Goal: Task Accomplishment & Management: Complete application form

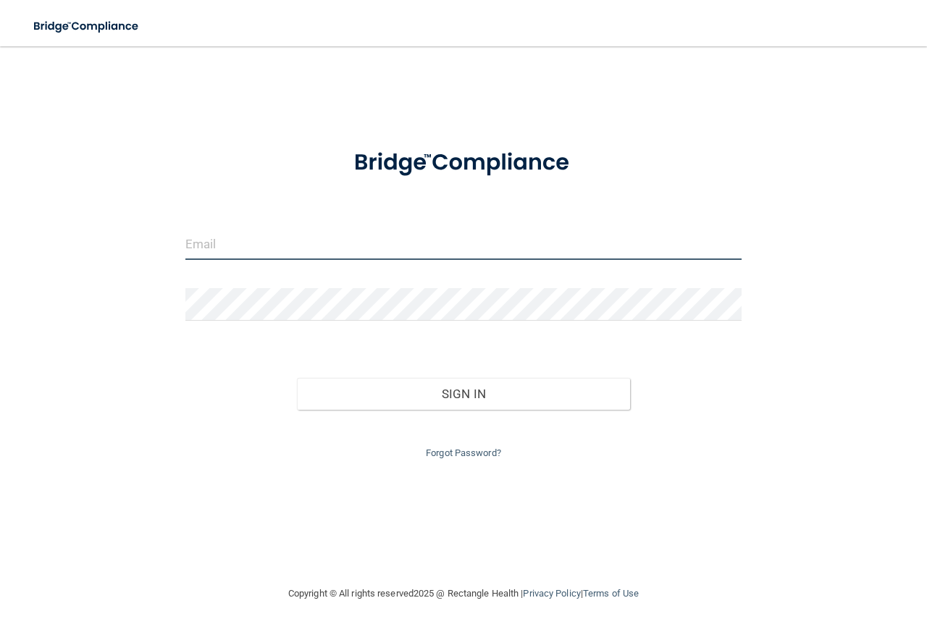
click at [411, 247] on input "email" at bounding box center [463, 243] width 556 height 33
type input "[EMAIL_ADDRESS][DOMAIN_NAME]"
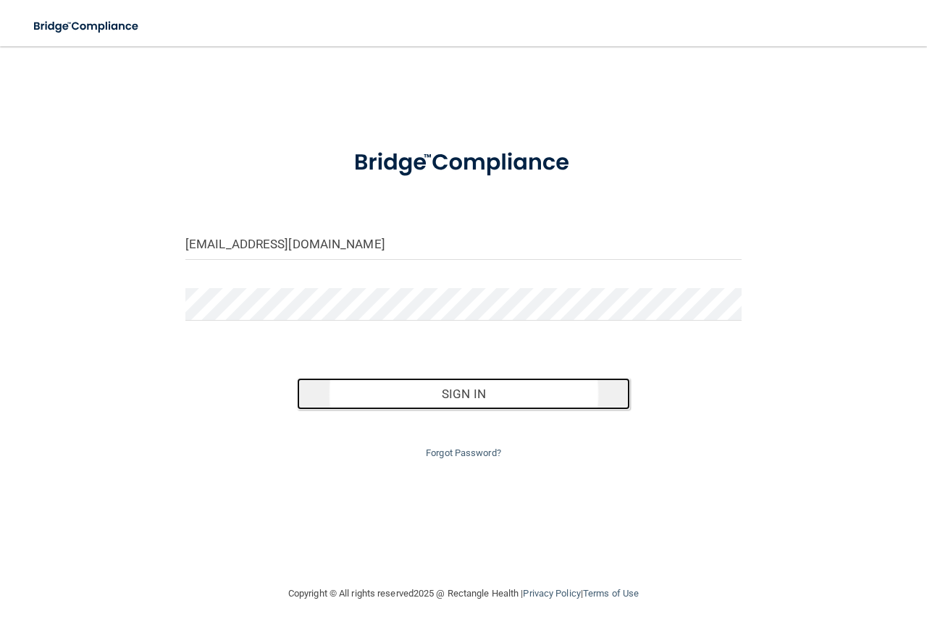
click at [447, 396] on button "Sign In" at bounding box center [464, 394] width 334 height 32
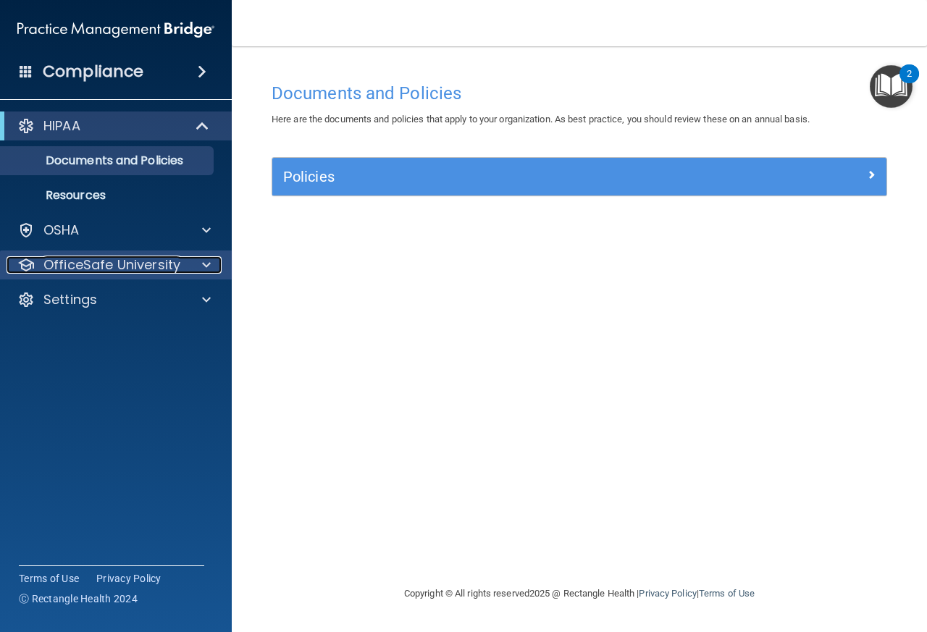
click at [203, 270] on span at bounding box center [206, 264] width 9 height 17
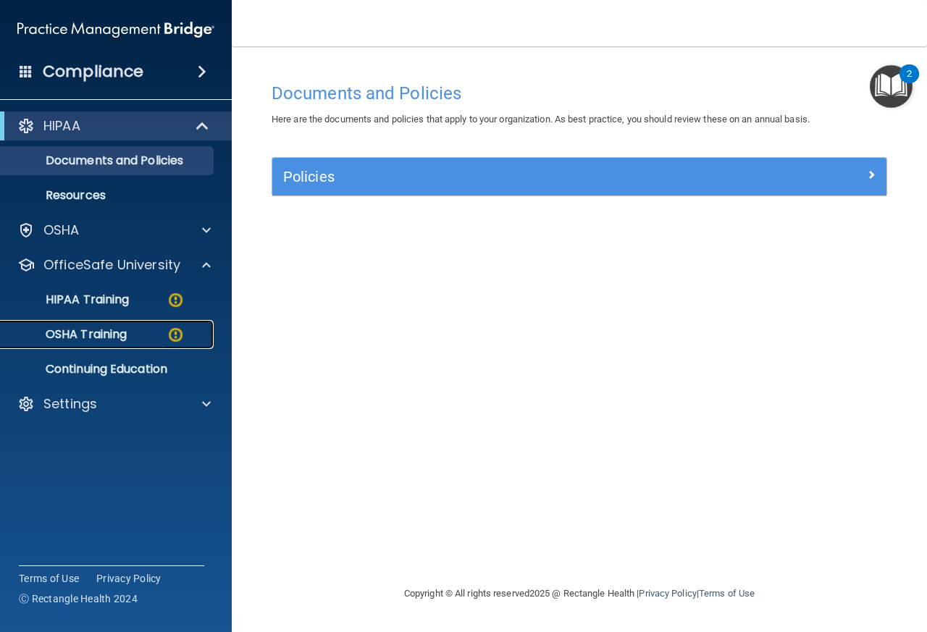
click at [179, 336] on img at bounding box center [176, 335] width 18 height 18
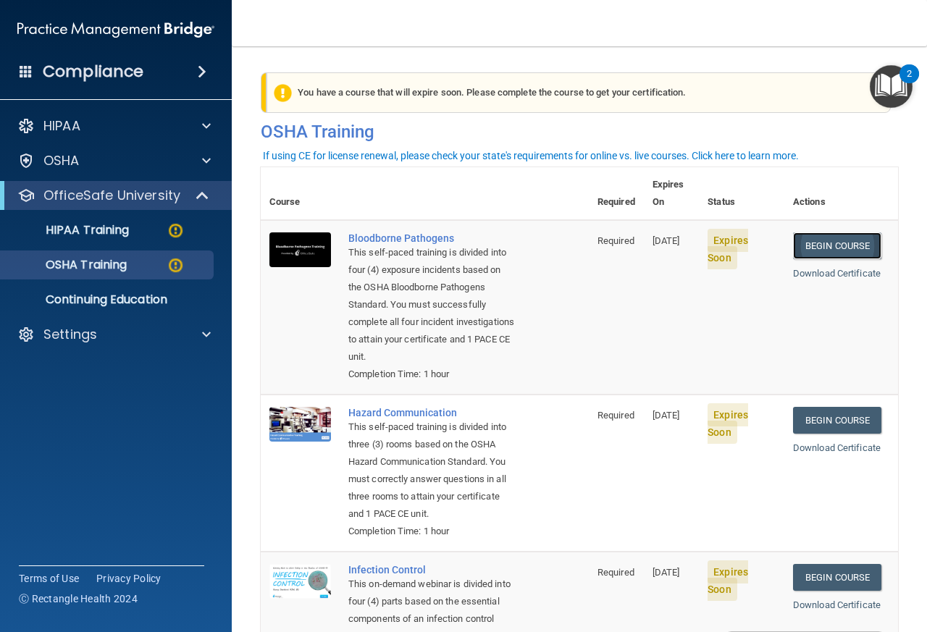
click at [816, 232] on link "Begin Course" at bounding box center [837, 245] width 88 height 27
click at [142, 266] on div "OSHA Training" at bounding box center [108, 265] width 198 height 14
click at [184, 265] on img at bounding box center [176, 265] width 18 height 18
click at [146, 231] on div "HIPAA Training" at bounding box center [108, 230] width 198 height 14
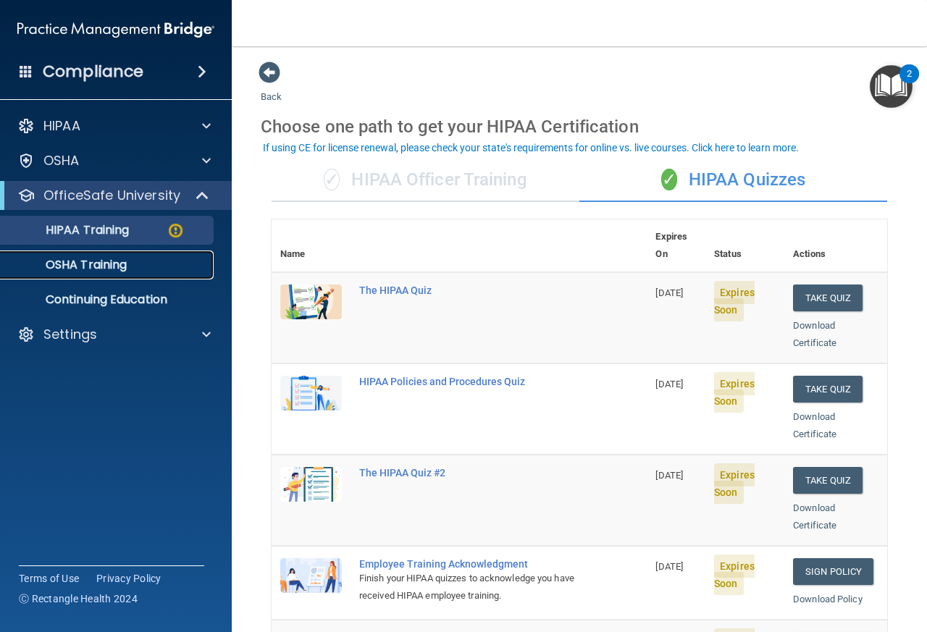
click at [143, 264] on div "OSHA Training" at bounding box center [108, 265] width 198 height 14
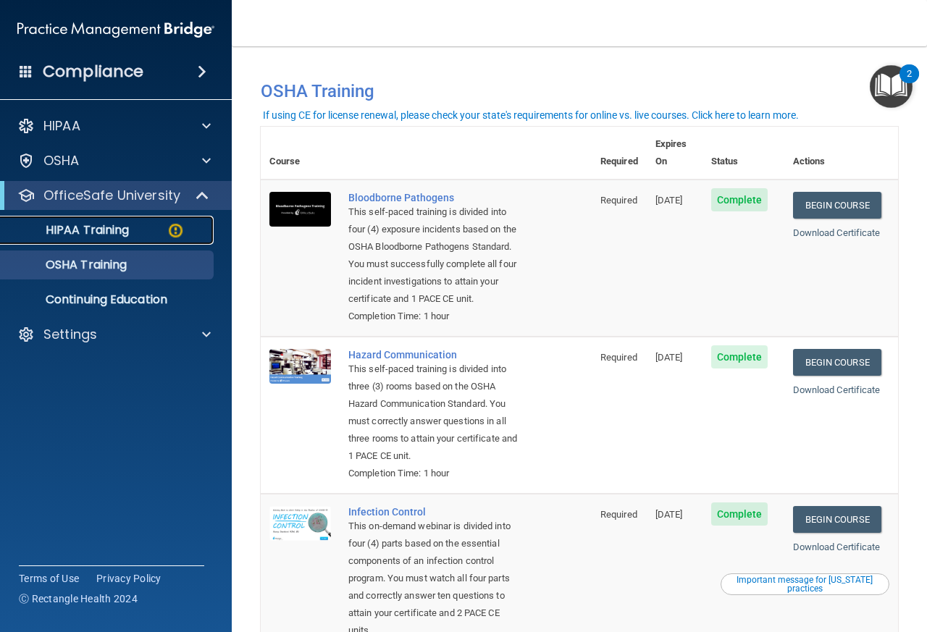
click at [137, 235] on div "HIPAA Training" at bounding box center [108, 230] width 198 height 14
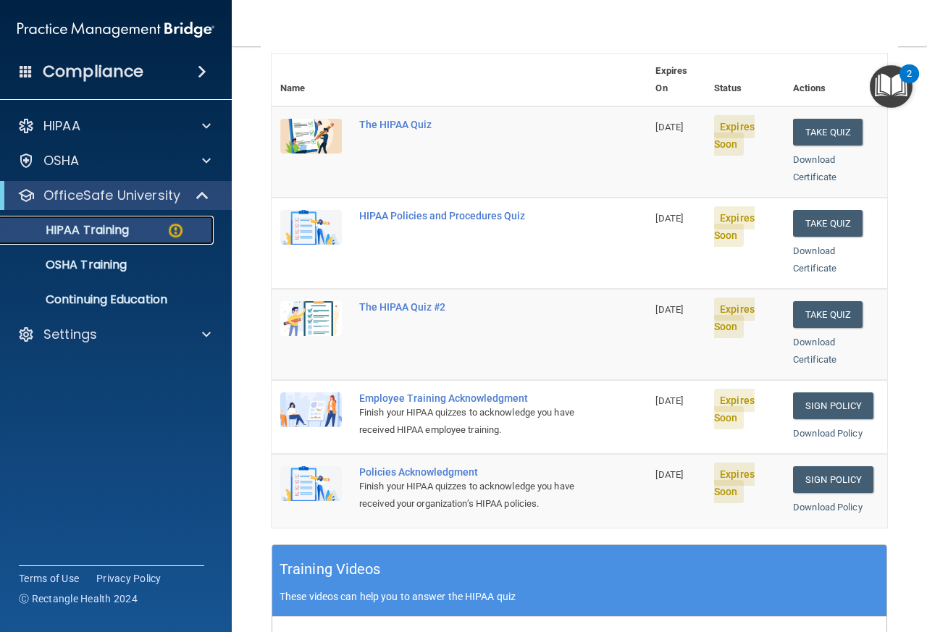
scroll to position [145, 0]
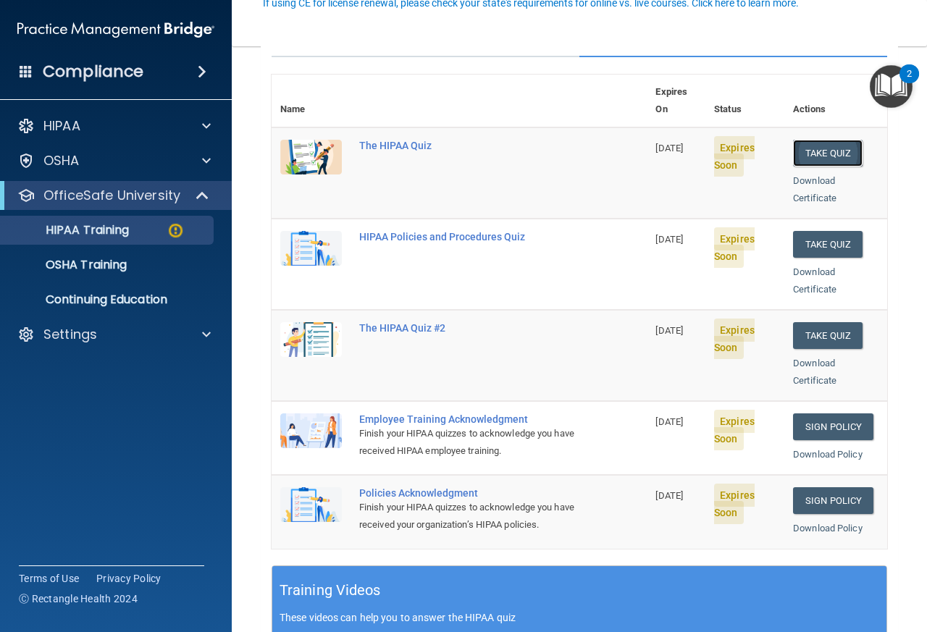
click at [808, 140] on button "Take Quiz" at bounding box center [828, 153] width 70 height 27
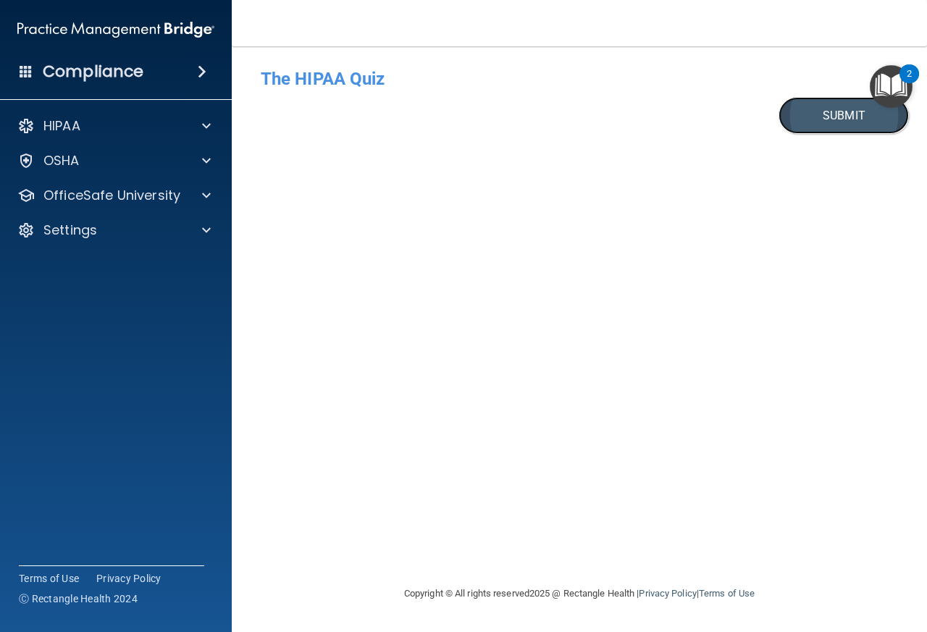
click at [847, 114] on button "Submit" at bounding box center [843, 115] width 130 height 37
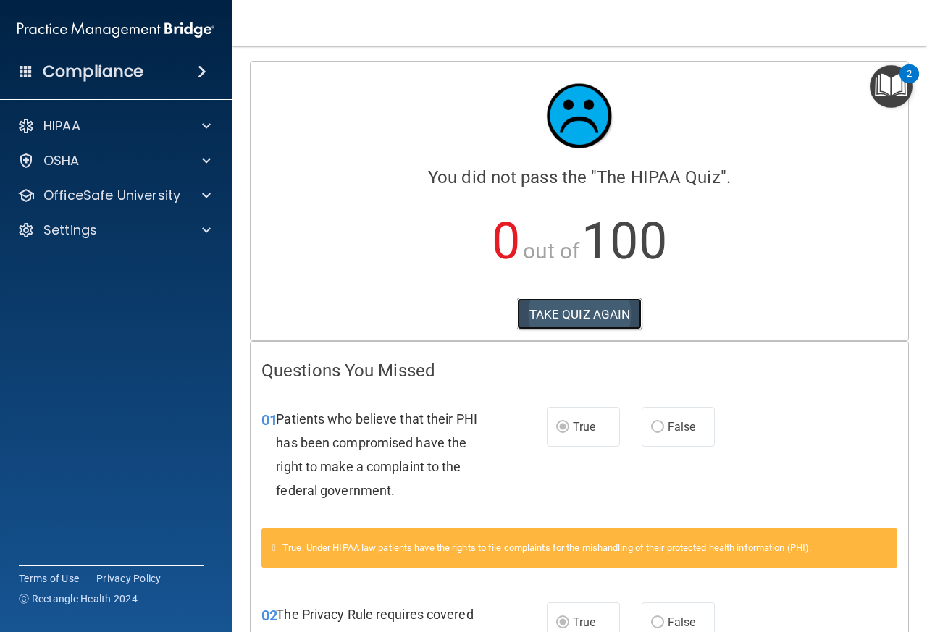
click at [576, 316] on button "TAKE QUIZ AGAIN" at bounding box center [579, 314] width 125 height 32
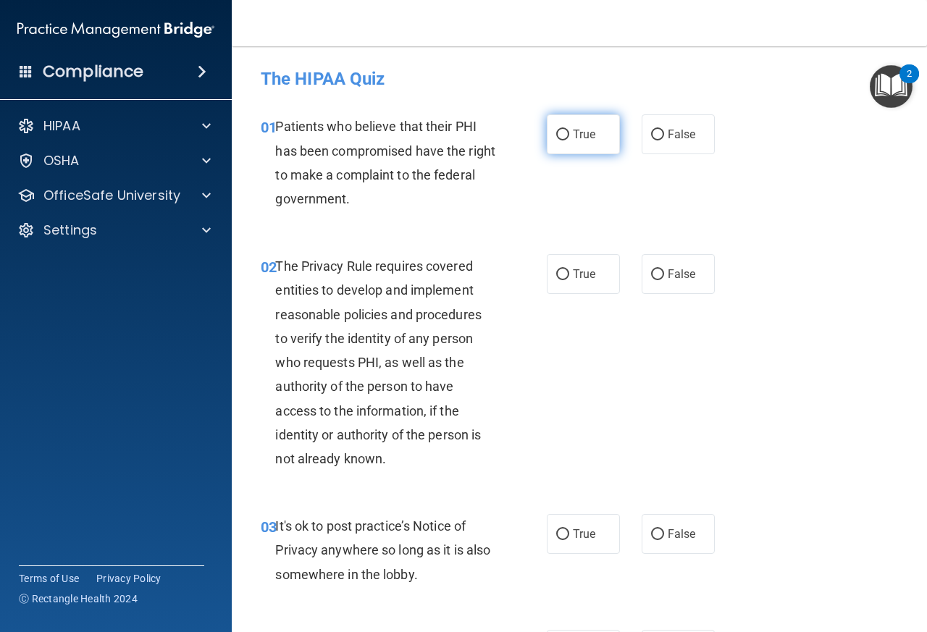
click at [559, 130] on input "True" at bounding box center [562, 135] width 13 height 11
radio input "true"
click at [563, 271] on input "True" at bounding box center [562, 274] width 13 height 11
radio input "true"
click at [655, 532] on input "False" at bounding box center [657, 534] width 13 height 11
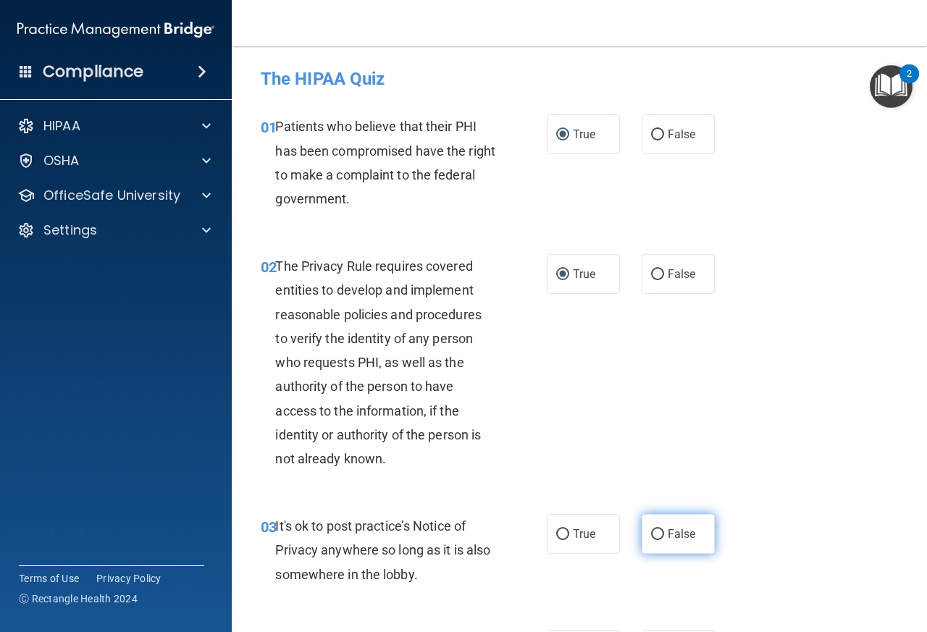
radio input "true"
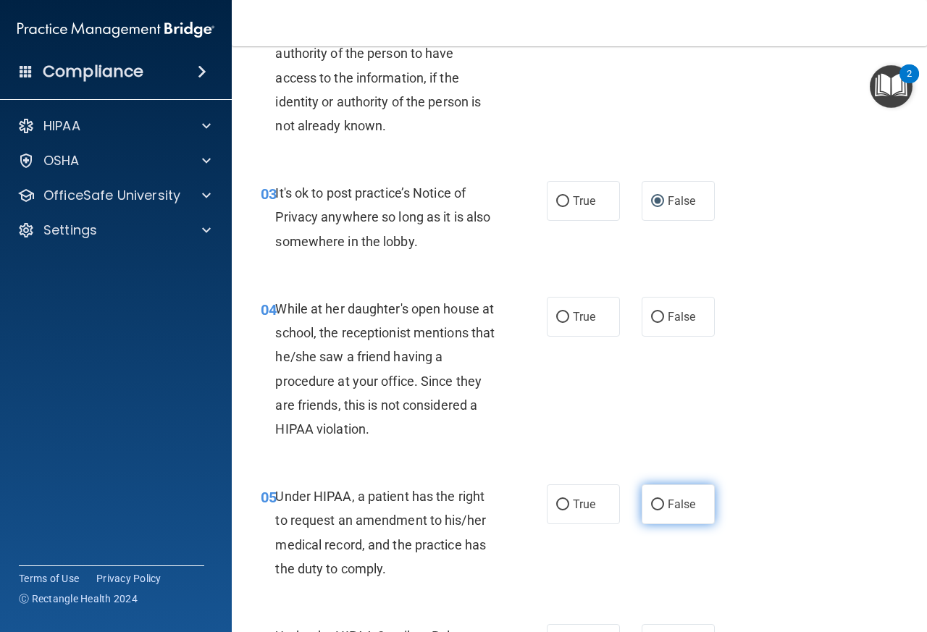
scroll to position [434, 0]
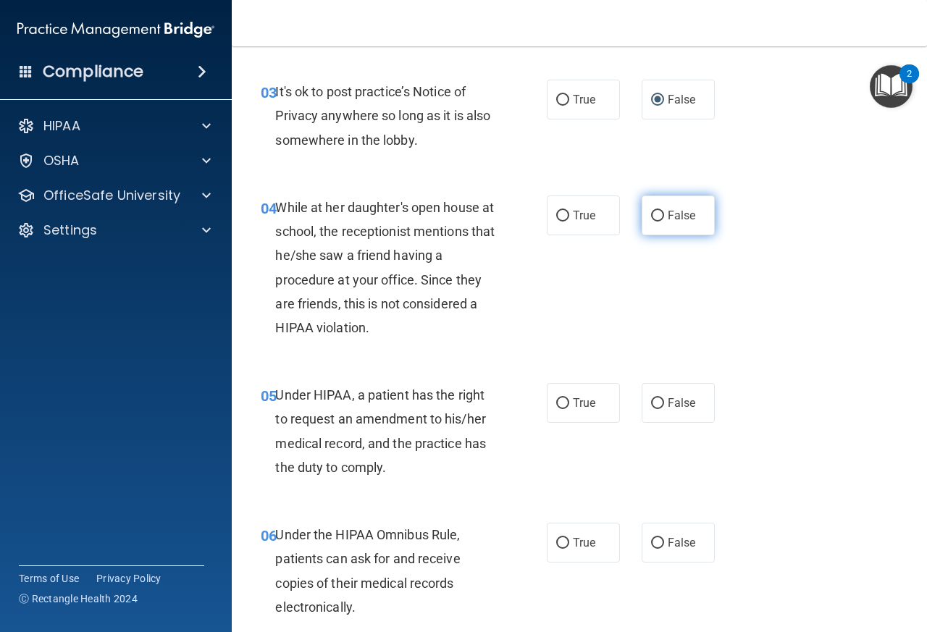
click at [671, 219] on span "False" at bounding box center [682, 216] width 28 height 14
click at [664, 219] on input "False" at bounding box center [657, 216] width 13 height 11
radio input "true"
click at [651, 408] on input "False" at bounding box center [657, 403] width 13 height 11
radio input "true"
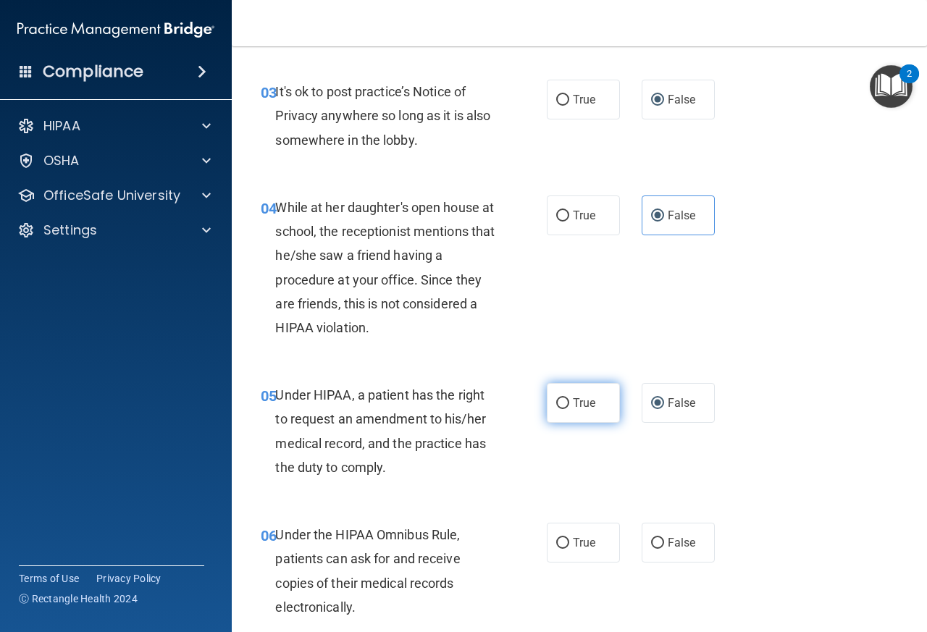
click at [573, 400] on span "True" at bounding box center [584, 403] width 22 height 14
click at [569, 400] on input "True" at bounding box center [562, 403] width 13 height 11
radio input "true"
radio input "false"
click at [556, 545] on input "True" at bounding box center [562, 543] width 13 height 11
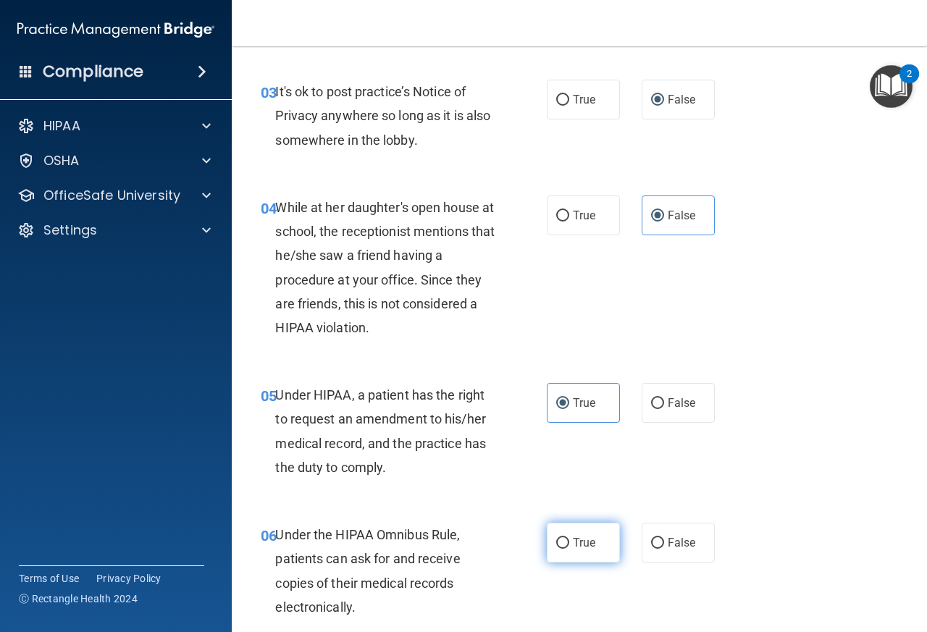
radio input "true"
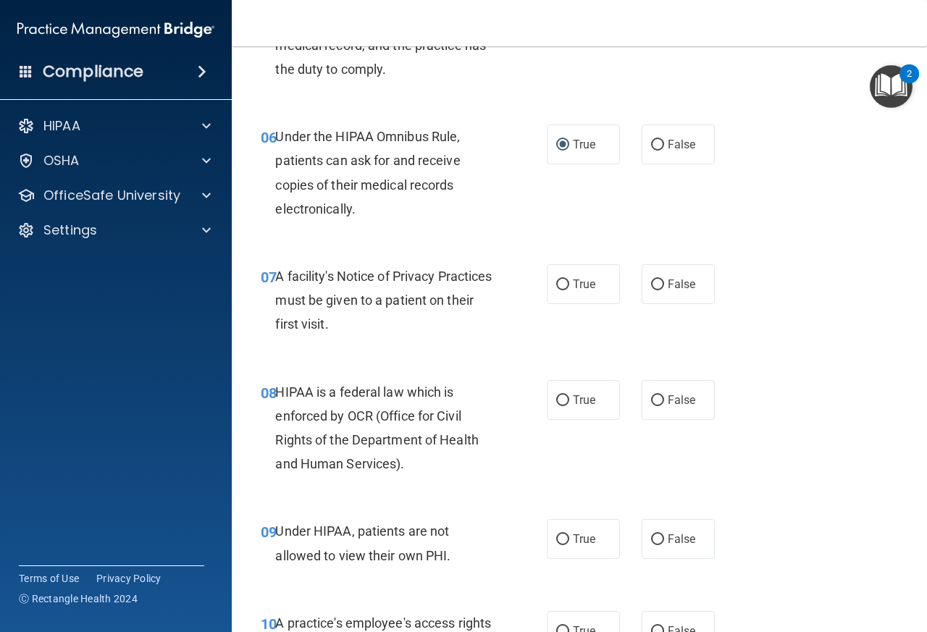
scroll to position [869, 0]
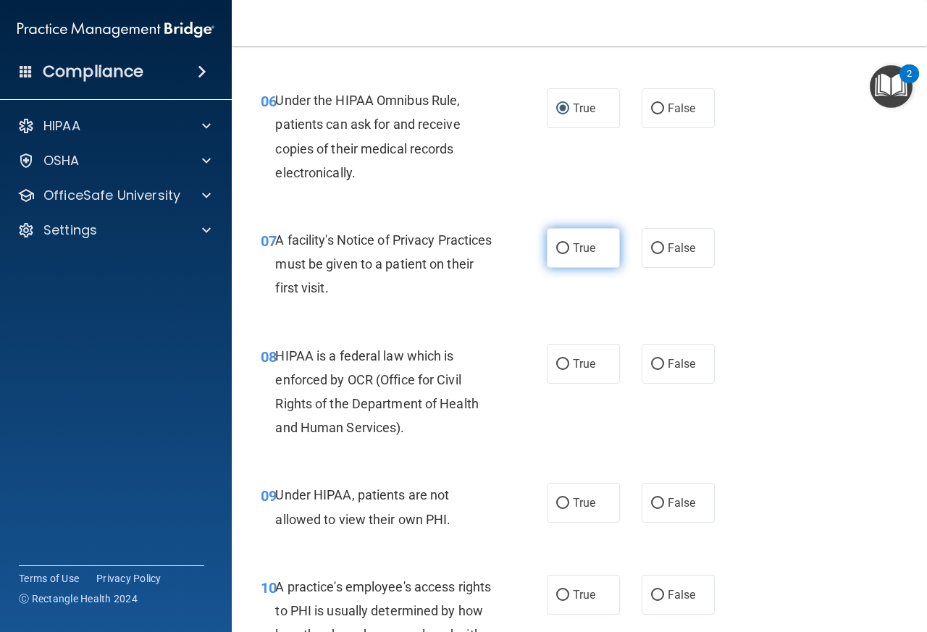
click at [580, 247] on span "True" at bounding box center [584, 248] width 22 height 14
click at [569, 247] on input "True" at bounding box center [562, 248] width 13 height 11
radio input "true"
click at [576, 366] on span "True" at bounding box center [584, 364] width 22 height 14
click at [569, 366] on input "True" at bounding box center [562, 364] width 13 height 11
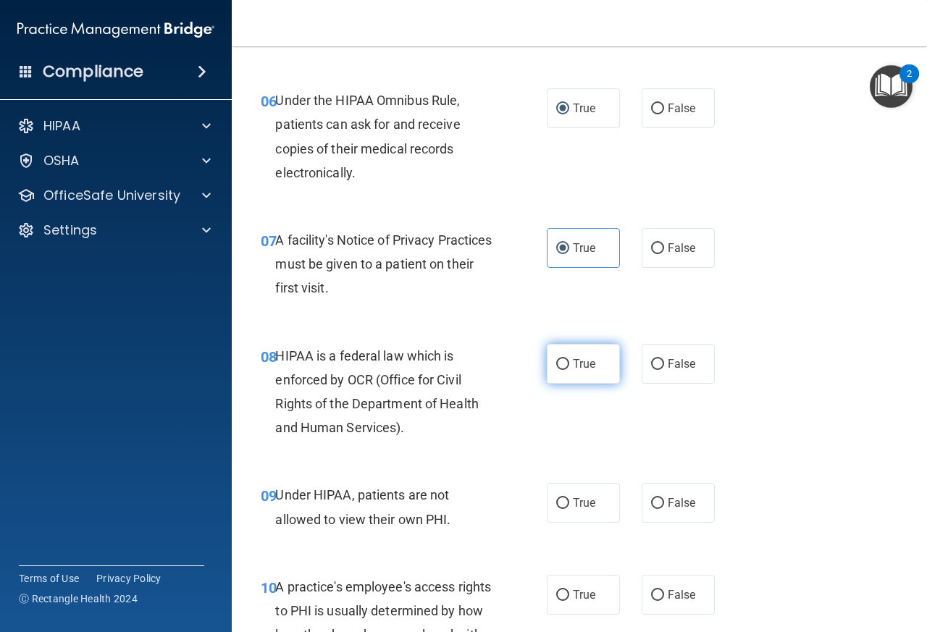
radio input "true"
click at [668, 503] on span "False" at bounding box center [682, 503] width 28 height 14
click at [662, 503] on input "False" at bounding box center [657, 503] width 13 height 11
radio input "true"
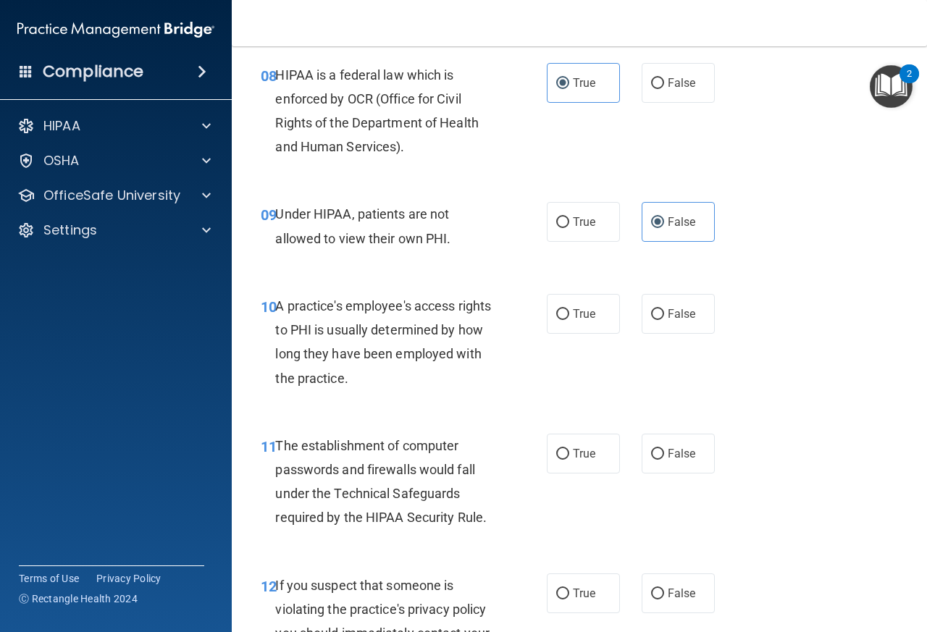
scroll to position [1231, 0]
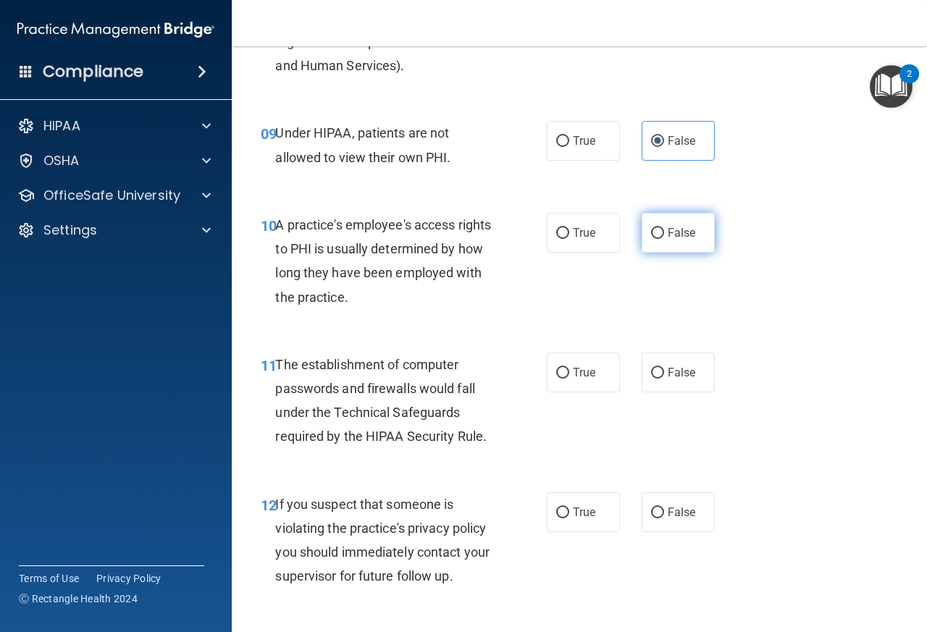
click at [661, 243] on label "False" at bounding box center [678, 233] width 73 height 40
click at [661, 239] on input "False" at bounding box center [657, 233] width 13 height 11
radio input "true"
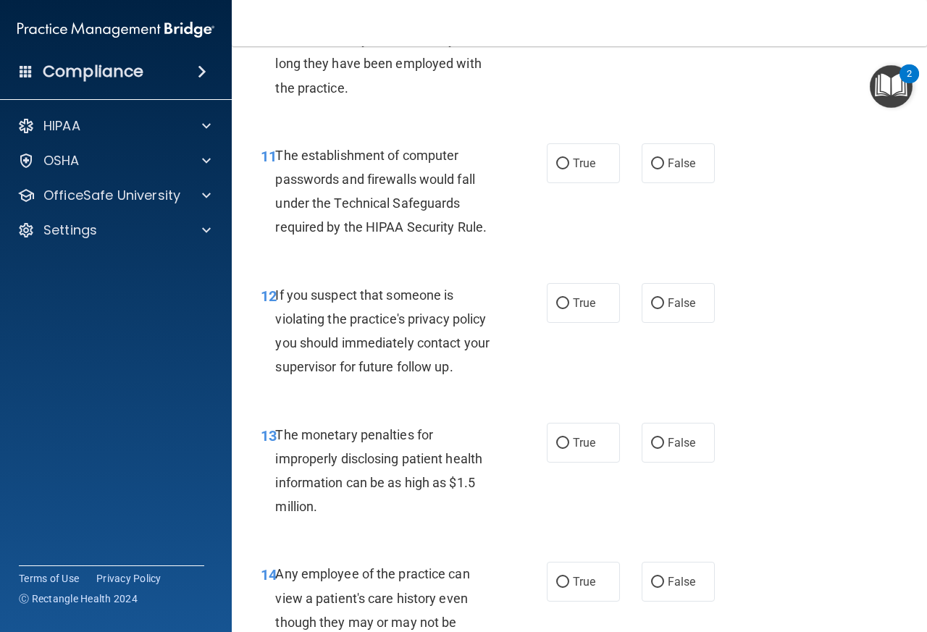
scroll to position [1448, 0]
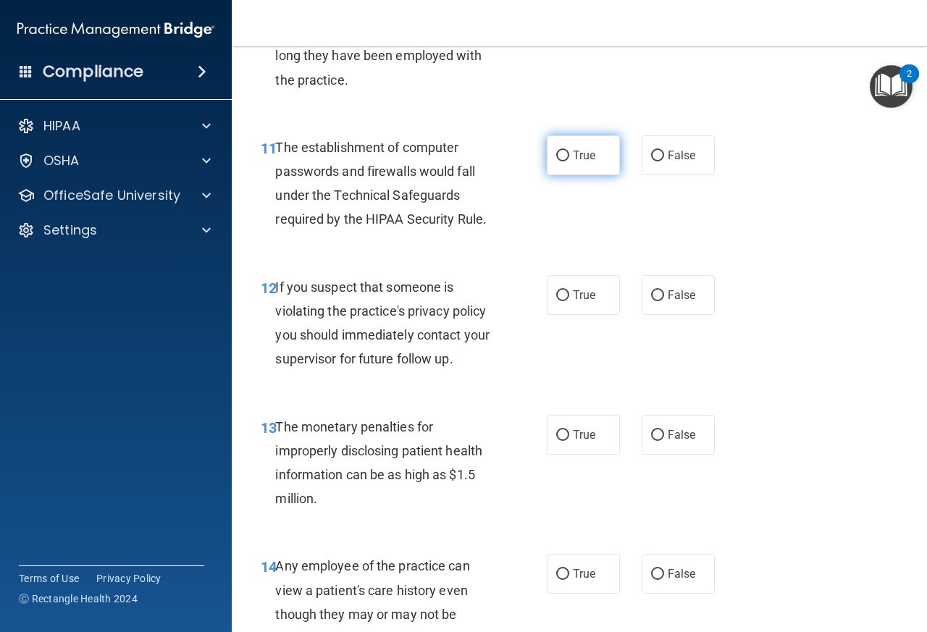
click at [581, 152] on span "True" at bounding box center [584, 155] width 22 height 14
click at [569, 152] on input "True" at bounding box center [562, 156] width 13 height 11
radio input "true"
click at [562, 306] on label "True" at bounding box center [583, 295] width 73 height 40
click at [562, 301] on input "True" at bounding box center [562, 295] width 13 height 11
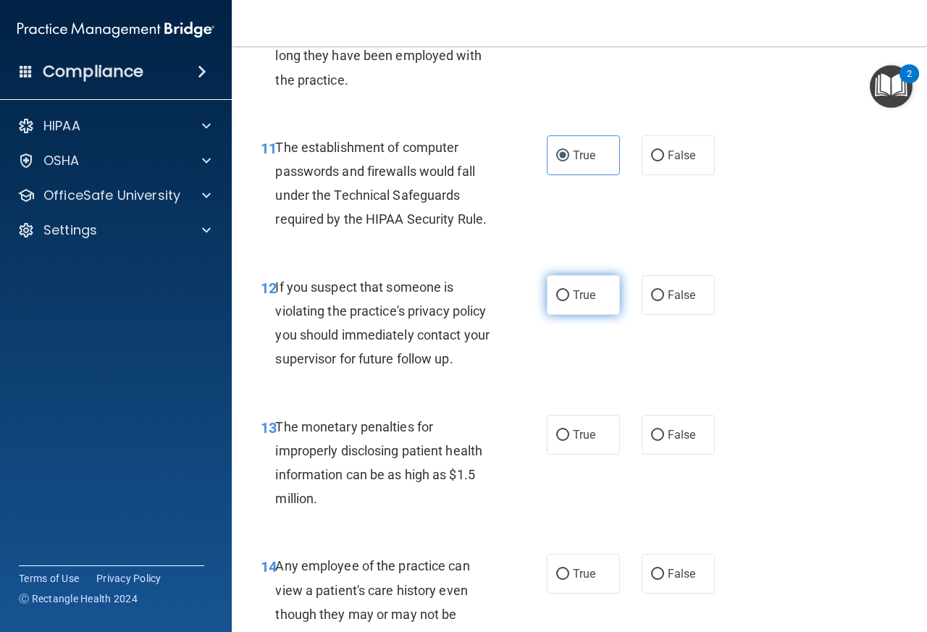
radio input "true"
click at [564, 435] on label "True" at bounding box center [583, 435] width 73 height 40
click at [564, 435] on input "True" at bounding box center [562, 435] width 13 height 11
radio input "true"
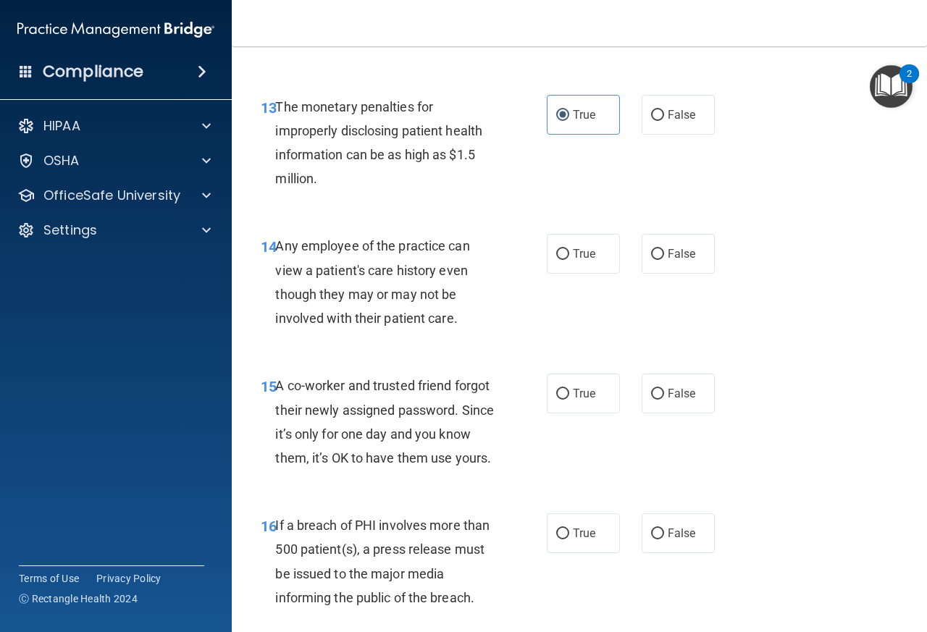
scroll to position [1810, 0]
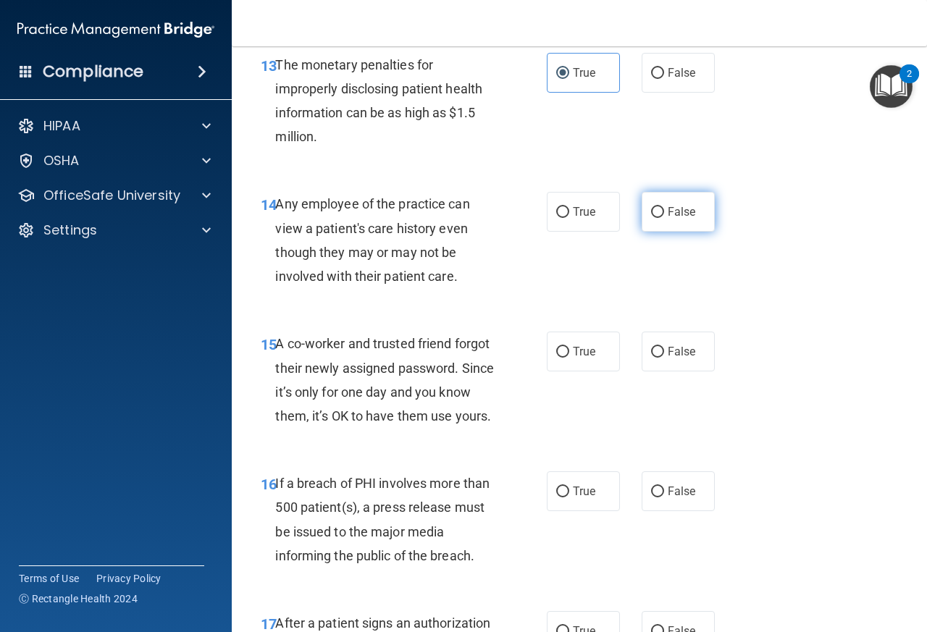
click at [683, 214] on span "False" at bounding box center [682, 212] width 28 height 14
click at [664, 214] on input "False" at bounding box center [657, 212] width 13 height 11
radio input "true"
click at [660, 353] on label "False" at bounding box center [678, 352] width 73 height 40
click at [660, 353] on input "False" at bounding box center [657, 352] width 13 height 11
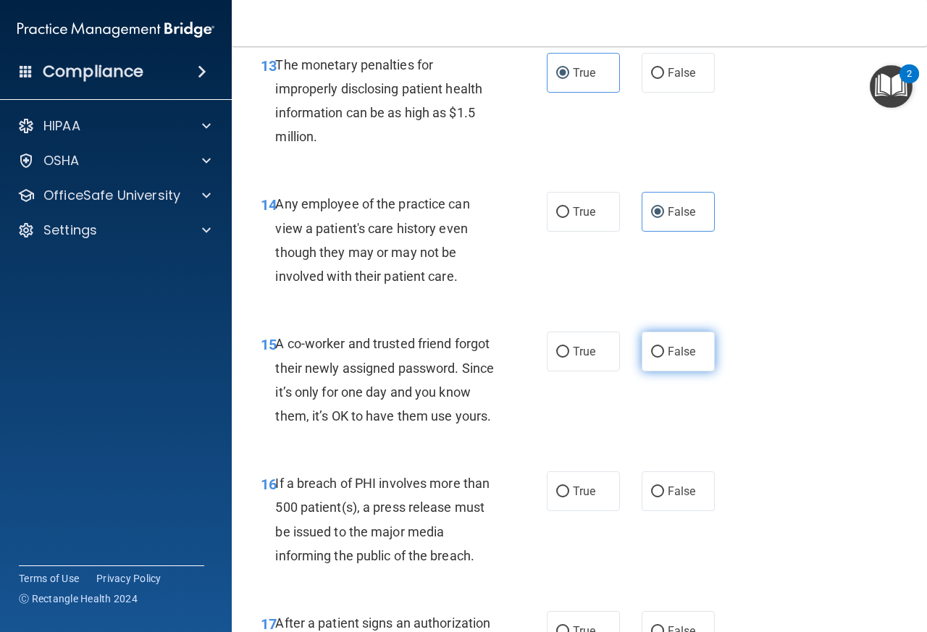
radio input "true"
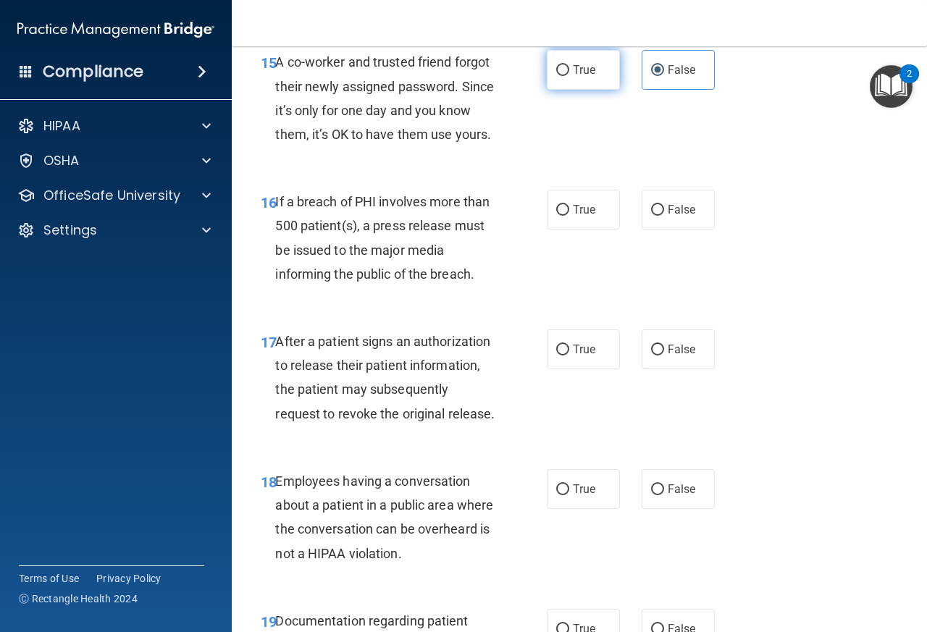
scroll to position [2100, 0]
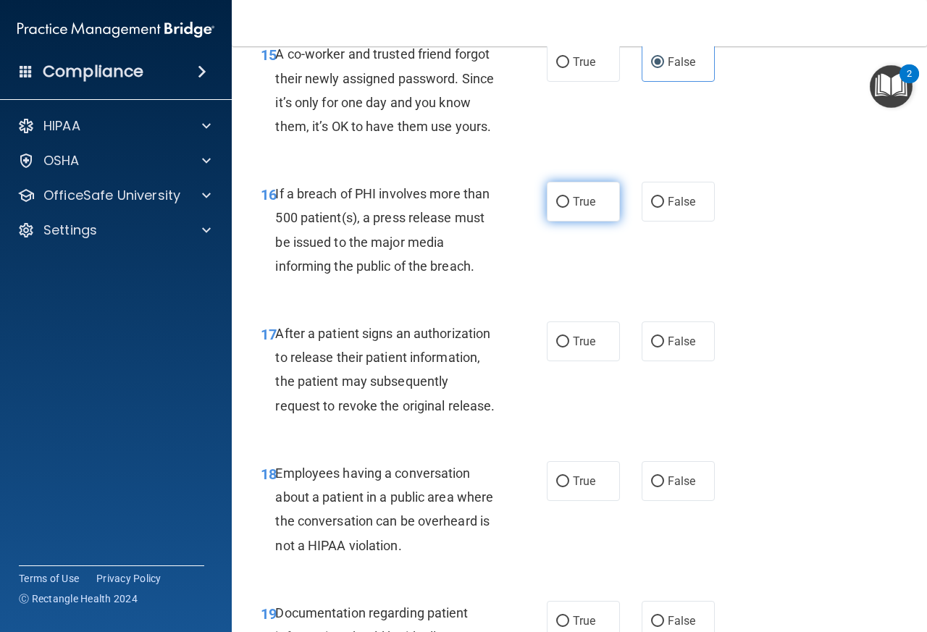
click at [584, 209] on span "True" at bounding box center [584, 202] width 22 height 14
click at [569, 208] on input "True" at bounding box center [562, 202] width 13 height 11
radio input "true"
click at [573, 348] on span "True" at bounding box center [584, 342] width 22 height 14
click at [569, 348] on input "True" at bounding box center [562, 342] width 13 height 11
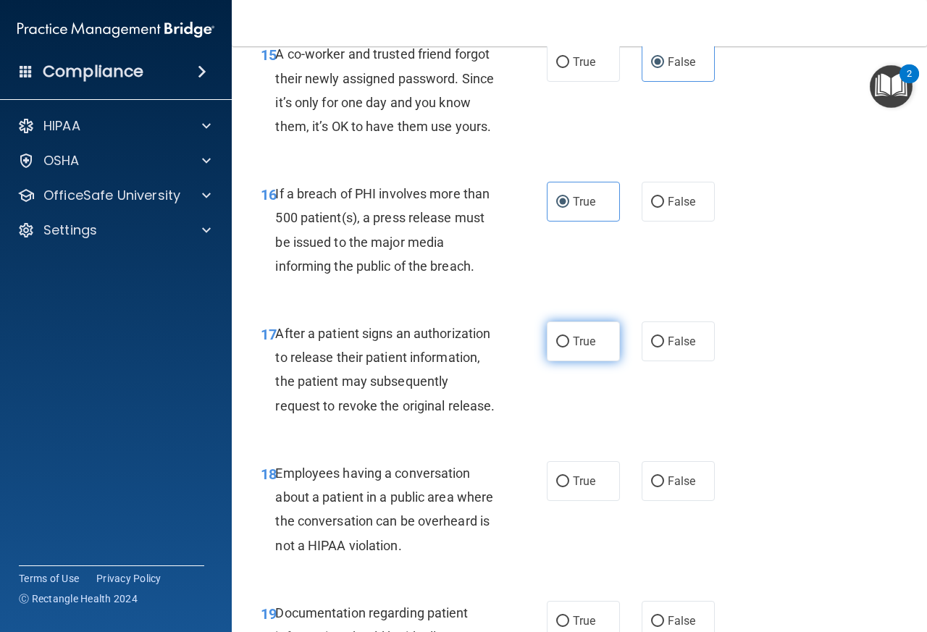
radio input "true"
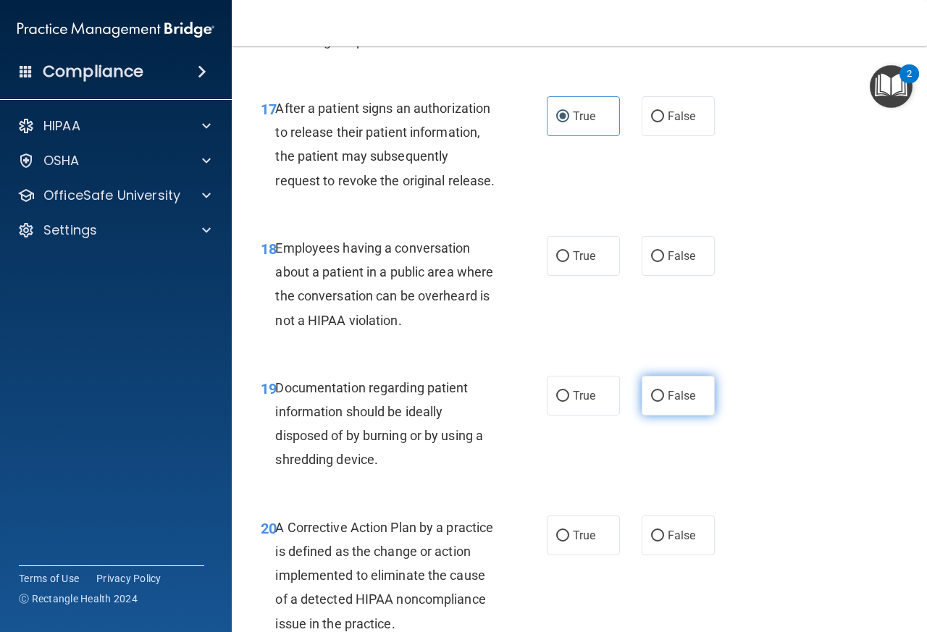
scroll to position [2390, 0]
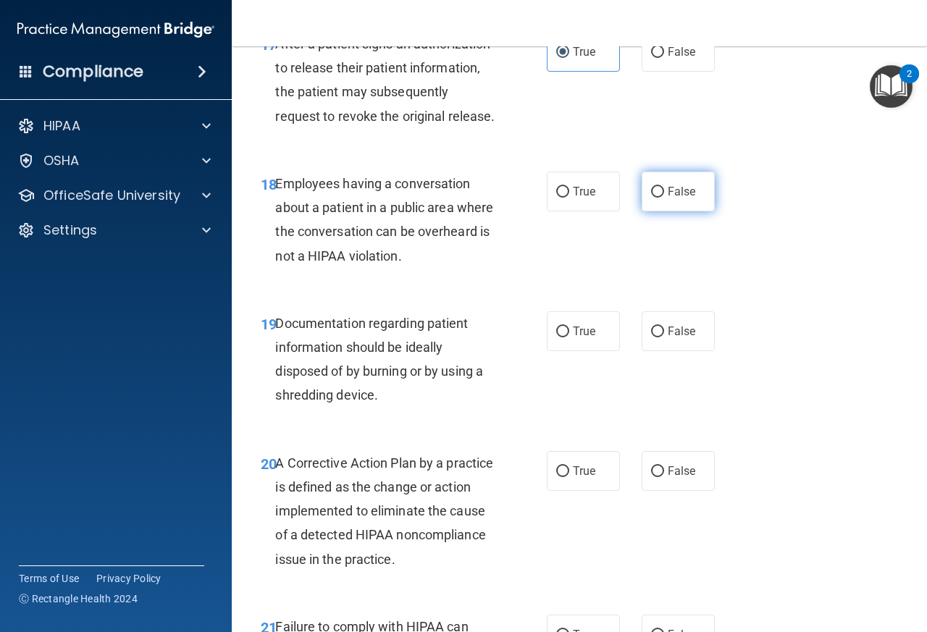
click at [672, 198] on span "False" at bounding box center [682, 192] width 28 height 14
click at [664, 198] on input "False" at bounding box center [657, 192] width 13 height 11
radio input "true"
click at [567, 351] on label "True" at bounding box center [583, 331] width 73 height 40
click at [567, 337] on input "True" at bounding box center [562, 332] width 13 height 11
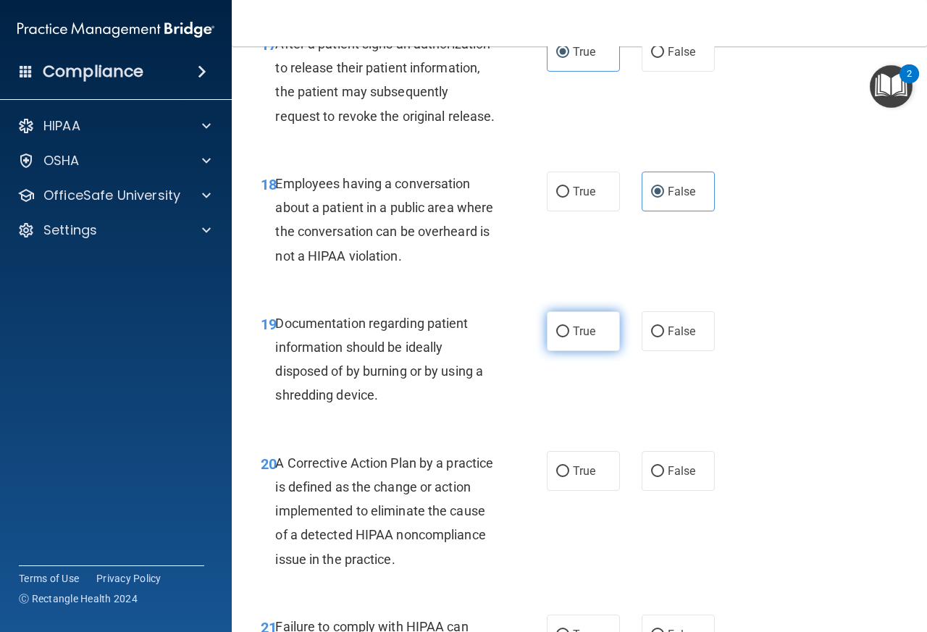
radio input "true"
click at [564, 491] on label "True" at bounding box center [583, 471] width 73 height 40
click at [564, 477] on input "True" at bounding box center [562, 471] width 13 height 11
radio input "true"
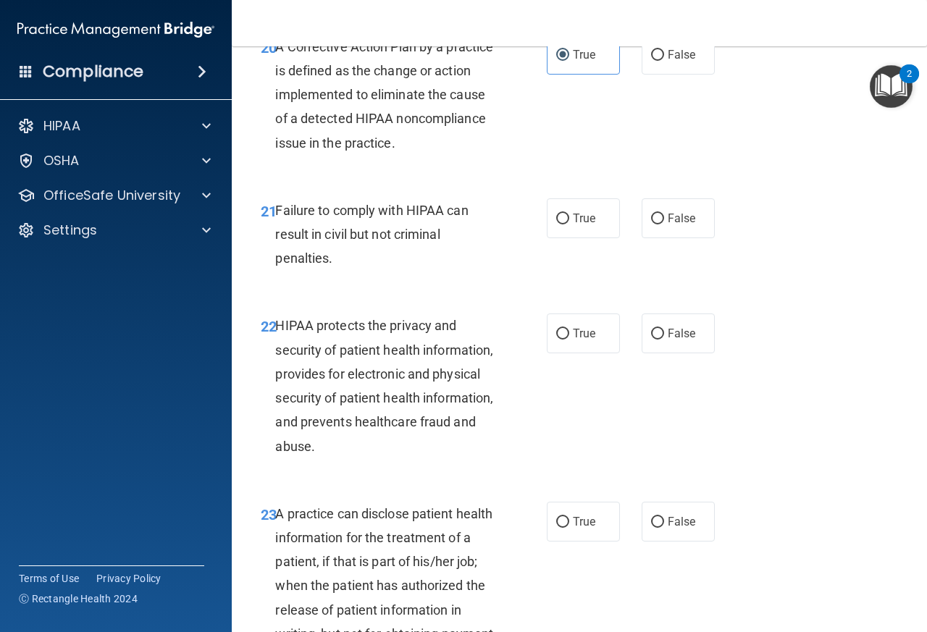
scroll to position [2824, 0]
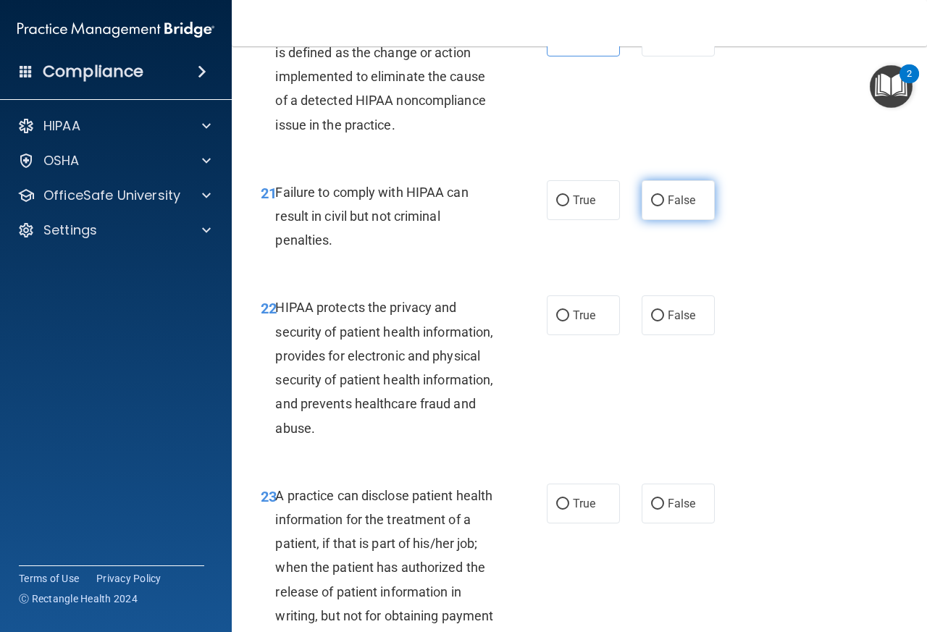
click at [685, 207] on span "False" at bounding box center [682, 200] width 28 height 14
click at [664, 206] on input "False" at bounding box center [657, 201] width 13 height 11
radio input "true"
click at [554, 335] on label "True" at bounding box center [583, 315] width 73 height 40
click at [556, 322] on input "True" at bounding box center [562, 316] width 13 height 11
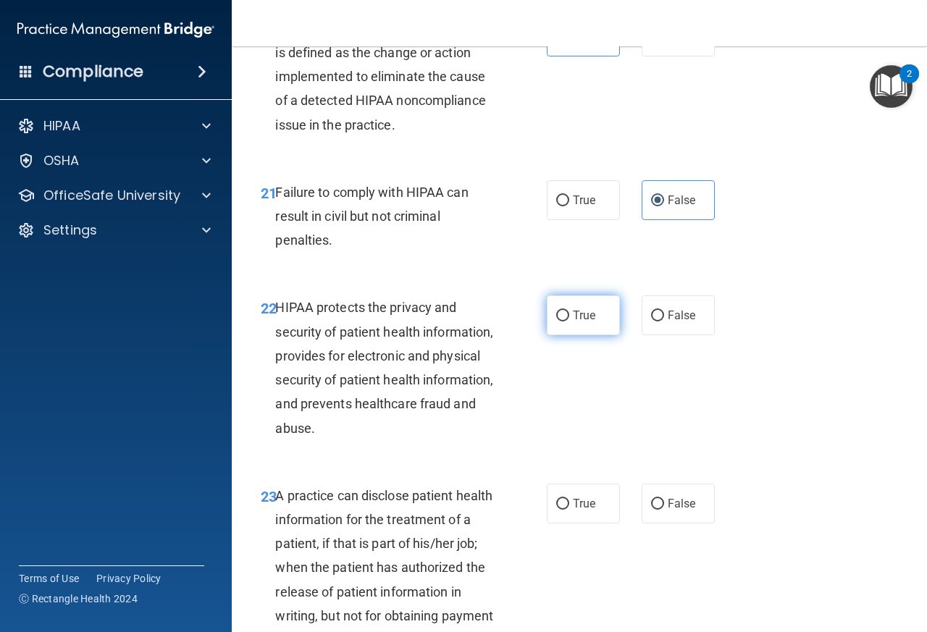
radio input "true"
click at [671, 322] on span "False" at bounding box center [682, 315] width 28 height 14
click at [664, 322] on input "False" at bounding box center [657, 316] width 13 height 11
radio input "true"
drag, startPoint x: 568, startPoint y: 371, endPoint x: 566, endPoint y: 383, distance: 11.8
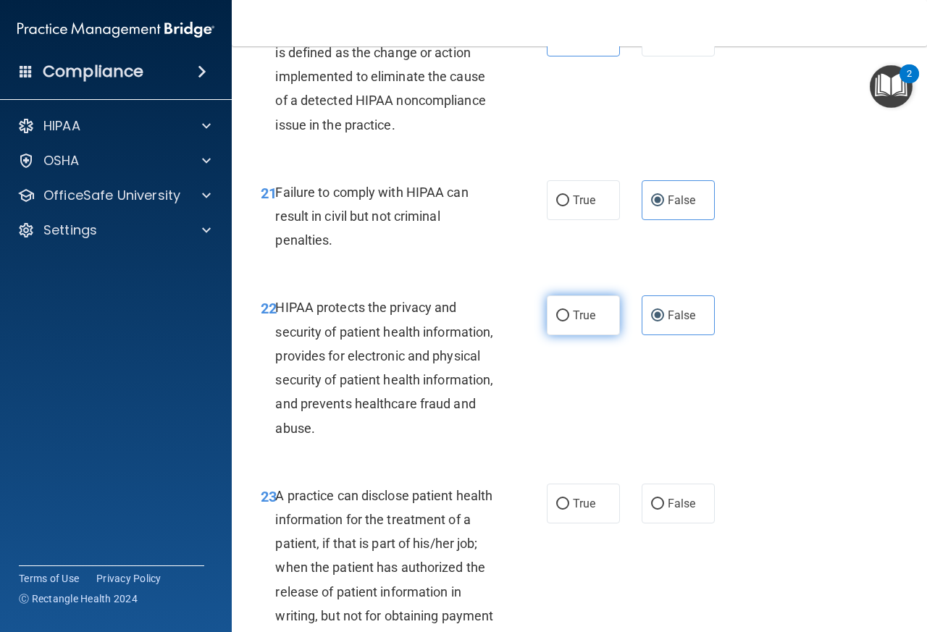
click at [569, 335] on label "True" at bounding box center [583, 315] width 73 height 40
click at [569, 322] on input "True" at bounding box center [562, 316] width 13 height 11
radio input "true"
radio input "false"
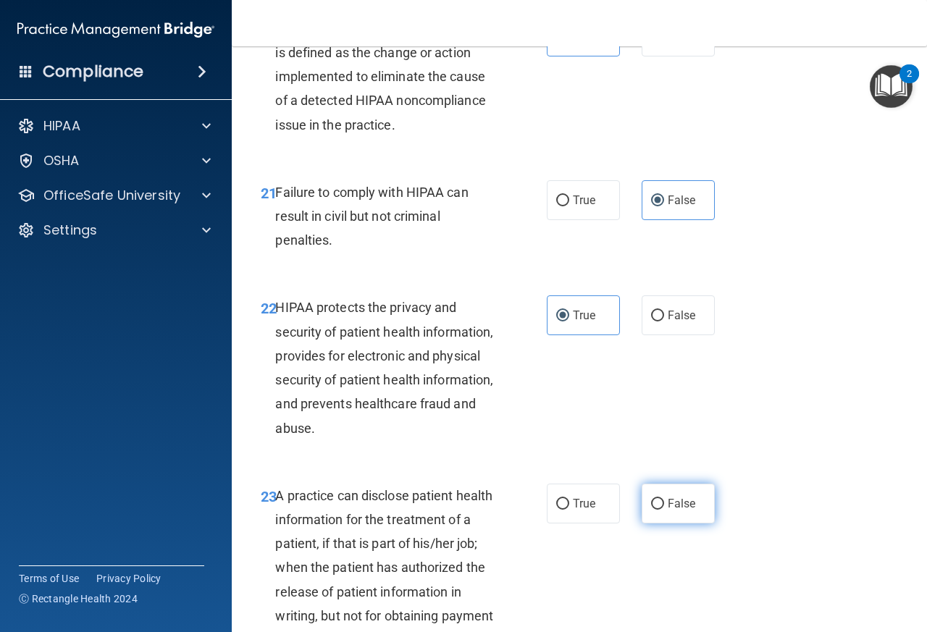
click at [652, 510] on input "False" at bounding box center [657, 504] width 13 height 11
radio input "true"
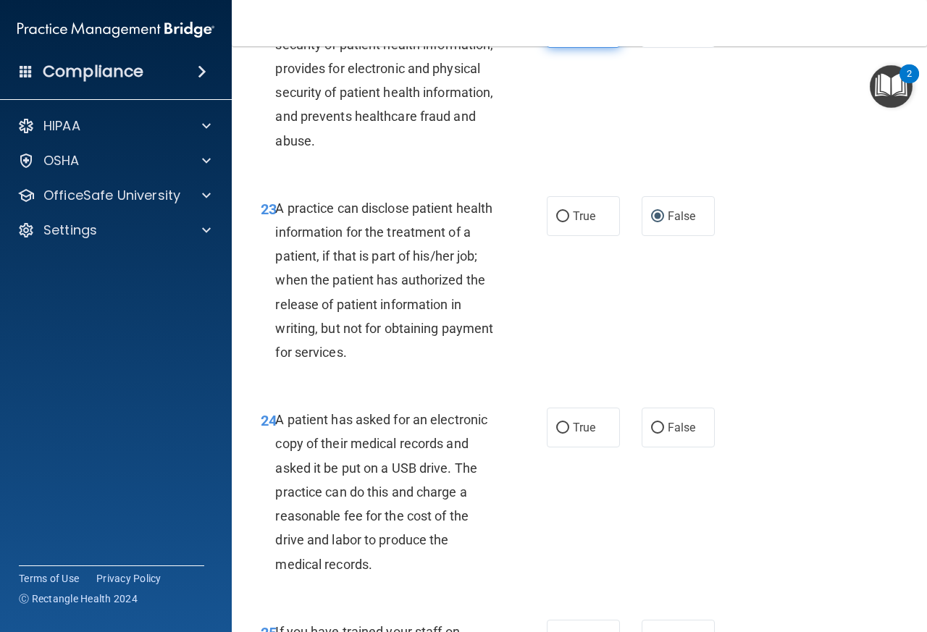
scroll to position [3114, 0]
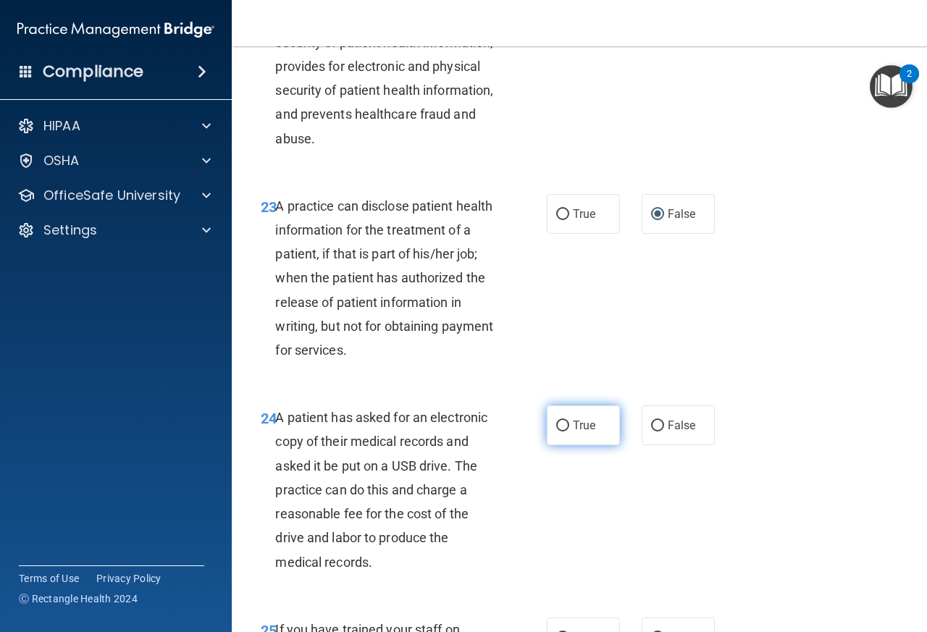
click at [572, 445] on label "True" at bounding box center [583, 426] width 73 height 40
click at [569, 432] on input "True" at bounding box center [562, 426] width 13 height 11
radio input "true"
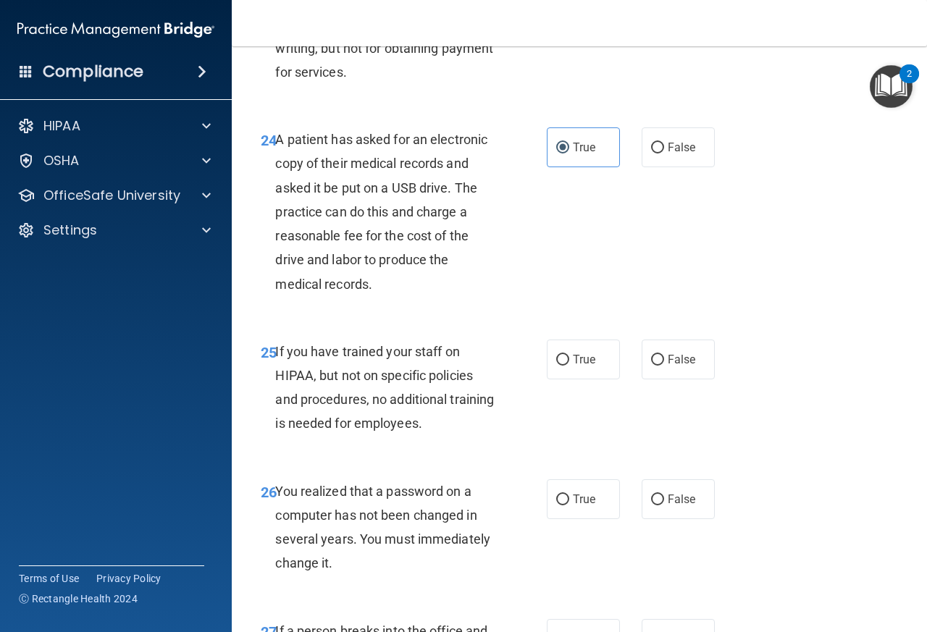
scroll to position [3403, 0]
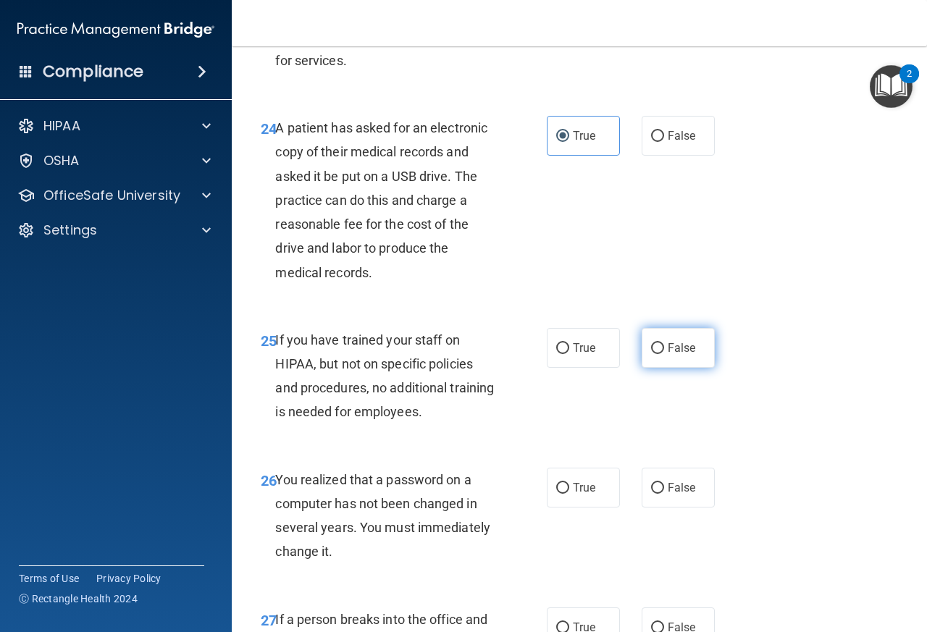
click at [665, 368] on label "False" at bounding box center [678, 348] width 73 height 40
click at [664, 354] on input "False" at bounding box center [657, 348] width 13 height 11
radio input "true"
click at [573, 495] on span "True" at bounding box center [584, 488] width 22 height 14
click at [568, 494] on input "True" at bounding box center [562, 488] width 13 height 11
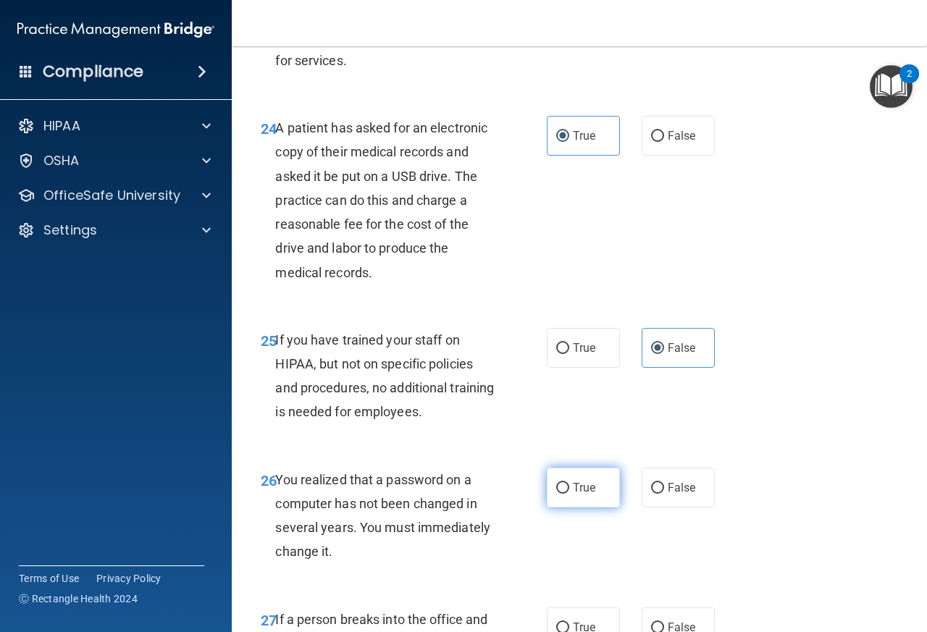
radio input "true"
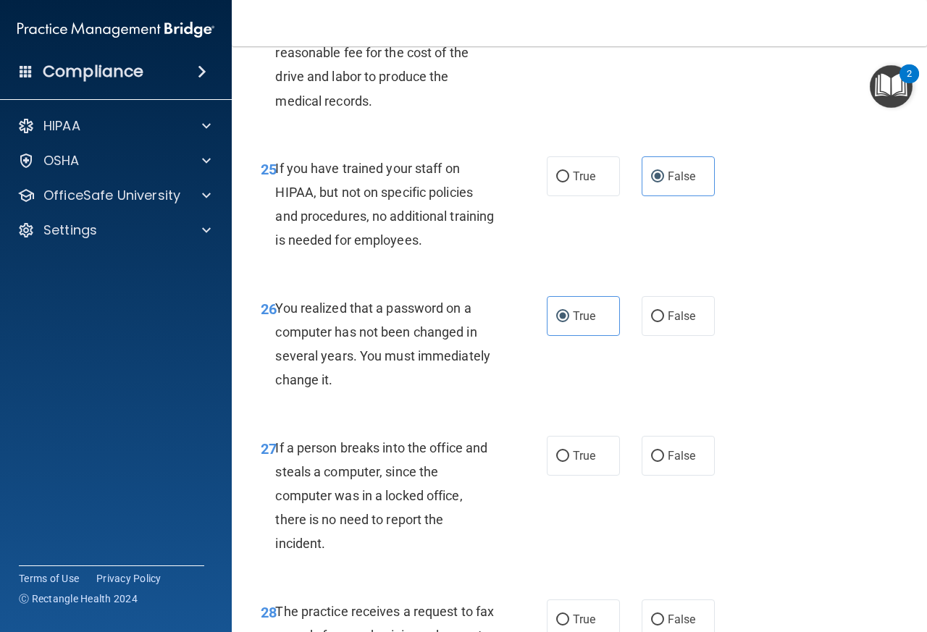
scroll to position [3621, 0]
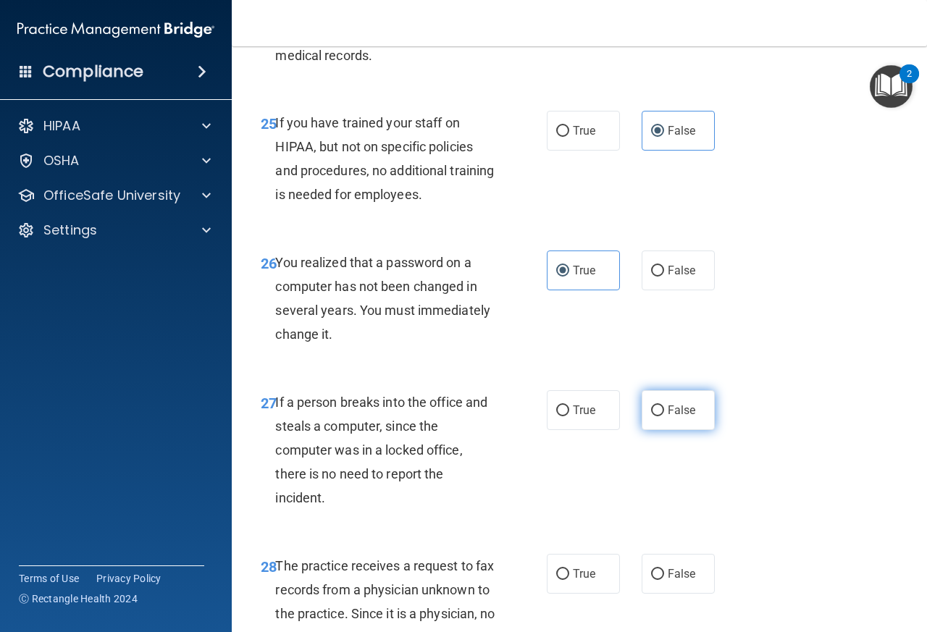
click at [660, 430] on label "False" at bounding box center [678, 410] width 73 height 40
click at [660, 416] on input "False" at bounding box center [657, 411] width 13 height 11
radio input "true"
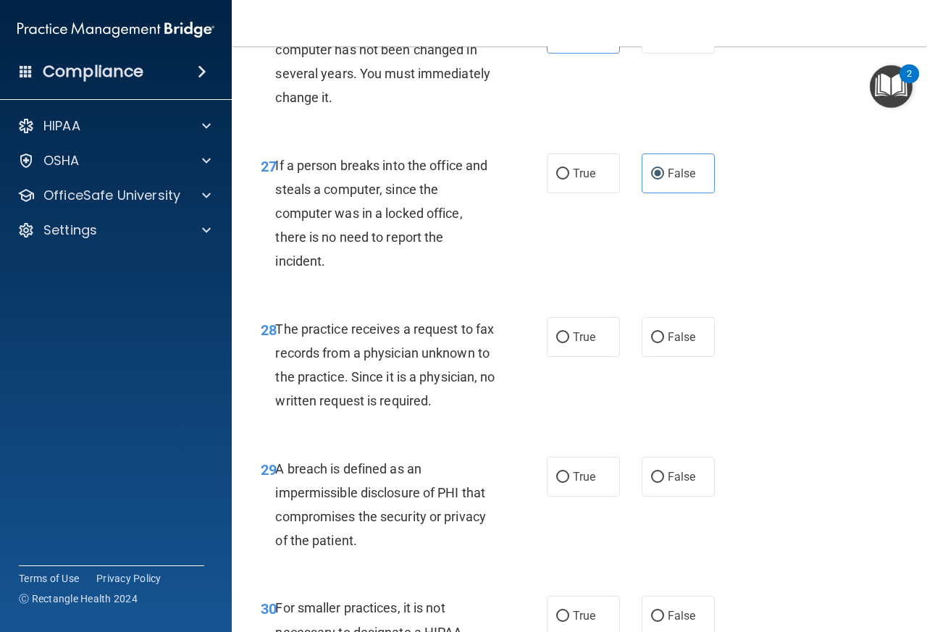
scroll to position [3910, 0]
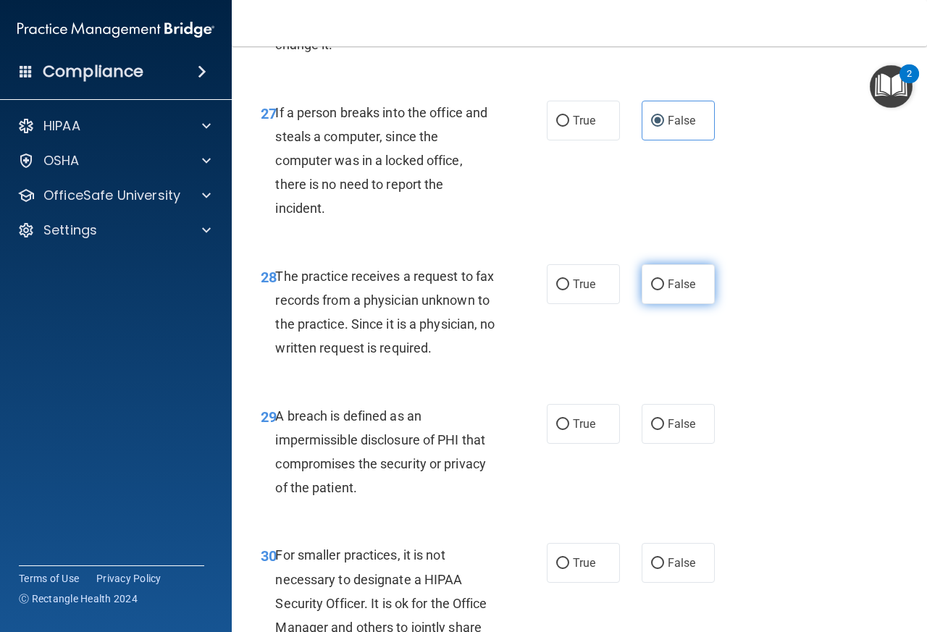
click at [655, 304] on label "False" at bounding box center [678, 284] width 73 height 40
click at [655, 290] on input "False" at bounding box center [657, 285] width 13 height 11
radio input "true"
drag, startPoint x: 563, startPoint y: 495, endPoint x: 566, endPoint y: 482, distance: 13.5
click at [562, 430] on input "True" at bounding box center [562, 424] width 13 height 11
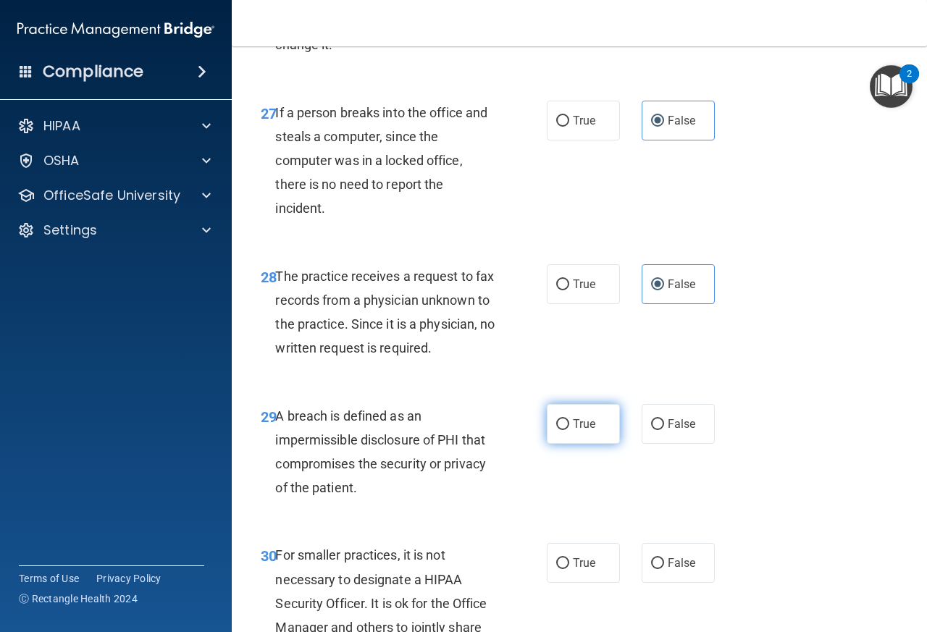
radio input "true"
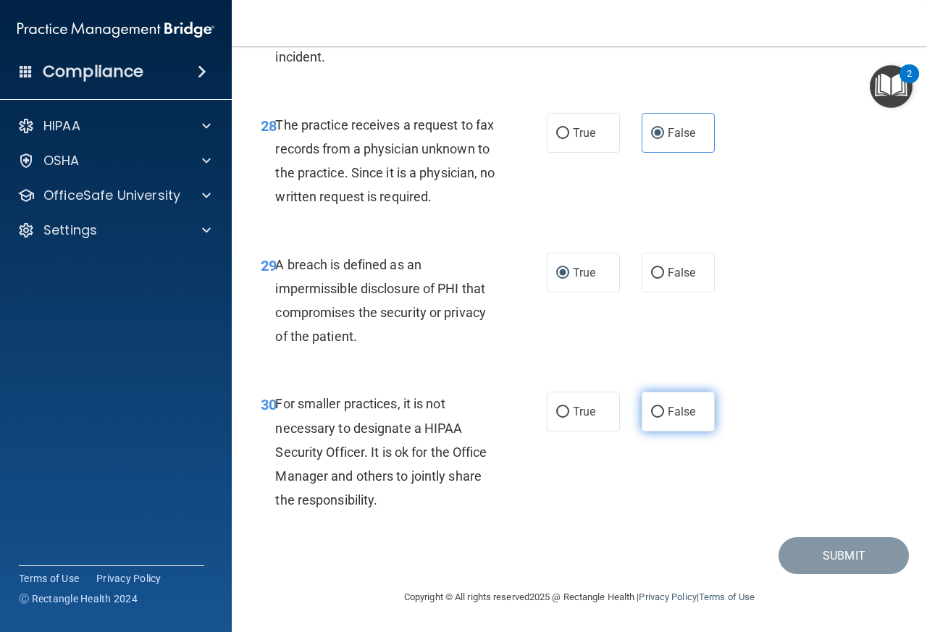
scroll to position [4134, 0]
click at [652, 416] on input "False" at bounding box center [657, 412] width 13 height 11
radio input "true"
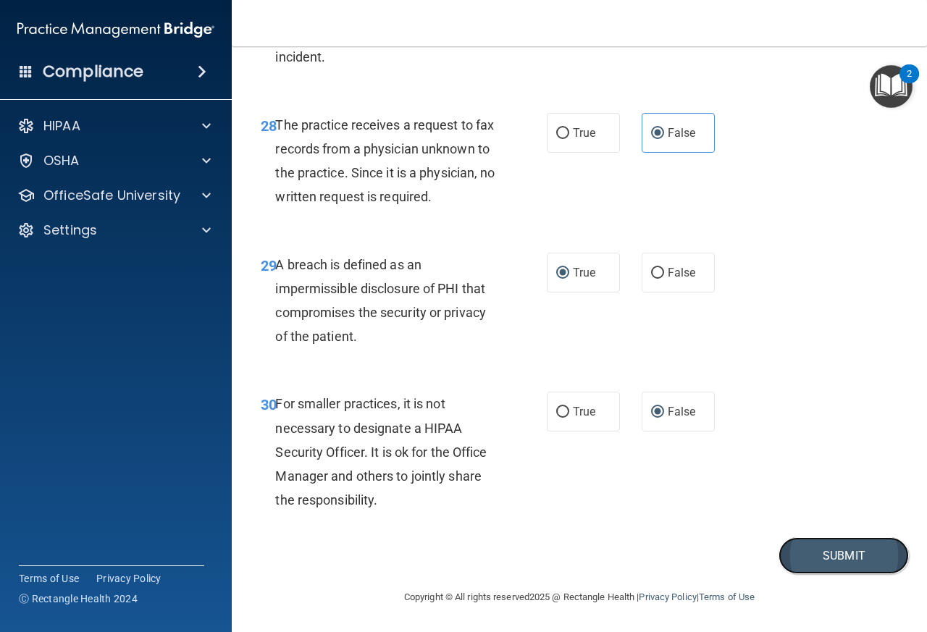
click at [826, 555] on button "Submit" at bounding box center [843, 555] width 130 height 37
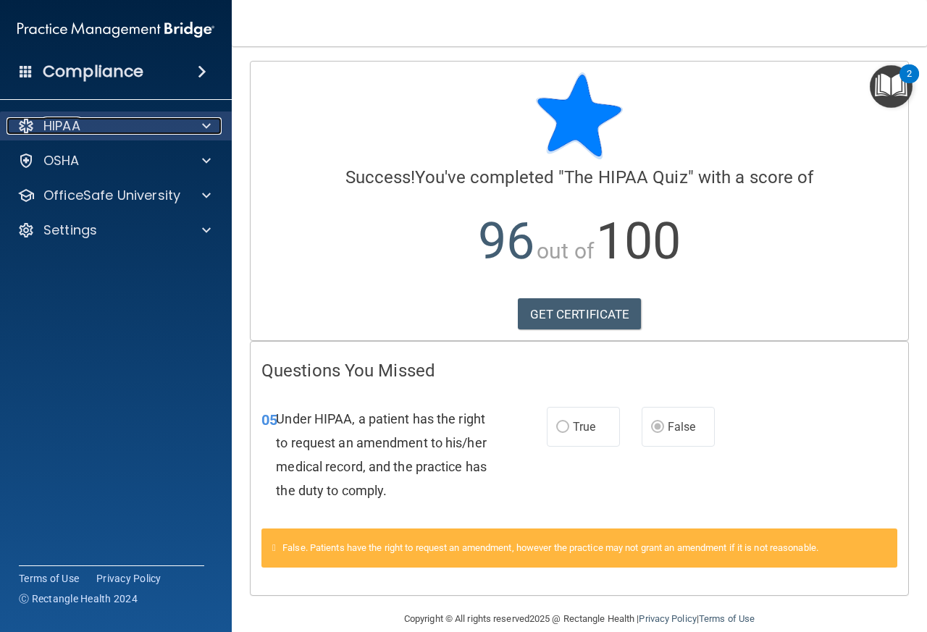
click at [175, 125] on div "HIPAA" at bounding box center [97, 125] width 180 height 17
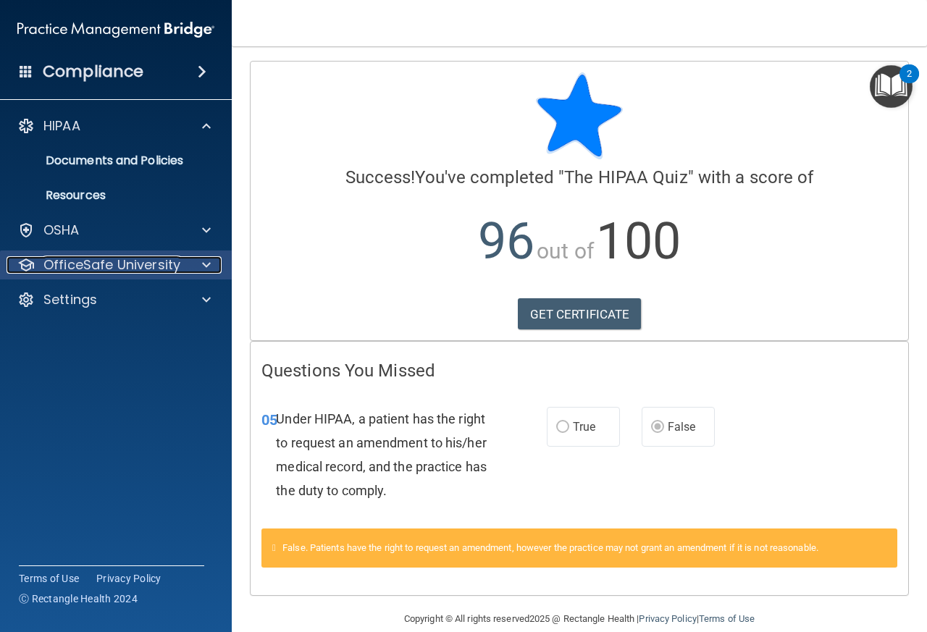
click at [189, 261] on div at bounding box center [204, 264] width 36 height 17
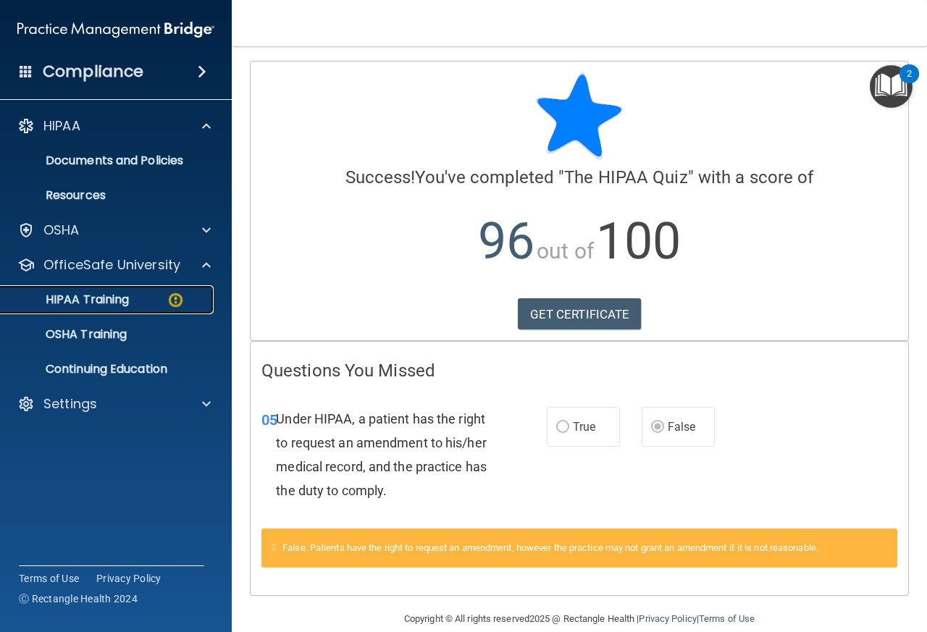
click at [146, 300] on div "HIPAA Training" at bounding box center [108, 300] width 198 height 14
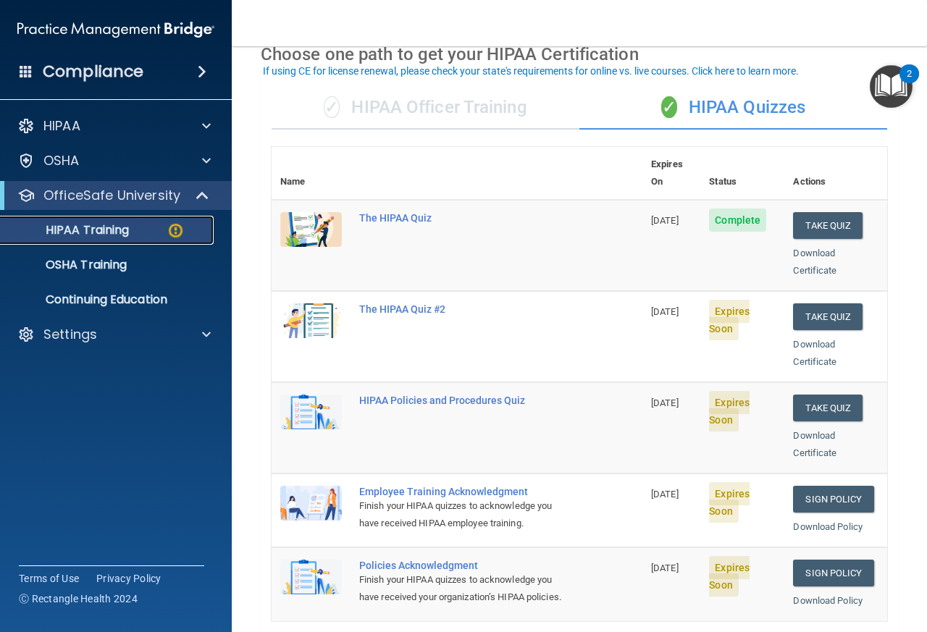
scroll to position [145, 0]
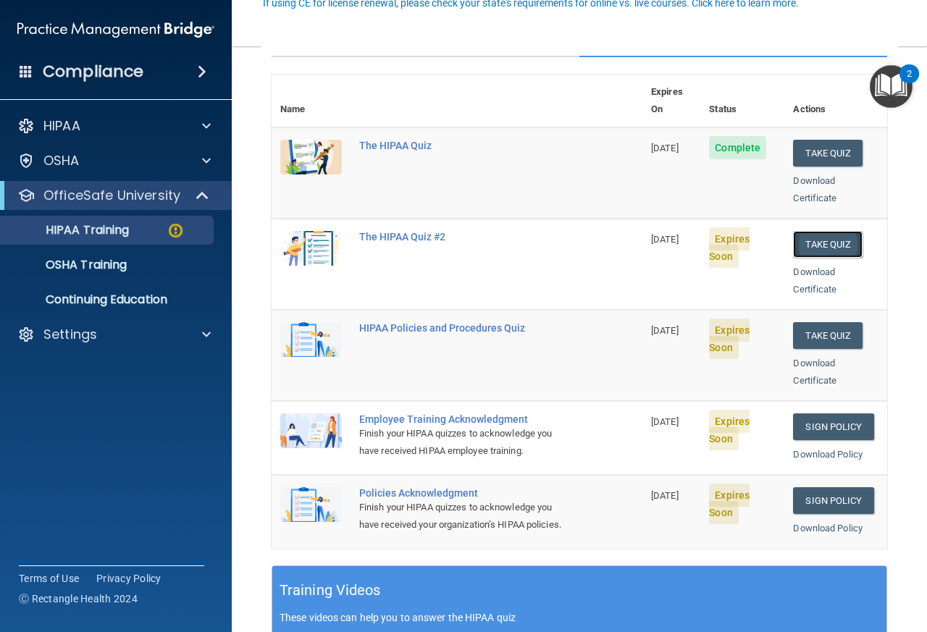
click at [823, 231] on button "Take Quiz" at bounding box center [828, 244] width 70 height 27
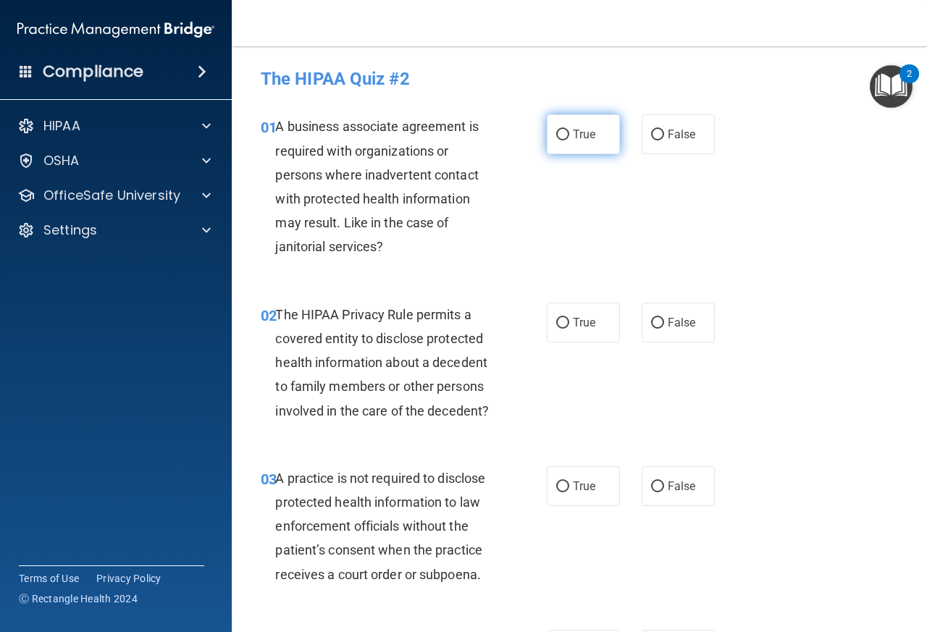
click at [565, 130] on label "True" at bounding box center [583, 134] width 73 height 40
click at [565, 130] on input "True" at bounding box center [562, 135] width 13 height 11
radio input "true"
drag, startPoint x: 572, startPoint y: 334, endPoint x: 566, endPoint y: 361, distance: 27.4
click at [572, 335] on label "True" at bounding box center [583, 323] width 73 height 40
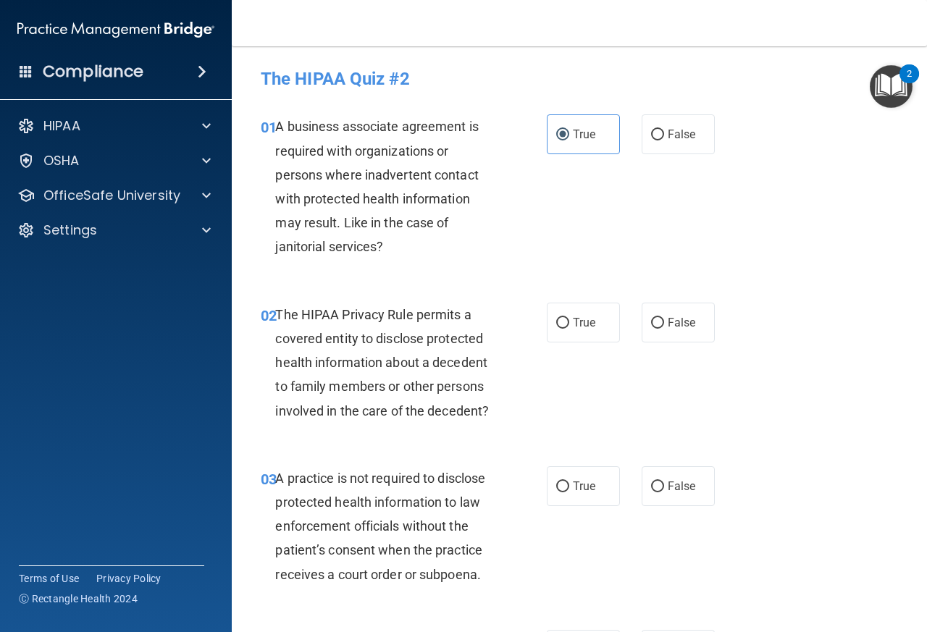
click at [569, 329] on input "True" at bounding box center [562, 323] width 13 height 11
radio input "true"
click at [573, 487] on span "True" at bounding box center [584, 486] width 22 height 14
click at [569, 487] on input "True" at bounding box center [562, 487] width 13 height 11
radio input "true"
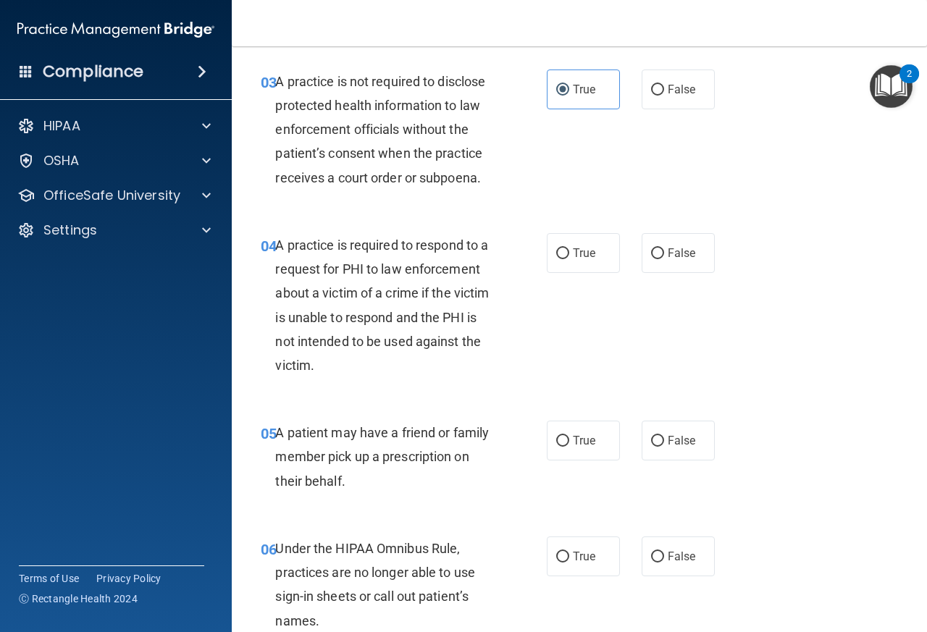
scroll to position [434, 0]
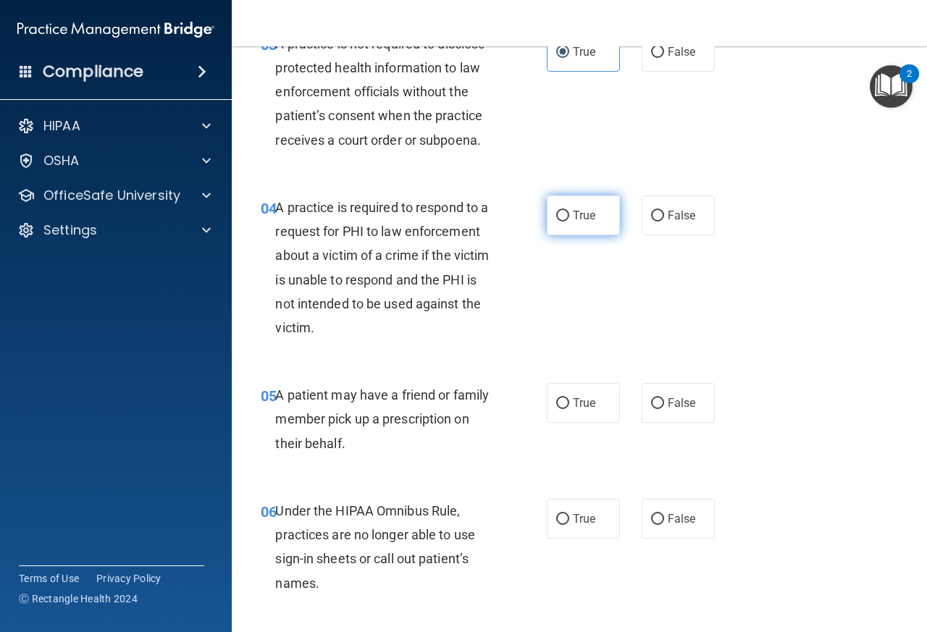
click at [573, 213] on span "True" at bounding box center [584, 216] width 22 height 14
click at [569, 213] on input "True" at bounding box center [562, 216] width 13 height 11
radio input "true"
click at [558, 407] on input "True" at bounding box center [562, 403] width 13 height 11
radio input "true"
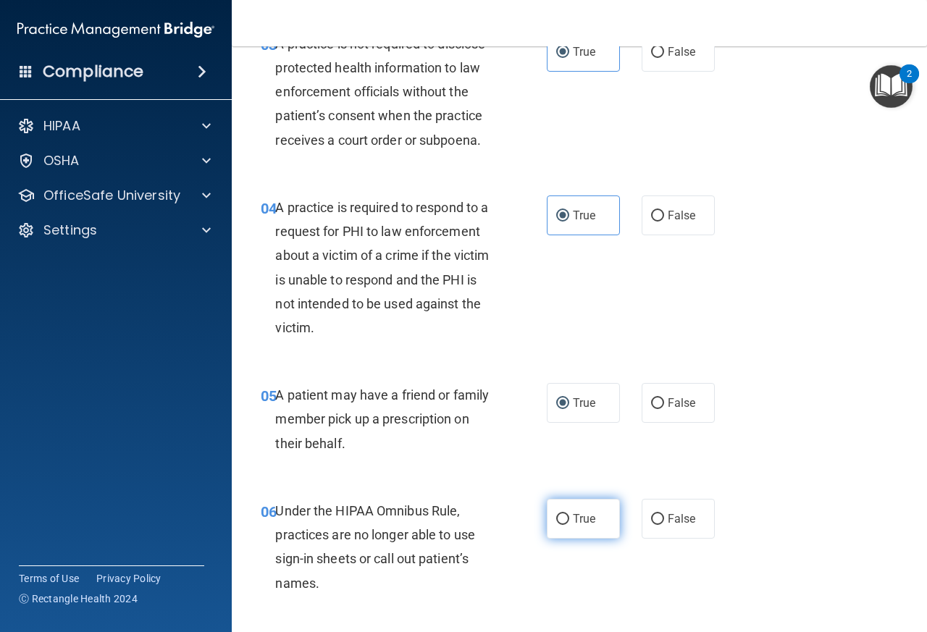
click at [559, 518] on input "True" at bounding box center [562, 519] width 13 height 11
radio input "true"
drag, startPoint x: 567, startPoint y: 529, endPoint x: 568, endPoint y: 509, distance: 20.3
click at [567, 515] on label "True" at bounding box center [583, 519] width 73 height 40
click at [567, 515] on input "True" at bounding box center [562, 519] width 13 height 11
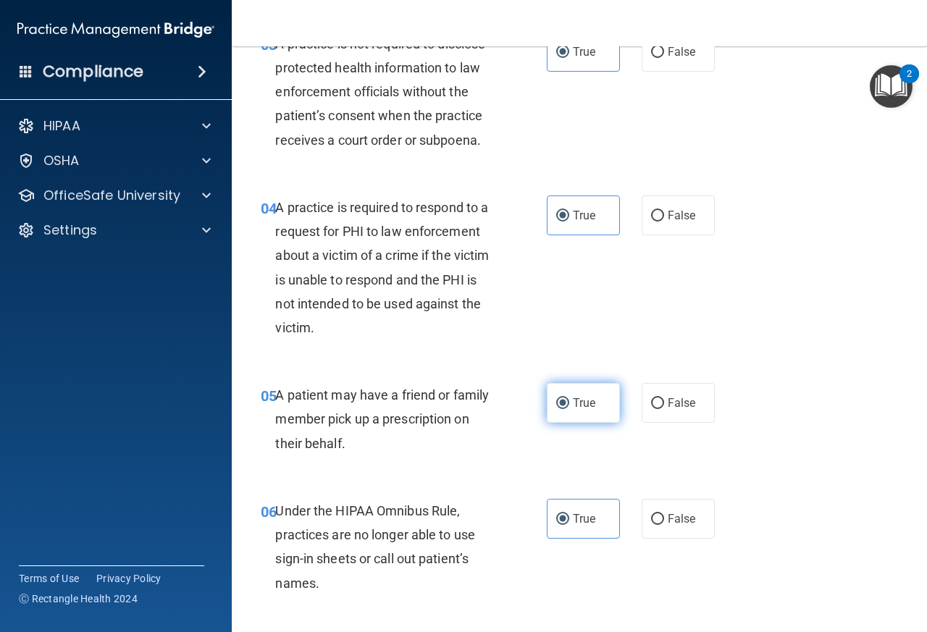
drag, startPoint x: 583, startPoint y: 392, endPoint x: 593, endPoint y: 348, distance: 45.3
click at [583, 390] on label "True" at bounding box center [583, 403] width 73 height 40
click at [569, 398] on input "True" at bounding box center [562, 403] width 13 height 11
click at [573, 518] on span "True" at bounding box center [584, 519] width 22 height 14
click at [569, 518] on input "True" at bounding box center [562, 519] width 13 height 11
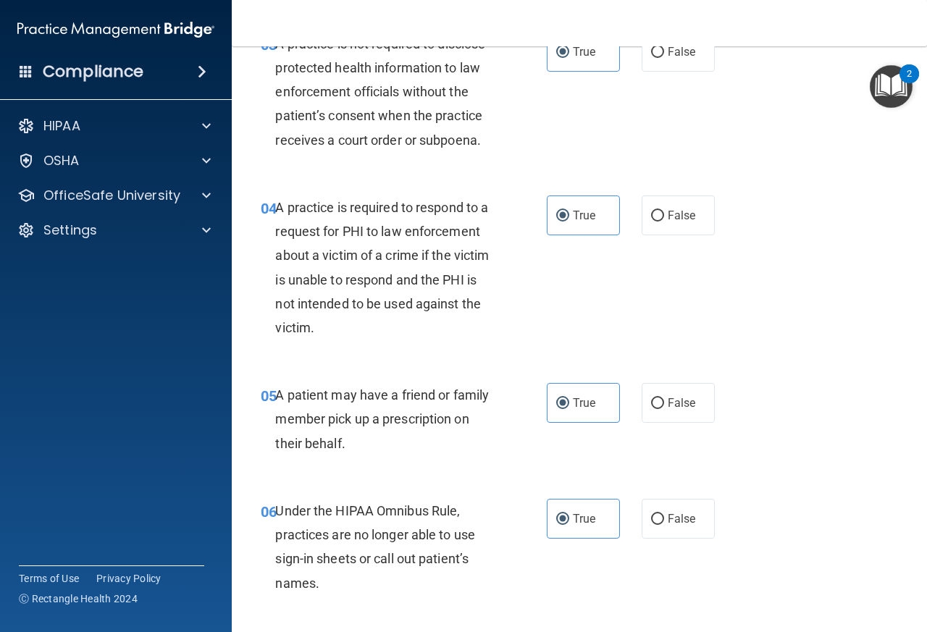
drag, startPoint x: 581, startPoint y: 411, endPoint x: 581, endPoint y: 382, distance: 29.0
click at [581, 408] on label "True" at bounding box center [583, 403] width 73 height 40
click at [569, 408] on input "True" at bounding box center [562, 403] width 13 height 11
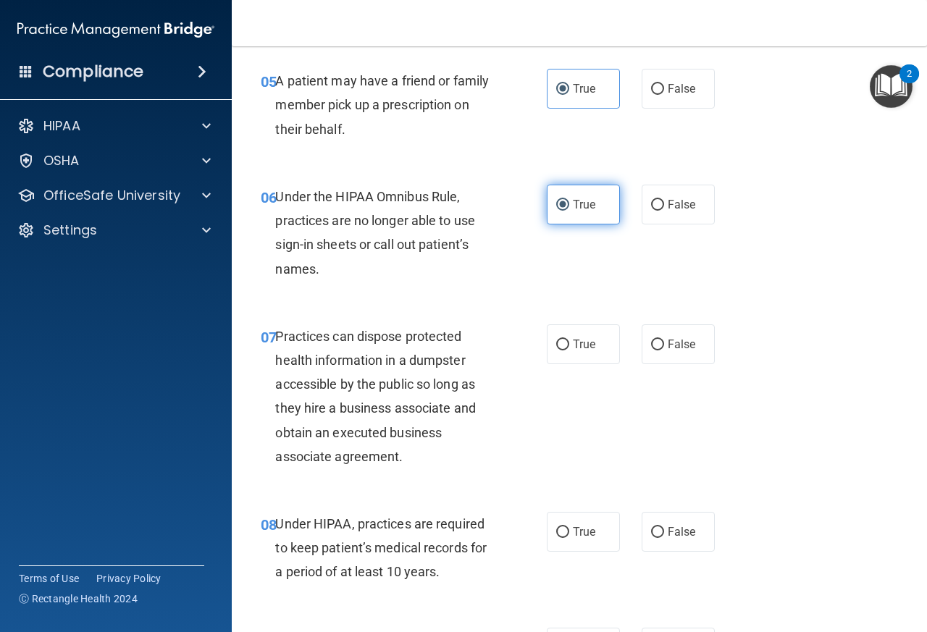
scroll to position [724, 0]
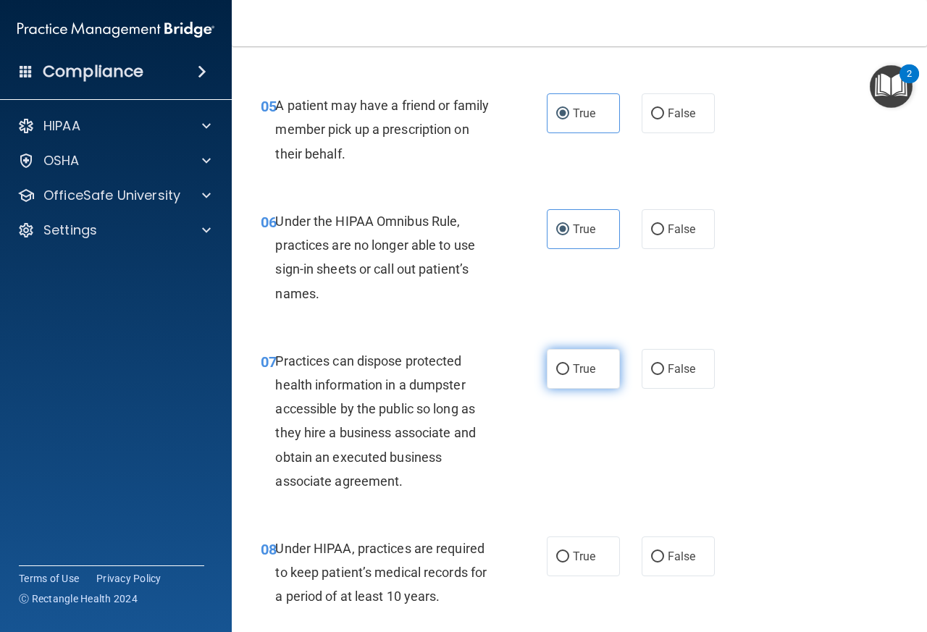
click at [573, 375] on span "True" at bounding box center [584, 369] width 22 height 14
click at [569, 375] on input "True" at bounding box center [562, 369] width 13 height 11
radio input "true"
click at [560, 557] on input "True" at bounding box center [562, 557] width 13 height 11
radio input "true"
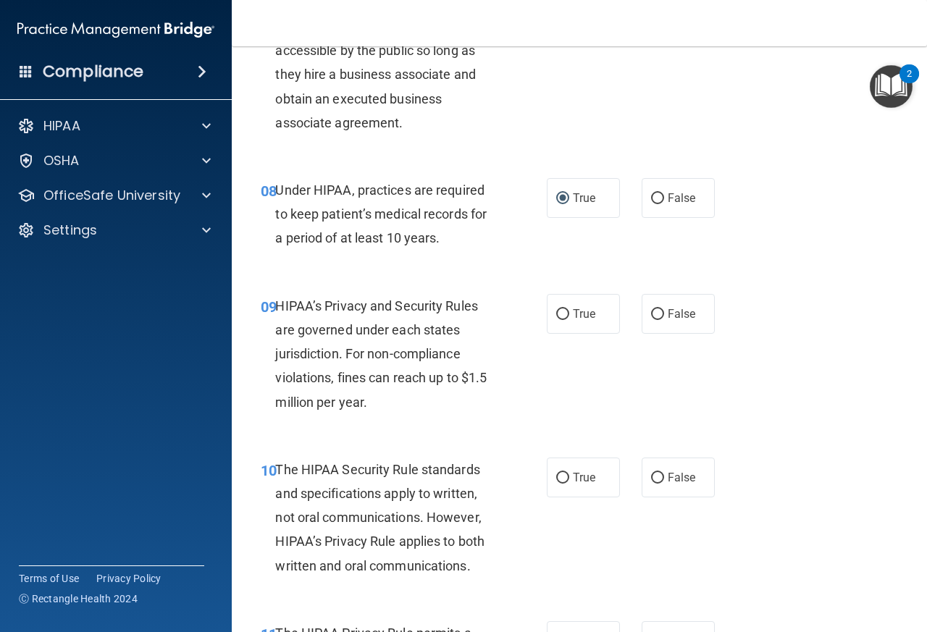
scroll to position [1086, 0]
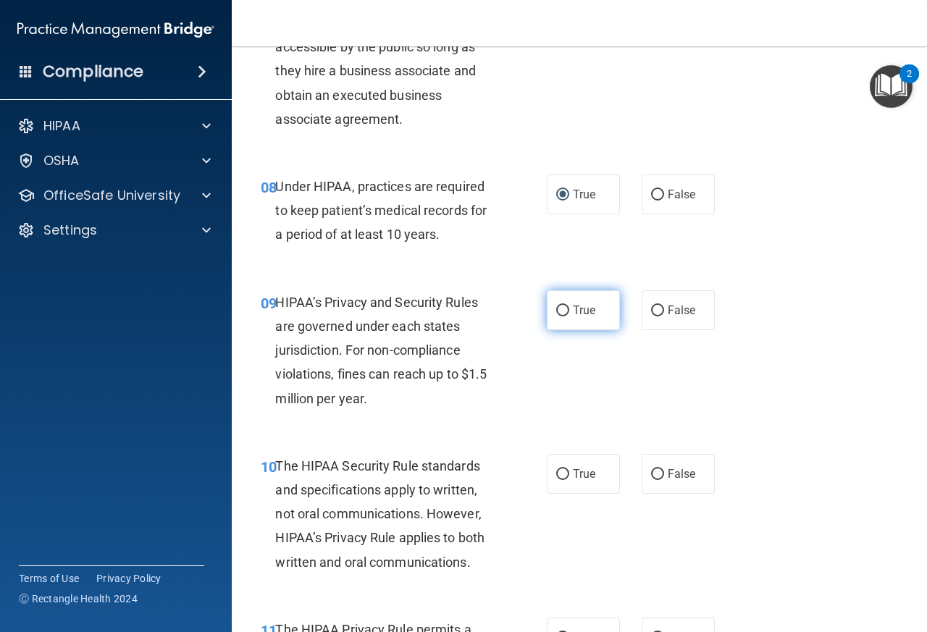
click at [573, 311] on span "True" at bounding box center [584, 310] width 22 height 14
click at [569, 311] on input "True" at bounding box center [562, 311] width 13 height 11
radio input "true"
click at [567, 478] on label "True" at bounding box center [583, 474] width 73 height 40
click at [567, 478] on input "True" at bounding box center [562, 474] width 13 height 11
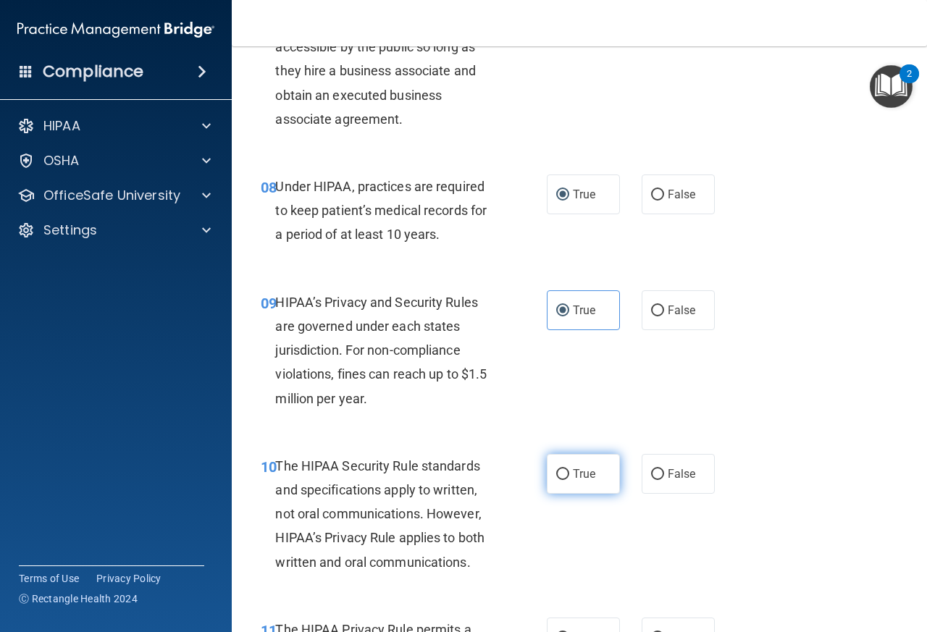
radio input "true"
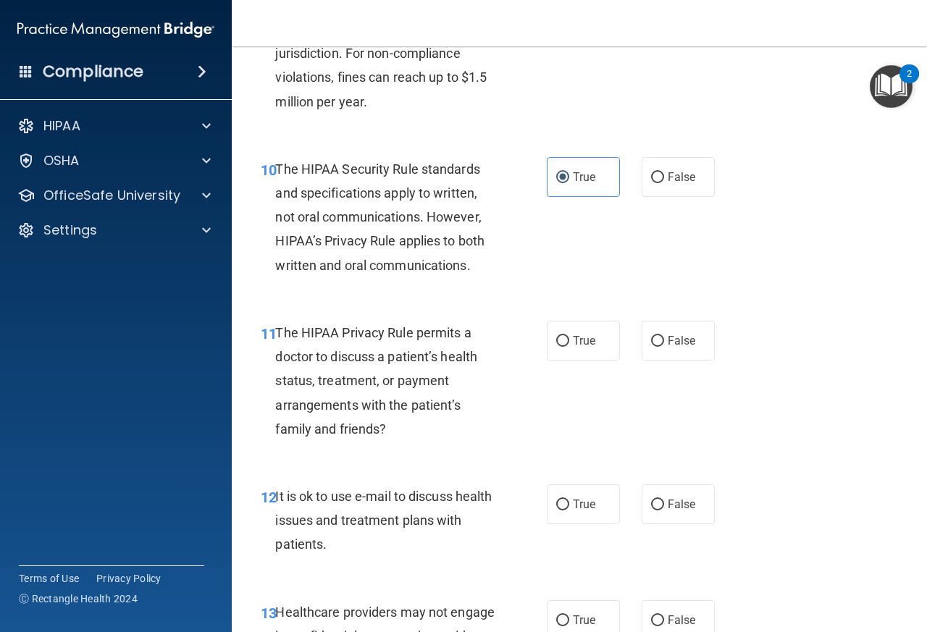
scroll to position [1448, 0]
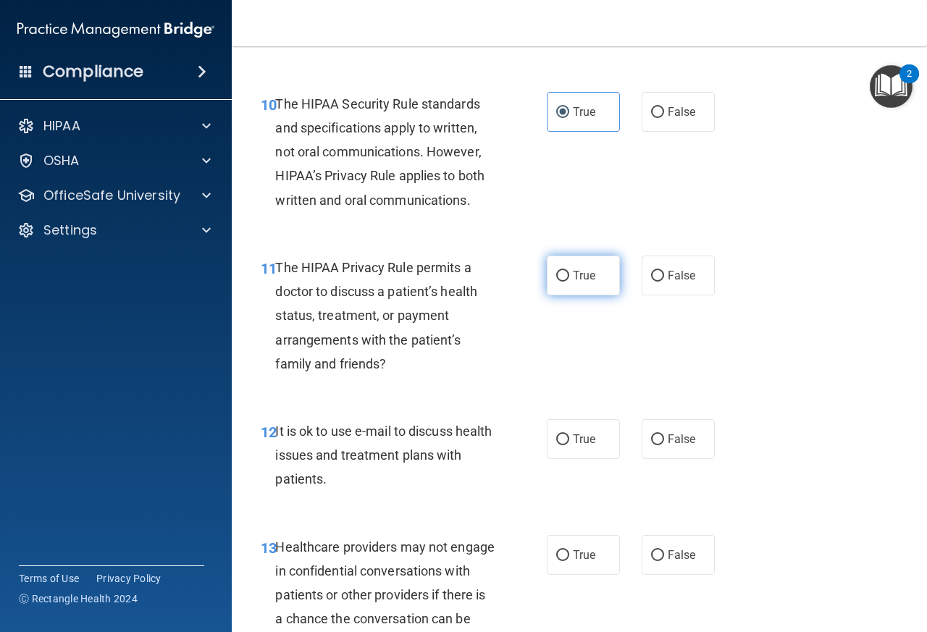
click at [560, 273] on input "True" at bounding box center [562, 276] width 13 height 11
radio input "true"
click at [555, 449] on label "True" at bounding box center [583, 439] width 73 height 40
click at [556, 445] on input "True" at bounding box center [562, 439] width 13 height 11
radio input "true"
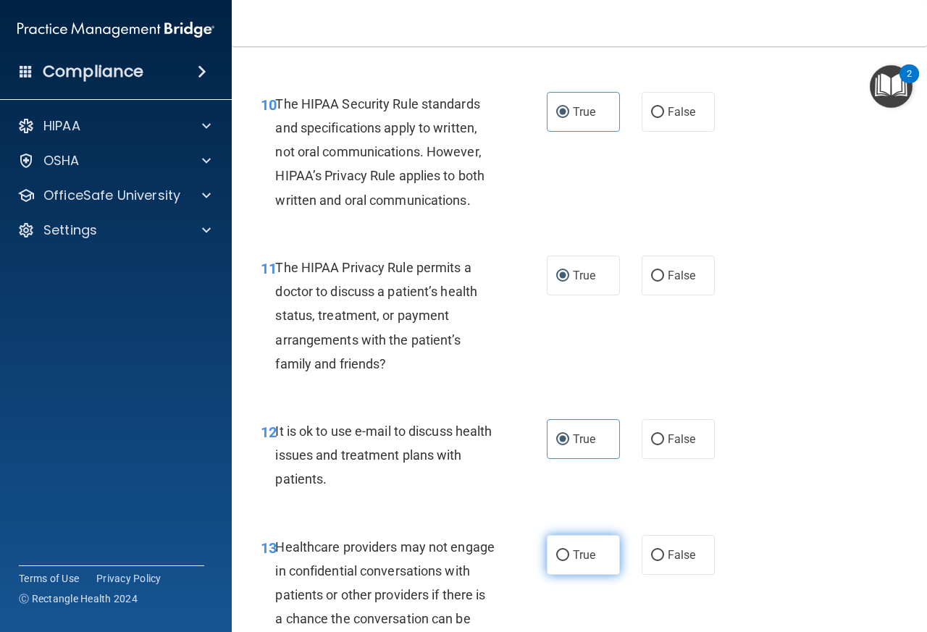
click at [560, 553] on input "True" at bounding box center [562, 555] width 13 height 11
radio input "true"
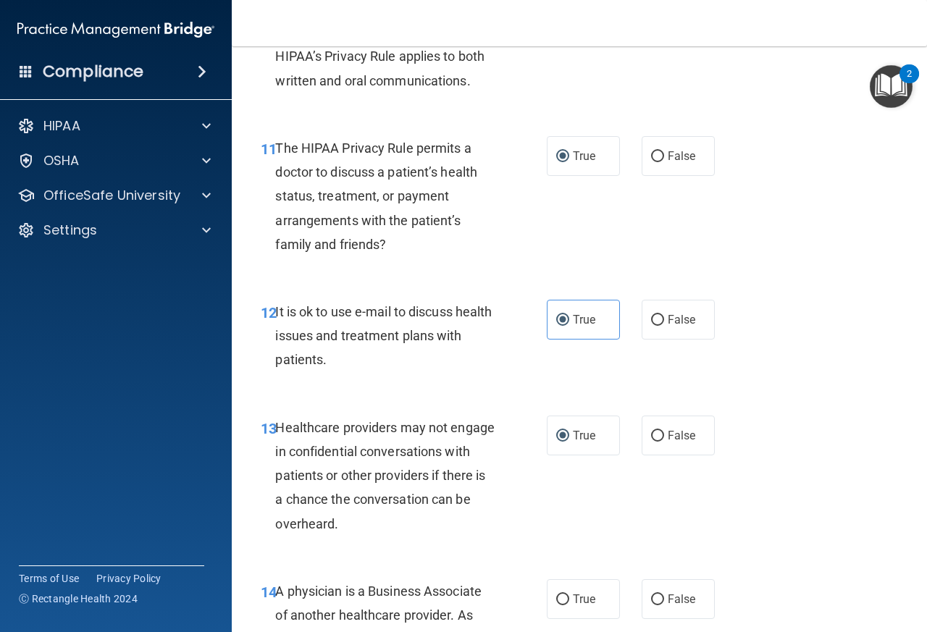
scroll to position [1810, 0]
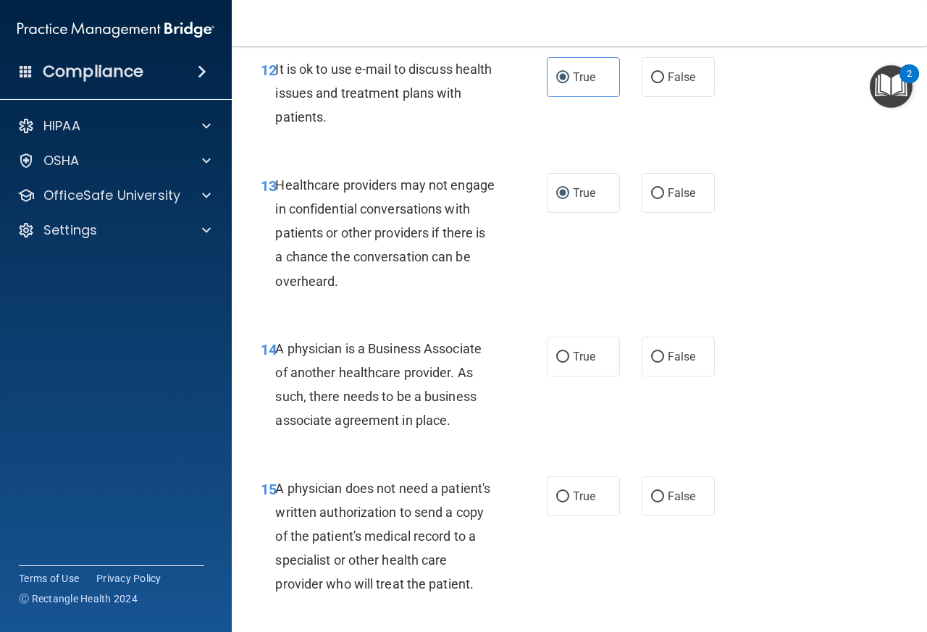
drag, startPoint x: 574, startPoint y: 348, endPoint x: 582, endPoint y: 377, distance: 30.0
click at [574, 347] on label "True" at bounding box center [583, 357] width 73 height 40
click at [569, 352] on input "True" at bounding box center [562, 357] width 13 height 11
radio input "true"
click at [586, 484] on label "True" at bounding box center [583, 496] width 73 height 40
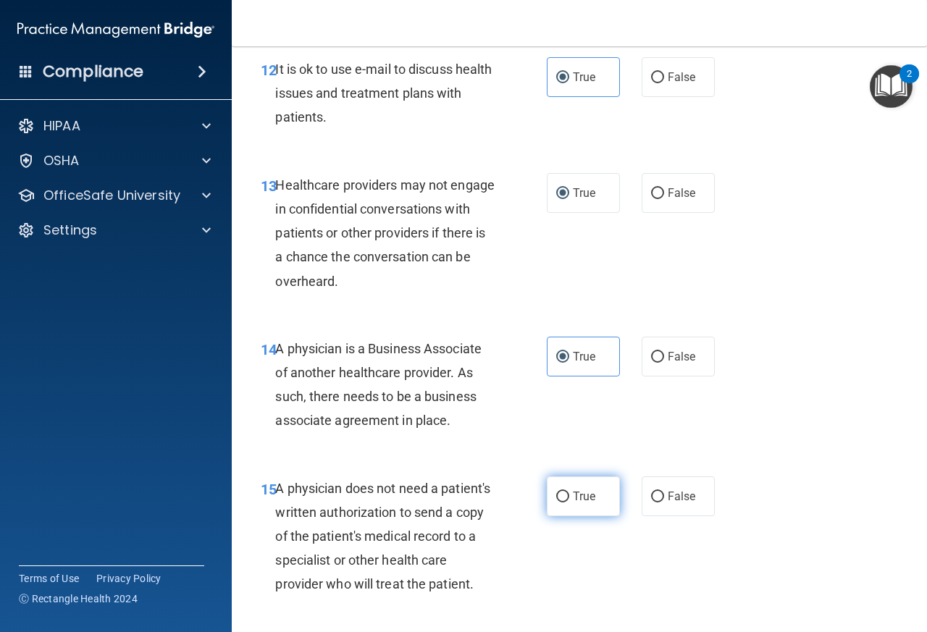
click at [569, 492] on input "True" at bounding box center [562, 497] width 13 height 11
radio input "true"
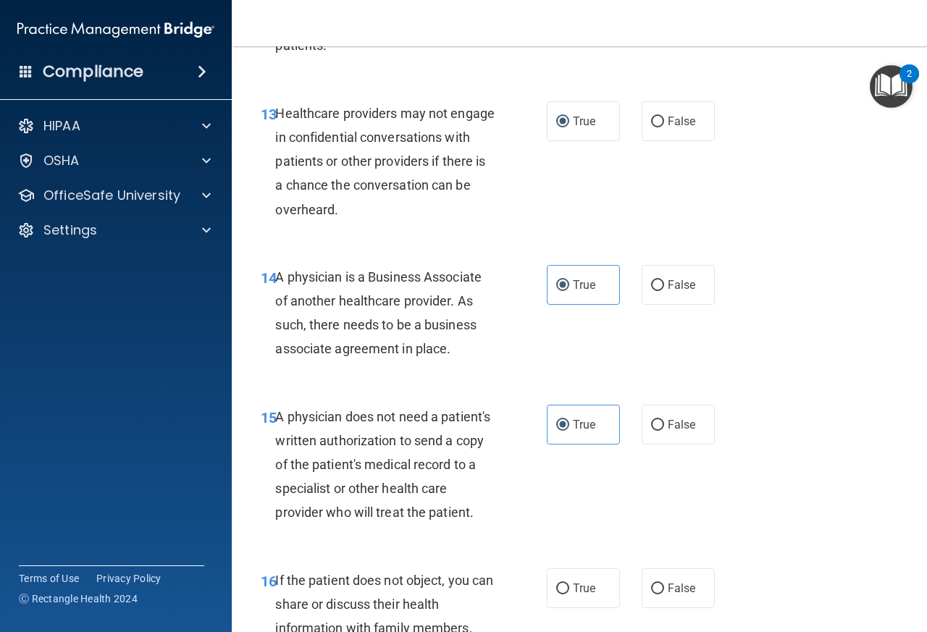
scroll to position [2172, 0]
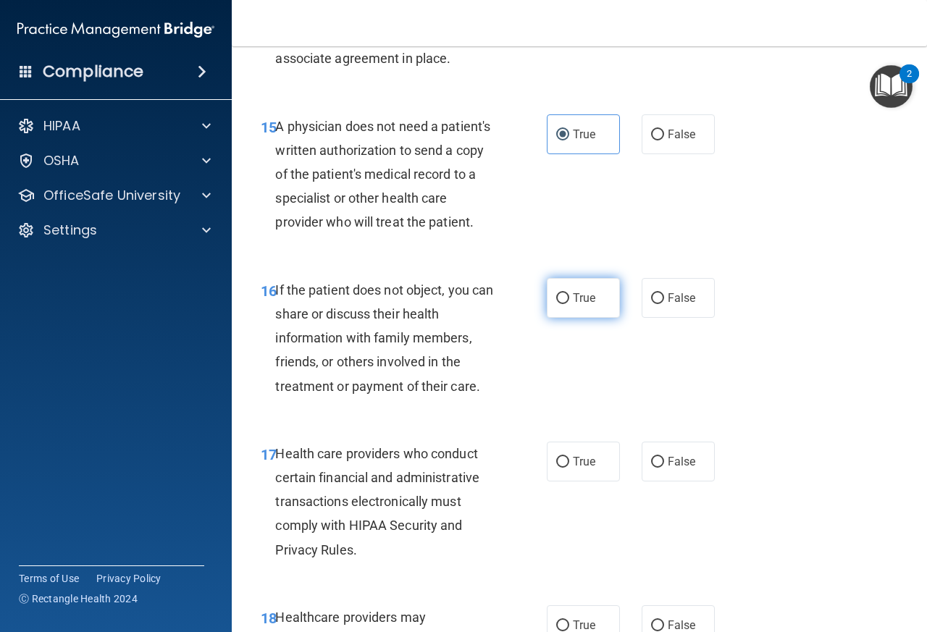
click at [576, 305] on span "True" at bounding box center [584, 298] width 22 height 14
click at [569, 304] on input "True" at bounding box center [562, 298] width 13 height 11
radio input "true"
click at [571, 482] on label "True" at bounding box center [583, 462] width 73 height 40
click at [569, 468] on input "True" at bounding box center [562, 462] width 13 height 11
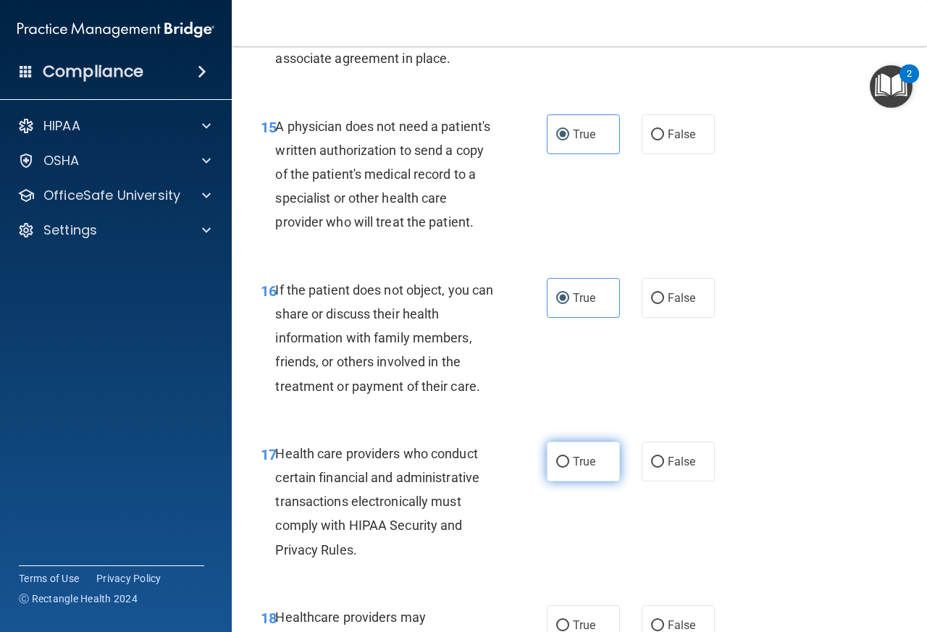
radio input "true"
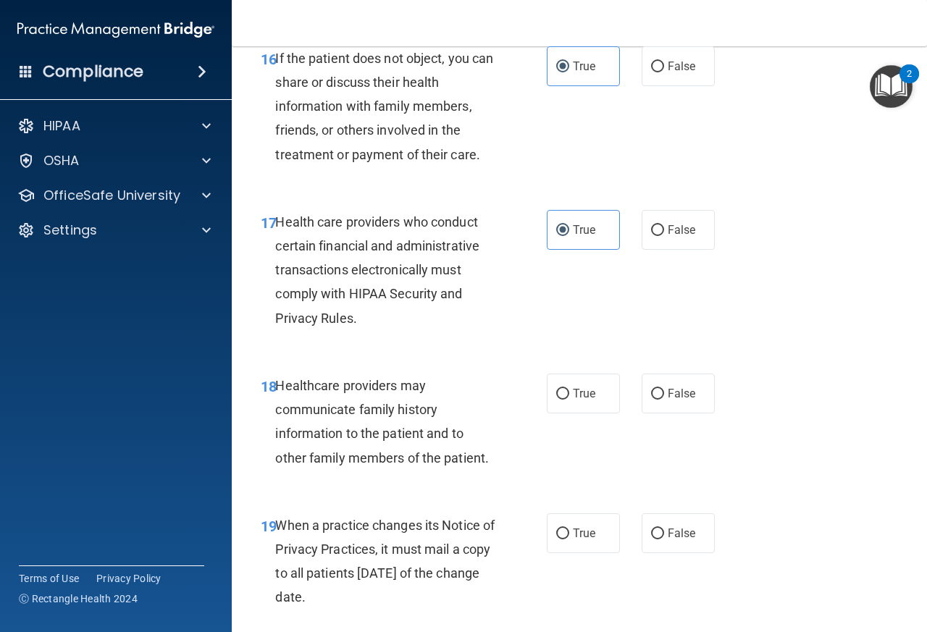
scroll to position [2462, 0]
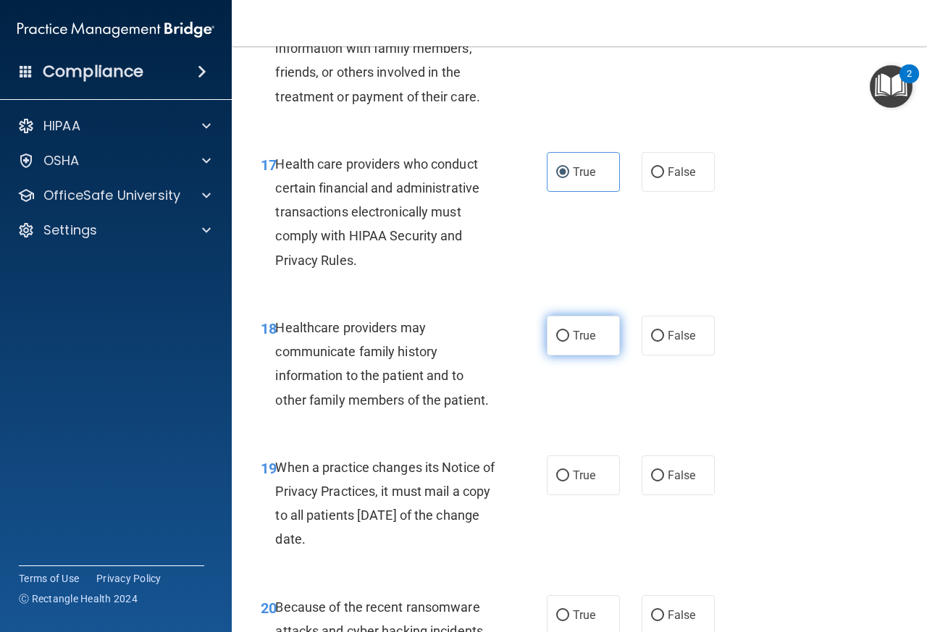
click at [575, 356] on label "True" at bounding box center [583, 336] width 73 height 40
click at [569, 342] on input "True" at bounding box center [562, 336] width 13 height 11
radio input "true"
click at [566, 490] on label "True" at bounding box center [583, 475] width 73 height 40
click at [566, 482] on input "True" at bounding box center [562, 476] width 13 height 11
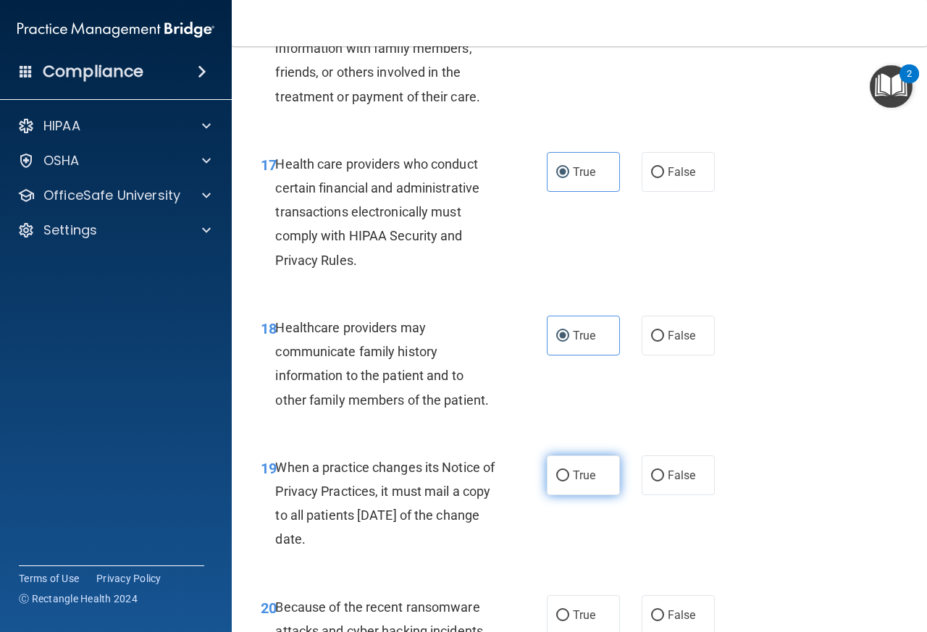
radio input "true"
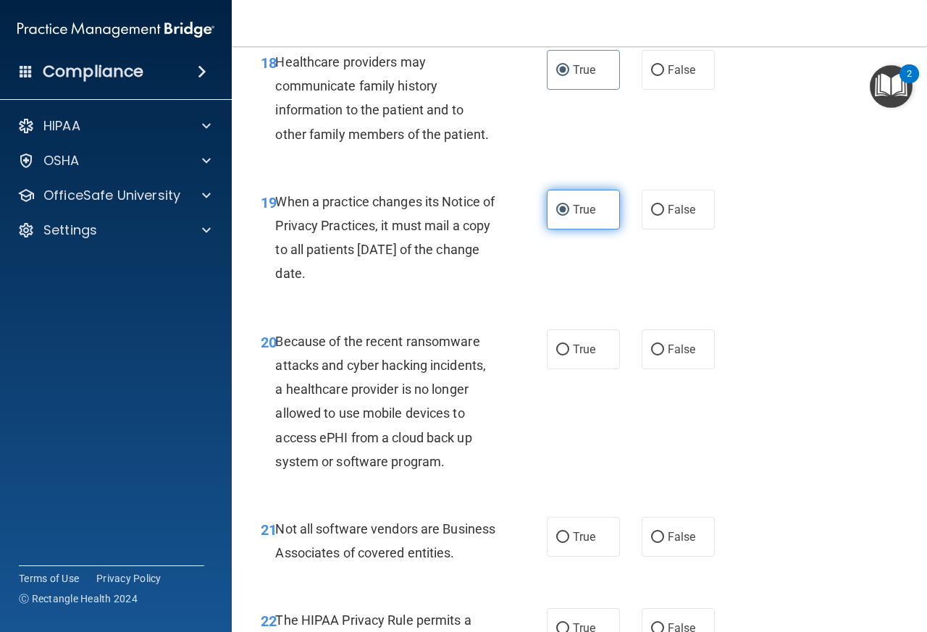
scroll to position [2897, 0]
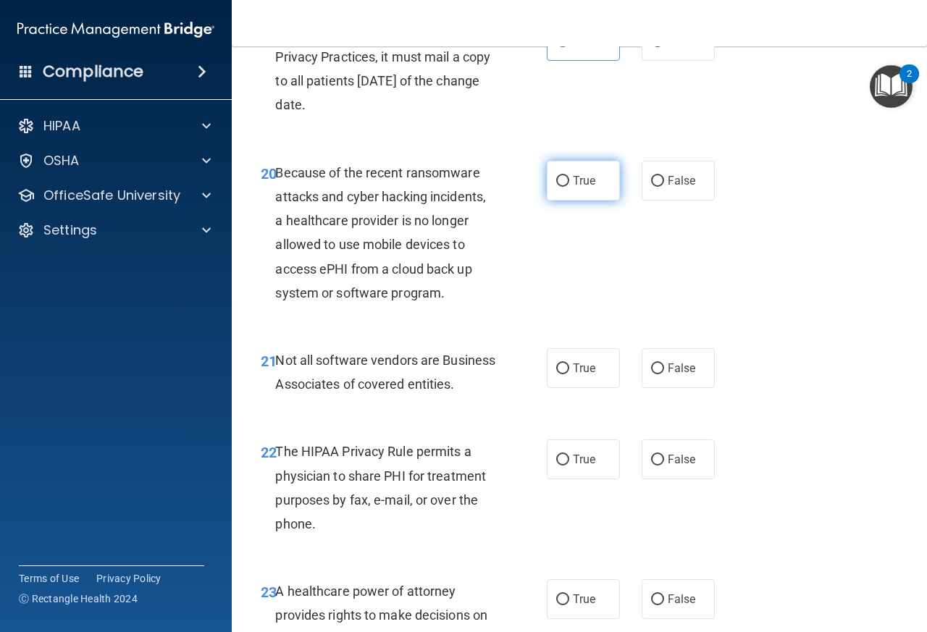
click at [568, 201] on label "True" at bounding box center [583, 181] width 73 height 40
click at [568, 187] on input "True" at bounding box center [562, 181] width 13 height 11
radio input "true"
click at [571, 388] on label "True" at bounding box center [583, 368] width 73 height 40
click at [569, 374] on input "True" at bounding box center [562, 369] width 13 height 11
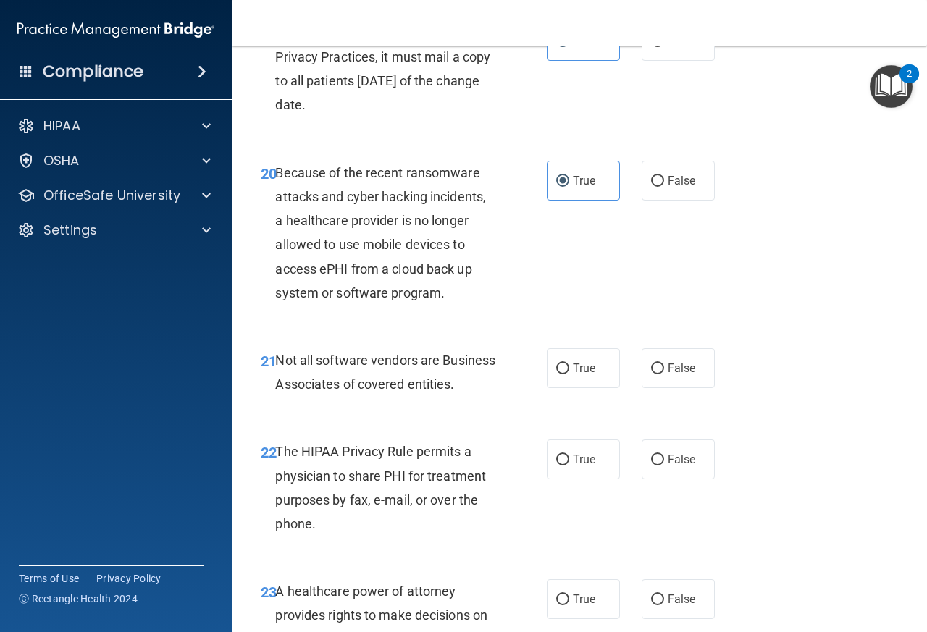
radio input "true"
click at [574, 479] on label "True" at bounding box center [583, 460] width 73 height 40
click at [569, 466] on input "True" at bounding box center [562, 460] width 13 height 11
radio input "true"
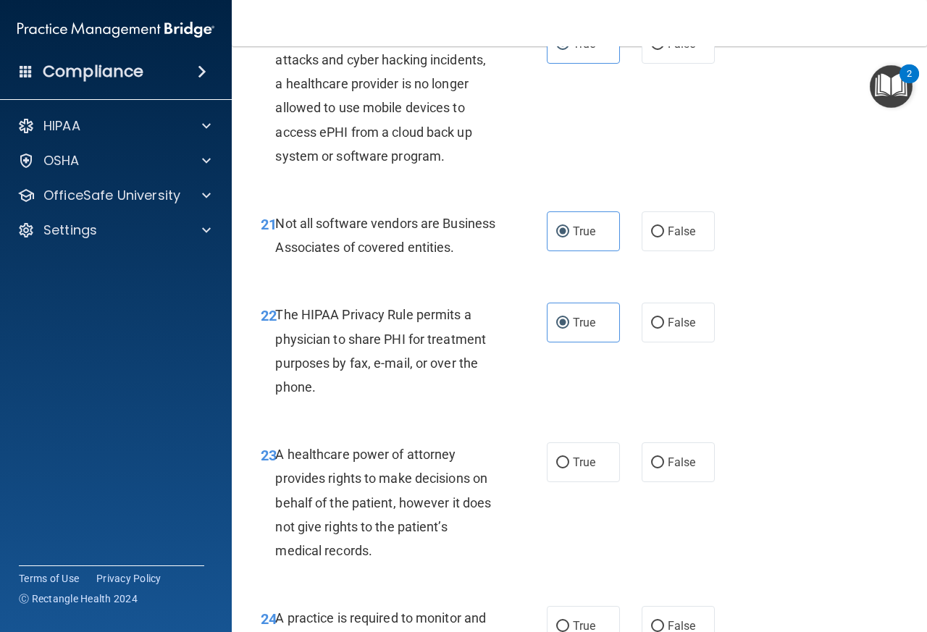
scroll to position [3259, 0]
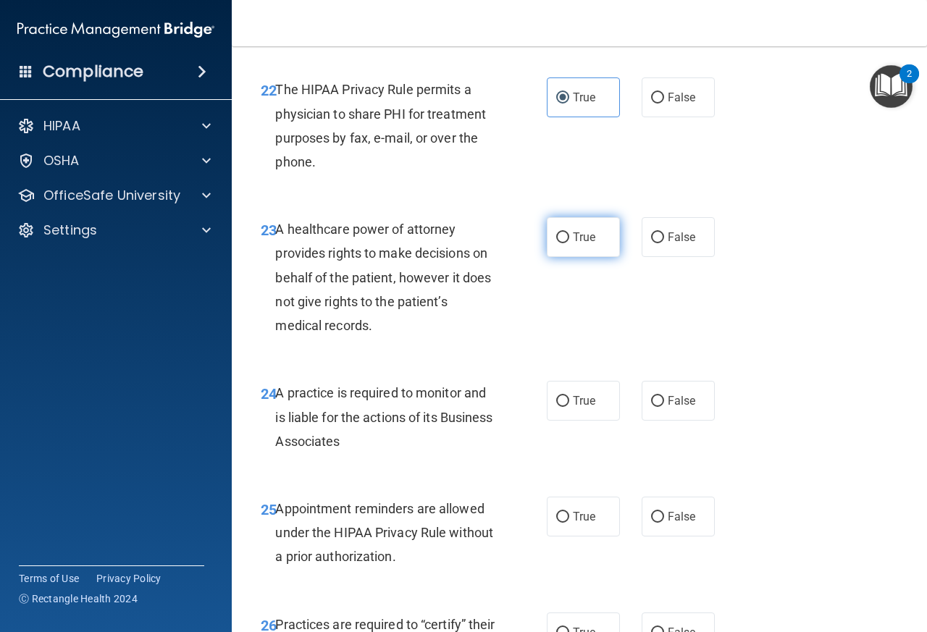
click at [581, 257] on label "True" at bounding box center [583, 237] width 73 height 40
click at [569, 243] on input "True" at bounding box center [562, 237] width 13 height 11
radio input "true"
click at [574, 408] on span "True" at bounding box center [584, 401] width 22 height 14
click at [569, 407] on input "True" at bounding box center [562, 401] width 13 height 11
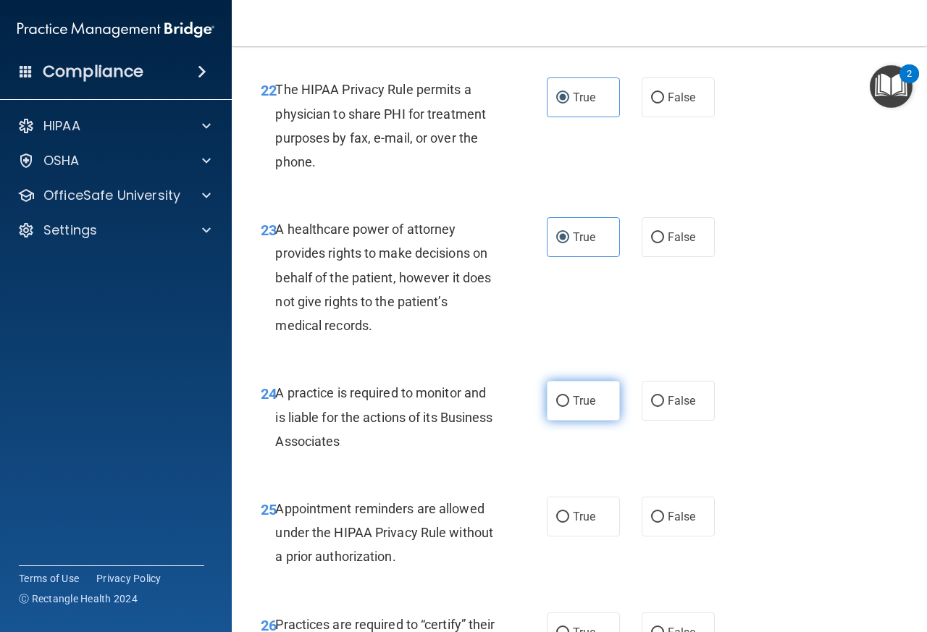
radio input "true"
click at [577, 524] on span "True" at bounding box center [584, 517] width 22 height 14
click at [569, 523] on input "True" at bounding box center [562, 517] width 13 height 11
radio input "true"
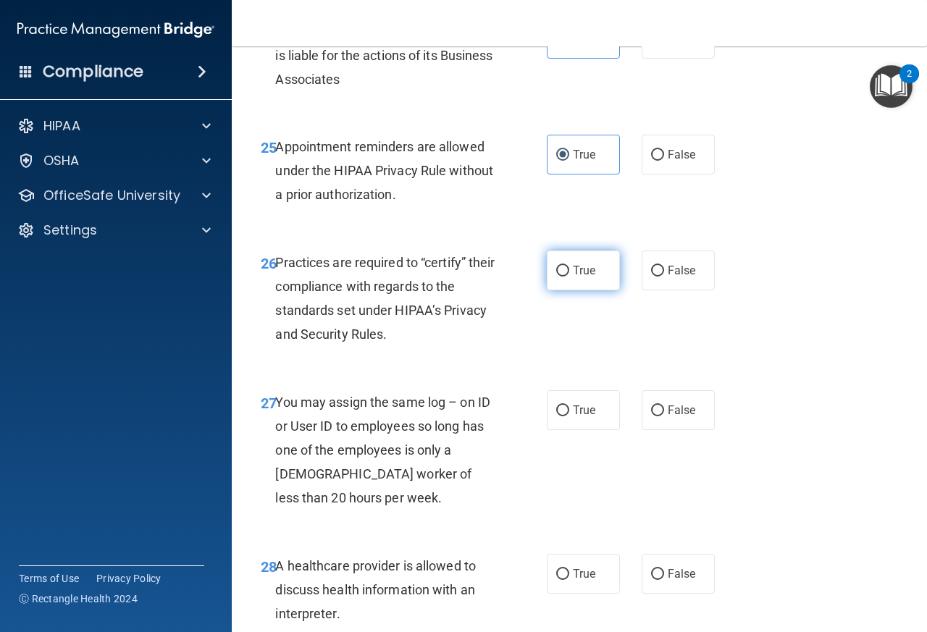
click at [581, 277] on span "True" at bounding box center [584, 271] width 22 height 14
click at [569, 277] on input "True" at bounding box center [562, 271] width 13 height 11
radio input "true"
click at [573, 430] on label "True" at bounding box center [583, 410] width 73 height 40
click at [569, 416] on input "True" at bounding box center [562, 411] width 13 height 11
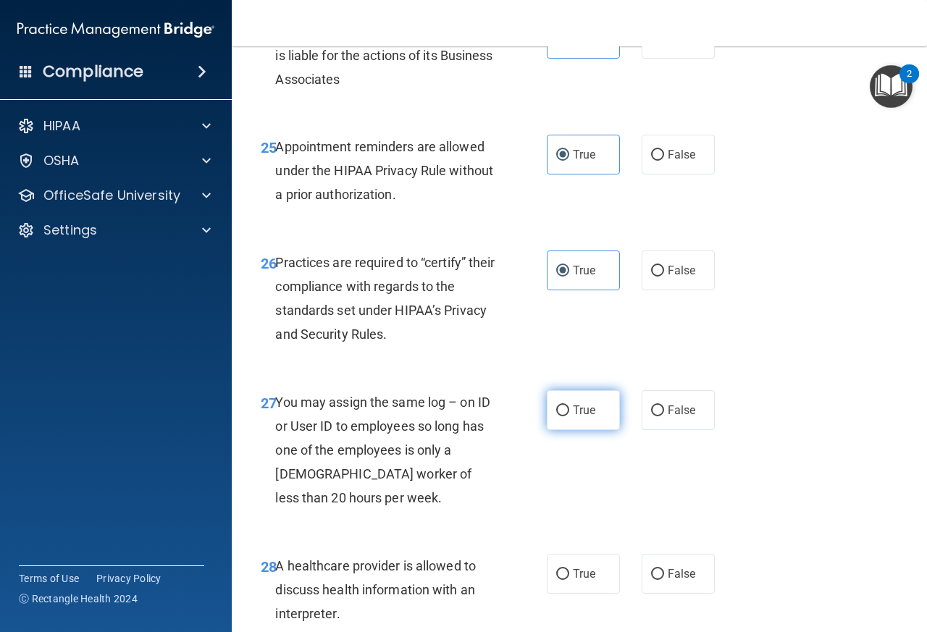
radio input "true"
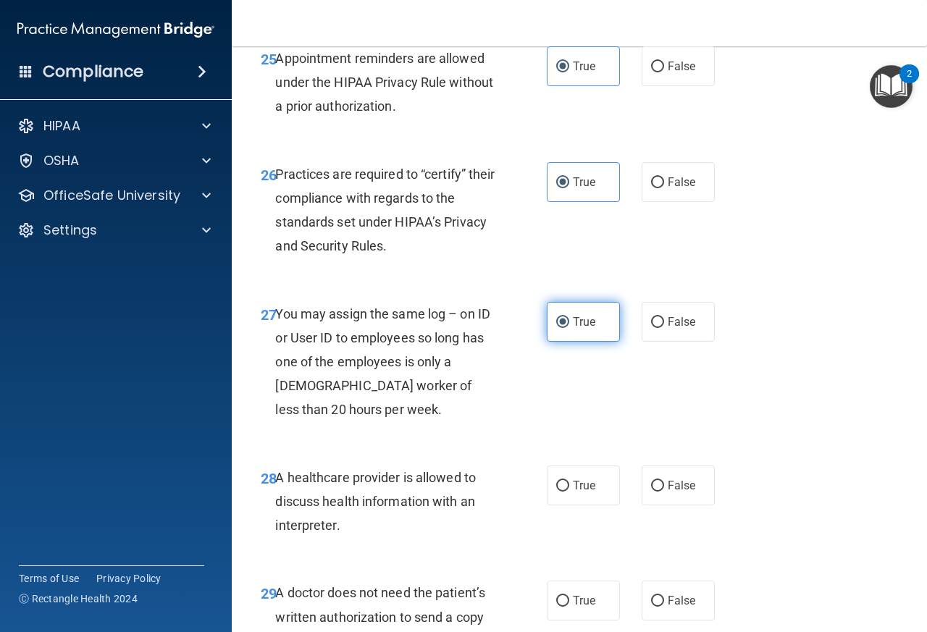
scroll to position [3983, 0]
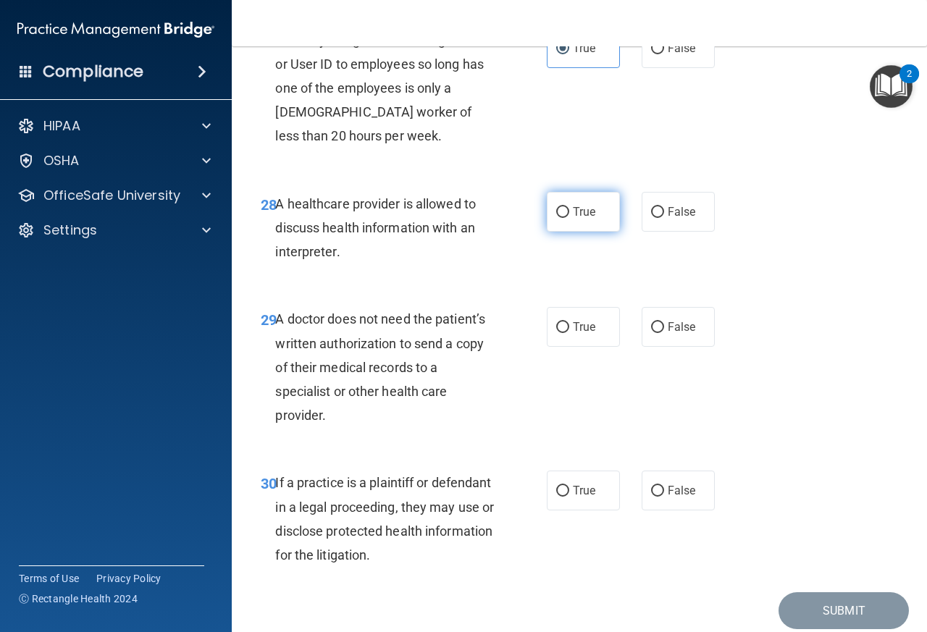
click at [588, 232] on label "True" at bounding box center [583, 212] width 73 height 40
click at [569, 218] on input "True" at bounding box center [562, 212] width 13 height 11
radio input "true"
click at [577, 350] on div "29 A doctor does not need the patient’s written authorization to send a copy of…" at bounding box center [579, 371] width 659 height 164
drag, startPoint x: 565, startPoint y: 369, endPoint x: 575, endPoint y: 438, distance: 70.3
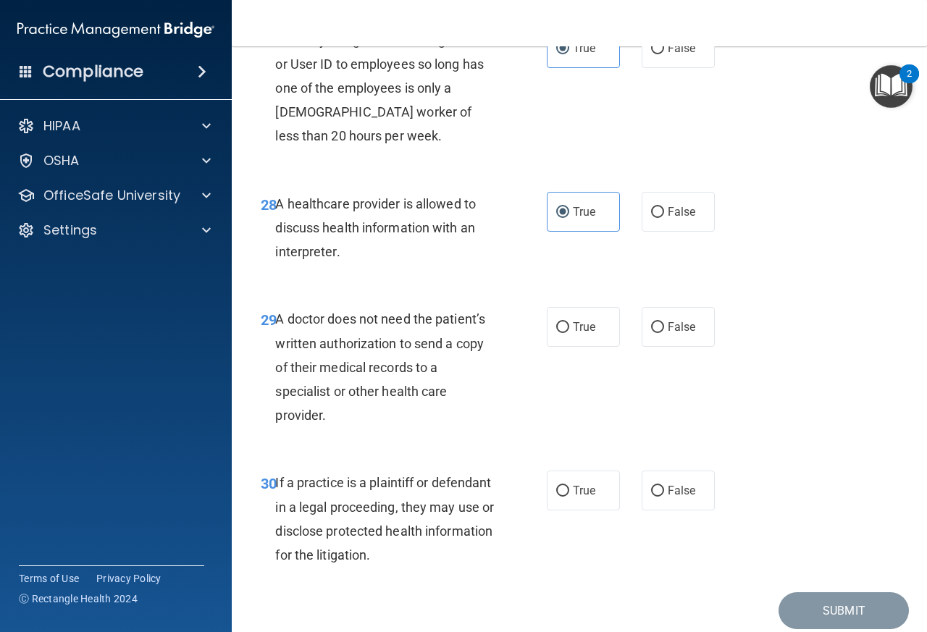
click at [563, 347] on label "True" at bounding box center [583, 327] width 73 height 40
click at [573, 497] on span "True" at bounding box center [584, 491] width 22 height 14
click at [569, 497] on input "True" at bounding box center [562, 491] width 13 height 11
radio input "true"
drag, startPoint x: 589, startPoint y: 348, endPoint x: 587, endPoint y: 361, distance: 13.9
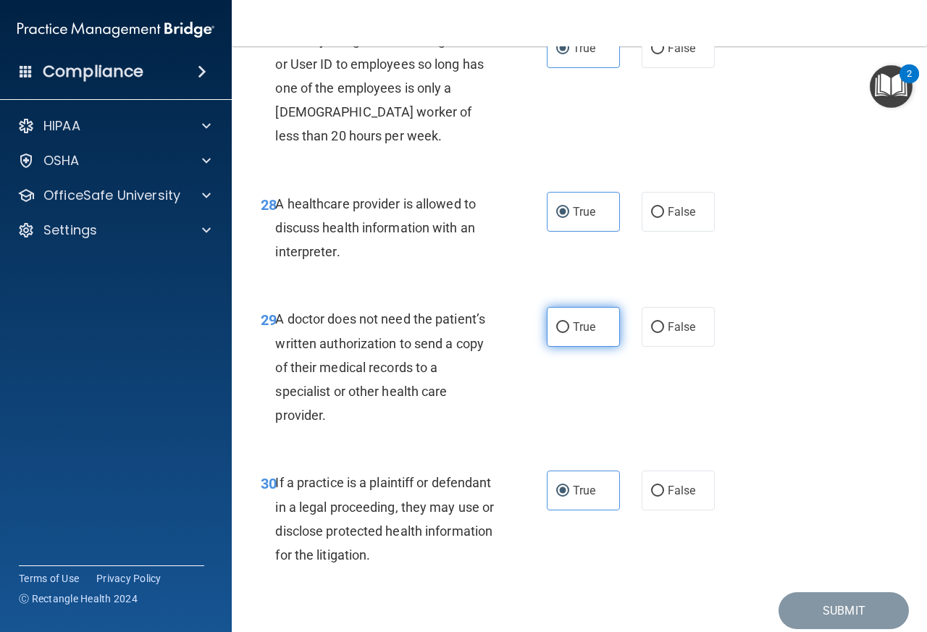
click at [589, 346] on div "29 A doctor does not need the patient’s written authorization to send a copy of…" at bounding box center [579, 371] width 659 height 164
click at [584, 334] on span "True" at bounding box center [584, 327] width 22 height 14
click at [569, 333] on input "True" at bounding box center [562, 327] width 13 height 11
radio input "true"
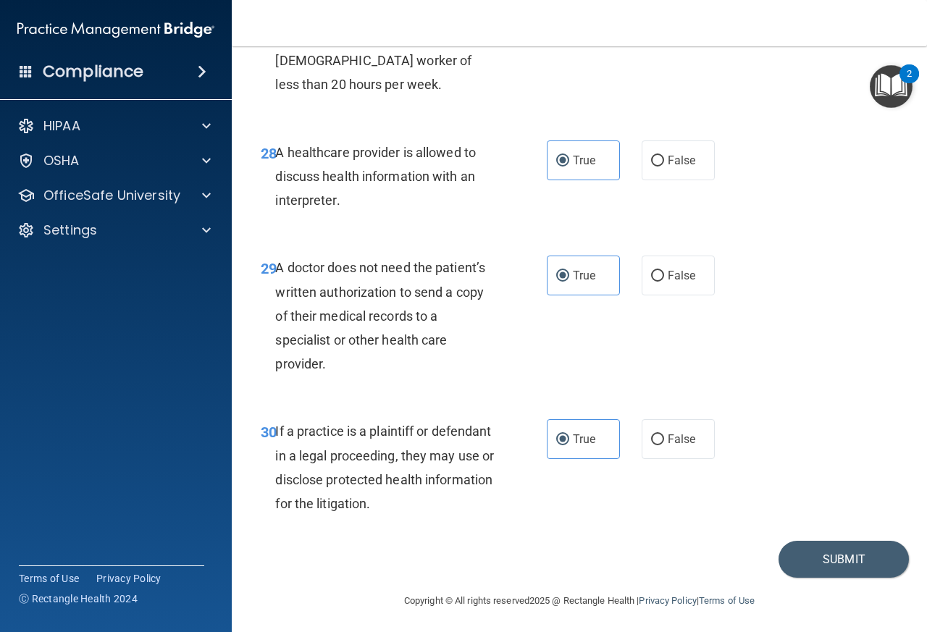
scroll to position [4086, 0]
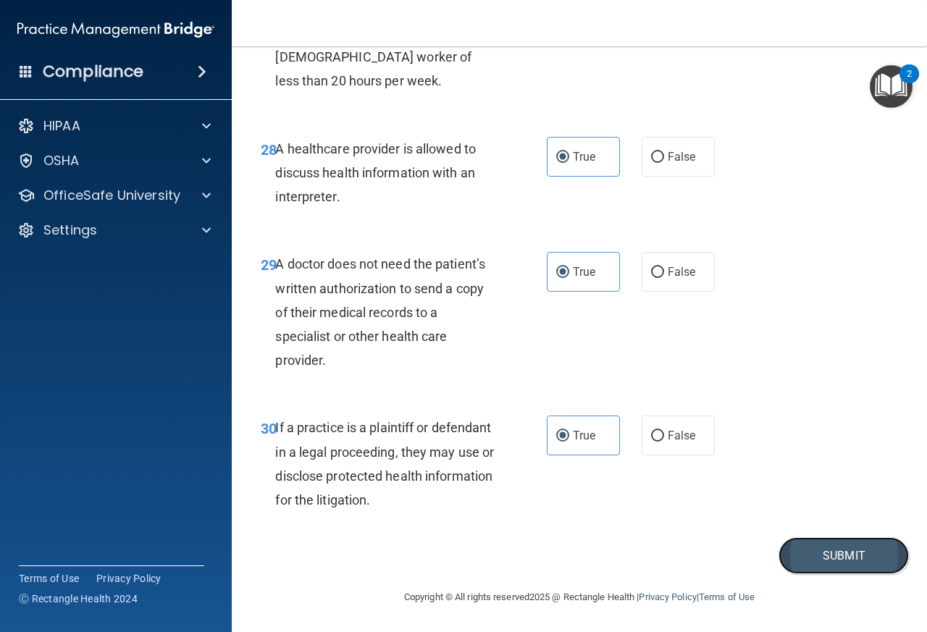
click at [832, 555] on button "Submit" at bounding box center [843, 555] width 130 height 37
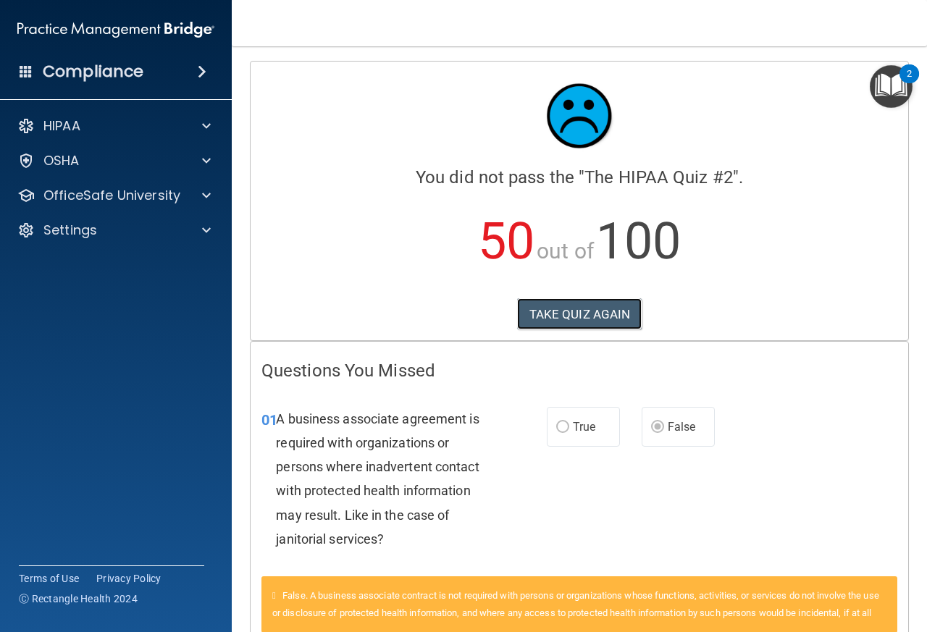
click at [595, 301] on button "TAKE QUIZ AGAIN" at bounding box center [579, 314] width 125 height 32
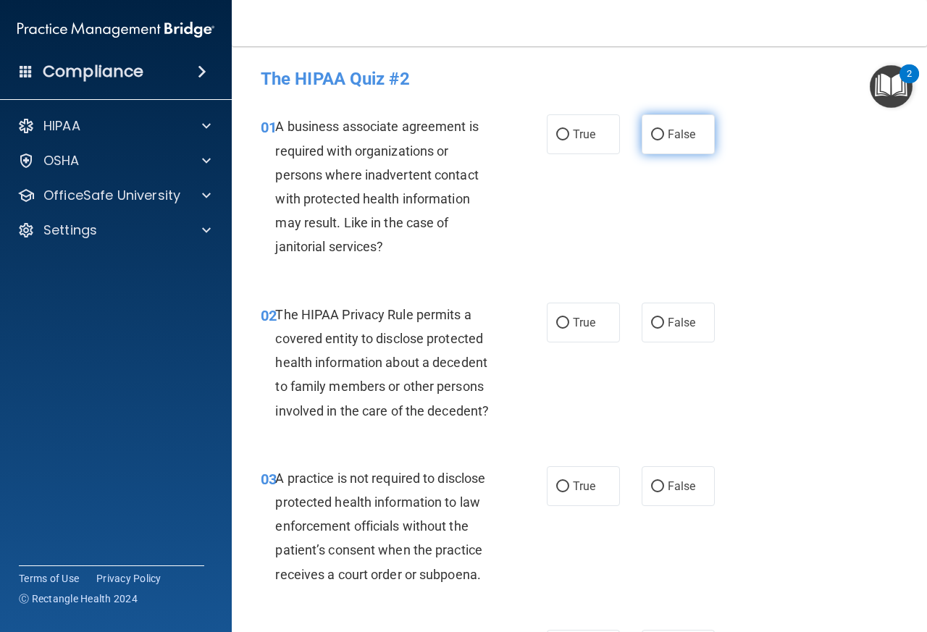
click at [668, 133] on span "False" at bounding box center [682, 134] width 28 height 14
click at [664, 133] on input "False" at bounding box center [657, 135] width 13 height 11
radio input "true"
click at [573, 324] on span "True" at bounding box center [584, 323] width 22 height 14
click at [569, 324] on input "True" at bounding box center [562, 323] width 13 height 11
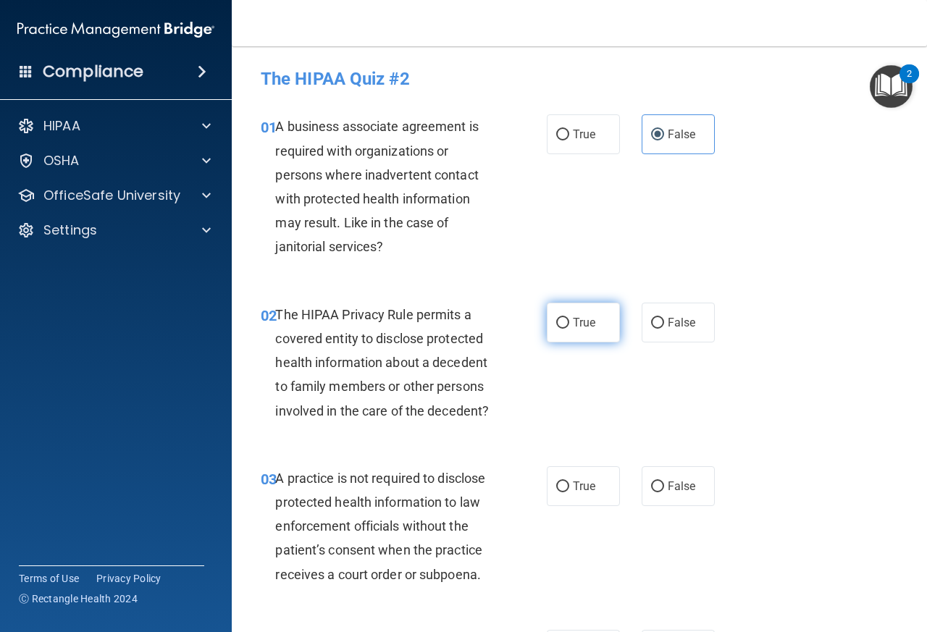
radio input "true"
click at [668, 482] on span "False" at bounding box center [682, 486] width 28 height 14
click at [664, 482] on input "False" at bounding box center [657, 487] width 13 height 11
radio input "true"
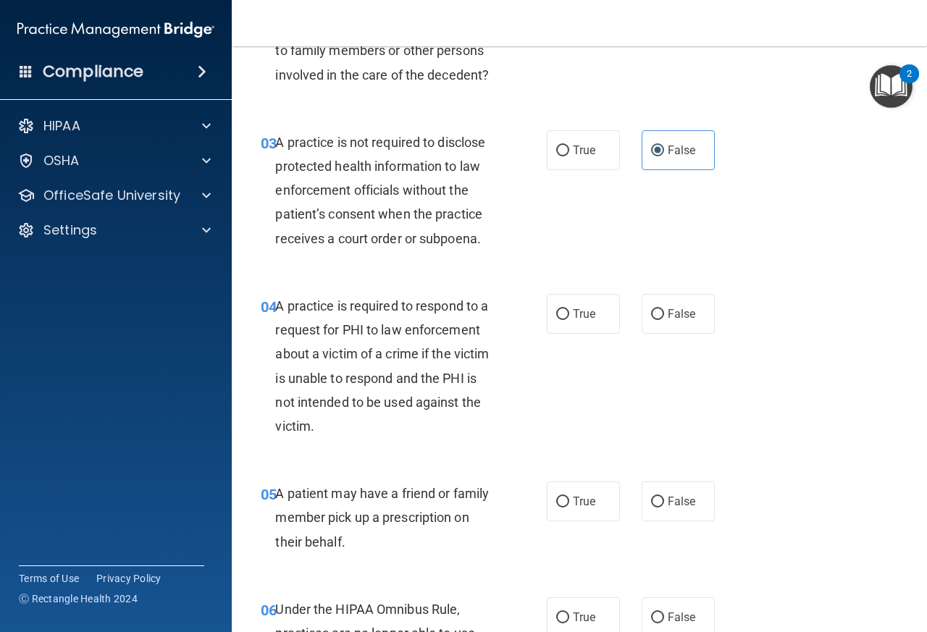
scroll to position [362, 0]
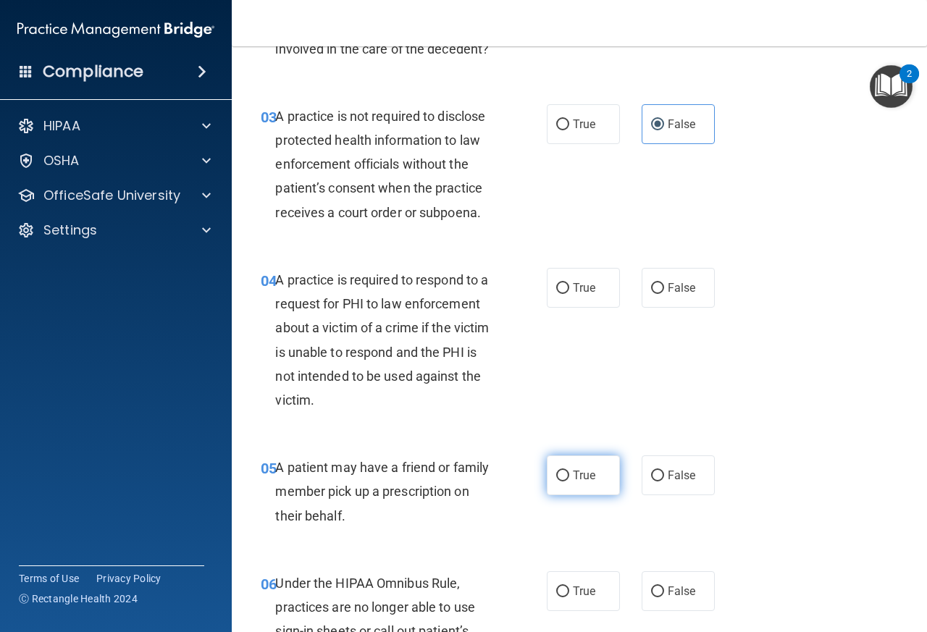
click at [573, 474] on span "True" at bounding box center [584, 476] width 22 height 14
click at [569, 474] on input "True" at bounding box center [562, 476] width 13 height 11
radio input "true"
click at [581, 294] on span "True" at bounding box center [584, 288] width 22 height 14
click at [569, 294] on input "True" at bounding box center [562, 288] width 13 height 11
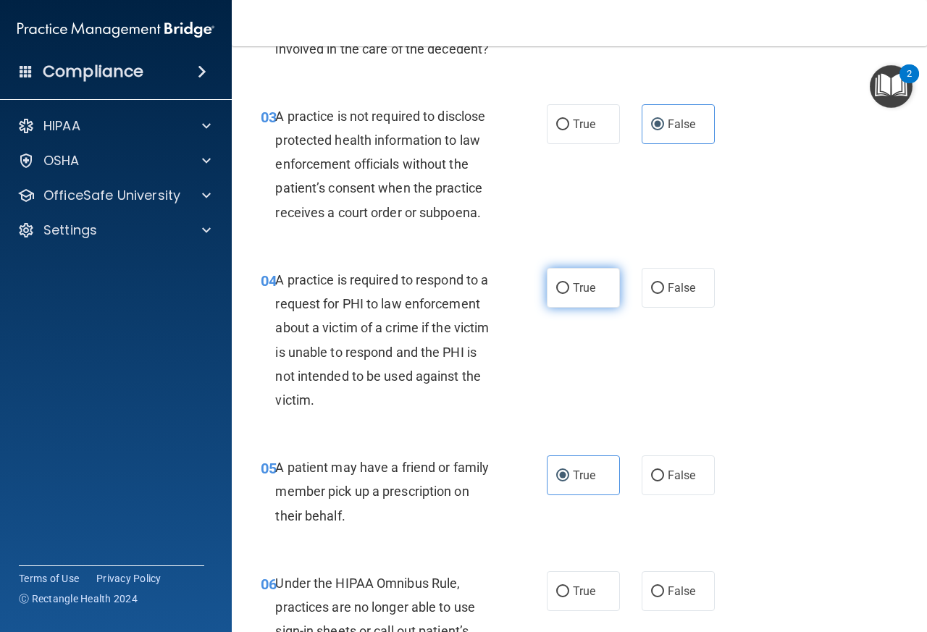
radio input "true"
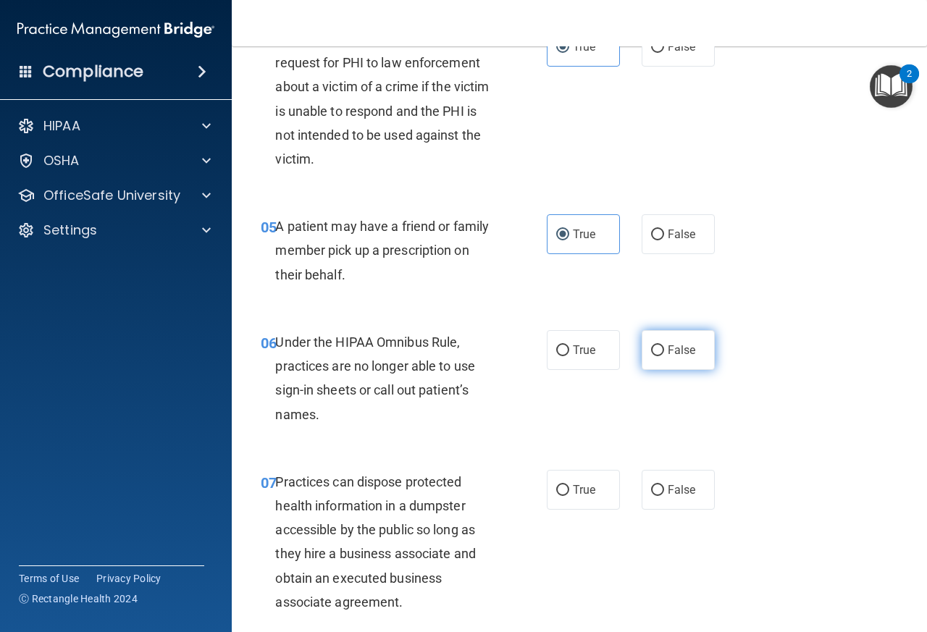
scroll to position [652, 0]
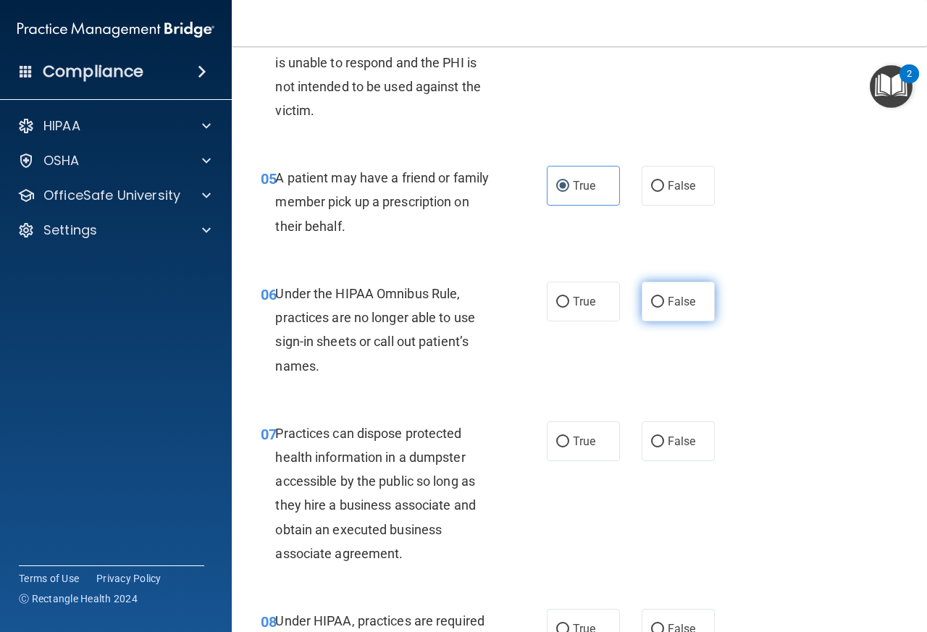
click at [685, 303] on span "False" at bounding box center [682, 302] width 28 height 14
click at [664, 303] on input "False" at bounding box center [657, 302] width 13 height 11
radio input "true"
click at [675, 443] on span "False" at bounding box center [682, 441] width 28 height 14
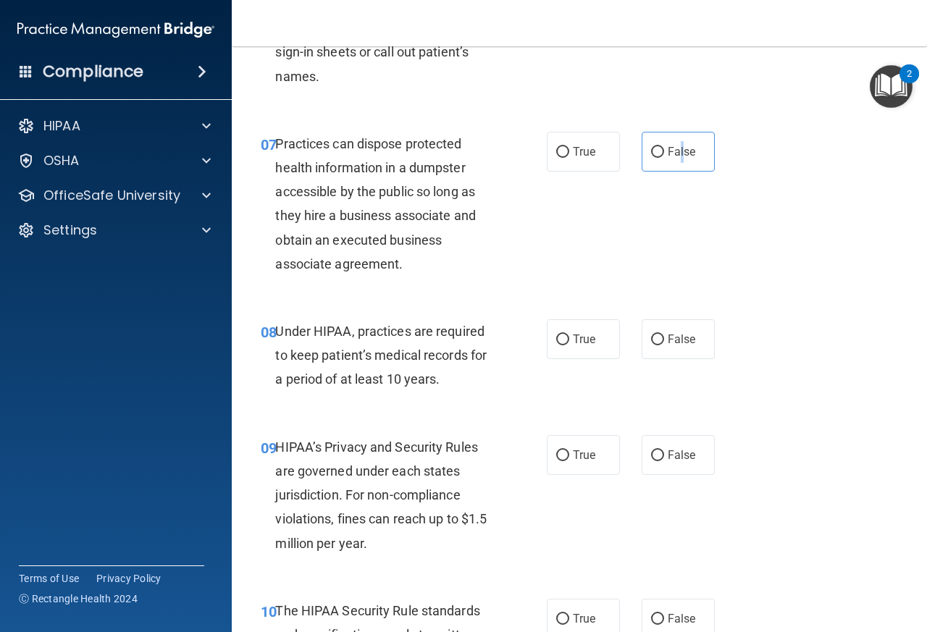
scroll to position [1014, 0]
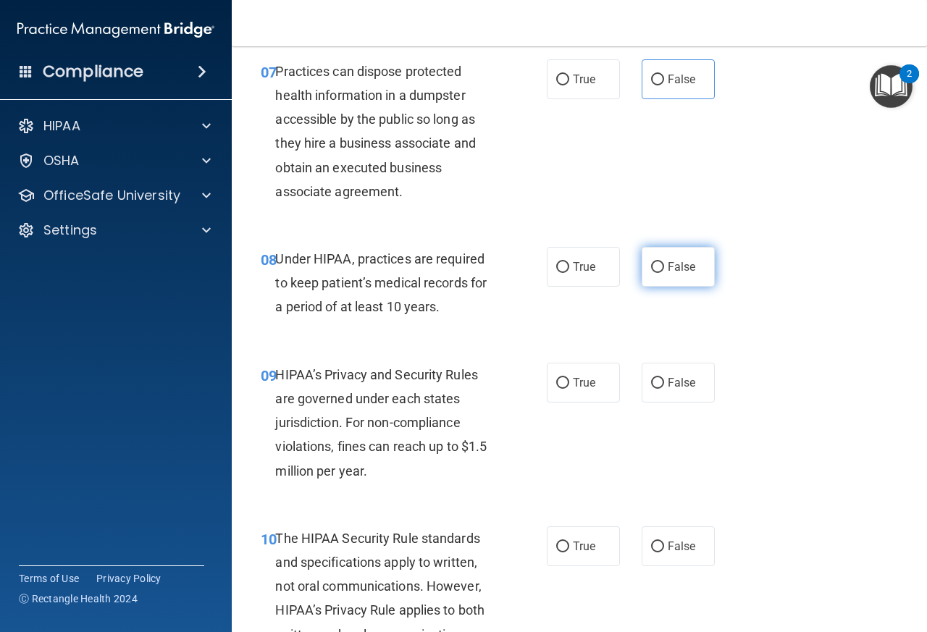
click at [681, 271] on span "False" at bounding box center [682, 267] width 28 height 14
click at [664, 271] on input "False" at bounding box center [657, 267] width 13 height 11
radio input "true"
click at [663, 390] on label "False" at bounding box center [678, 383] width 73 height 40
click at [663, 389] on input "False" at bounding box center [657, 383] width 13 height 11
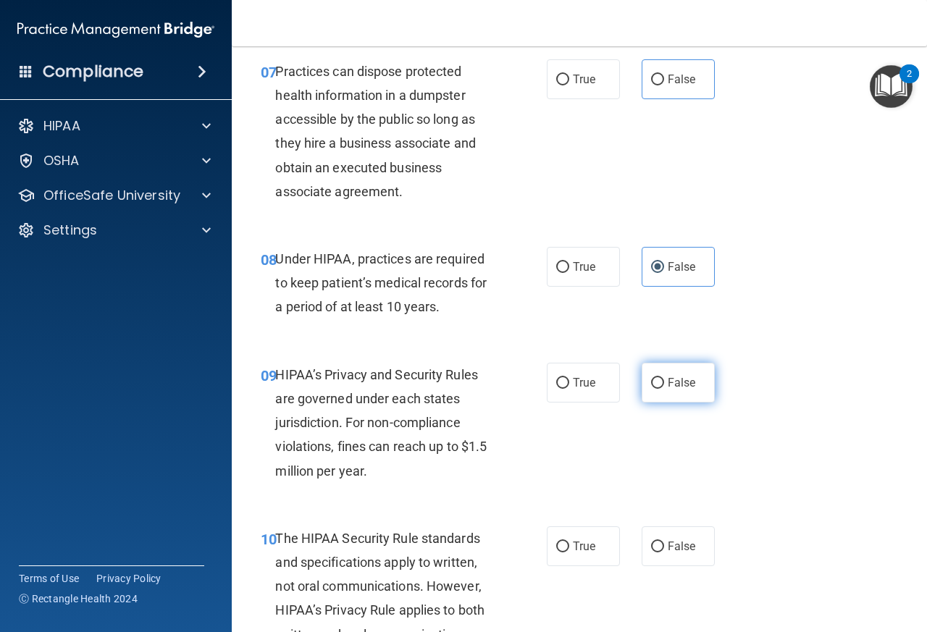
radio input "true"
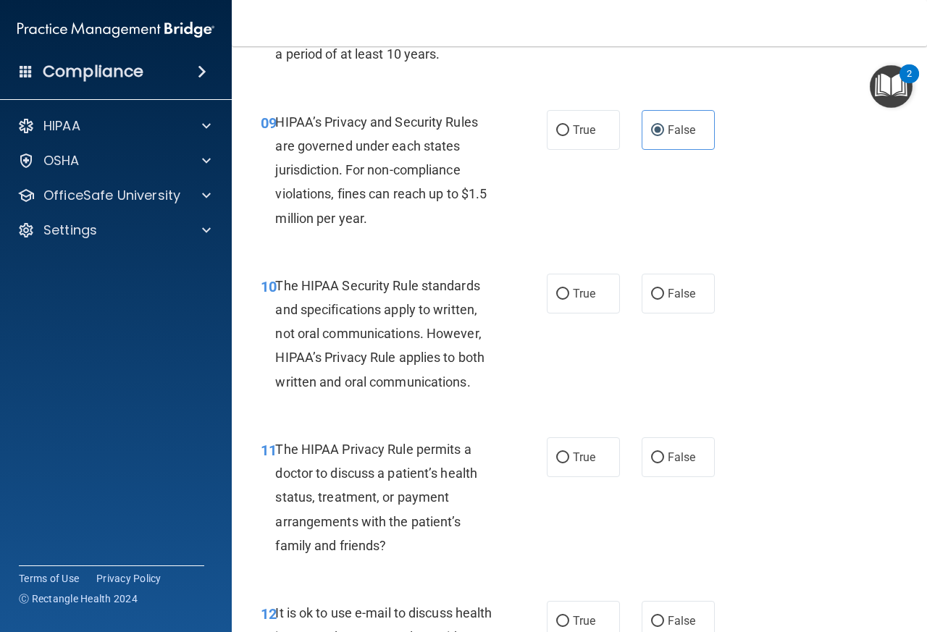
scroll to position [1303, 0]
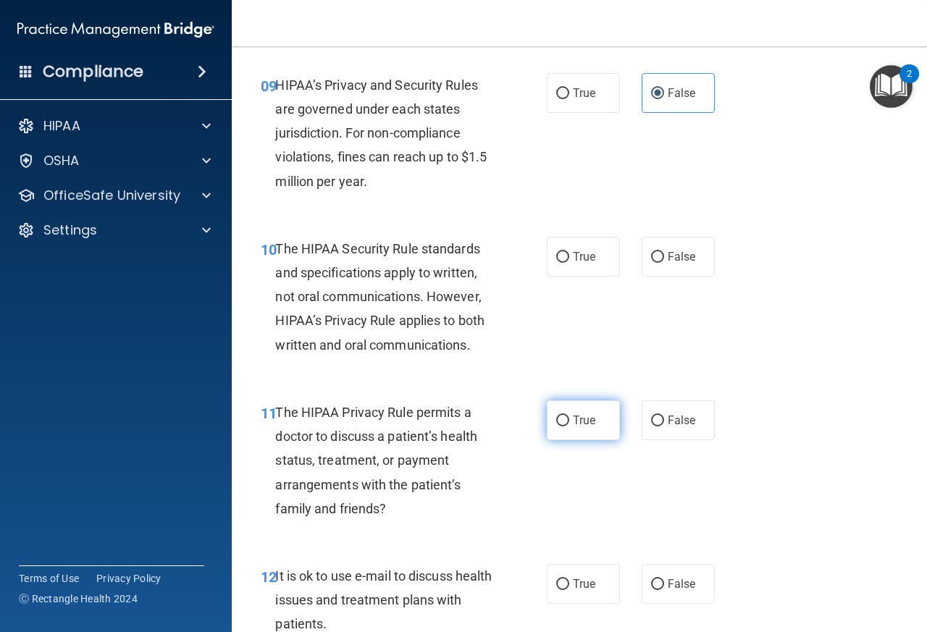
click at [587, 424] on span "True" at bounding box center [584, 420] width 22 height 14
click at [569, 424] on input "True" at bounding box center [562, 421] width 13 height 11
radio input "true"
click at [604, 258] on label "True" at bounding box center [583, 257] width 73 height 40
click at [569, 258] on input "True" at bounding box center [562, 257] width 13 height 11
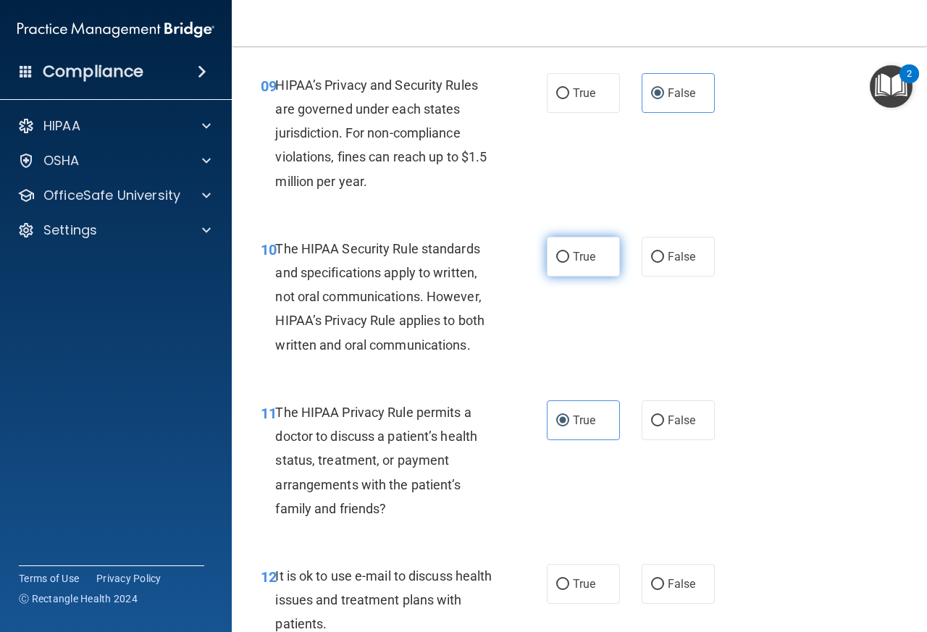
radio input "true"
drag, startPoint x: 568, startPoint y: 581, endPoint x: 568, endPoint y: 574, distance: 8.0
click at [573, 583] on span "True" at bounding box center [584, 584] width 22 height 14
click at [568, 583] on input "True" at bounding box center [562, 584] width 13 height 11
radio input "true"
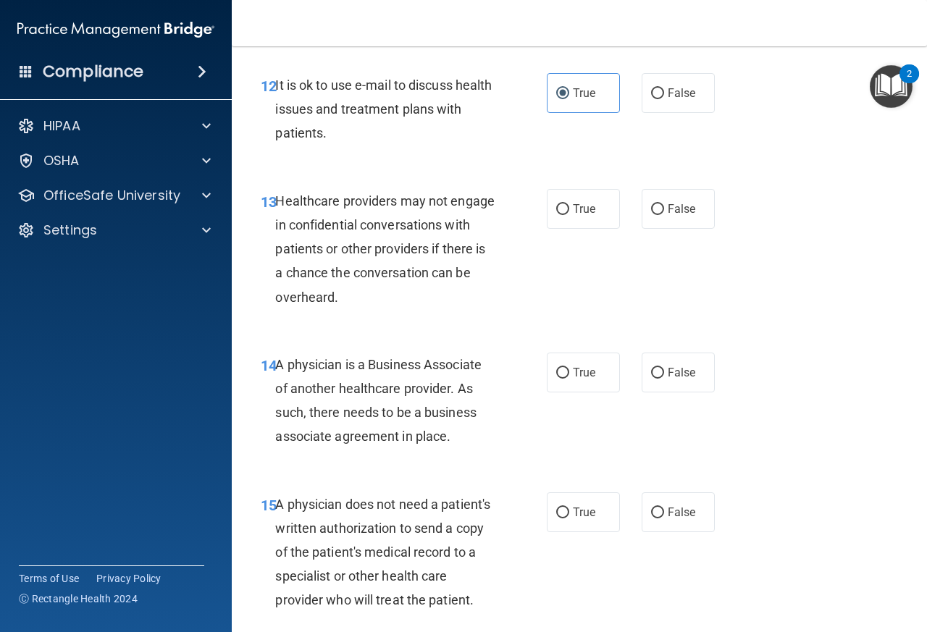
scroll to position [1883, 0]
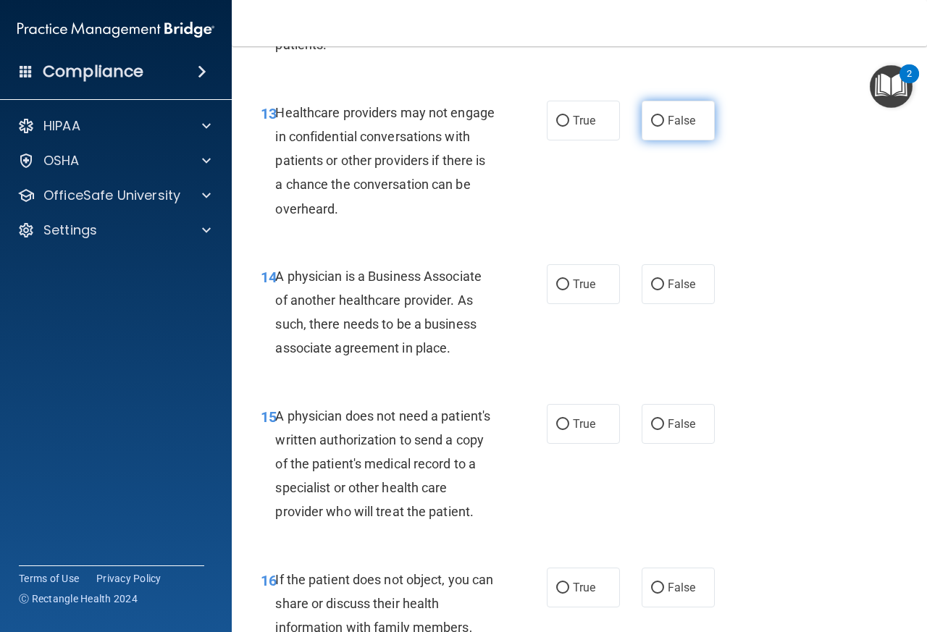
click at [679, 118] on span "False" at bounding box center [682, 121] width 28 height 14
click at [664, 118] on input "False" at bounding box center [657, 121] width 13 height 11
radio input "true"
drag, startPoint x: 660, startPoint y: 290, endPoint x: 649, endPoint y: 335, distance: 45.7
click at [658, 291] on label "False" at bounding box center [678, 284] width 73 height 40
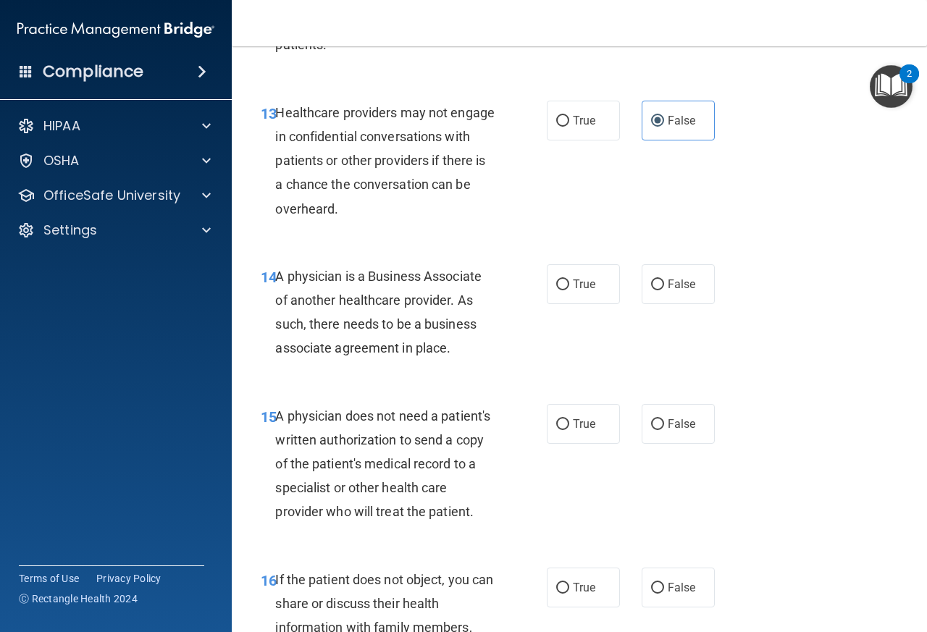
click at [658, 290] on input "False" at bounding box center [657, 285] width 13 height 11
radio input "true"
click at [563, 422] on input "True" at bounding box center [562, 424] width 13 height 11
radio input "true"
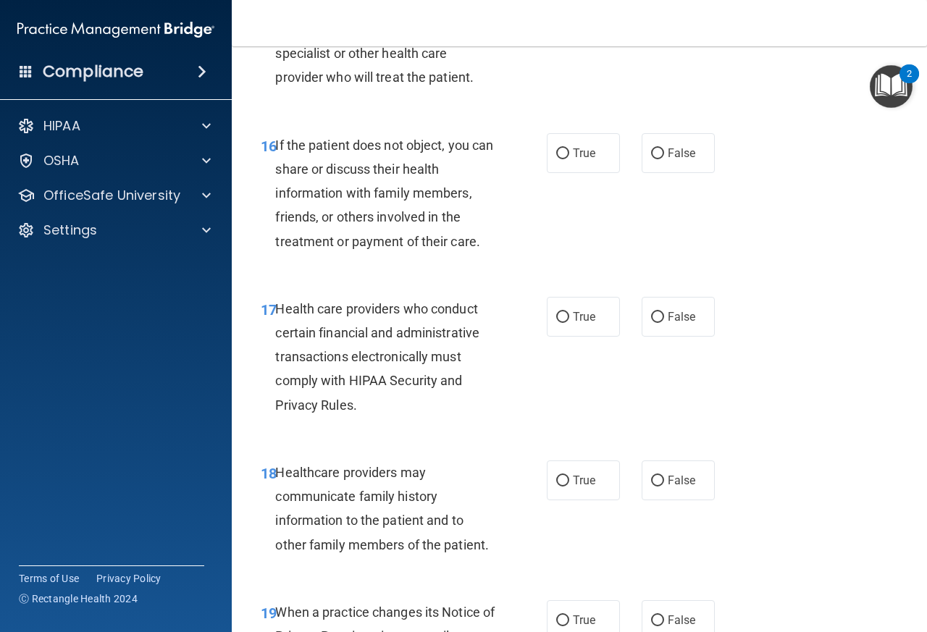
scroll to position [2390, 0]
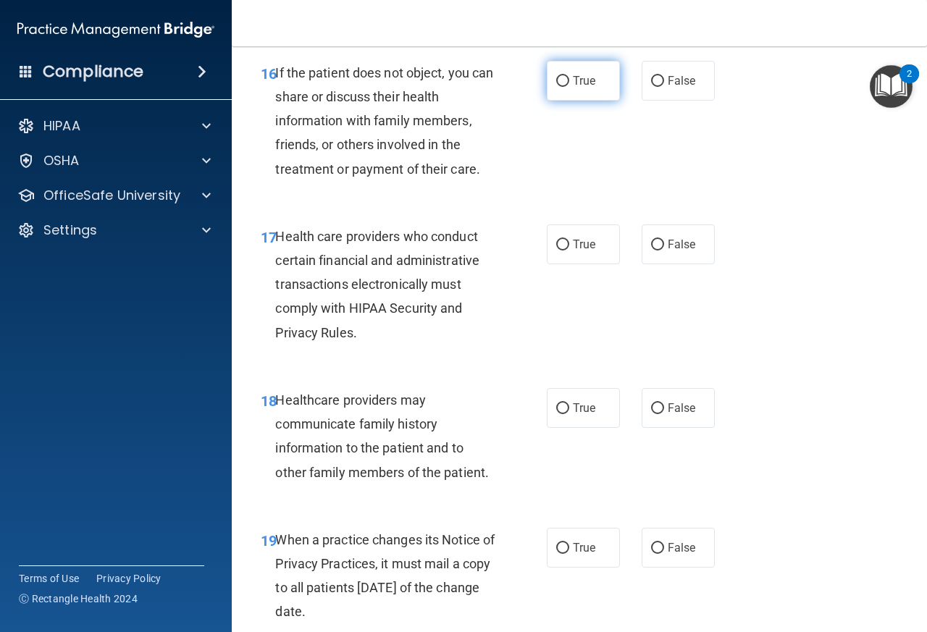
click at [573, 88] on span "True" at bounding box center [584, 81] width 22 height 14
click at [568, 87] on input "True" at bounding box center [562, 81] width 13 height 11
radio input "true"
click at [558, 251] on input "True" at bounding box center [562, 245] width 13 height 11
radio input "true"
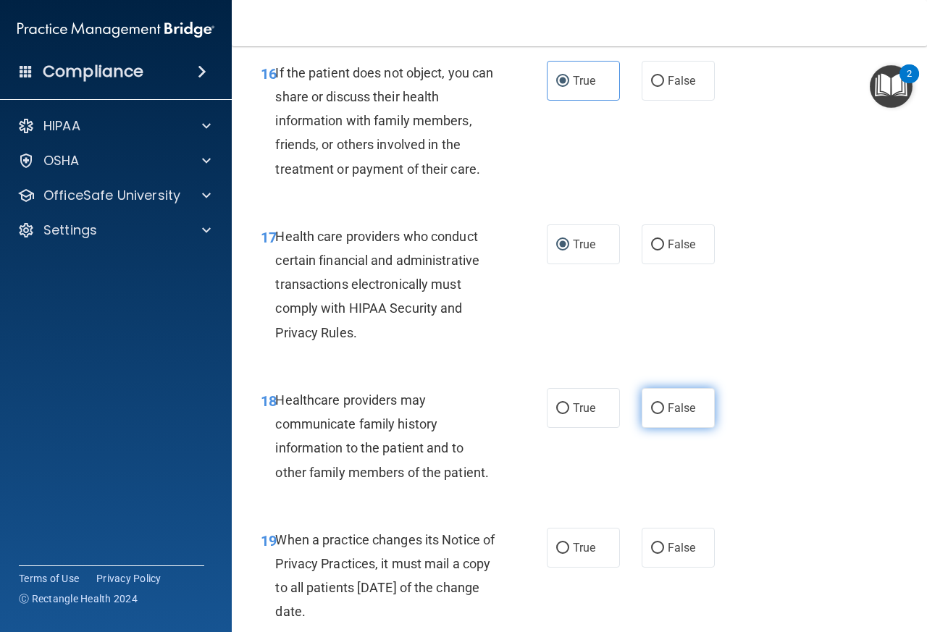
click at [681, 428] on label "False" at bounding box center [678, 408] width 73 height 40
click at [664, 414] on input "False" at bounding box center [657, 408] width 13 height 11
radio input "true"
click at [679, 555] on span "False" at bounding box center [682, 548] width 28 height 14
click at [664, 554] on input "False" at bounding box center [657, 548] width 13 height 11
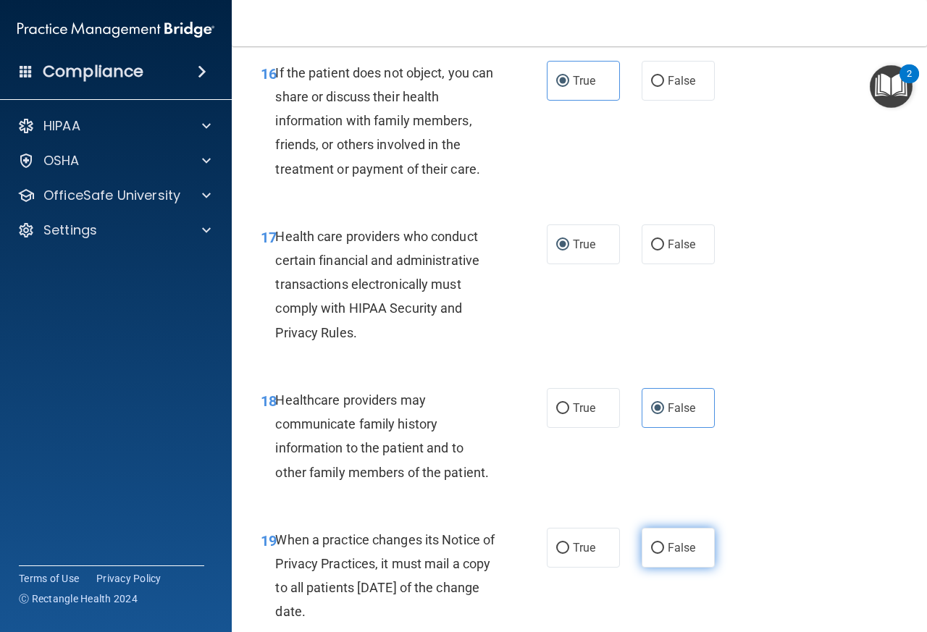
radio input "true"
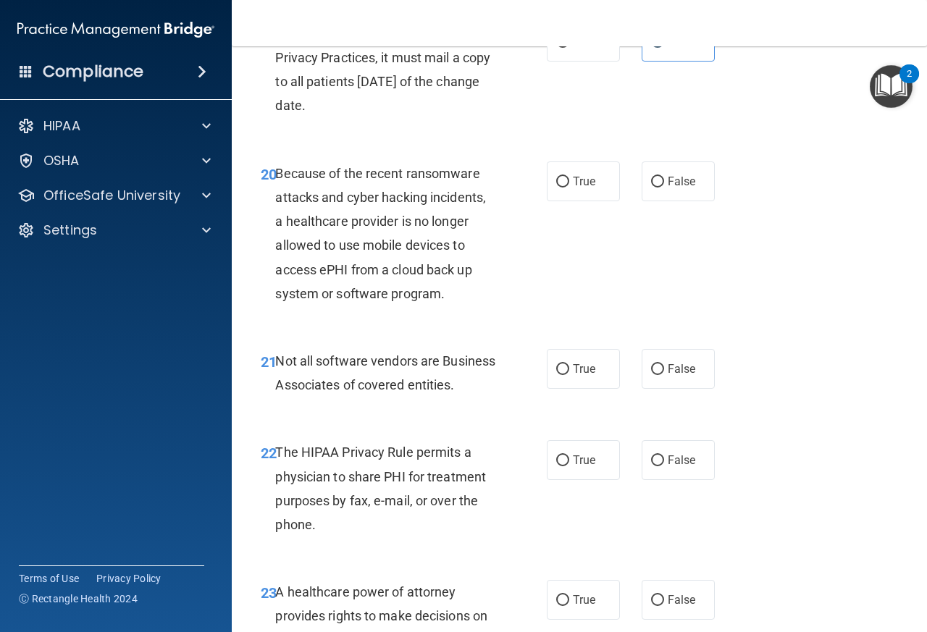
scroll to position [2897, 0]
click at [689, 187] on label "False" at bounding box center [678, 181] width 73 height 40
click at [664, 187] on input "False" at bounding box center [657, 181] width 13 height 11
radio input "true"
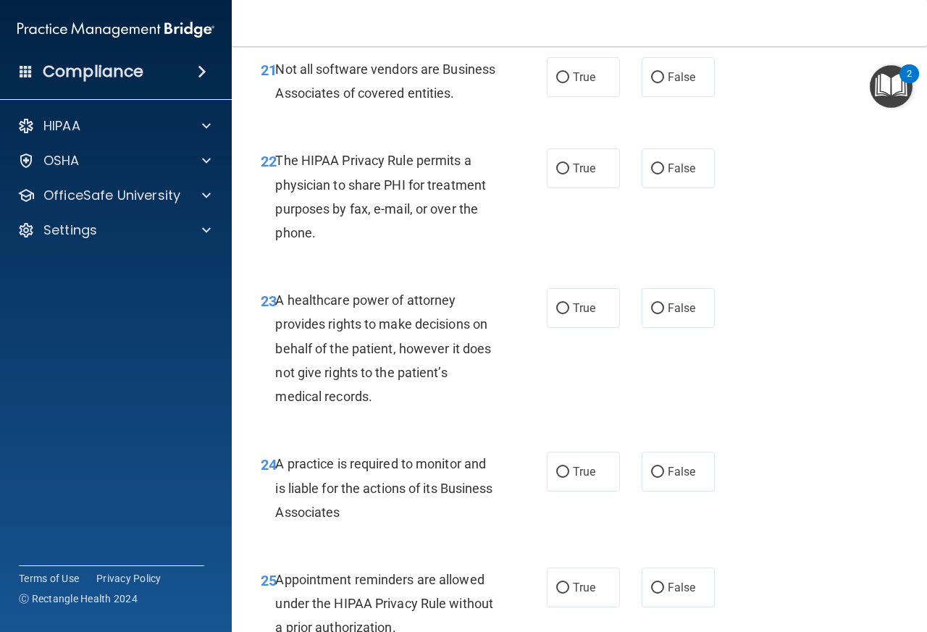
scroll to position [3186, 0]
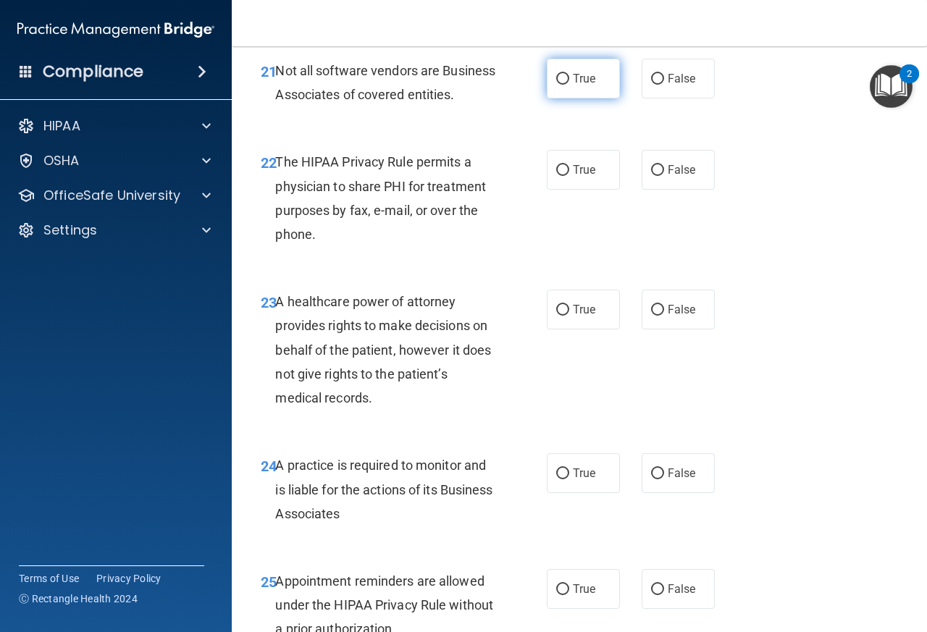
click at [595, 98] on label "True" at bounding box center [583, 79] width 73 height 40
click at [569, 85] on input "True" at bounding box center [562, 79] width 13 height 11
radio input "true"
click at [563, 176] on input "True" at bounding box center [562, 170] width 13 height 11
radio input "true"
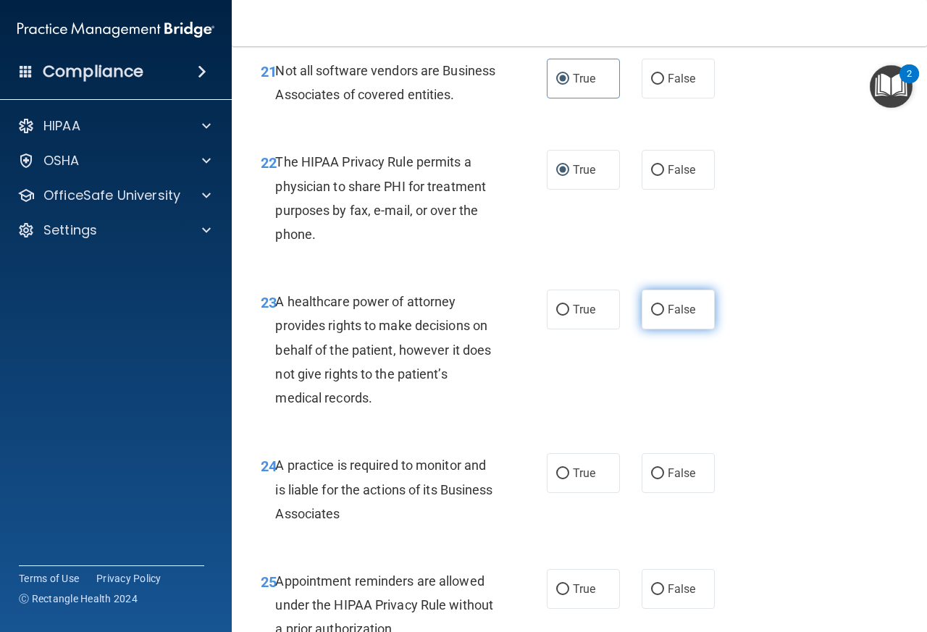
click at [671, 316] on span "False" at bounding box center [682, 310] width 28 height 14
click at [680, 480] on span "False" at bounding box center [682, 473] width 28 height 14
click at [664, 479] on input "False" at bounding box center [657, 474] width 13 height 11
radio input "true"
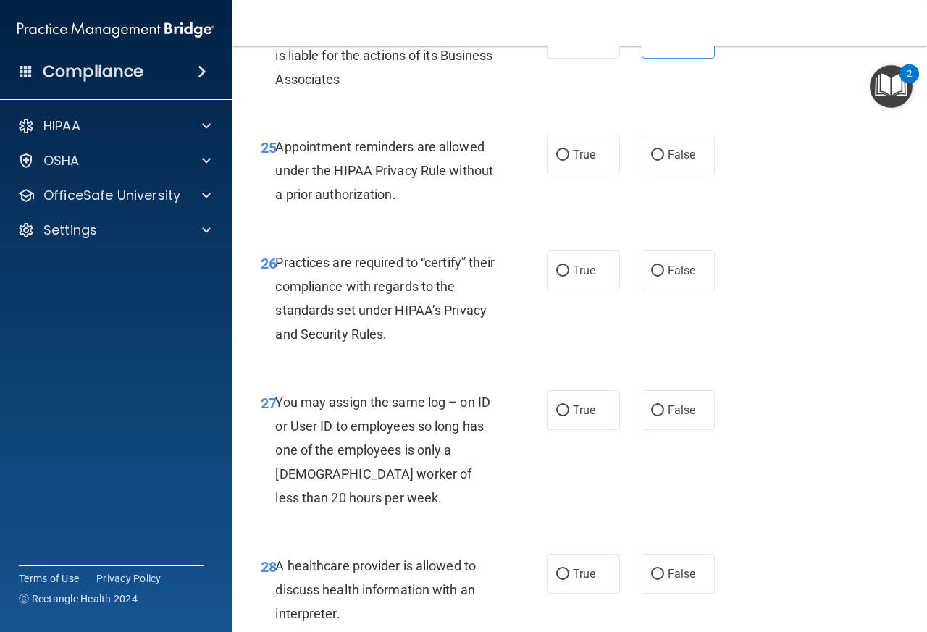
scroll to position [3693, 0]
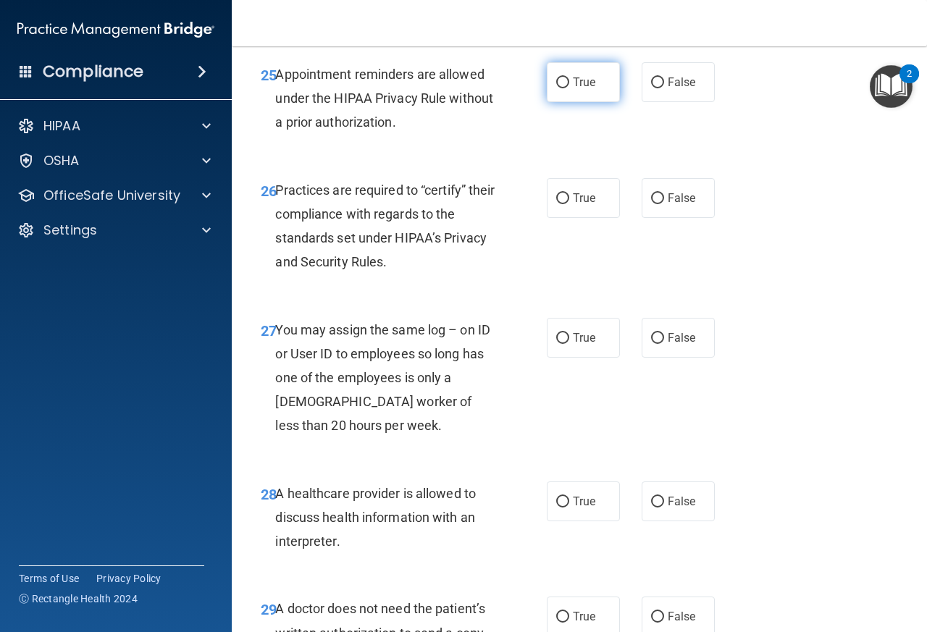
click at [574, 89] on span "True" at bounding box center [584, 82] width 22 height 14
click at [569, 88] on input "True" at bounding box center [562, 82] width 13 height 11
radio input "true"
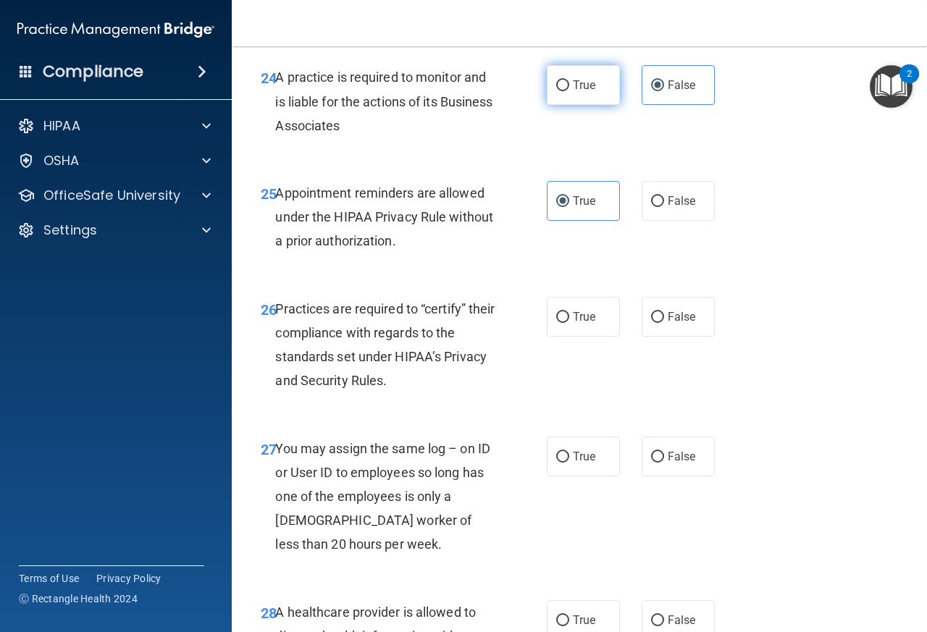
scroll to position [3548, 0]
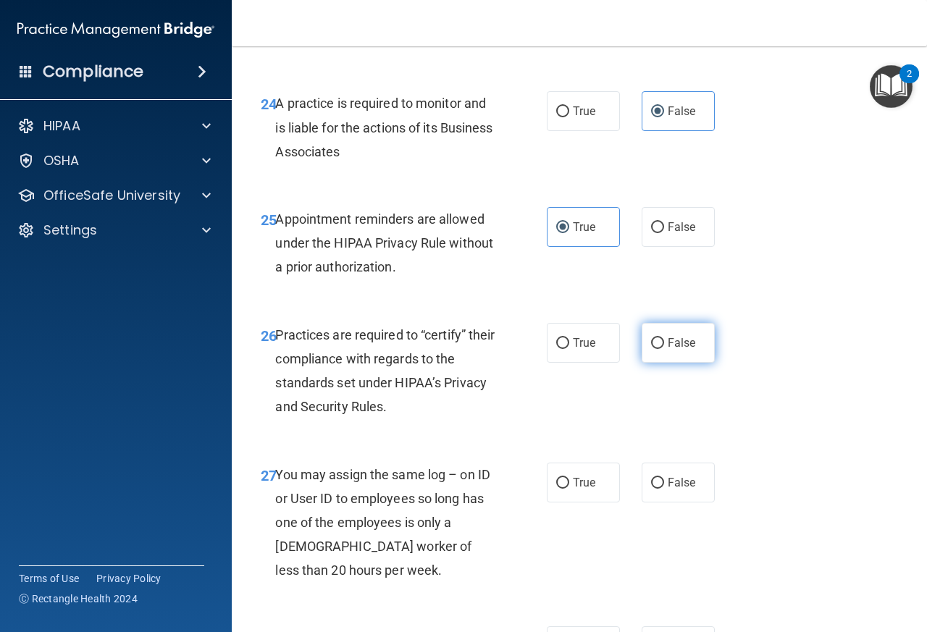
click at [686, 350] on span "False" at bounding box center [682, 343] width 28 height 14
click at [664, 349] on input "False" at bounding box center [657, 343] width 13 height 11
radio input "true"
click at [668, 490] on span "False" at bounding box center [682, 483] width 28 height 14
click at [664, 489] on input "False" at bounding box center [657, 483] width 13 height 11
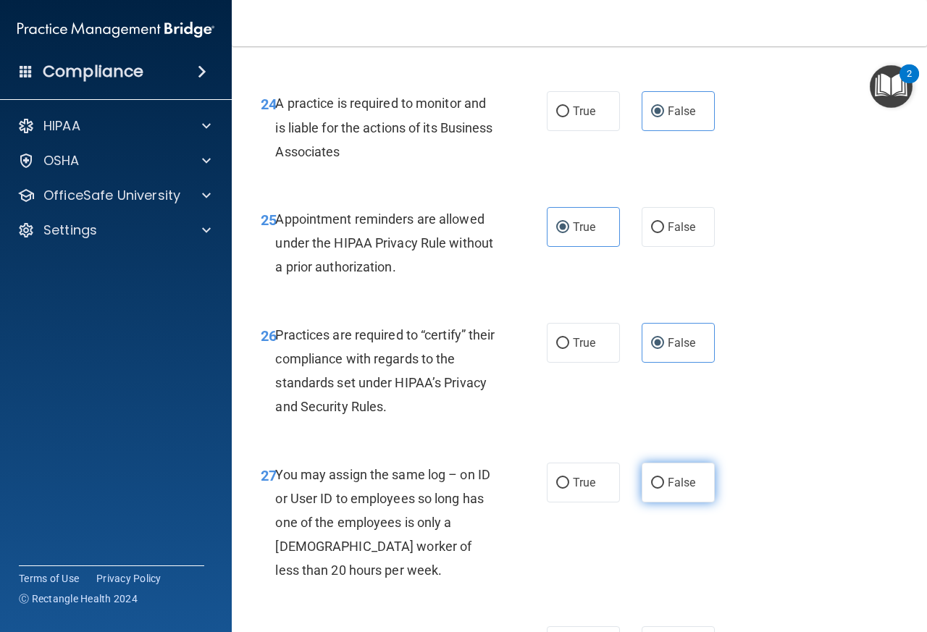
radio input "true"
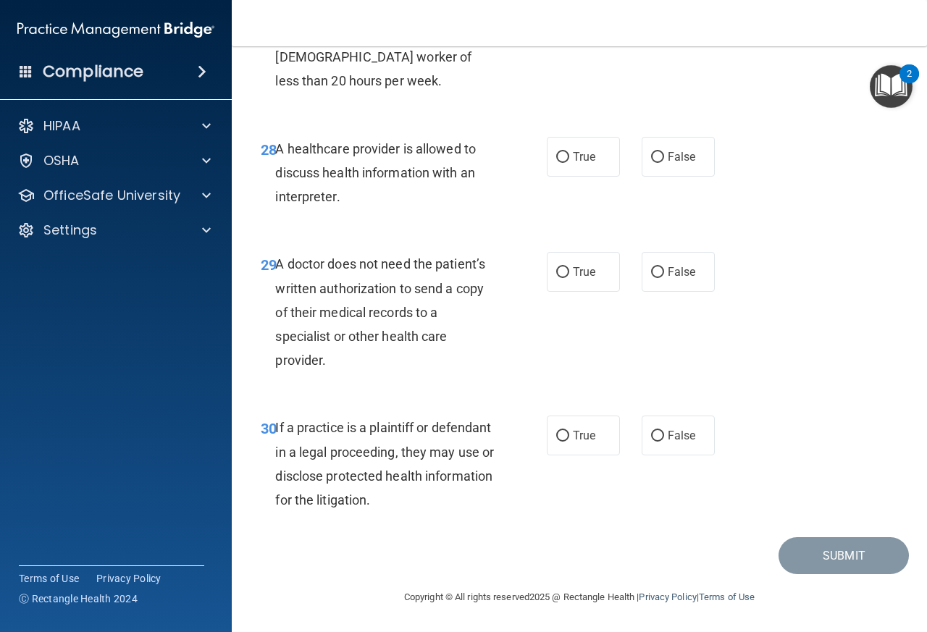
scroll to position [4055, 0]
click at [577, 177] on label "True" at bounding box center [583, 157] width 73 height 40
click at [569, 163] on input "True" at bounding box center [562, 157] width 13 height 11
radio input "true"
click at [558, 278] on input "True" at bounding box center [562, 272] width 13 height 11
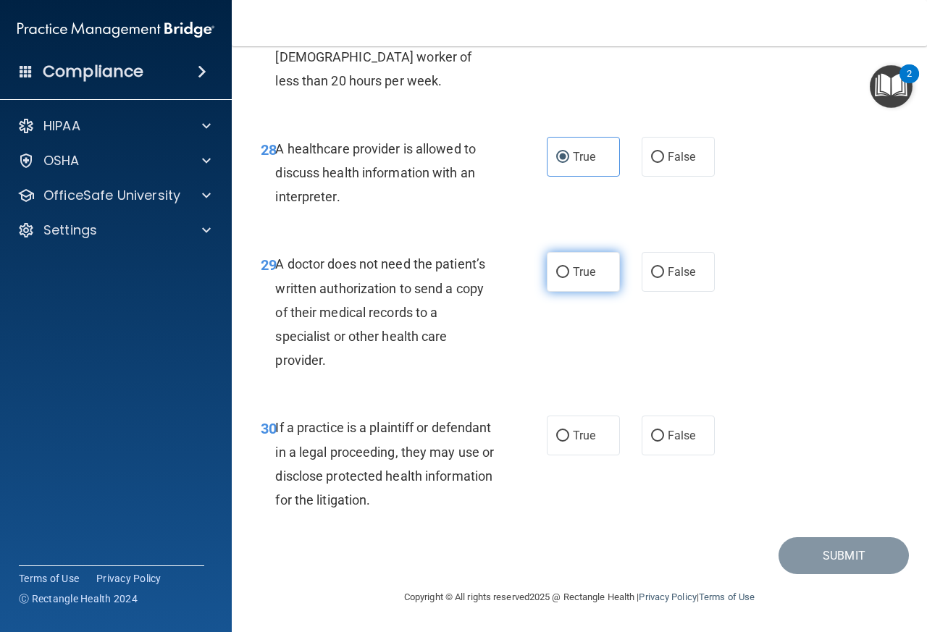
radio input "true"
click at [558, 442] on input "True" at bounding box center [562, 436] width 13 height 11
radio input "true"
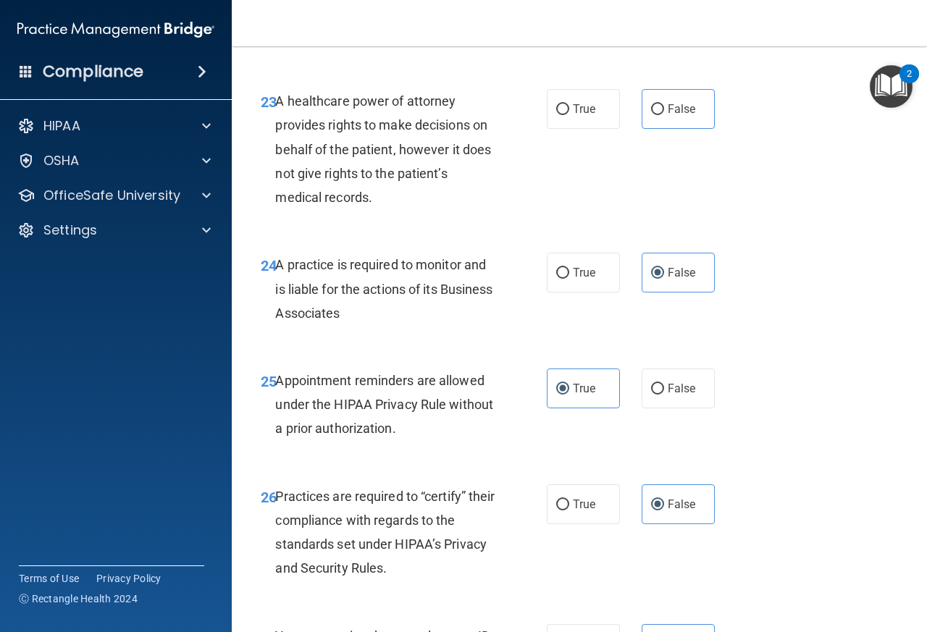
scroll to position [3361, 0]
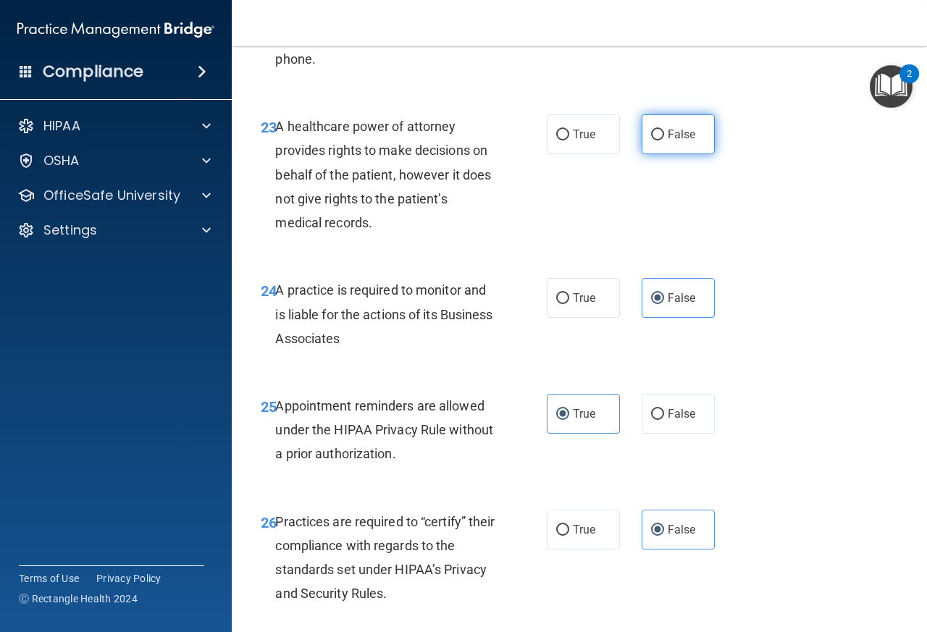
click at [671, 141] on span "False" at bounding box center [682, 134] width 28 height 14
click at [664, 140] on input "False" at bounding box center [657, 135] width 13 height 11
radio input "true"
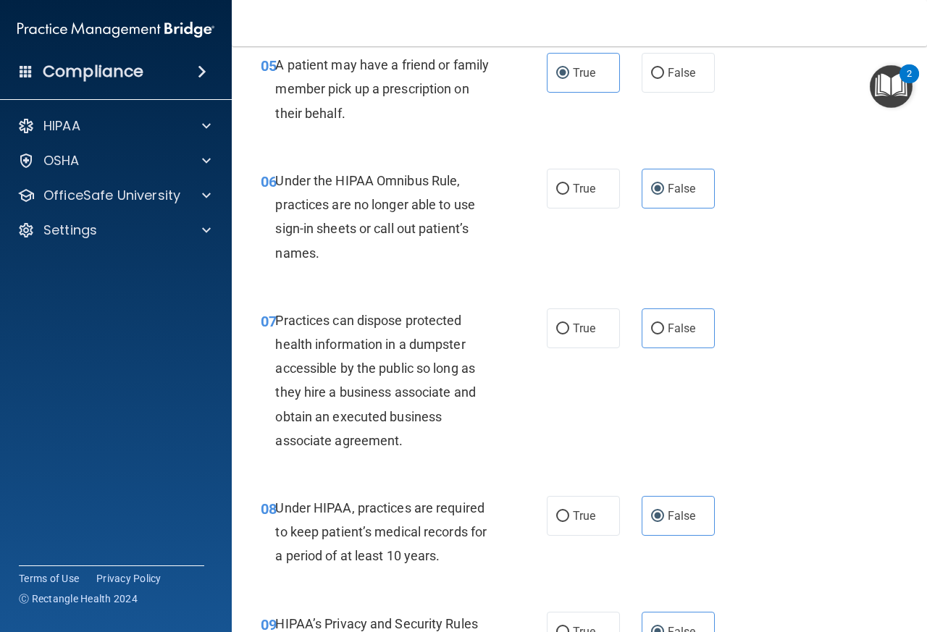
scroll to position [755, 0]
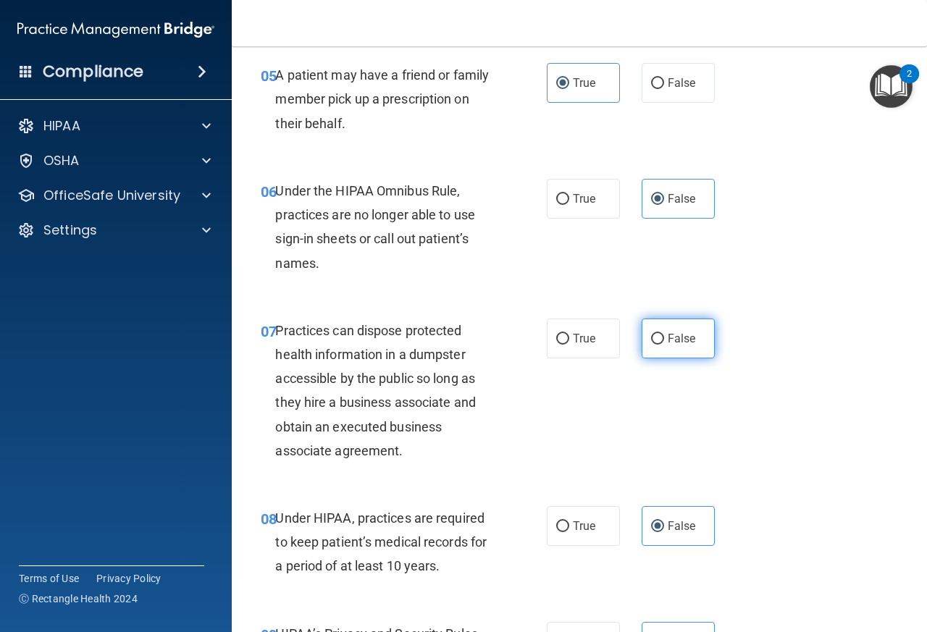
click at [660, 345] on label "False" at bounding box center [678, 339] width 73 height 40
click at [660, 345] on input "False" at bounding box center [657, 339] width 13 height 11
radio input "true"
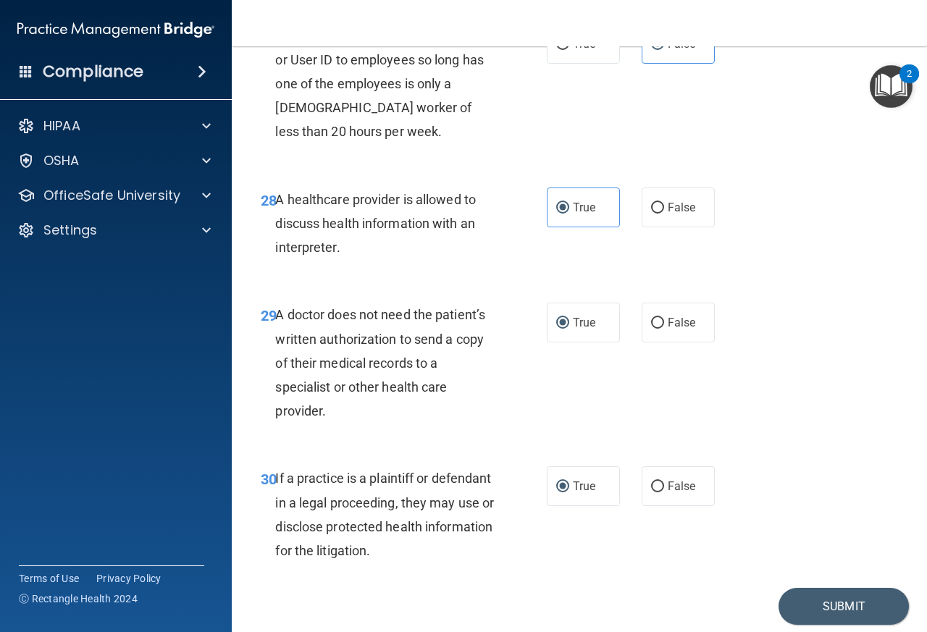
scroll to position [4086, 0]
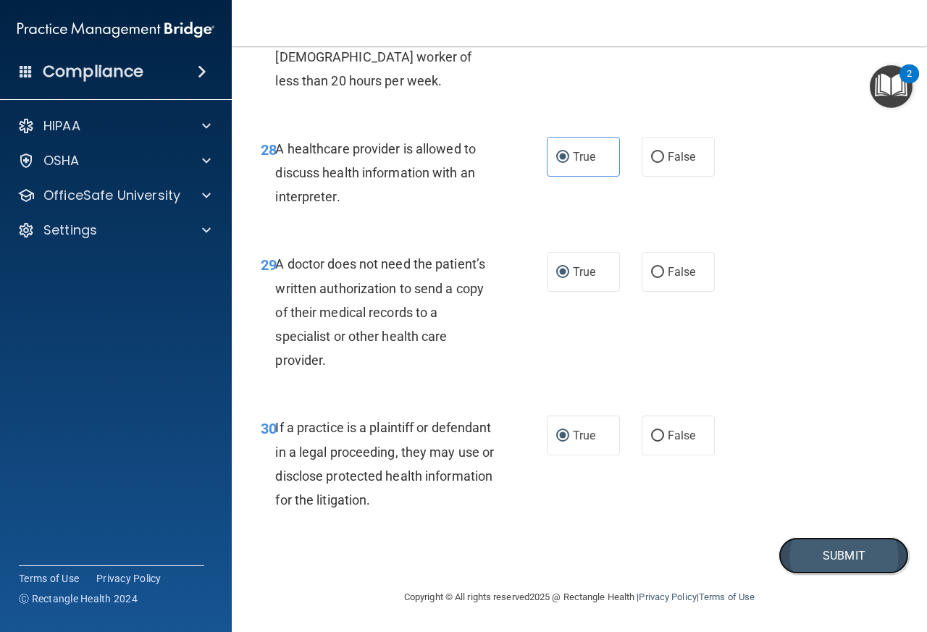
click at [823, 551] on button "Submit" at bounding box center [843, 555] width 130 height 37
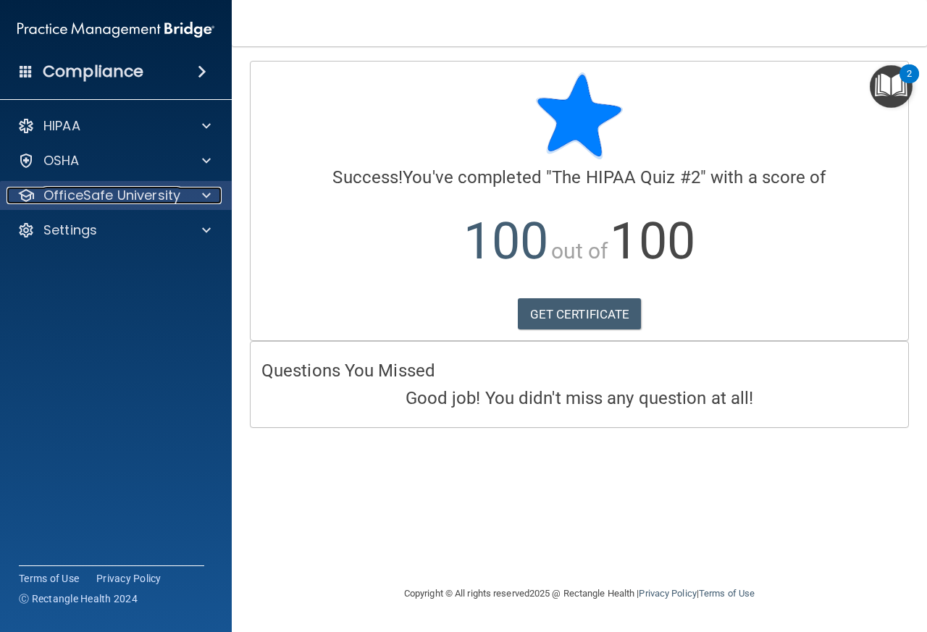
click at [167, 197] on p "OfficeSafe University" at bounding box center [111, 195] width 137 height 17
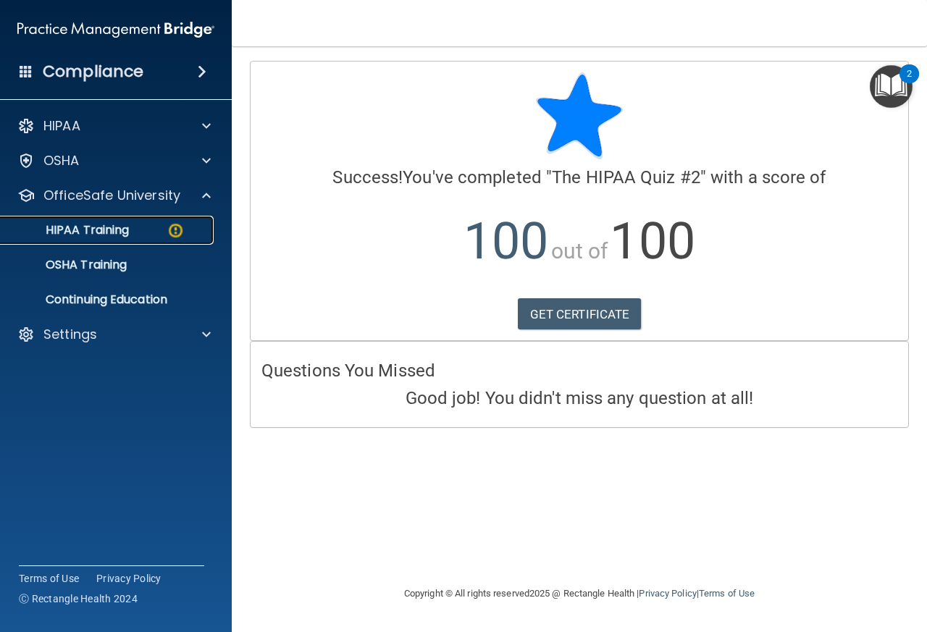
click at [156, 232] on div "HIPAA Training" at bounding box center [108, 230] width 198 height 14
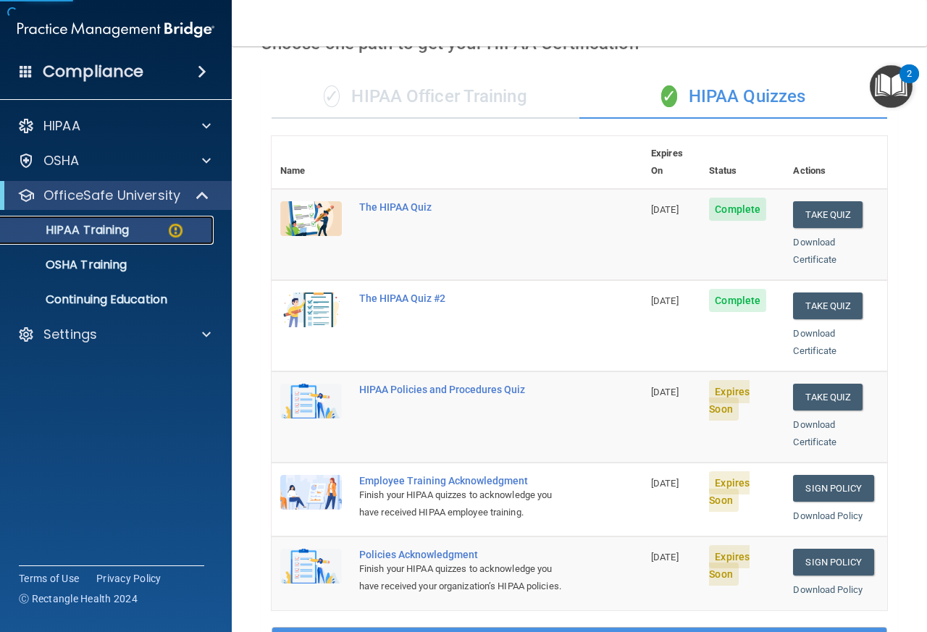
scroll to position [217, 0]
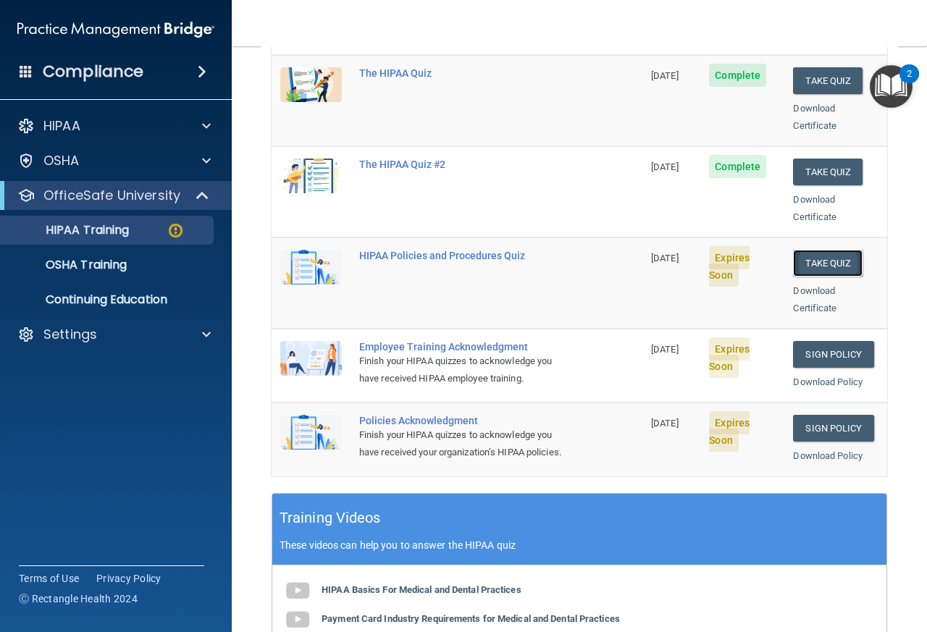
click at [819, 250] on button "Take Quiz" at bounding box center [828, 263] width 70 height 27
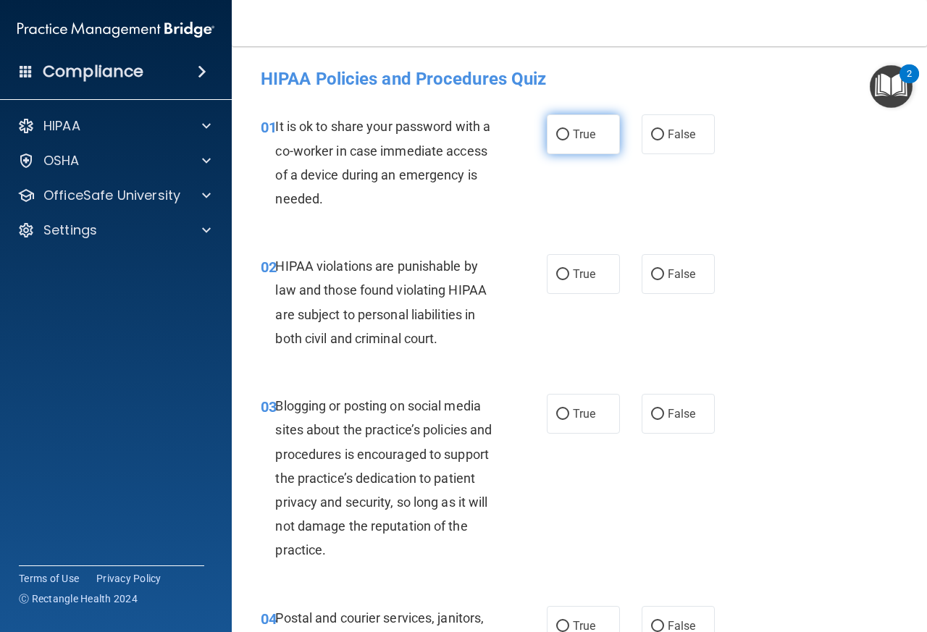
click at [577, 144] on label "True" at bounding box center [583, 134] width 73 height 40
click at [569, 140] on input "True" at bounding box center [562, 135] width 13 height 11
radio input "true"
click at [573, 277] on span "True" at bounding box center [584, 274] width 22 height 14
click at [568, 277] on input "True" at bounding box center [562, 274] width 13 height 11
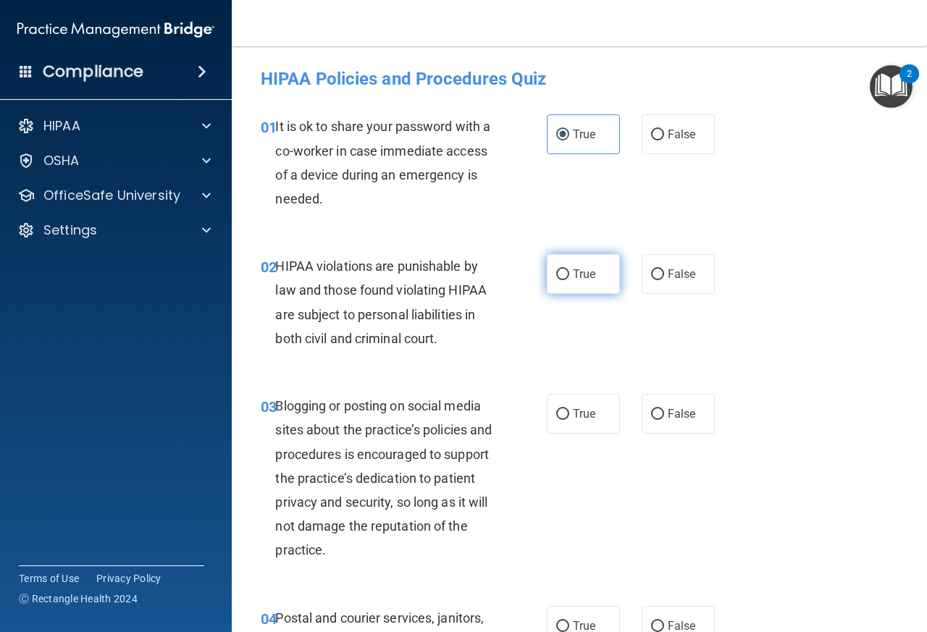
radio input "true"
click at [560, 416] on input "True" at bounding box center [562, 414] width 13 height 11
radio input "true"
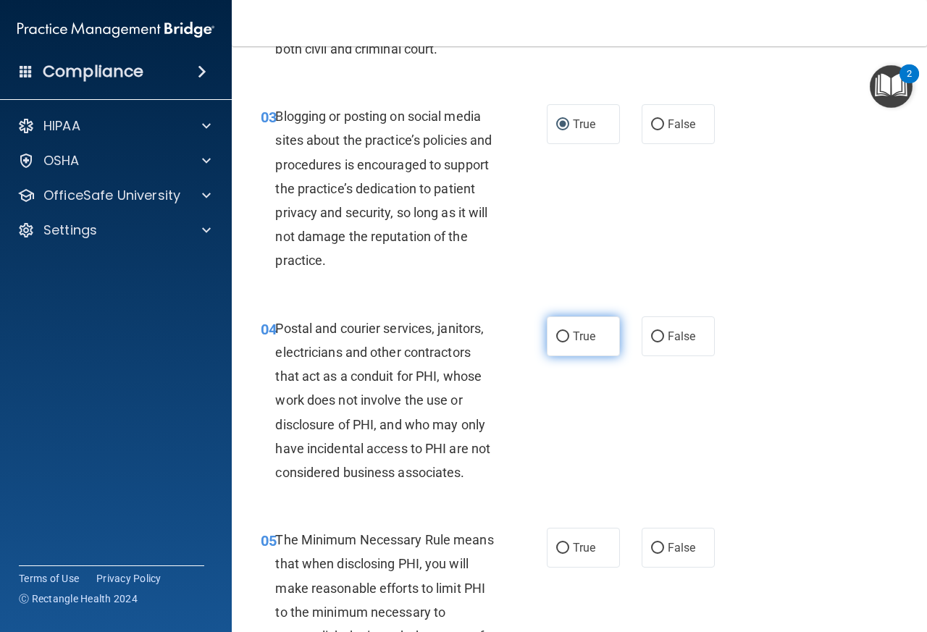
click at [566, 343] on label "True" at bounding box center [583, 336] width 73 height 40
click at [566, 343] on input "True" at bounding box center [562, 337] width 13 height 11
radio input "true"
click at [559, 544] on input "True" at bounding box center [562, 548] width 13 height 11
radio input "true"
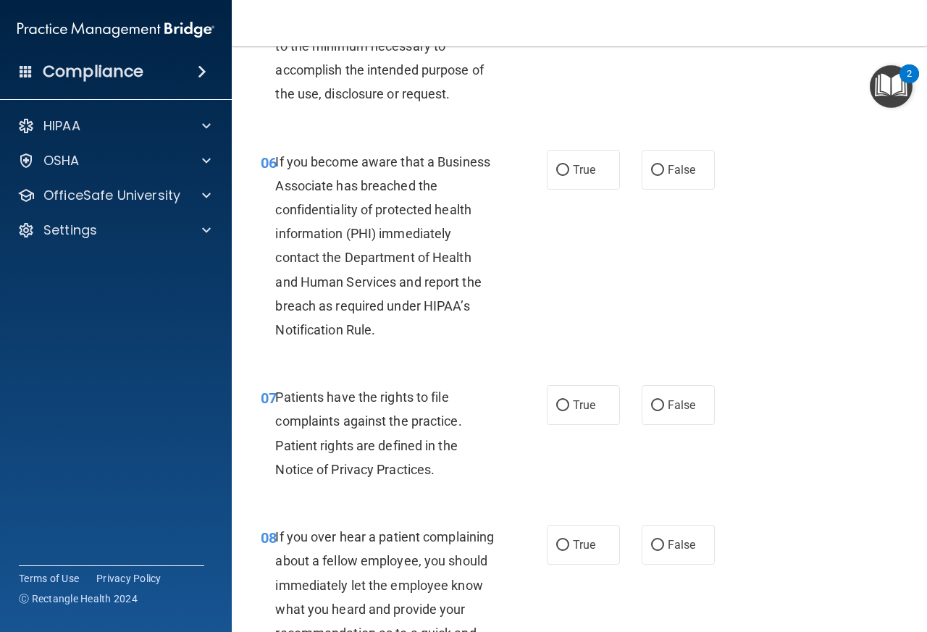
scroll to position [869, 0]
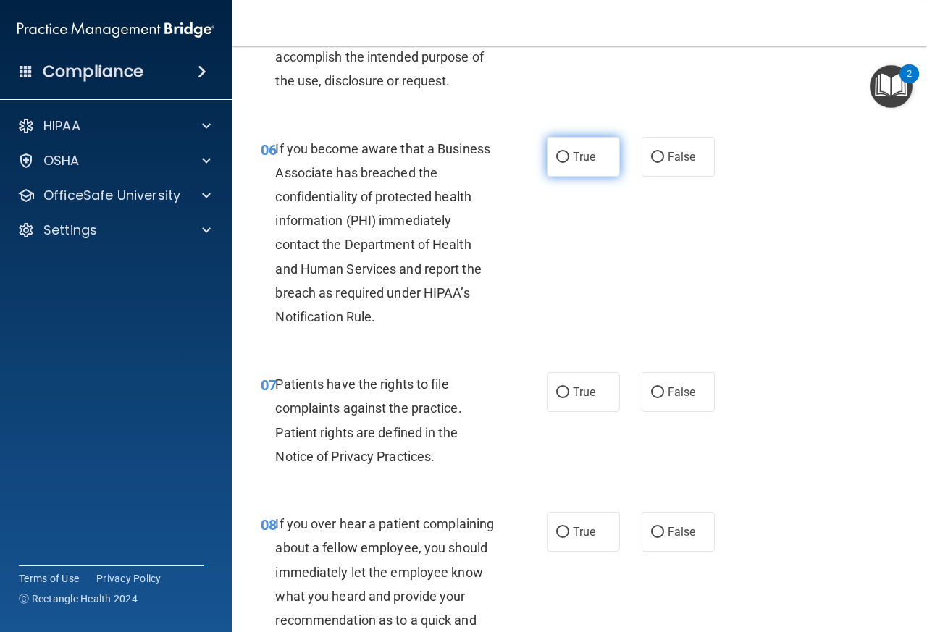
click at [583, 155] on span "True" at bounding box center [584, 157] width 22 height 14
click at [569, 155] on input "True" at bounding box center [562, 157] width 13 height 11
radio input "true"
click at [573, 392] on span "True" at bounding box center [584, 392] width 22 height 14
click at [569, 392] on input "True" at bounding box center [562, 392] width 13 height 11
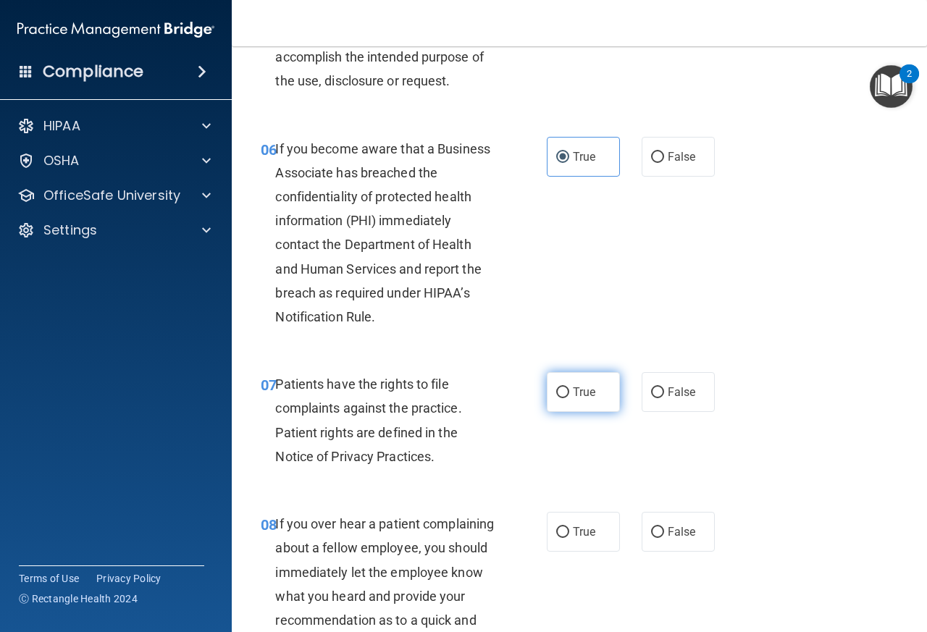
radio input "true"
click at [581, 534] on span "True" at bounding box center [584, 532] width 22 height 14
click at [569, 534] on input "True" at bounding box center [562, 532] width 13 height 11
radio input "true"
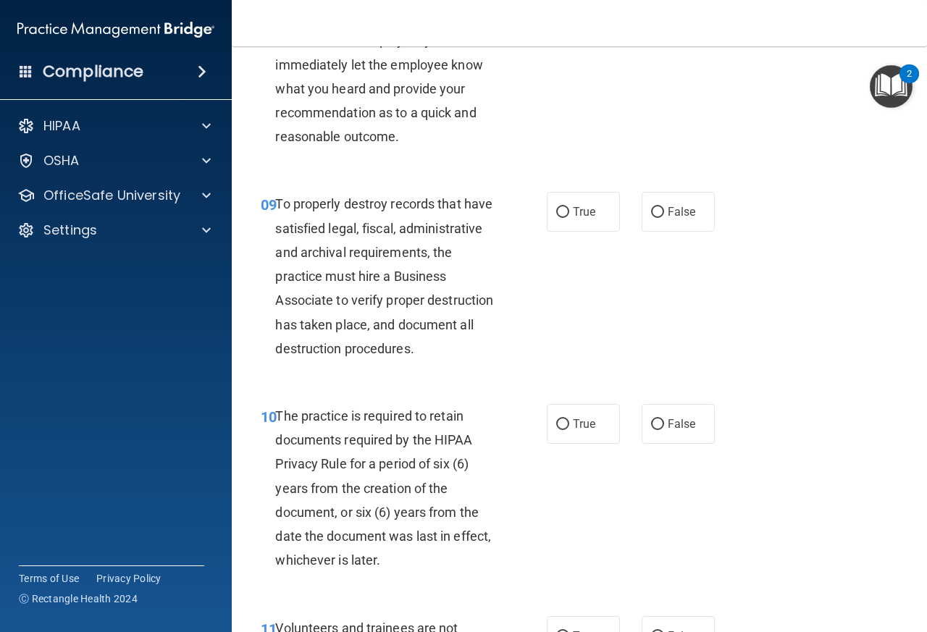
scroll to position [1376, 0]
click at [574, 219] on span "True" at bounding box center [584, 213] width 22 height 14
click at [569, 219] on input "True" at bounding box center [562, 213] width 13 height 11
radio input "true"
click at [556, 431] on input "True" at bounding box center [562, 425] width 13 height 11
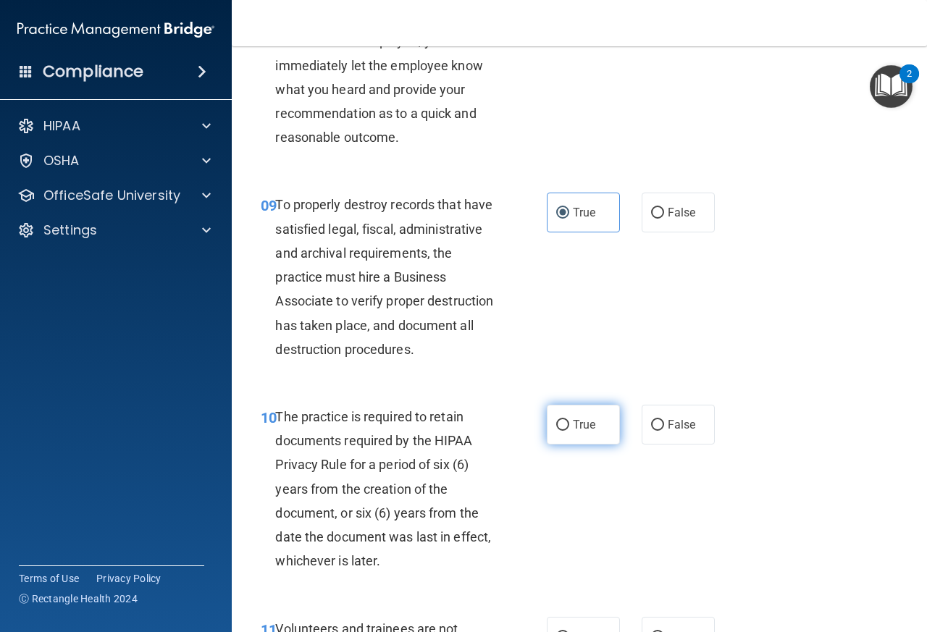
radio input "true"
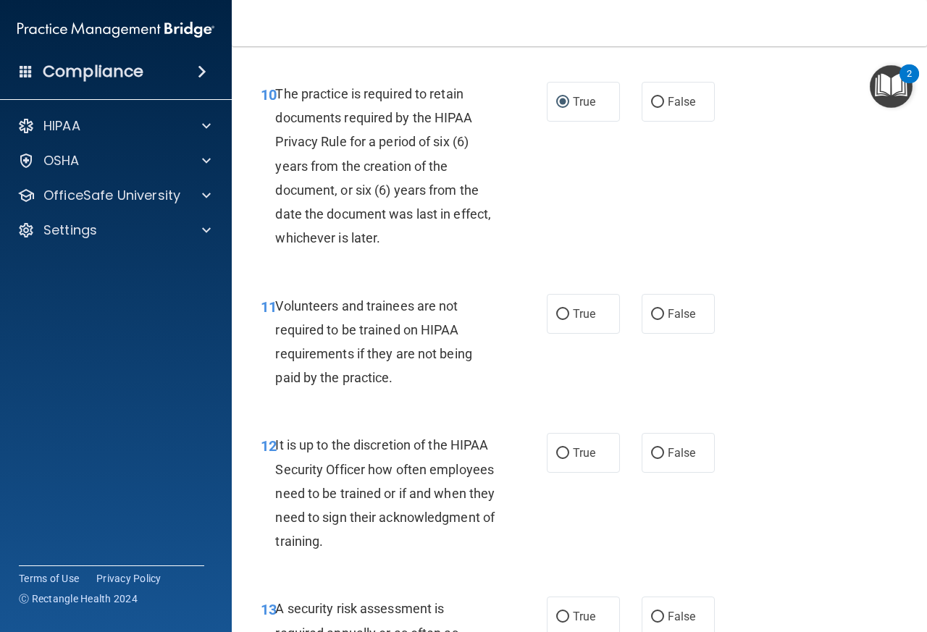
scroll to position [1738, 0]
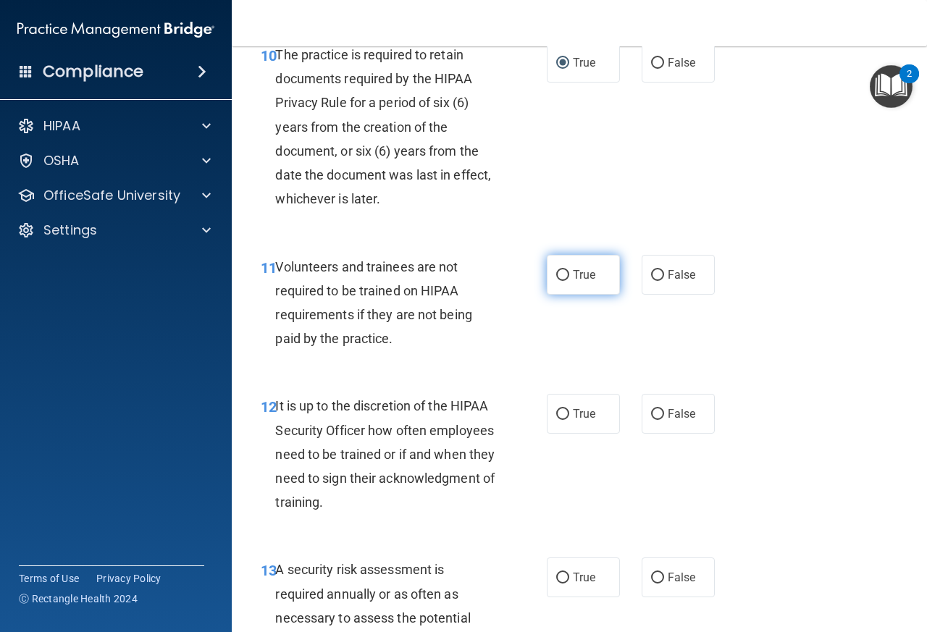
click at [592, 295] on label "True" at bounding box center [583, 275] width 73 height 40
click at [569, 281] on input "True" at bounding box center [562, 275] width 13 height 11
radio input "true"
click at [563, 420] on input "True" at bounding box center [562, 414] width 13 height 11
radio input "true"
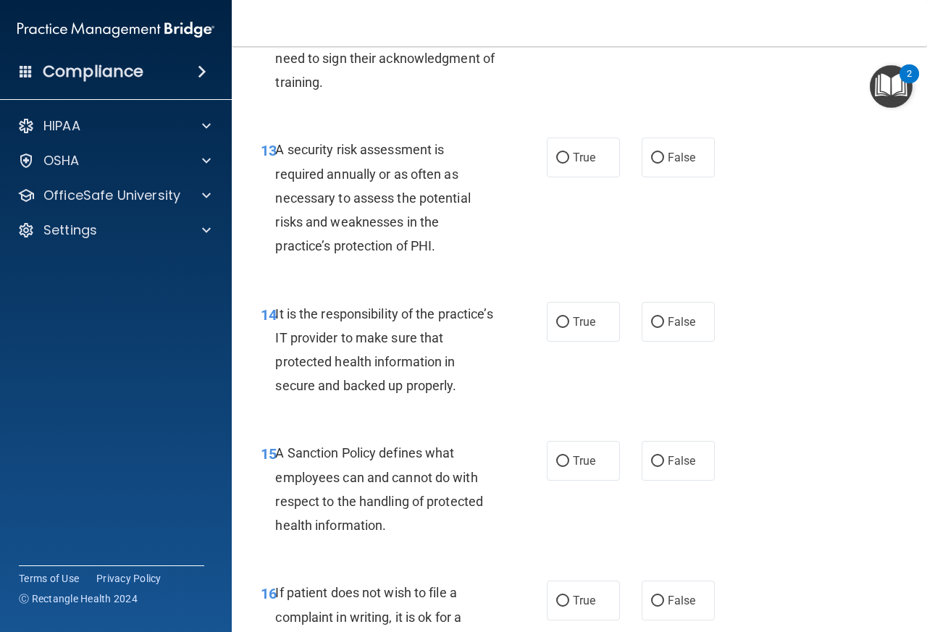
scroll to position [2172, 0]
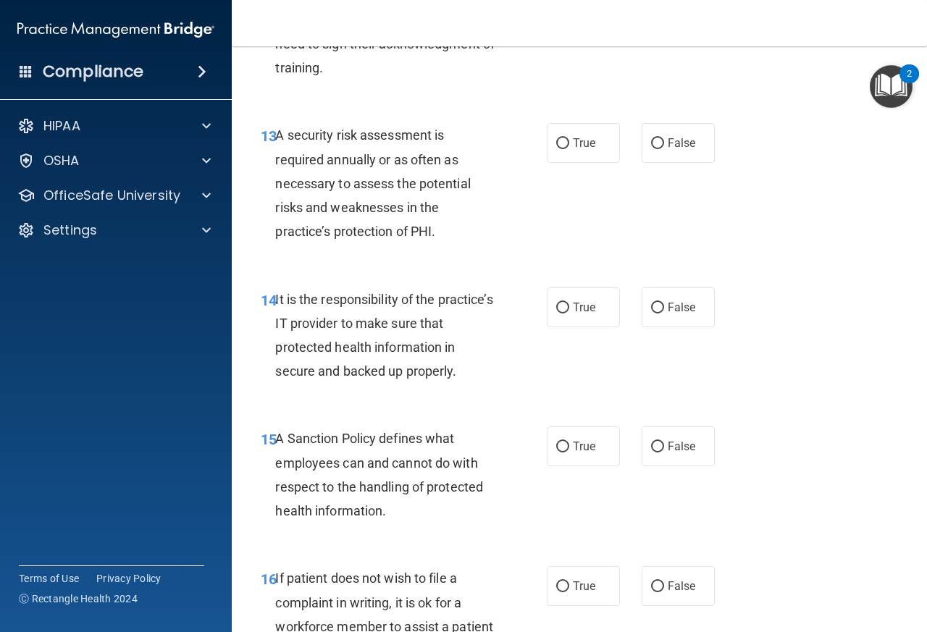
click at [560, 214] on div "13 A security risk assessment is required annually or as often as necessary to …" at bounding box center [403, 186] width 329 height 127
click at [573, 150] on span "True" at bounding box center [584, 143] width 22 height 14
click at [568, 149] on input "True" at bounding box center [562, 143] width 13 height 11
radio input "true"
click at [573, 314] on span "True" at bounding box center [584, 308] width 22 height 14
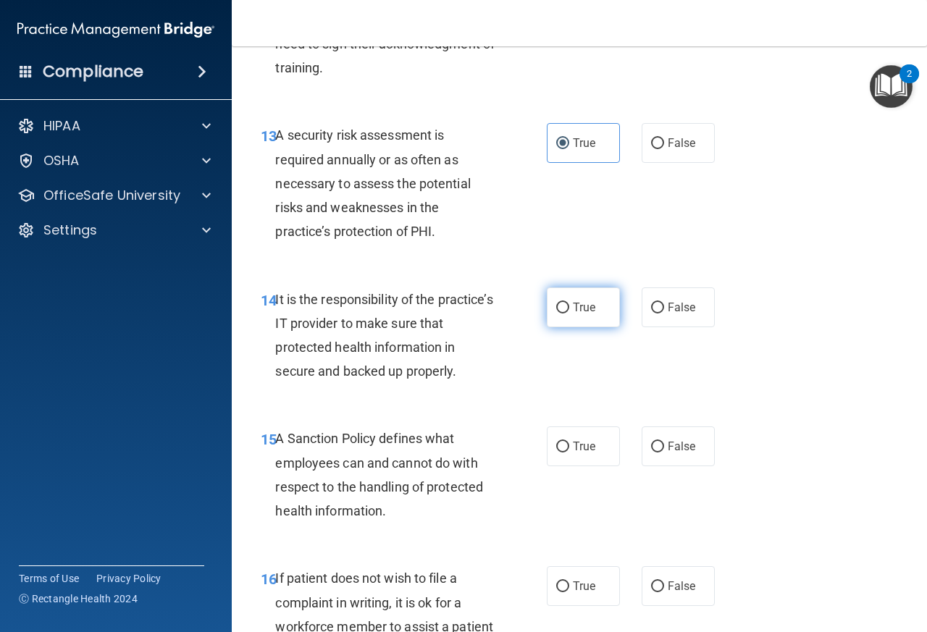
click at [568, 314] on input "True" at bounding box center [562, 308] width 13 height 11
radio input "true"
click at [566, 466] on label "True" at bounding box center [583, 447] width 73 height 40
click at [566, 453] on input "True" at bounding box center [562, 447] width 13 height 11
radio input "true"
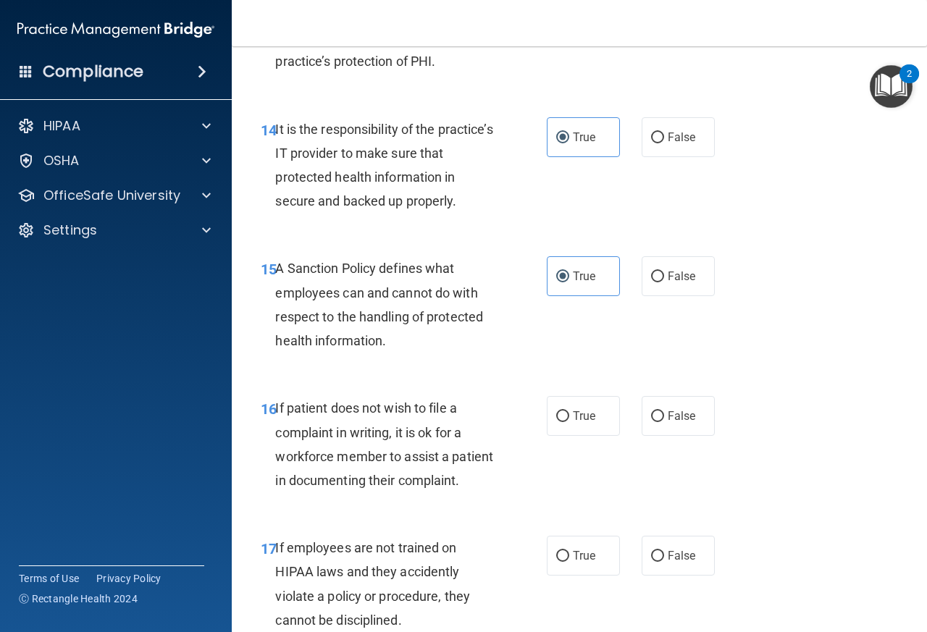
scroll to position [2534, 0]
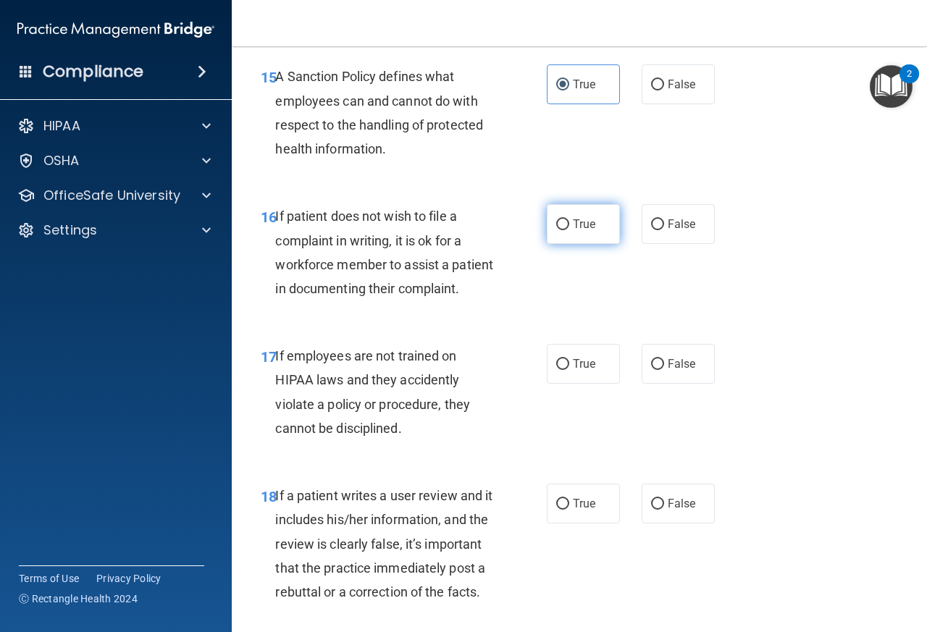
click at [584, 231] on span "True" at bounding box center [584, 224] width 22 height 14
click at [569, 230] on input "True" at bounding box center [562, 224] width 13 height 11
radio input "true"
click at [586, 371] on span "True" at bounding box center [584, 364] width 22 height 14
click at [569, 370] on input "True" at bounding box center [562, 364] width 13 height 11
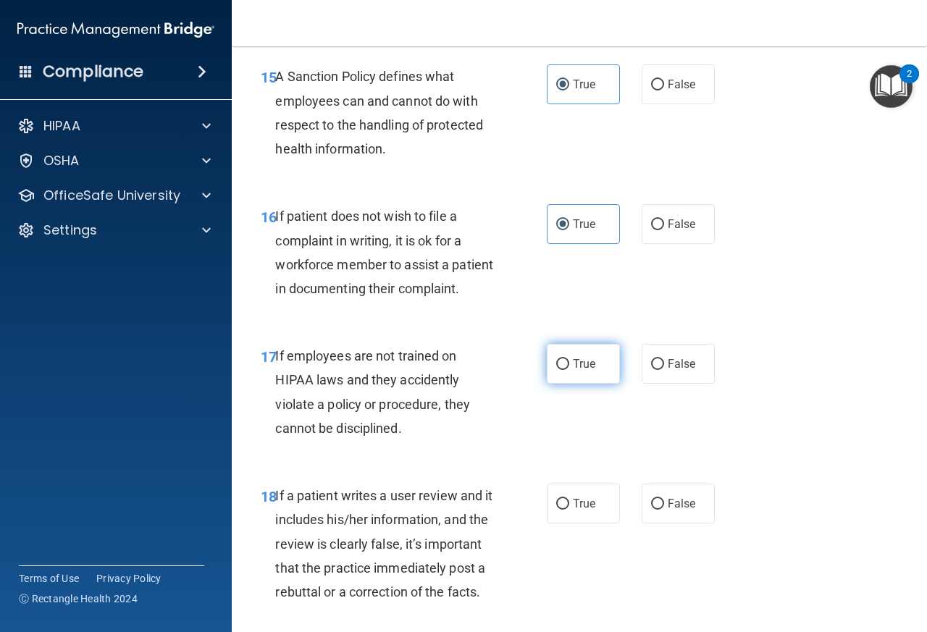
radio input "true"
click at [560, 524] on label "True" at bounding box center [583, 504] width 73 height 40
click at [560, 510] on input "True" at bounding box center [562, 504] width 13 height 11
radio input "true"
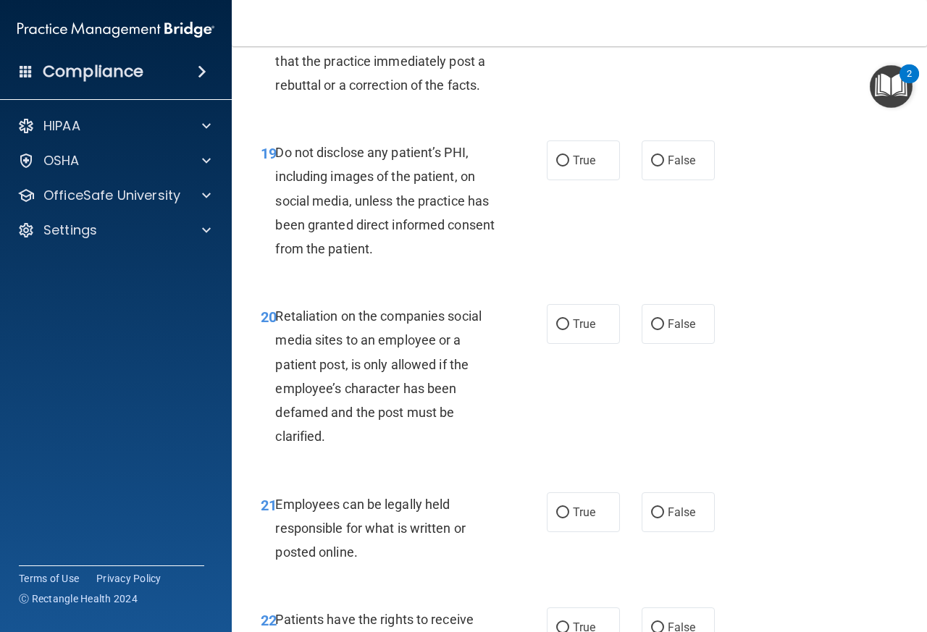
scroll to position [3114, 0]
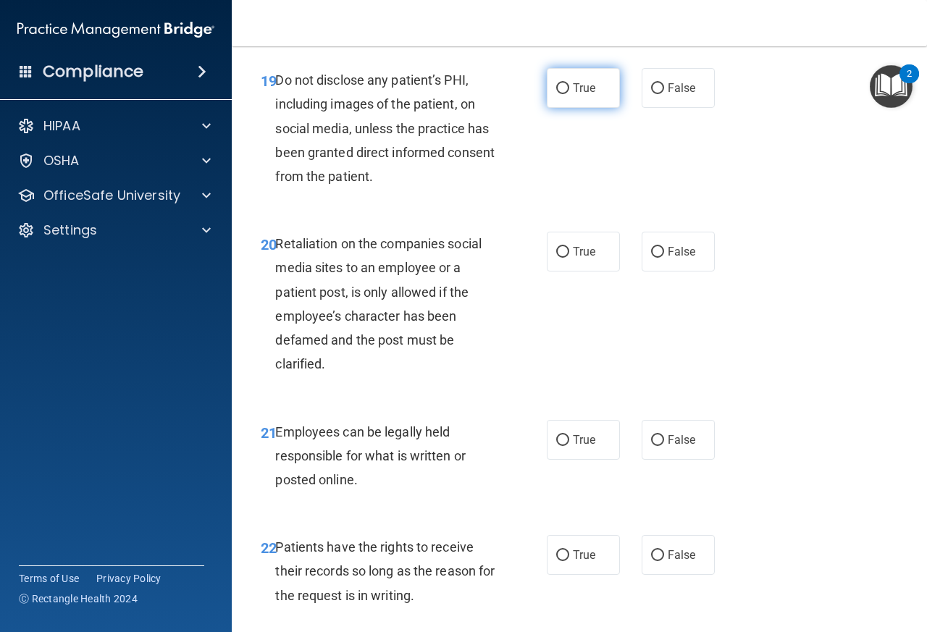
click at [584, 95] on span "True" at bounding box center [584, 88] width 22 height 14
click at [569, 94] on input "True" at bounding box center [562, 88] width 13 height 11
radio input "true"
click at [572, 272] on label "True" at bounding box center [583, 252] width 73 height 40
click at [569, 258] on input "True" at bounding box center [562, 252] width 13 height 11
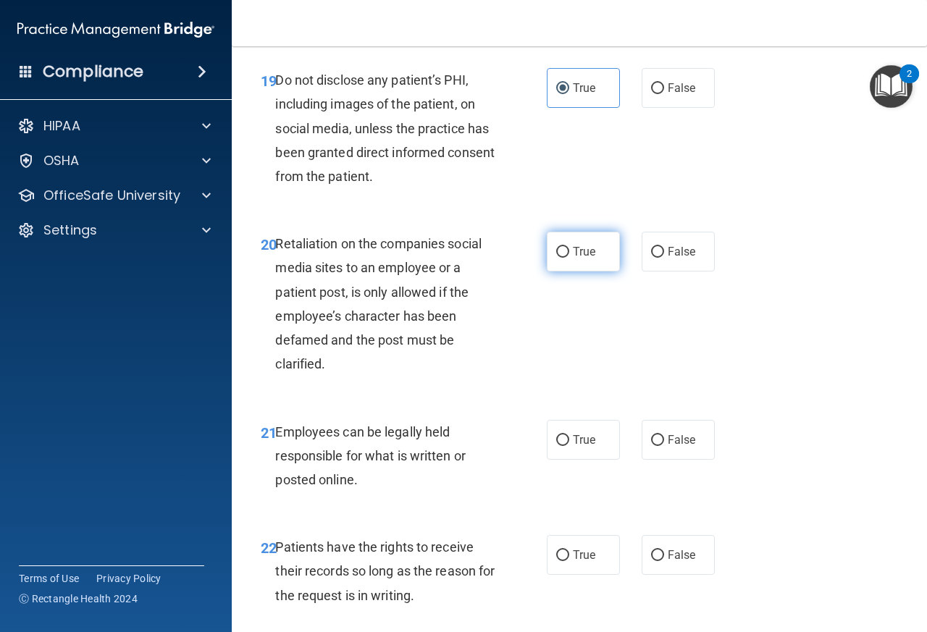
radio input "true"
click at [556, 446] on input "True" at bounding box center [562, 440] width 13 height 11
radio input "true"
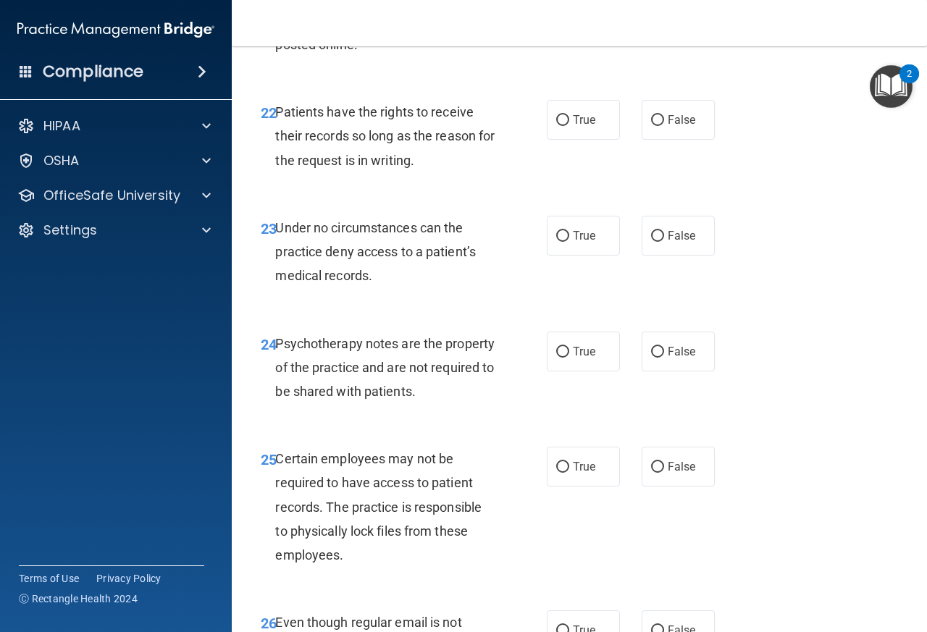
scroll to position [3621, 0]
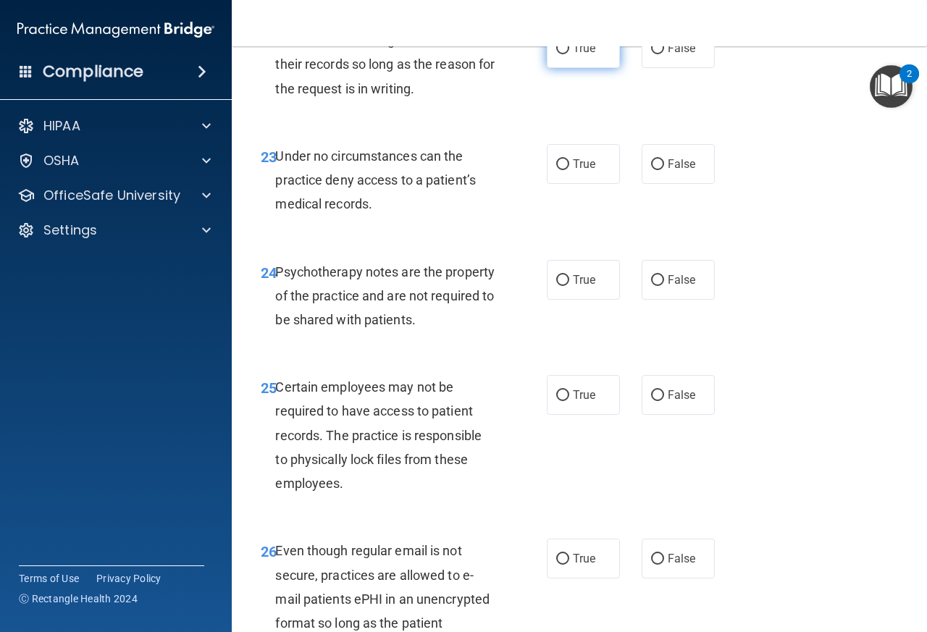
click at [573, 55] on span "True" at bounding box center [584, 48] width 22 height 14
click at [569, 54] on input "True" at bounding box center [562, 48] width 13 height 11
radio input "true"
click at [573, 171] on span "True" at bounding box center [584, 164] width 22 height 14
click at [568, 170] on input "True" at bounding box center [562, 164] width 13 height 11
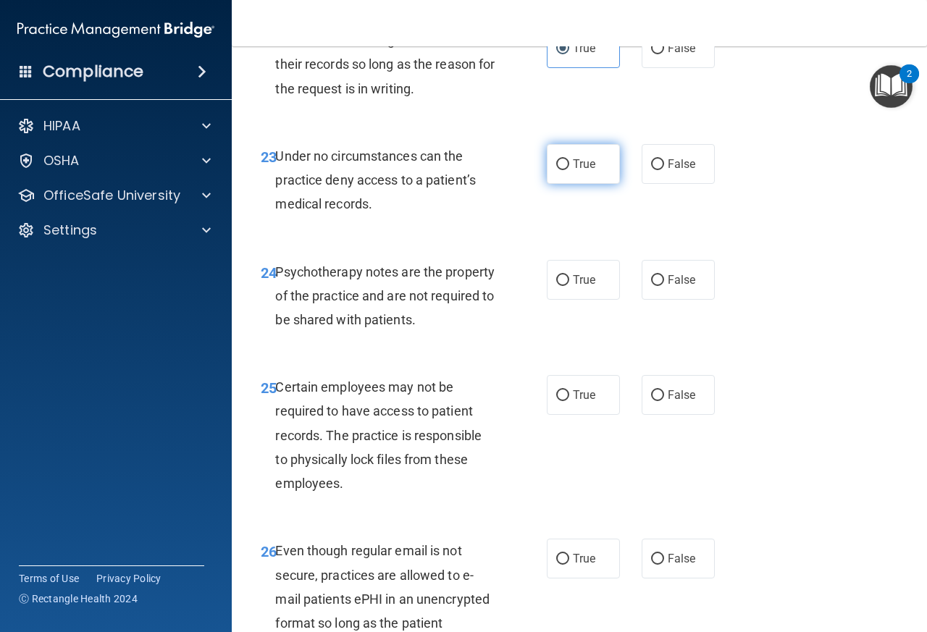
radio input "true"
drag, startPoint x: 558, startPoint y: 373, endPoint x: 555, endPoint y: 387, distance: 13.9
click at [558, 286] on input "True" at bounding box center [562, 280] width 13 height 11
radio input "true"
click at [573, 402] on span "True" at bounding box center [584, 395] width 22 height 14
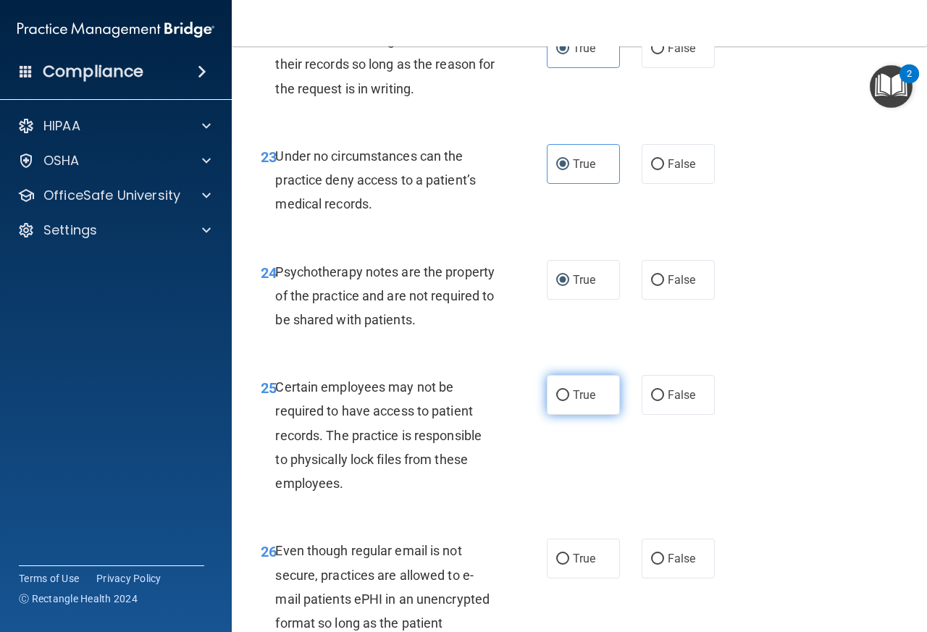
click at [569, 401] on input "True" at bounding box center [562, 395] width 13 height 11
radio input "true"
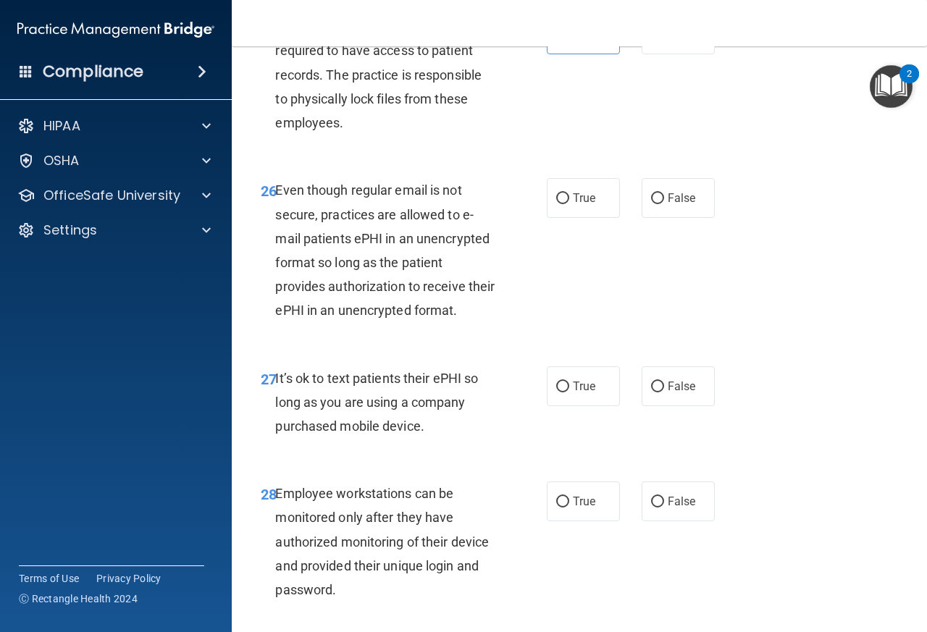
scroll to position [4055, 0]
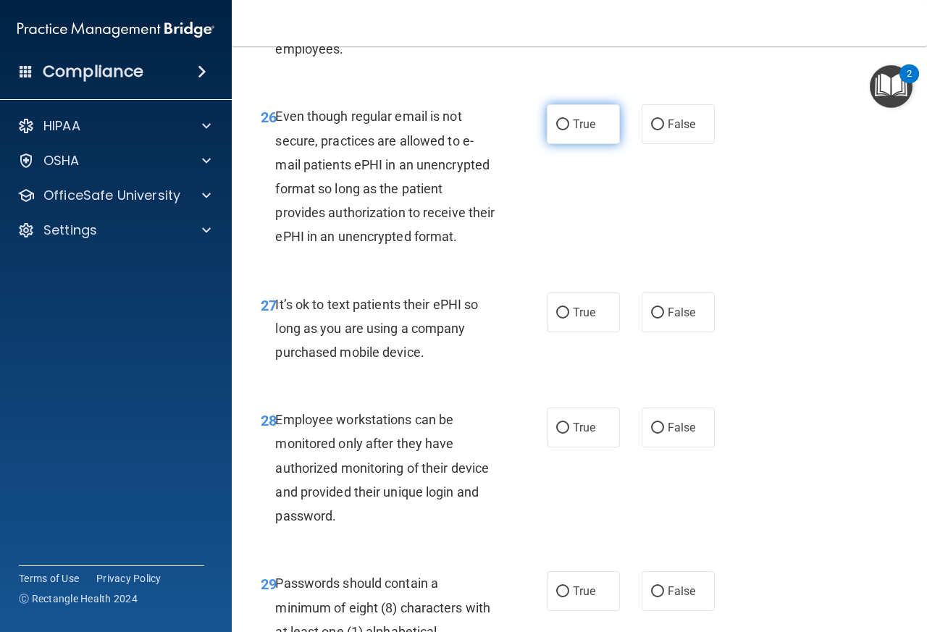
click at [589, 131] on span "True" at bounding box center [584, 124] width 22 height 14
click at [569, 130] on input "True" at bounding box center [562, 124] width 13 height 11
radio input "true"
click at [581, 319] on span "True" at bounding box center [584, 313] width 22 height 14
click at [569, 319] on input "True" at bounding box center [562, 313] width 13 height 11
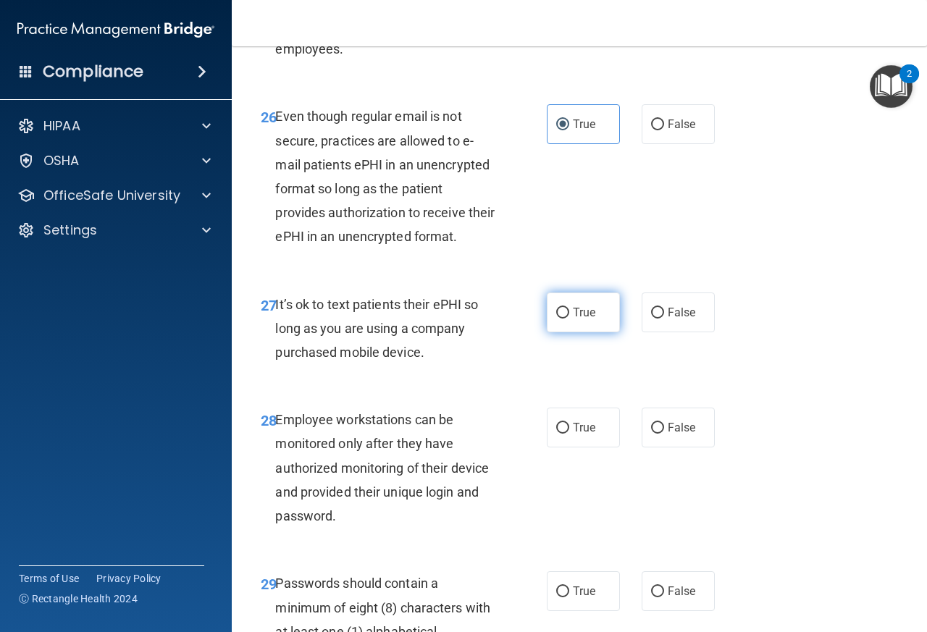
radio input "true"
click at [580, 434] on span "True" at bounding box center [584, 428] width 22 height 14
click at [569, 434] on input "True" at bounding box center [562, 428] width 13 height 11
radio input "true"
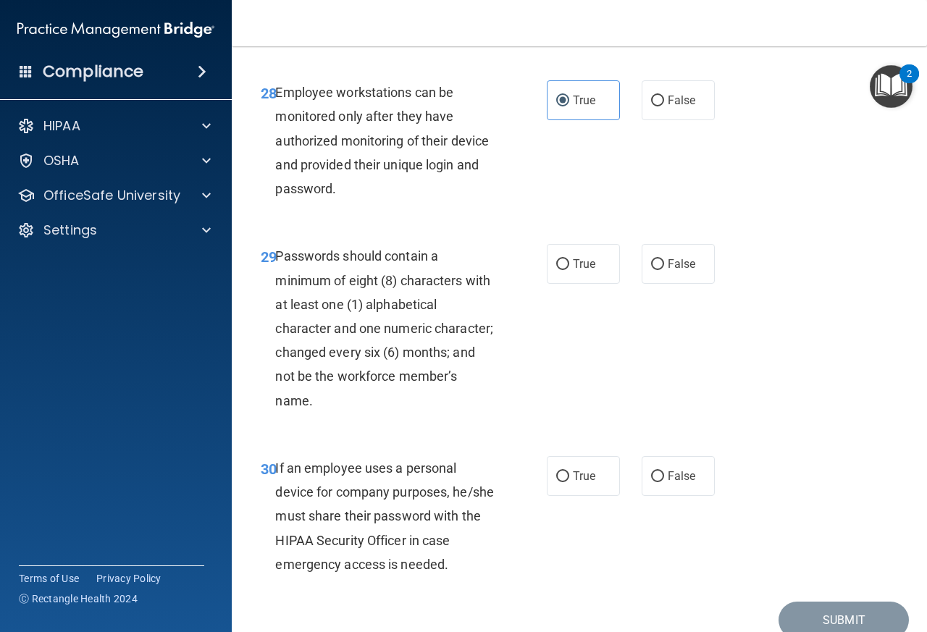
scroll to position [4417, 0]
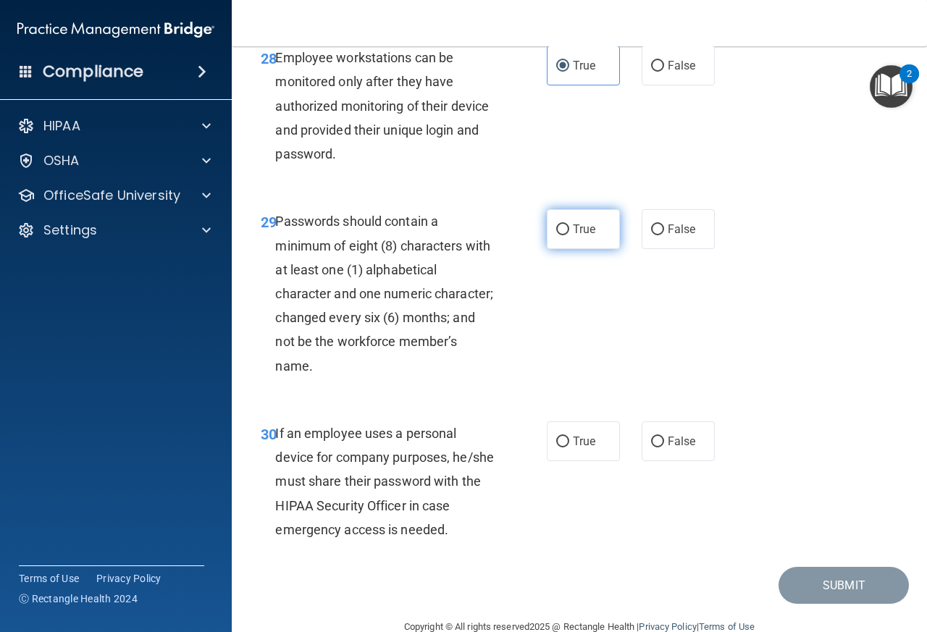
click at [594, 249] on label "True" at bounding box center [583, 229] width 73 height 40
click at [569, 235] on input "True" at bounding box center [562, 229] width 13 height 11
radio input "true"
click at [582, 448] on span "True" at bounding box center [584, 441] width 22 height 14
click at [569, 448] on input "True" at bounding box center [562, 442] width 13 height 11
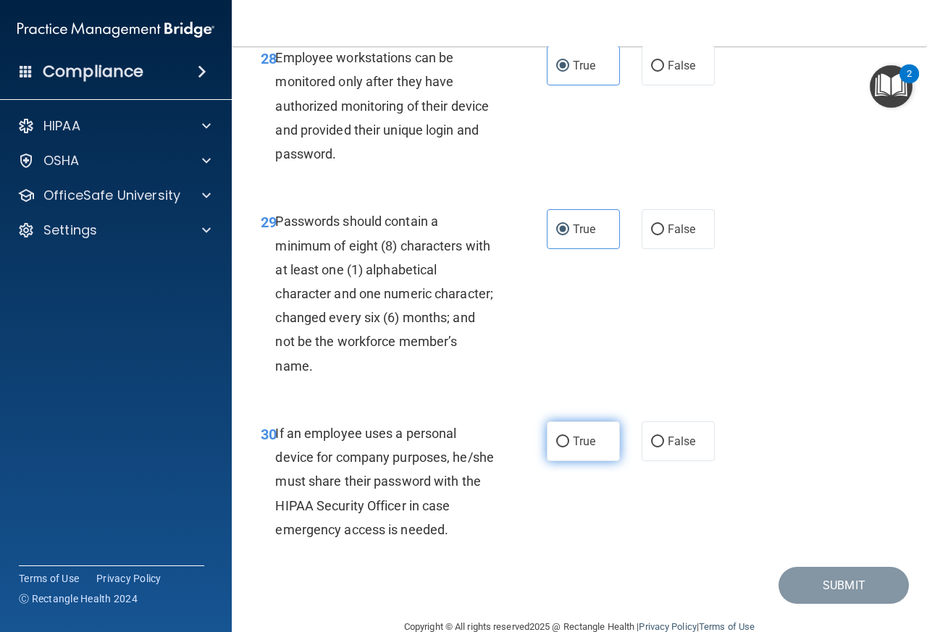
radio input "true"
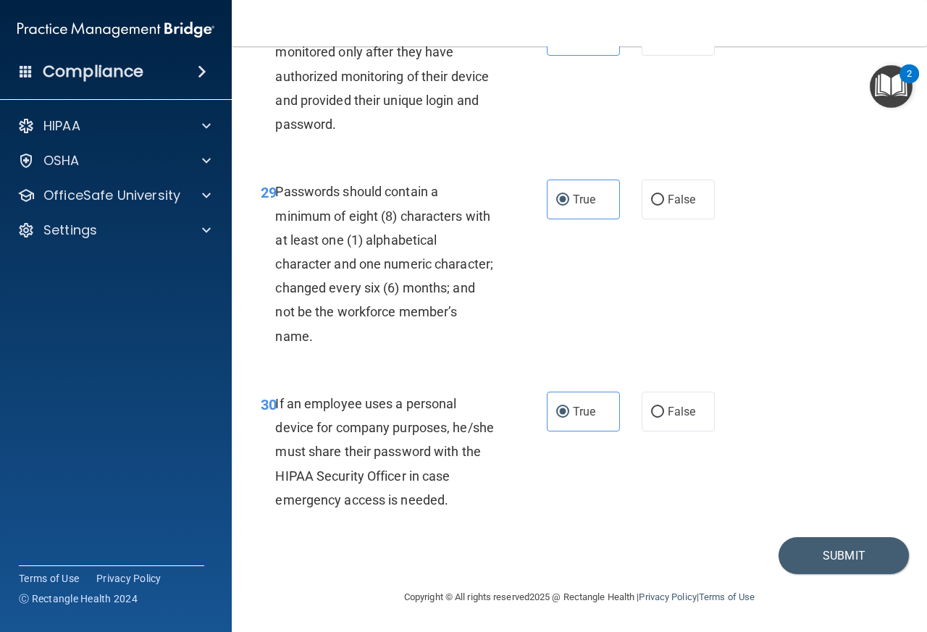
scroll to position [4543, 0]
click at [826, 553] on button "Submit" at bounding box center [843, 555] width 130 height 37
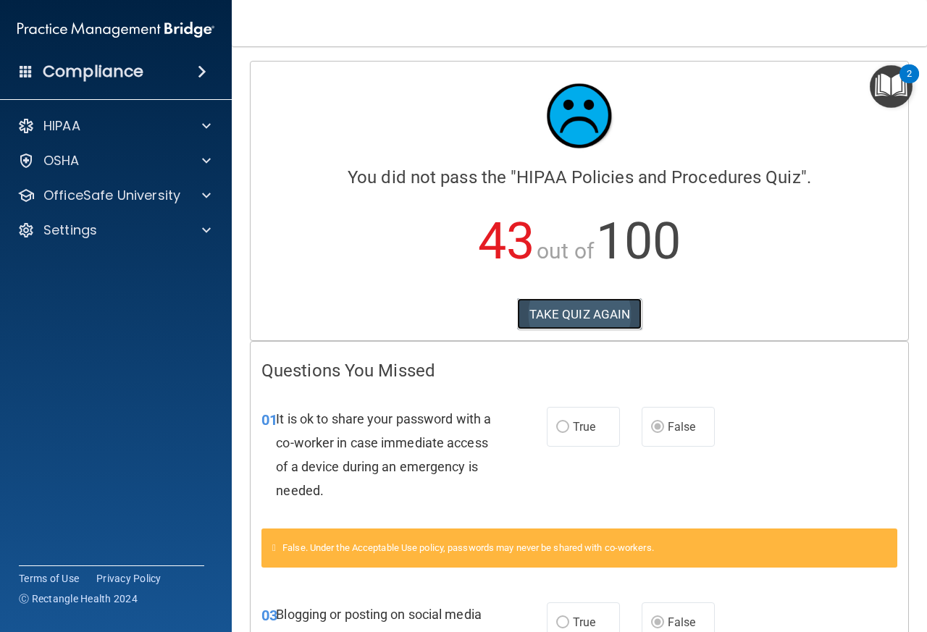
click at [569, 307] on button "TAKE QUIZ AGAIN" at bounding box center [579, 314] width 125 height 32
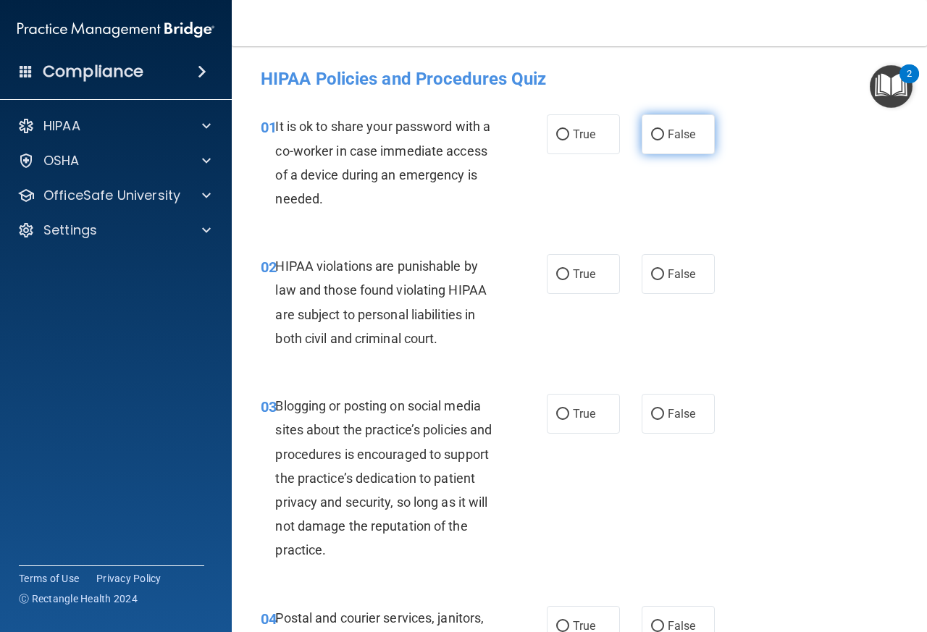
click at [673, 135] on span "False" at bounding box center [682, 134] width 28 height 14
click at [664, 135] on input "False" at bounding box center [657, 135] width 13 height 11
radio input "true"
click at [576, 276] on span "True" at bounding box center [584, 274] width 22 height 14
click at [569, 276] on input "True" at bounding box center [562, 274] width 13 height 11
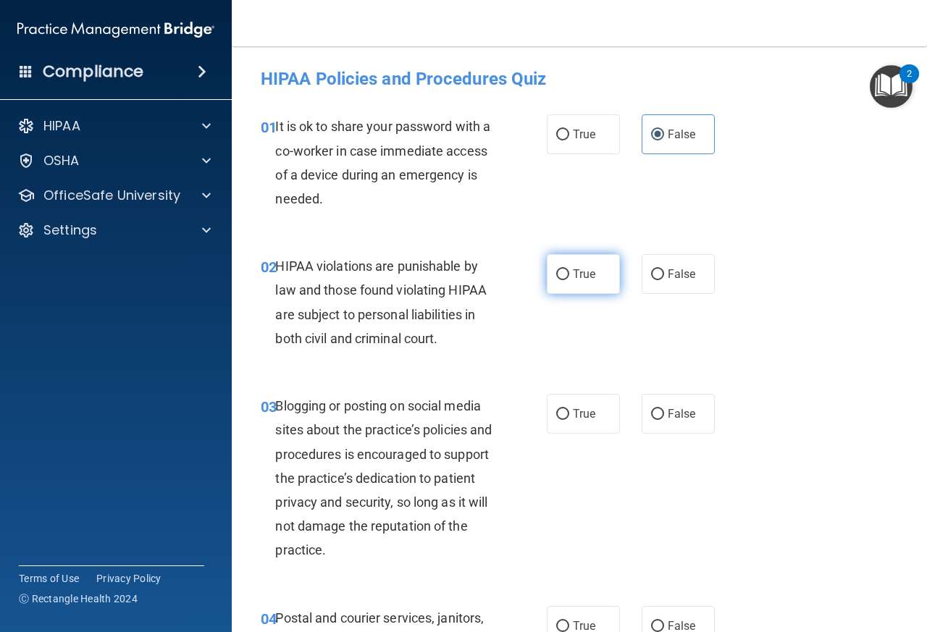
radio input "true"
click at [657, 426] on label "False" at bounding box center [678, 414] width 73 height 40
click at [657, 420] on input "False" at bounding box center [657, 414] width 13 height 11
radio input "true"
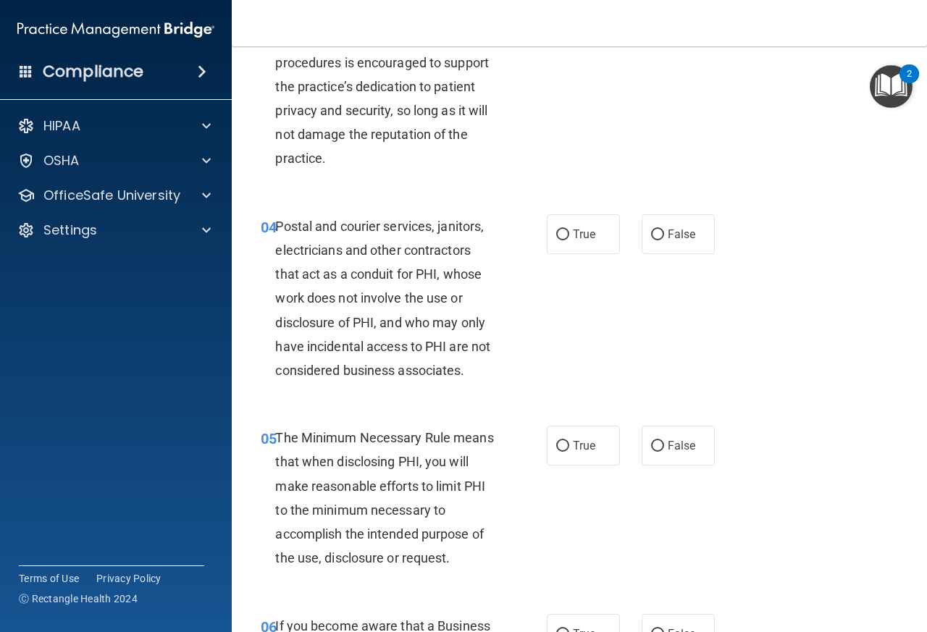
scroll to position [434, 0]
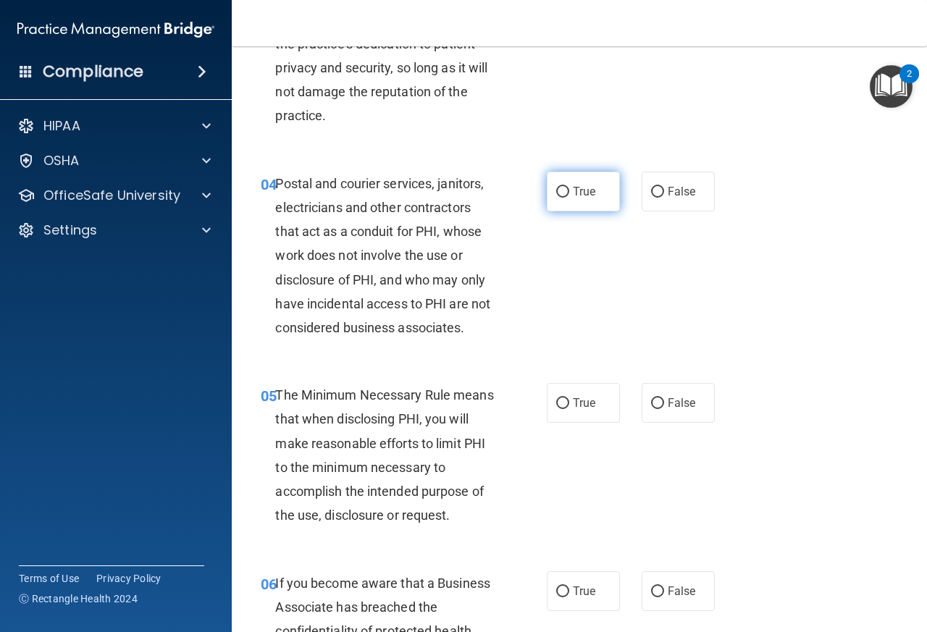
click at [579, 186] on span "True" at bounding box center [584, 192] width 22 height 14
click at [569, 187] on input "True" at bounding box center [562, 192] width 13 height 11
radio input "true"
click at [566, 404] on label "True" at bounding box center [583, 403] width 73 height 40
click at [566, 404] on input "True" at bounding box center [562, 403] width 13 height 11
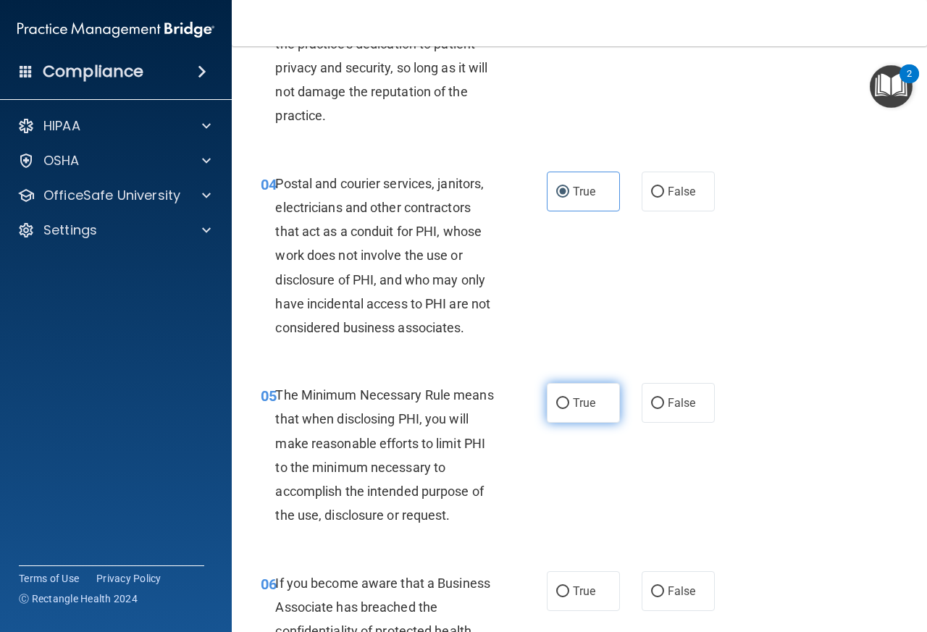
radio input "true"
drag, startPoint x: 667, startPoint y: 599, endPoint x: 664, endPoint y: 574, distance: 25.5
click at [666, 600] on label "False" at bounding box center [678, 591] width 73 height 40
click at [664, 597] on input "False" at bounding box center [657, 592] width 13 height 11
radio input "true"
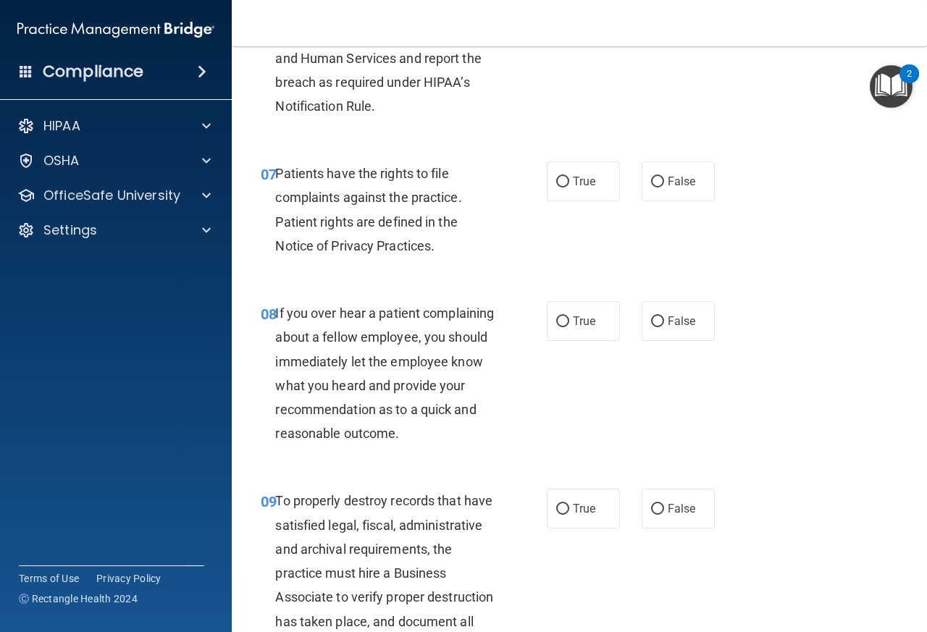
scroll to position [1086, 0]
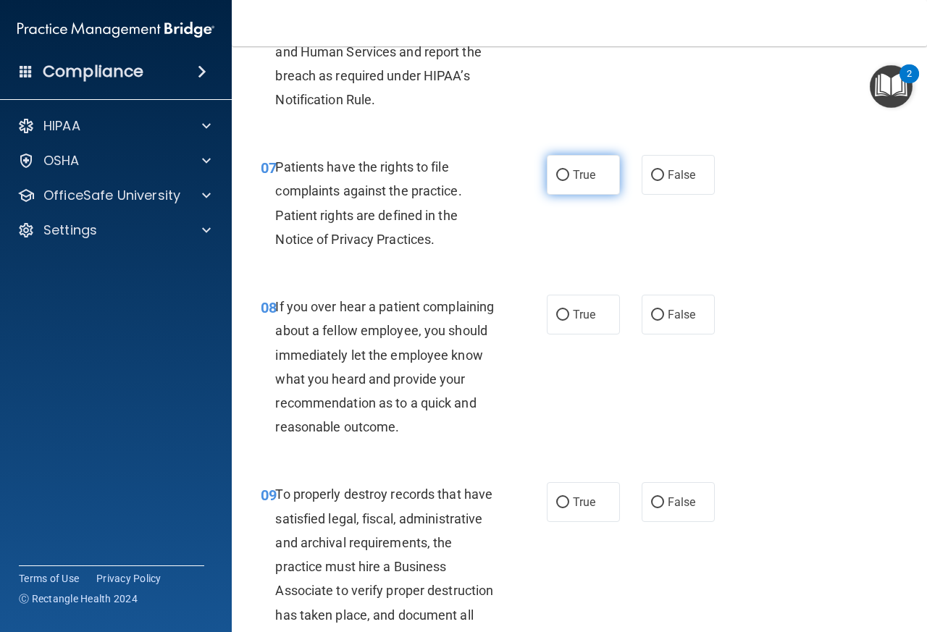
click at [588, 177] on span "True" at bounding box center [584, 175] width 22 height 14
click at [569, 177] on input "True" at bounding box center [562, 175] width 13 height 11
radio input "true"
drag, startPoint x: 677, startPoint y: 323, endPoint x: 673, endPoint y: 499, distance: 176.0
click at [676, 324] on label "False" at bounding box center [678, 315] width 73 height 40
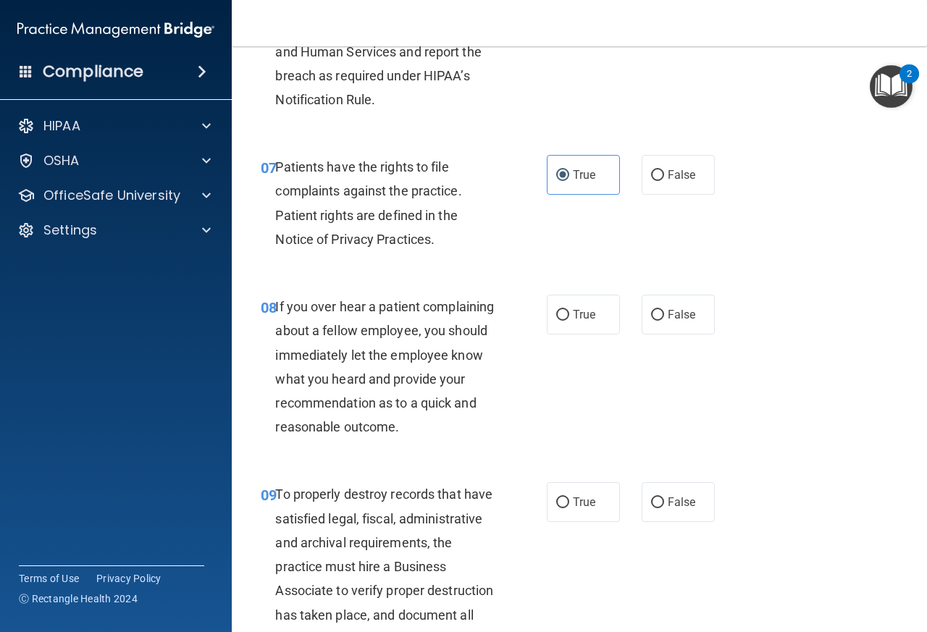
click at [664, 321] on input "False" at bounding box center [657, 315] width 13 height 11
radio input "true"
click at [668, 509] on span "False" at bounding box center [682, 502] width 28 height 14
click at [664, 508] on input "False" at bounding box center [657, 502] width 13 height 11
radio input "true"
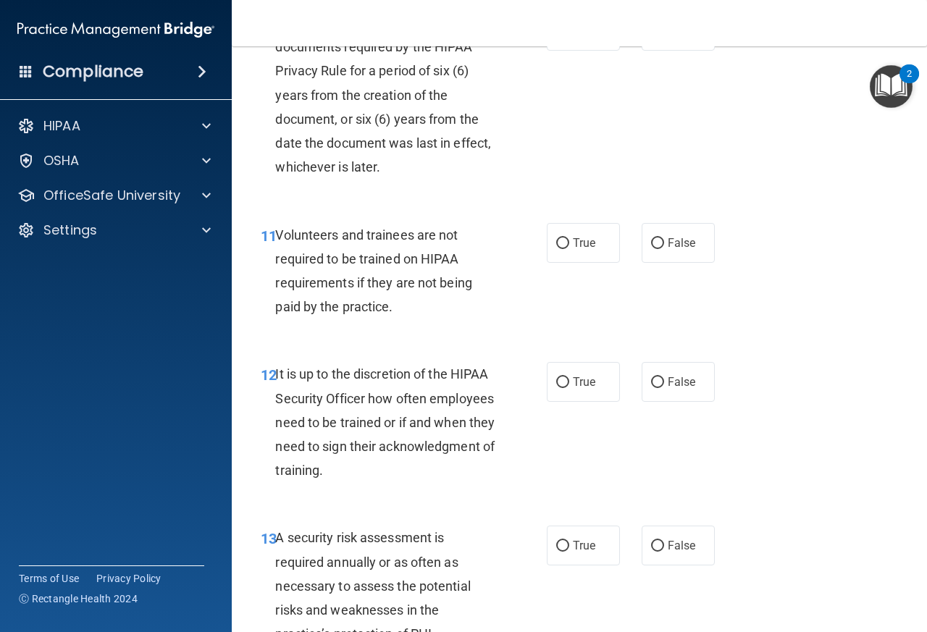
scroll to position [1738, 0]
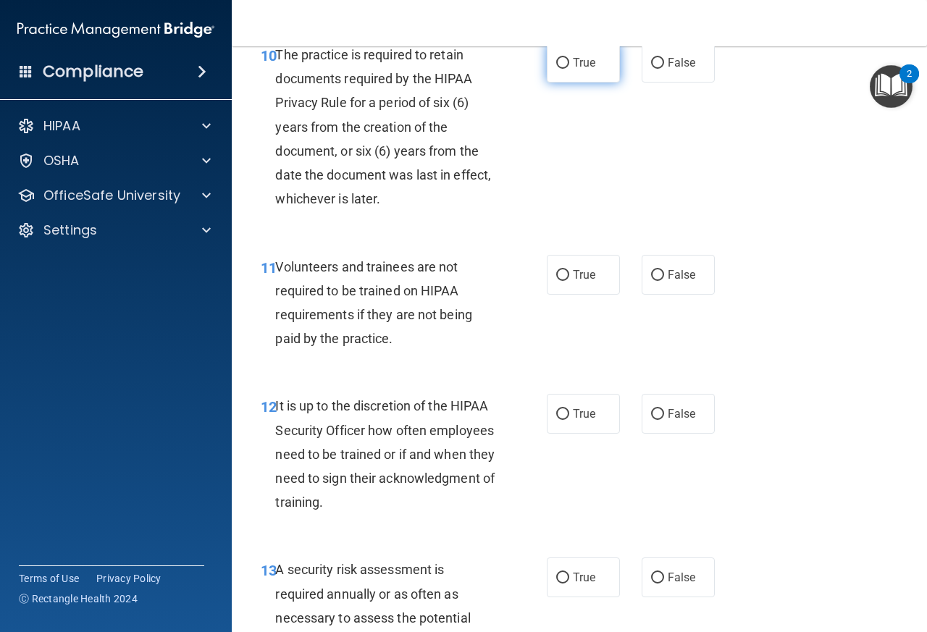
click at [566, 83] on label "True" at bounding box center [583, 63] width 73 height 40
click at [566, 69] on input "True" at bounding box center [562, 63] width 13 height 11
radio input "true"
click at [582, 282] on span "True" at bounding box center [584, 275] width 22 height 14
click at [569, 281] on input "True" at bounding box center [562, 275] width 13 height 11
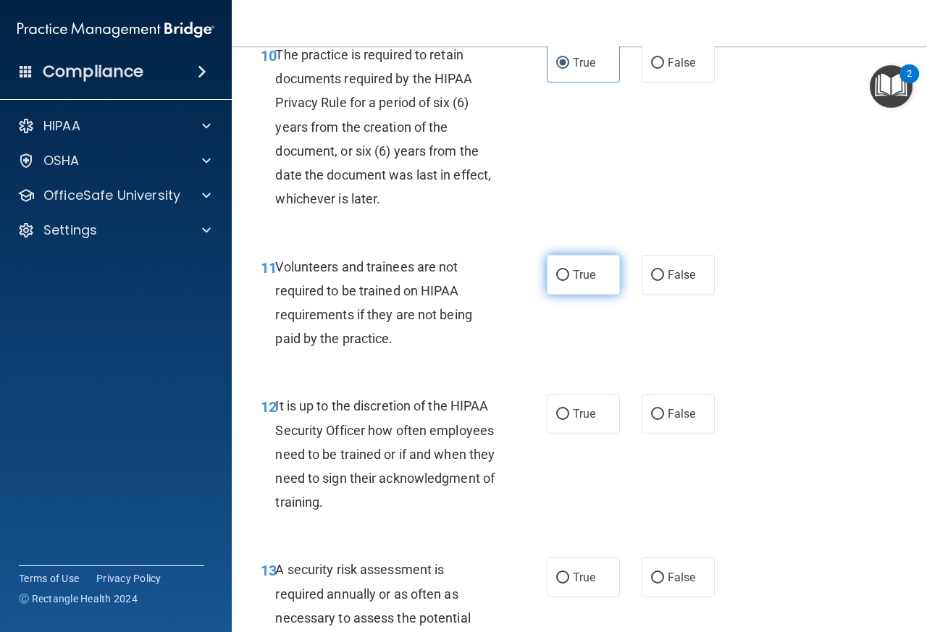
radio input "true"
click at [576, 295] on label "True" at bounding box center [583, 275] width 73 height 40
click at [569, 281] on input "True" at bounding box center [562, 275] width 13 height 11
click at [676, 282] on span "False" at bounding box center [682, 275] width 28 height 14
click at [664, 281] on input "False" at bounding box center [657, 275] width 13 height 11
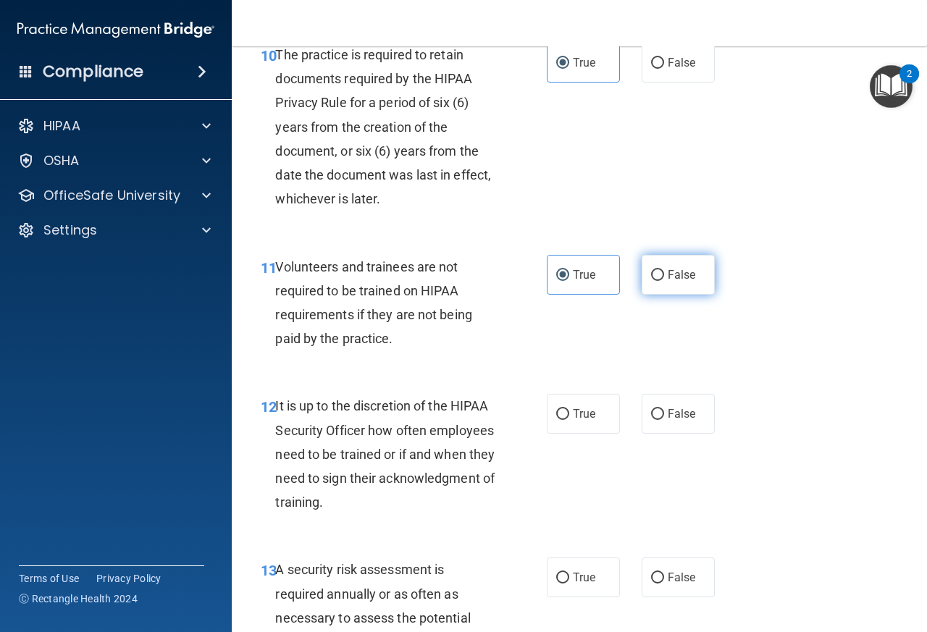
radio input "true"
radio input "false"
click at [658, 434] on label "False" at bounding box center [678, 414] width 73 height 40
click at [658, 420] on input "False" at bounding box center [657, 414] width 13 height 11
radio input "true"
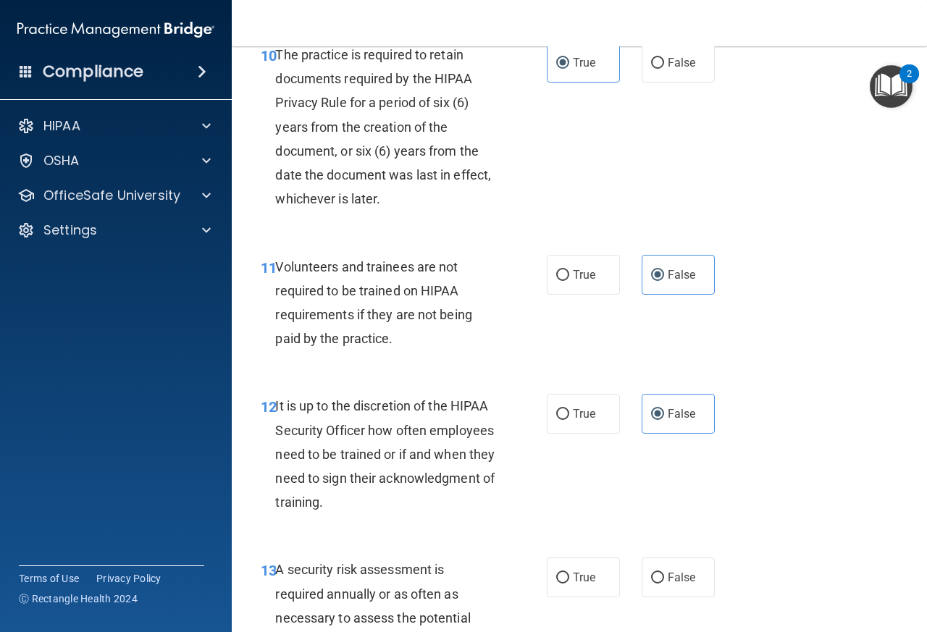
drag, startPoint x: 569, startPoint y: 619, endPoint x: 595, endPoint y: 581, distance: 45.4
click at [573, 584] on span "True" at bounding box center [584, 578] width 22 height 14
click at [569, 584] on input "True" at bounding box center [562, 578] width 13 height 11
radio input "true"
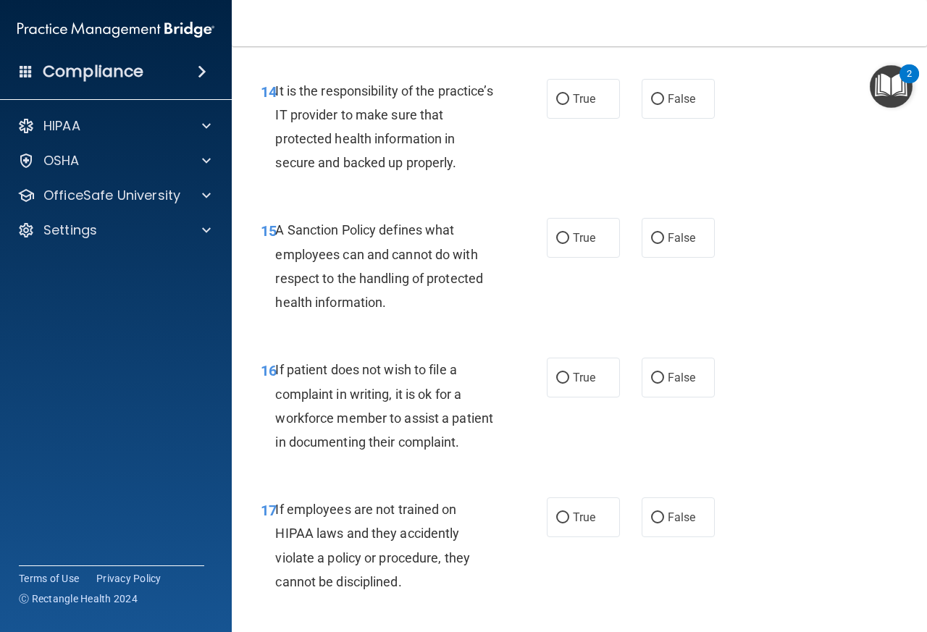
scroll to position [2390, 0]
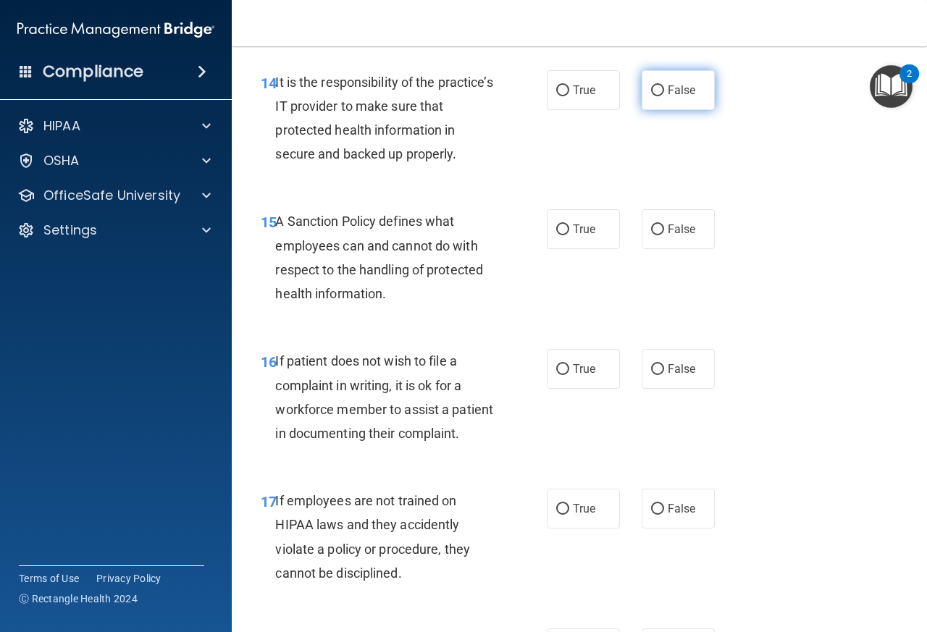
click at [656, 110] on label "False" at bounding box center [678, 90] width 73 height 40
click at [656, 96] on input "False" at bounding box center [657, 90] width 13 height 11
radio input "true"
click at [652, 235] on input "False" at bounding box center [657, 229] width 13 height 11
radio input "true"
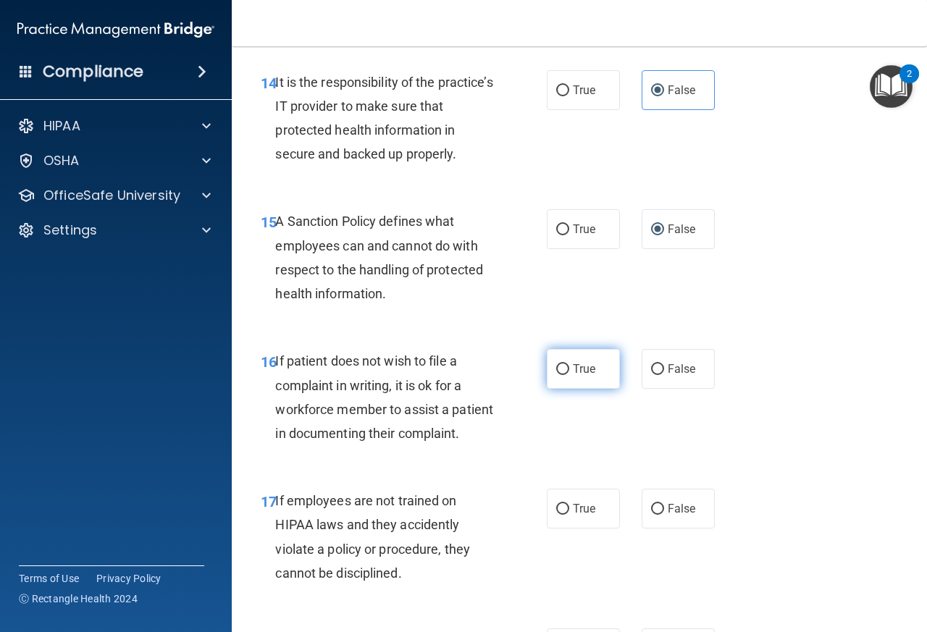
click at [547, 389] on label "True" at bounding box center [583, 369] width 73 height 40
click at [556, 375] on input "True" at bounding box center [562, 369] width 13 height 11
radio input "true"
drag, startPoint x: 676, startPoint y: 578, endPoint x: 694, endPoint y: 513, distance: 66.8
click at [680, 529] on label "False" at bounding box center [678, 509] width 73 height 40
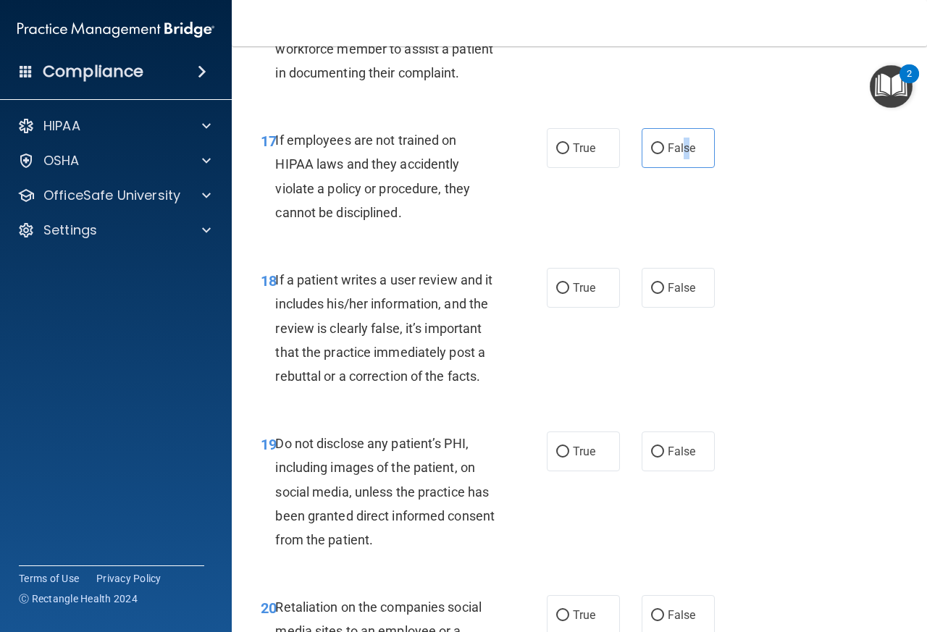
scroll to position [2752, 0]
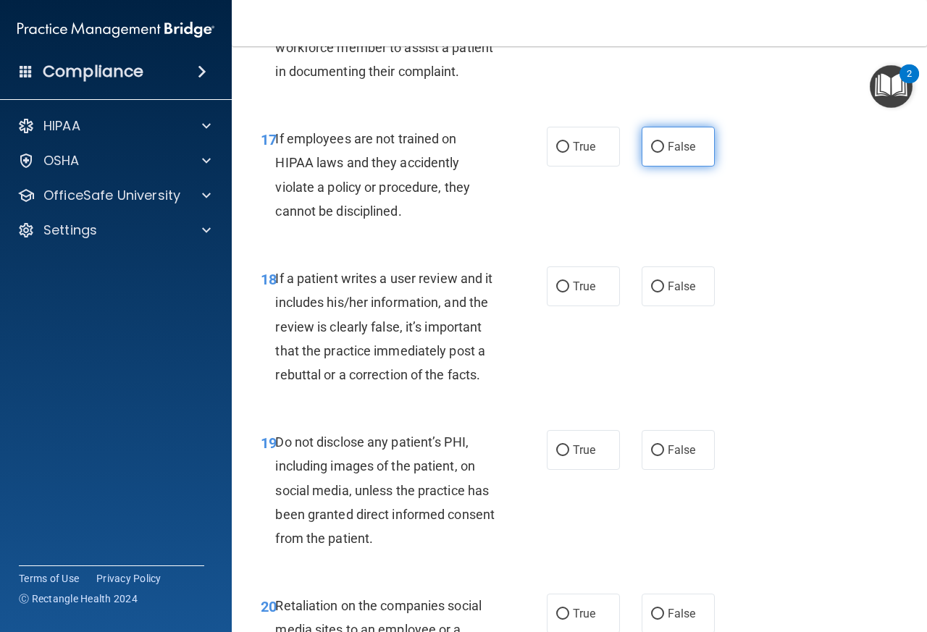
click at [658, 167] on label "False" at bounding box center [678, 147] width 73 height 40
click at [658, 153] on input "False" at bounding box center [657, 147] width 13 height 11
radio input "true"
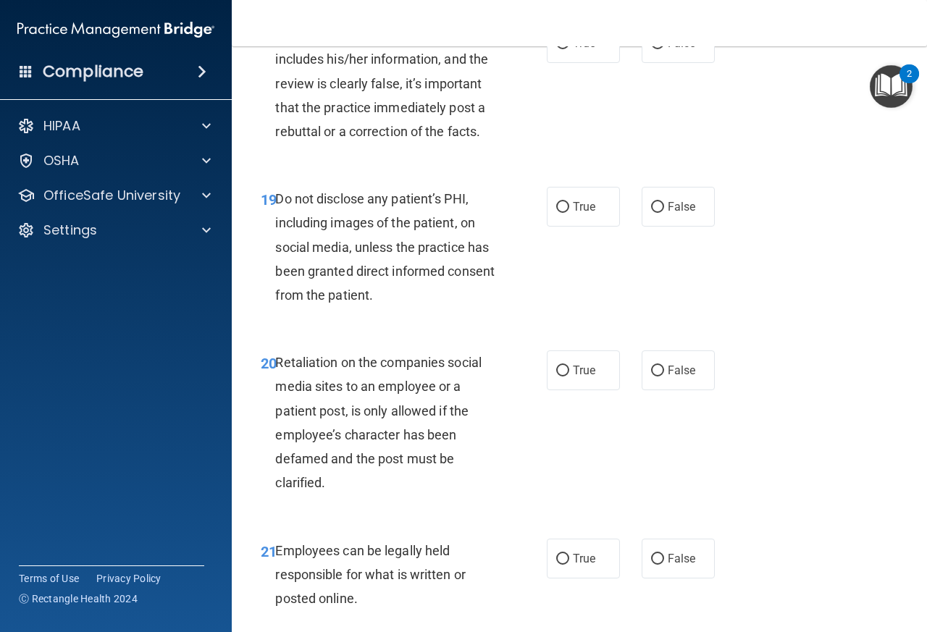
scroll to position [3041, 0]
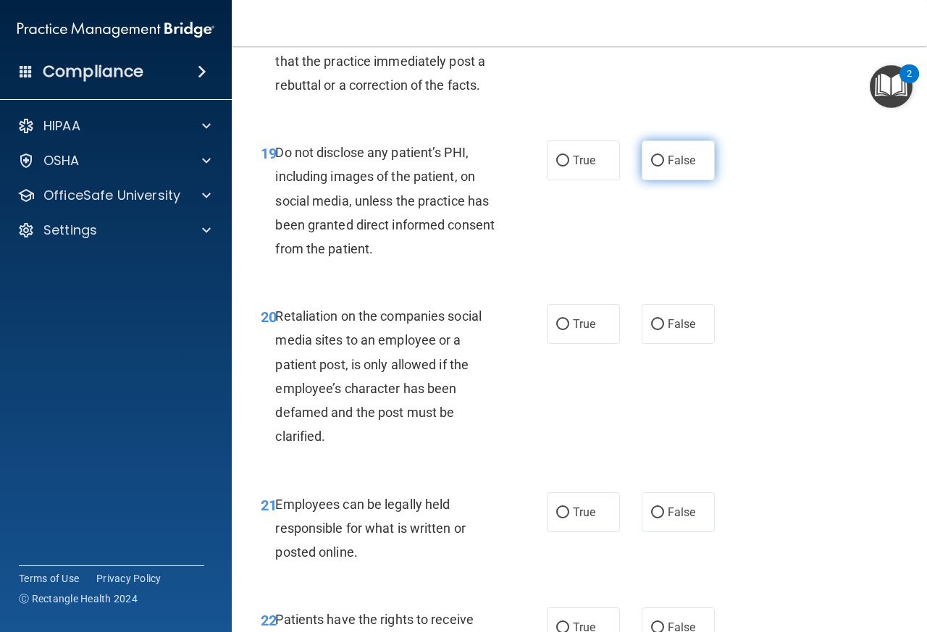
click at [668, 167] on span "False" at bounding box center [682, 161] width 28 height 14
click at [663, 167] on input "False" at bounding box center [657, 161] width 13 height 11
radio input "true"
click at [559, 330] on input "True" at bounding box center [562, 324] width 13 height 11
radio input "true"
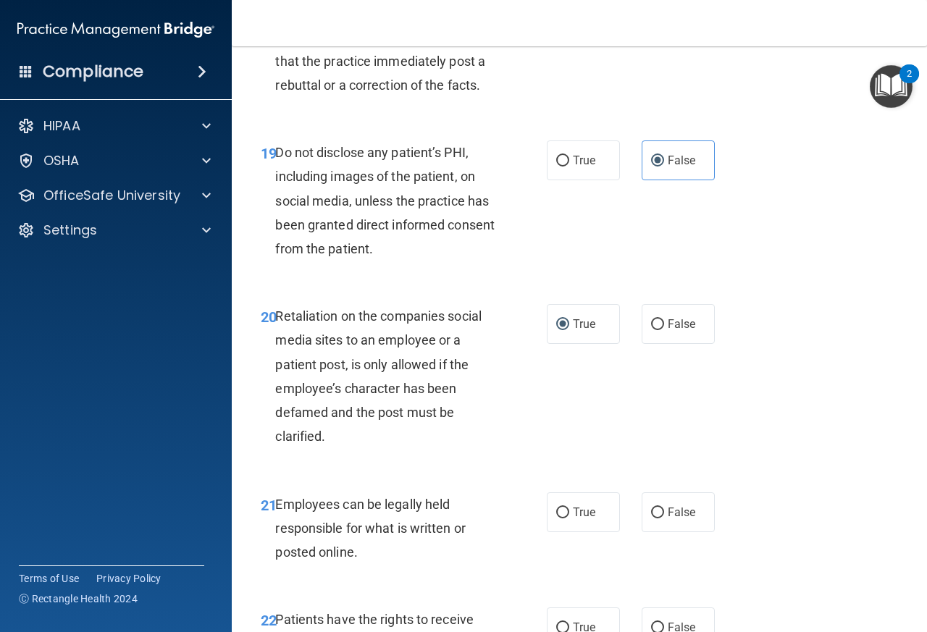
radio input "true"
click at [574, 167] on span "True" at bounding box center [584, 161] width 22 height 14
click at [569, 167] on input "True" at bounding box center [562, 161] width 13 height 11
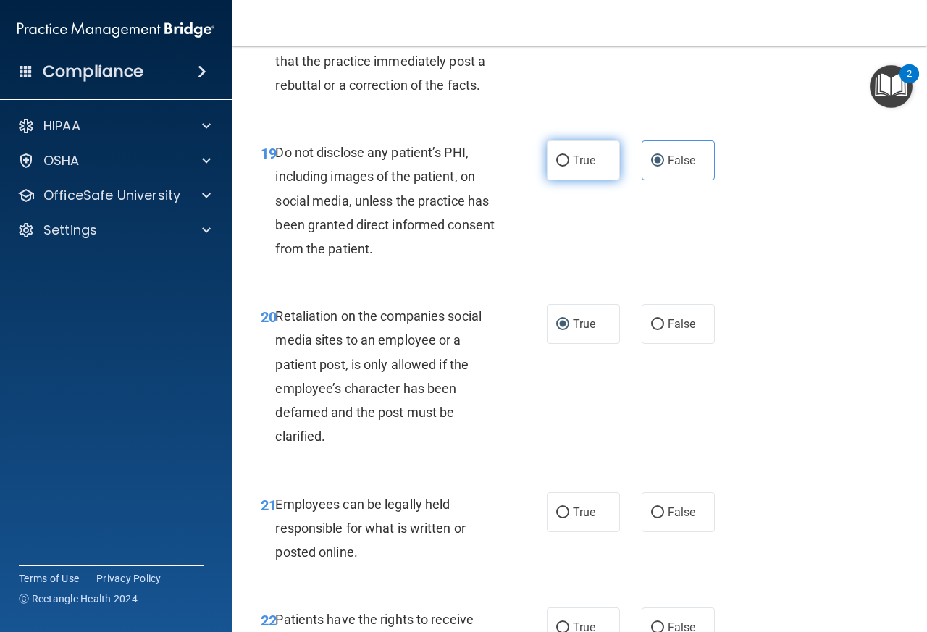
radio input "true"
radio input "false"
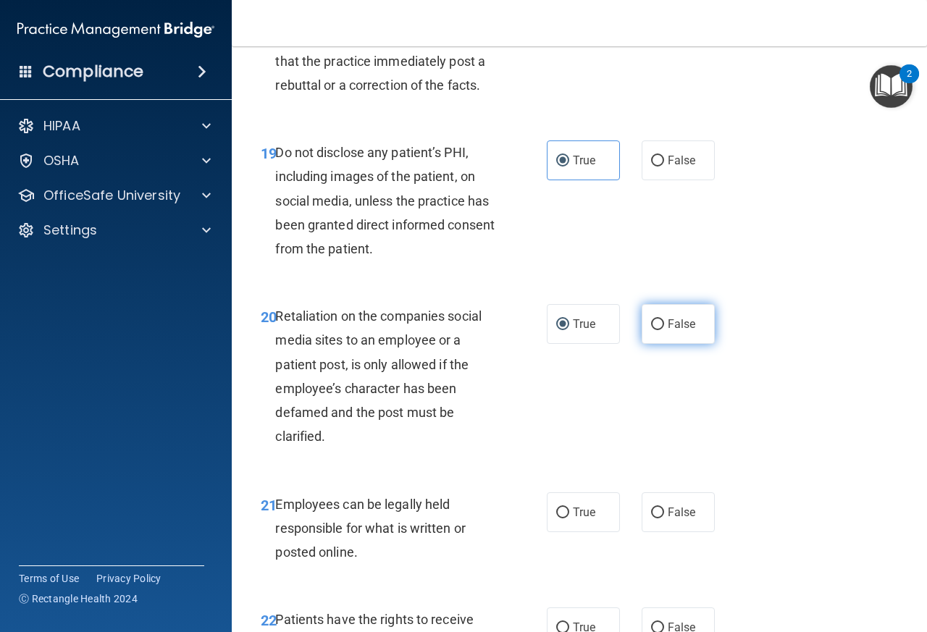
click at [666, 344] on label "False" at bounding box center [678, 324] width 73 height 40
click at [664, 330] on input "False" at bounding box center [657, 324] width 13 height 11
radio input "true"
radio input "false"
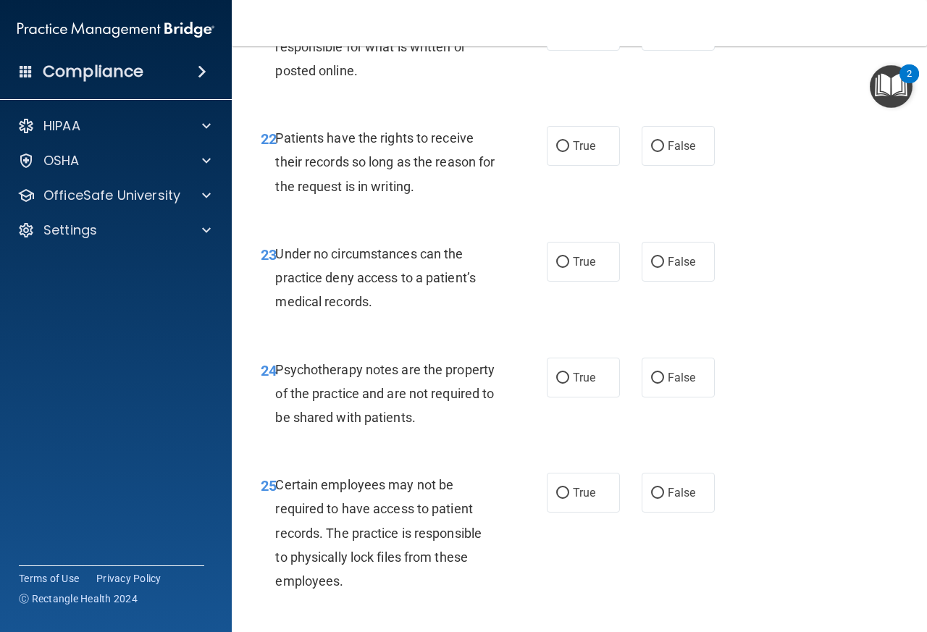
scroll to position [3548, 0]
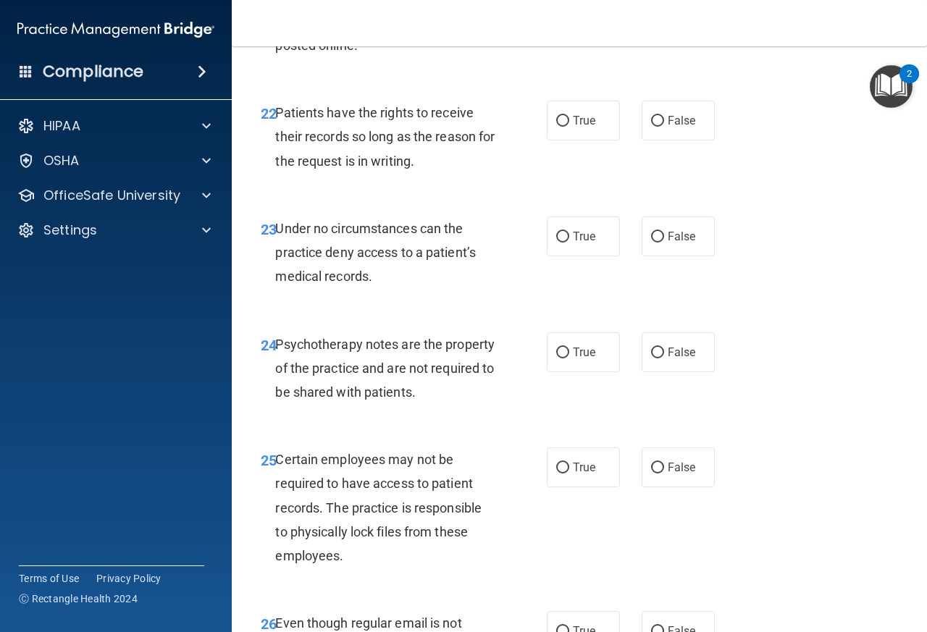
click at [593, 25] on label "True" at bounding box center [583, 6] width 73 height 40
click at [569, 12] on input "True" at bounding box center [562, 6] width 13 height 11
radio input "true"
click at [681, 127] on span "False" at bounding box center [682, 121] width 28 height 14
click at [664, 127] on input "False" at bounding box center [657, 121] width 13 height 11
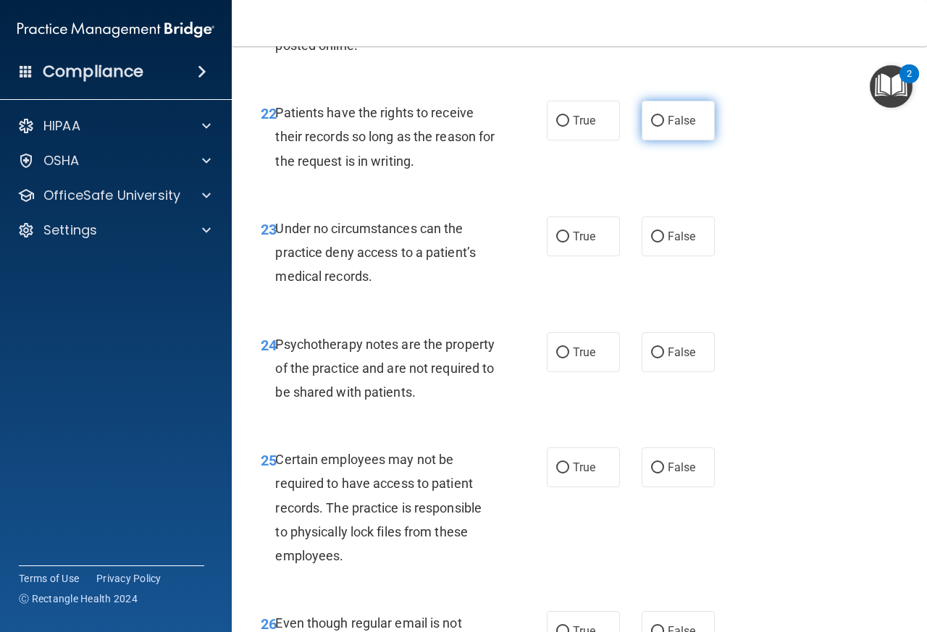
radio input "true"
click at [668, 256] on label "False" at bounding box center [678, 237] width 73 height 40
click at [664, 243] on input "False" at bounding box center [657, 237] width 13 height 11
radio input "true"
click at [566, 372] on label "True" at bounding box center [583, 352] width 73 height 40
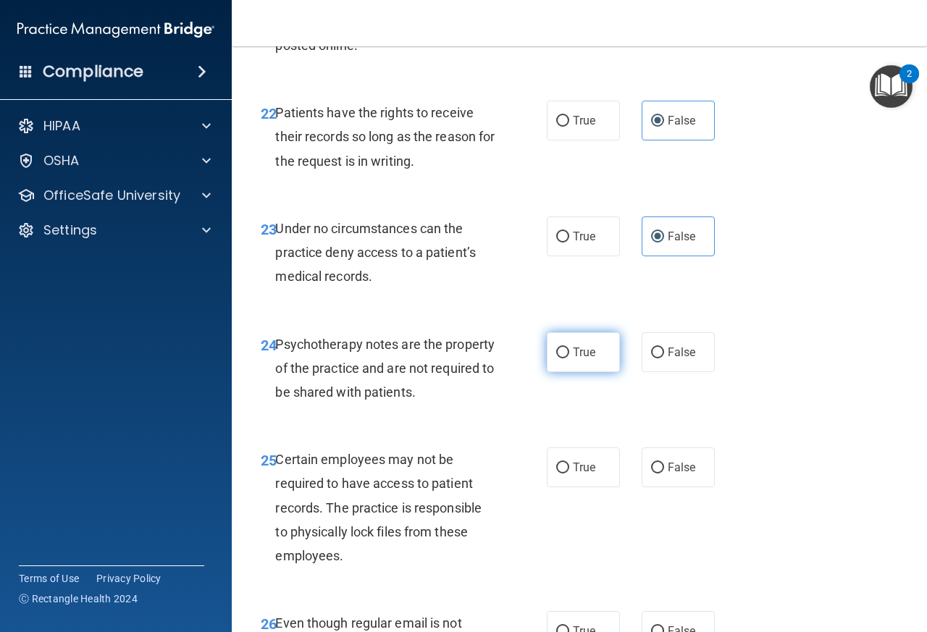
click at [566, 358] on input "True" at bounding box center [562, 353] width 13 height 11
radio input "true"
drag, startPoint x: 555, startPoint y: 563, endPoint x: 585, endPoint y: 514, distance: 57.3
click at [556, 474] on input "True" at bounding box center [562, 468] width 13 height 11
radio input "true"
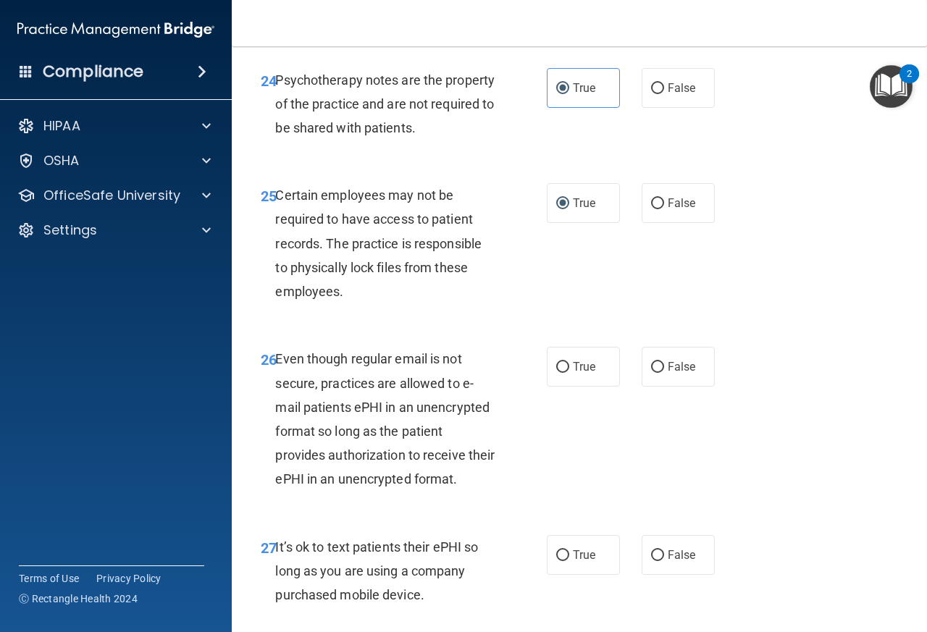
scroll to position [3838, 0]
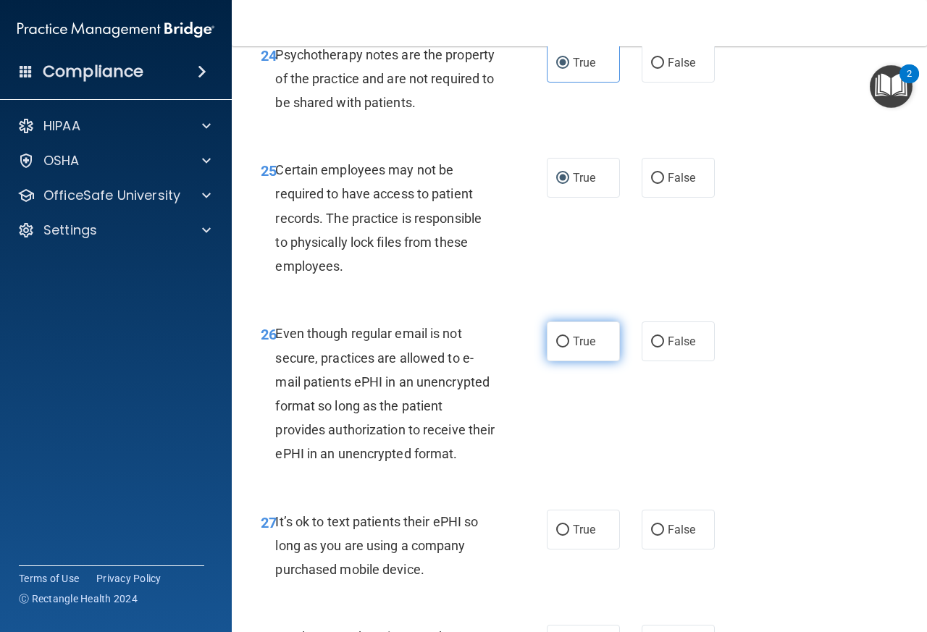
click at [560, 348] on input "True" at bounding box center [562, 342] width 13 height 11
radio input "true"
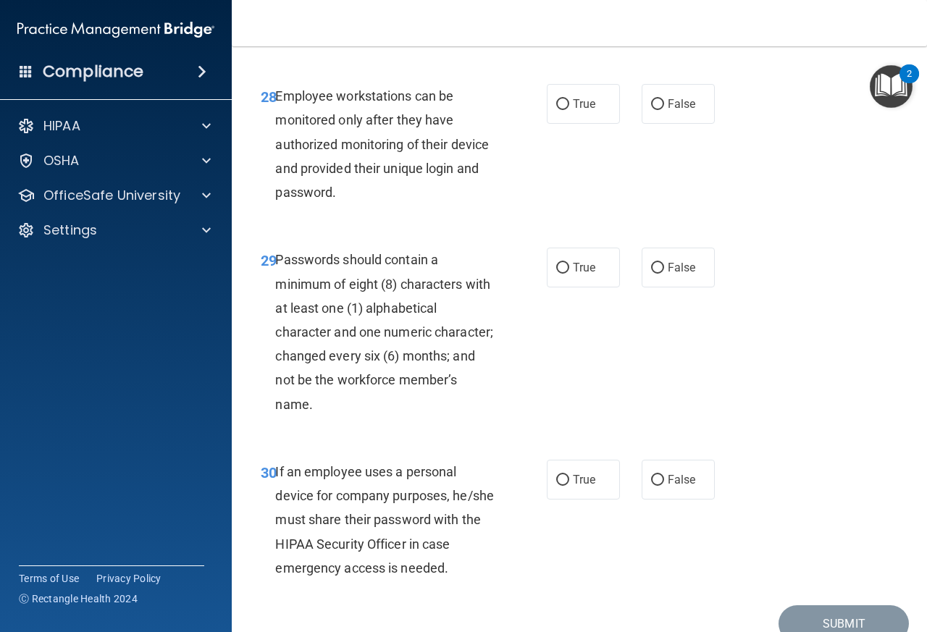
scroll to position [4345, 0]
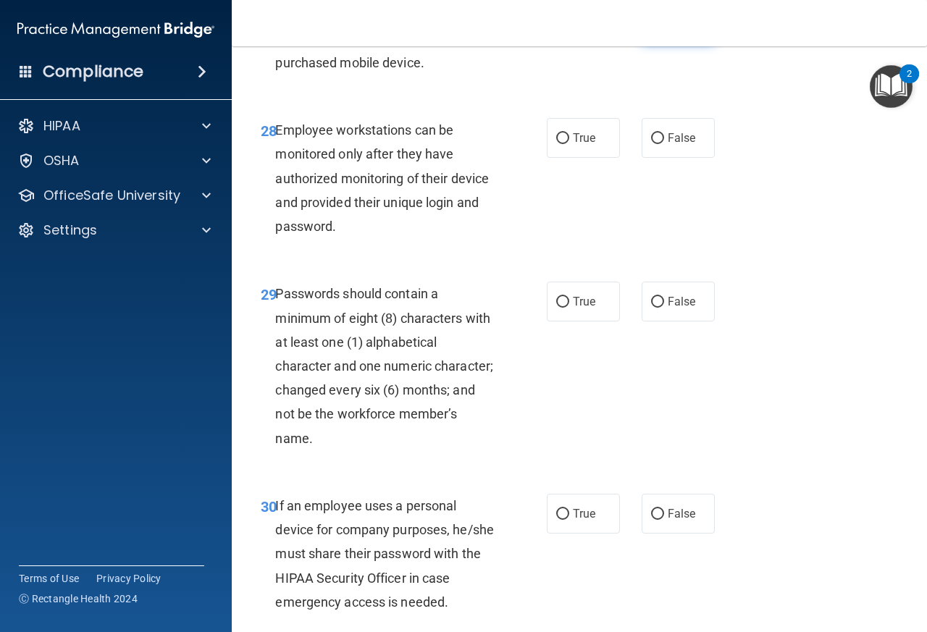
click at [666, 43] on label "False" at bounding box center [678, 23] width 73 height 40
click at [664, 29] on input "False" at bounding box center [657, 23] width 13 height 11
radio input "true"
click at [651, 144] on input "False" at bounding box center [657, 138] width 13 height 11
radio input "true"
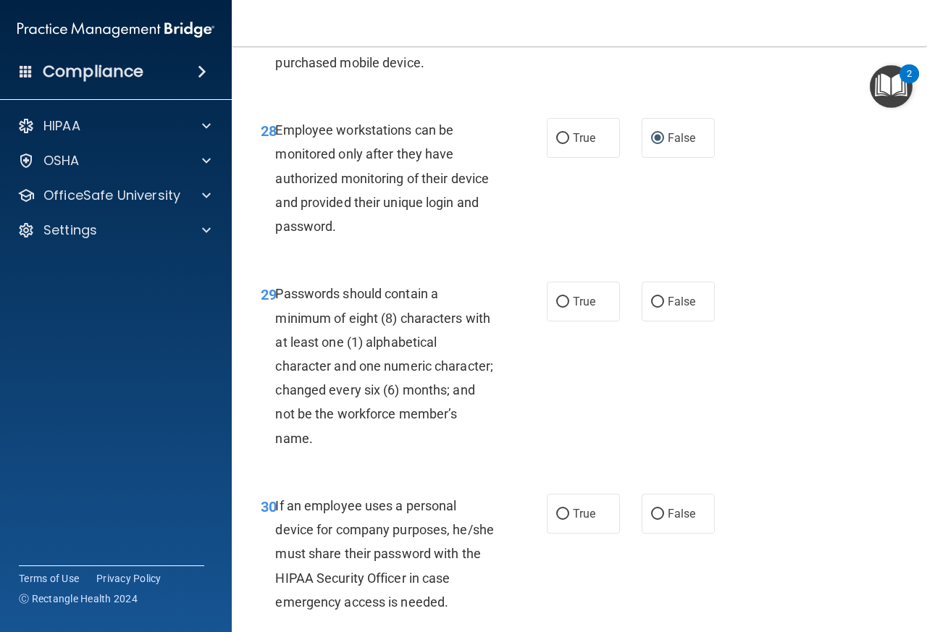
drag, startPoint x: 555, startPoint y: 403, endPoint x: 598, endPoint y: 442, distance: 58.4
click at [556, 308] on input "True" at bounding box center [562, 302] width 13 height 11
radio input "true"
click at [679, 534] on label "False" at bounding box center [678, 514] width 73 height 40
click at [664, 520] on input "False" at bounding box center [657, 514] width 13 height 11
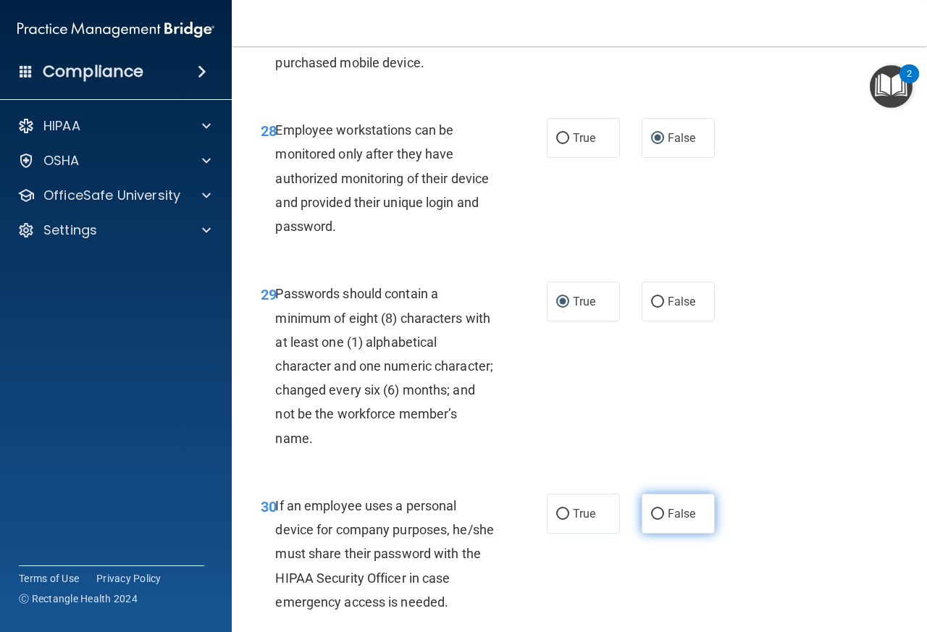
radio input "true"
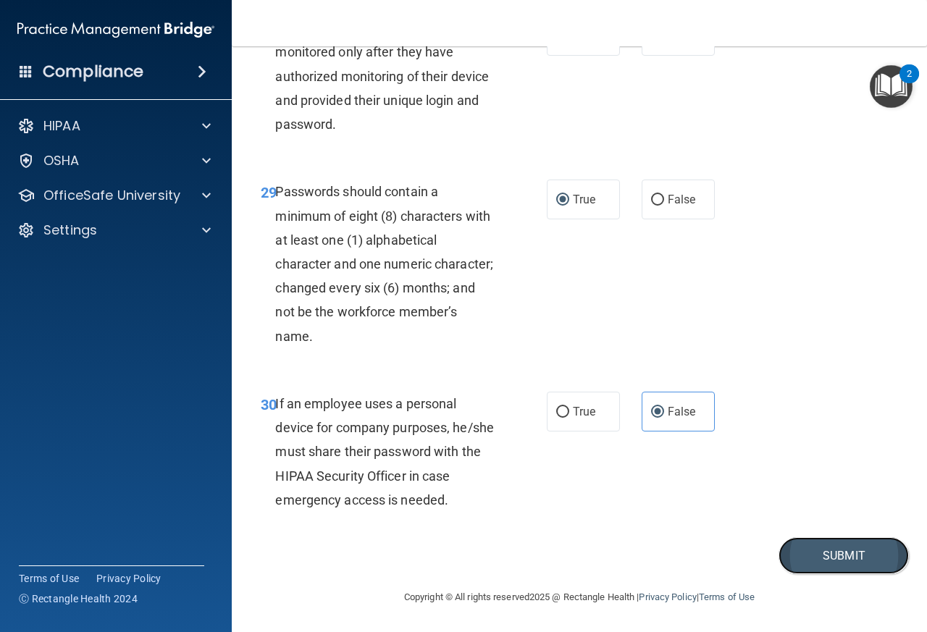
click at [817, 560] on button "Submit" at bounding box center [843, 555] width 130 height 37
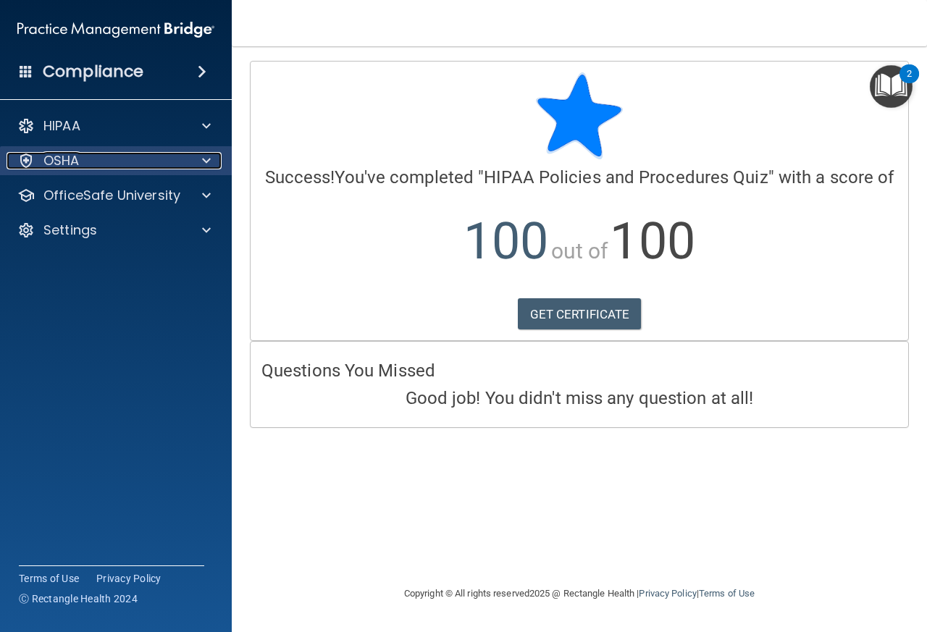
click at [159, 159] on div "OSHA" at bounding box center [97, 160] width 180 height 17
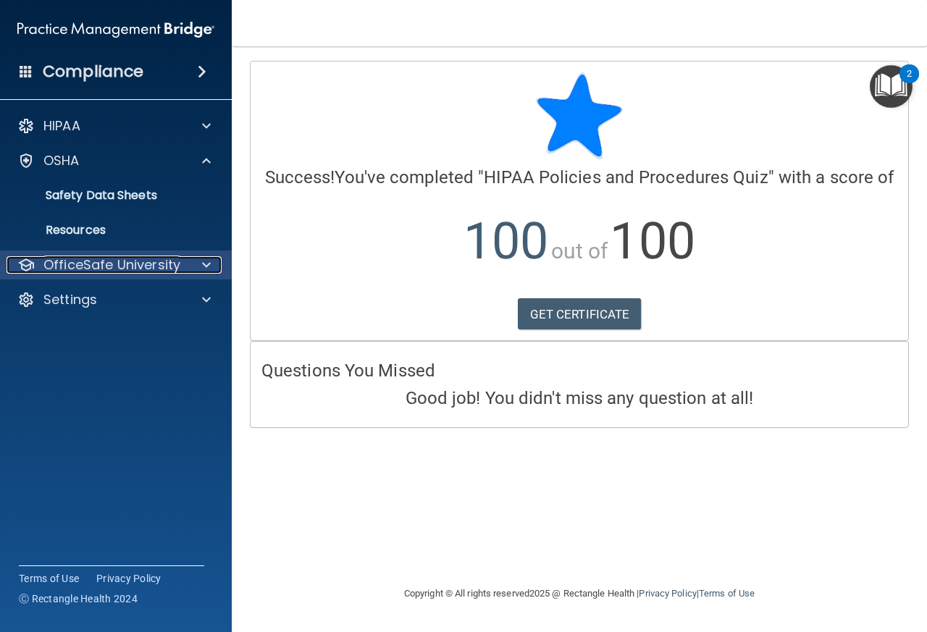
click at [168, 269] on p "OfficeSafe University" at bounding box center [111, 264] width 137 height 17
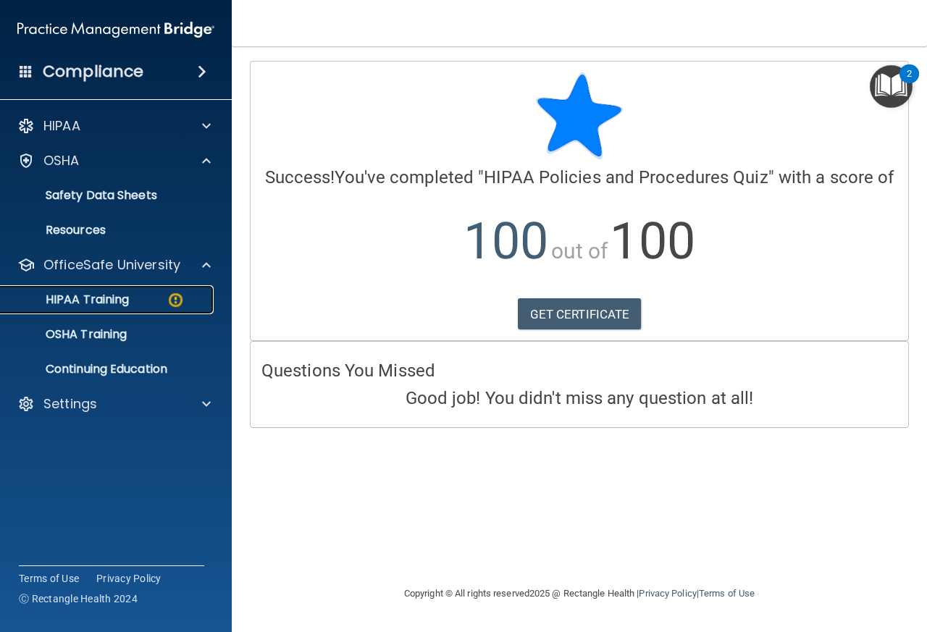
click at [169, 301] on img at bounding box center [176, 300] width 18 height 18
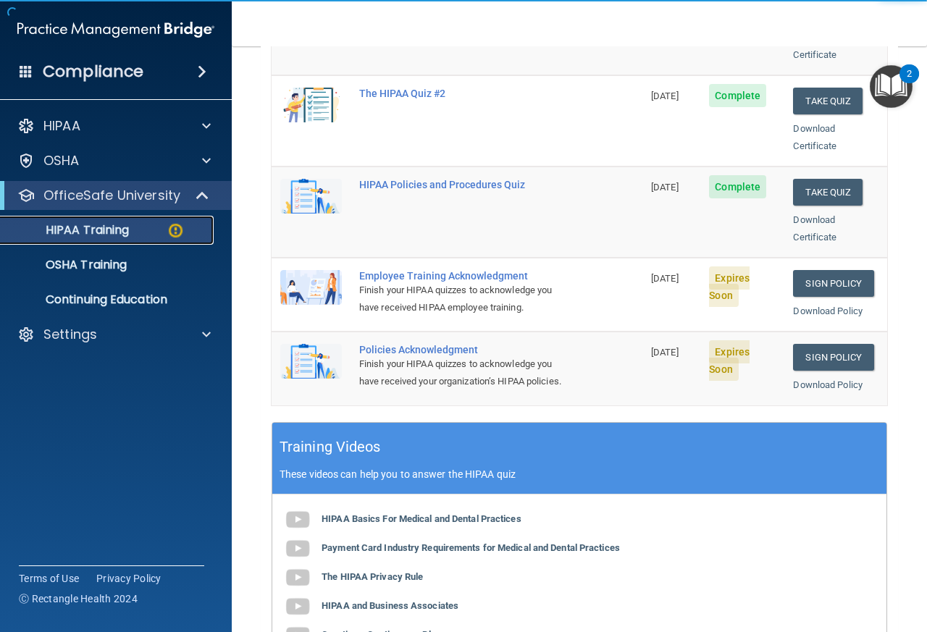
scroll to position [434, 0]
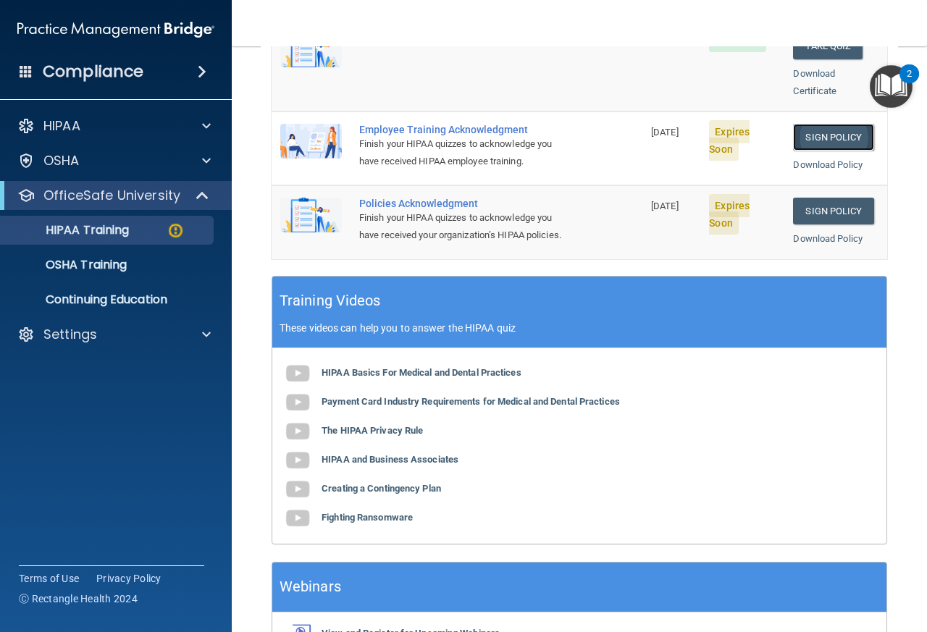
click at [839, 124] on link "Sign Policy" at bounding box center [833, 137] width 80 height 27
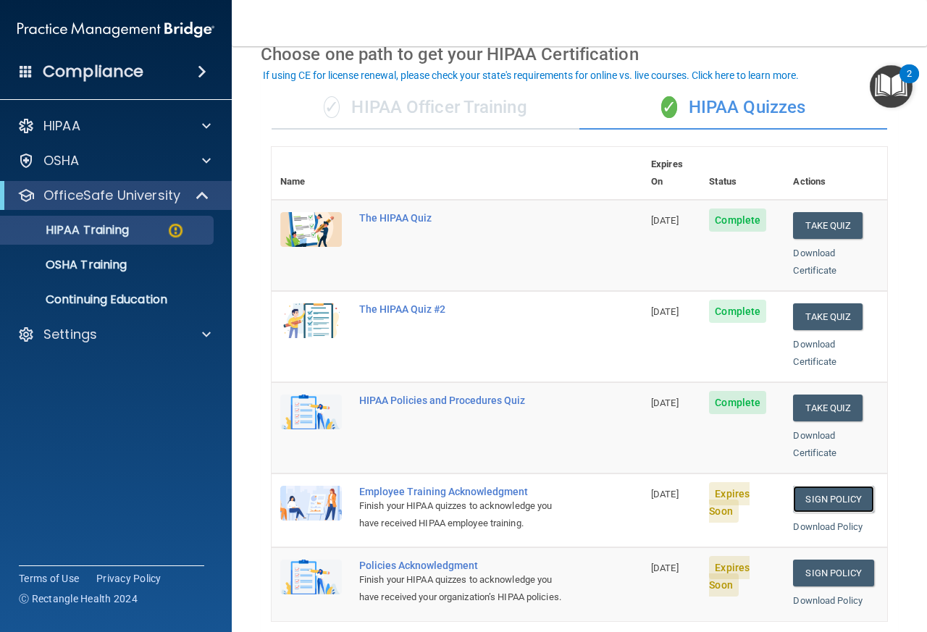
scroll to position [0, 0]
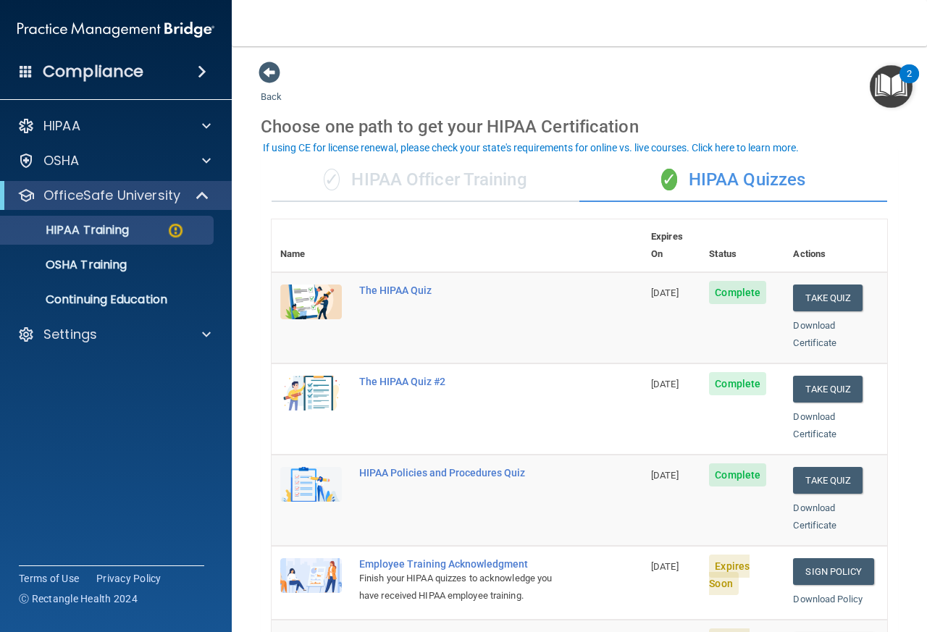
click at [159, 67] on div "Compliance" at bounding box center [116, 72] width 232 height 32
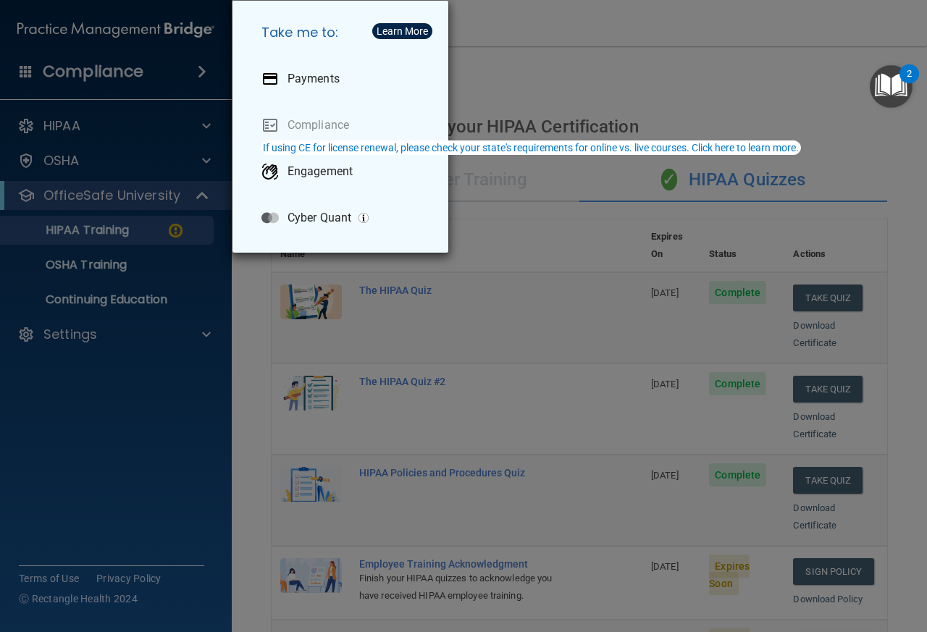
click at [582, 398] on div "Take me to: Payments Compliance Engagement Cyber Quant" at bounding box center [463, 316] width 927 height 632
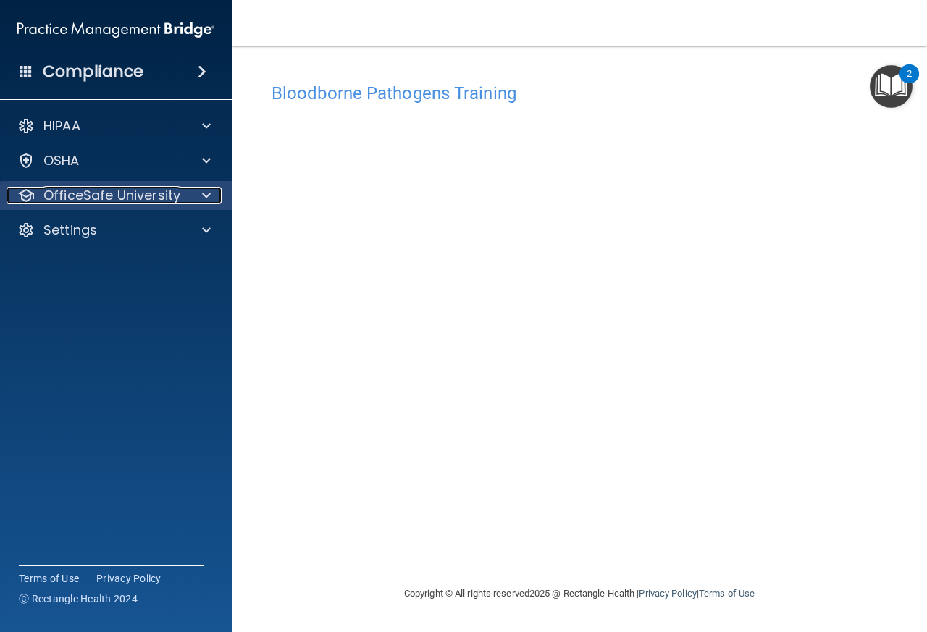
click at [204, 194] on span at bounding box center [206, 195] width 9 height 17
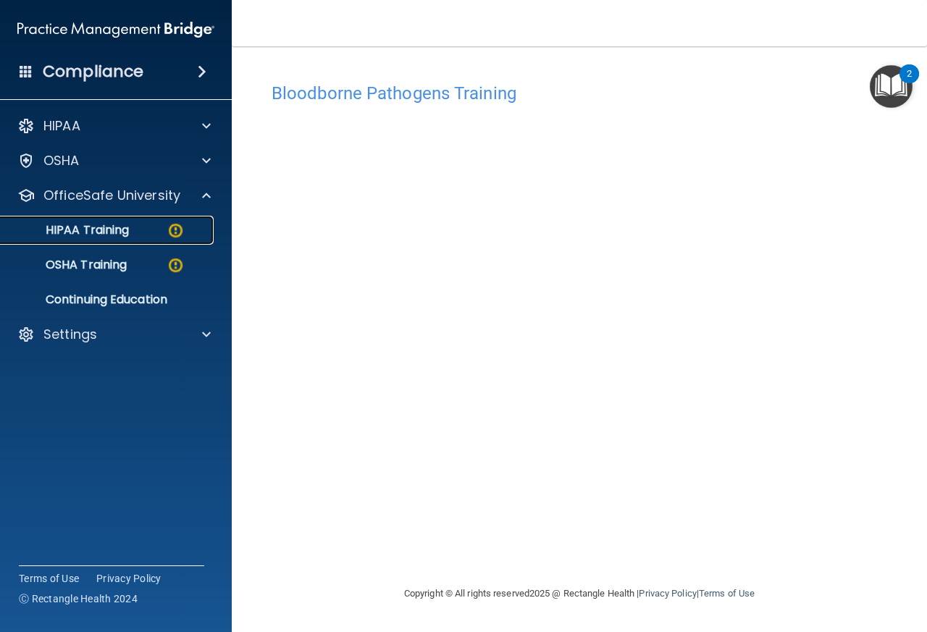
click at [176, 235] on img at bounding box center [176, 231] width 18 height 18
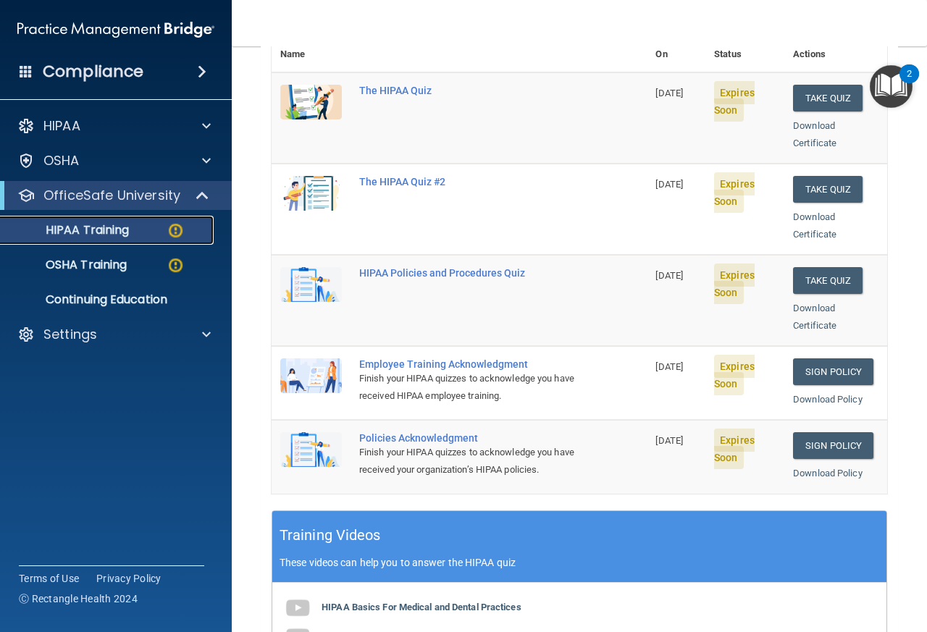
scroll to position [72, 0]
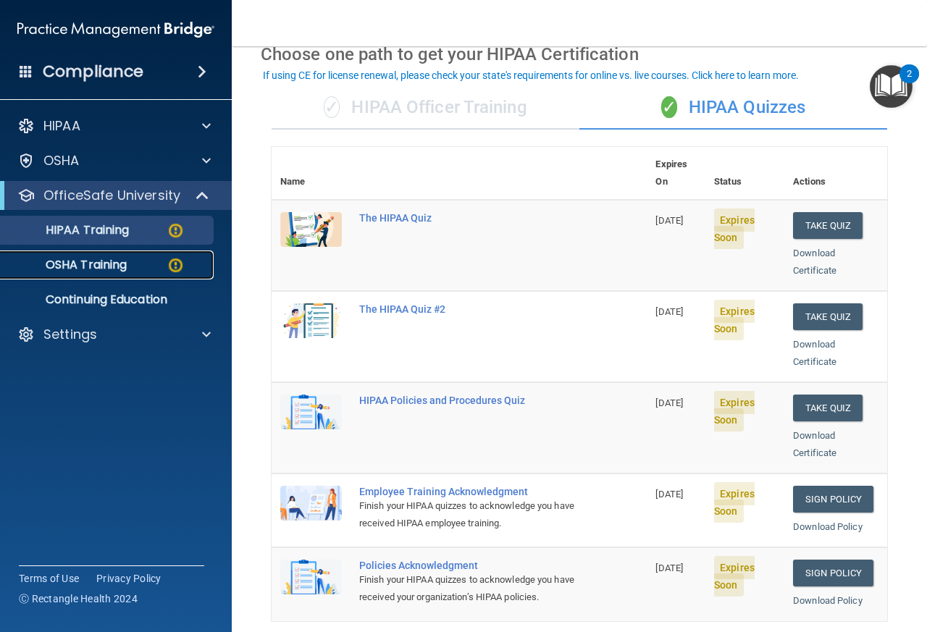
click at [105, 269] on p "OSHA Training" at bounding box center [67, 265] width 117 height 14
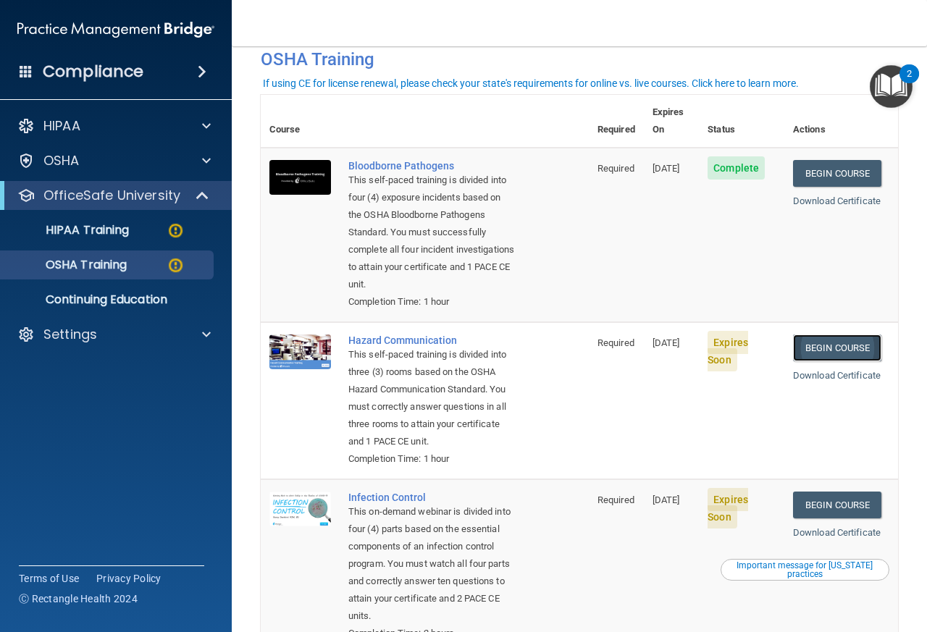
click at [841, 343] on link "Begin Course" at bounding box center [837, 348] width 88 height 27
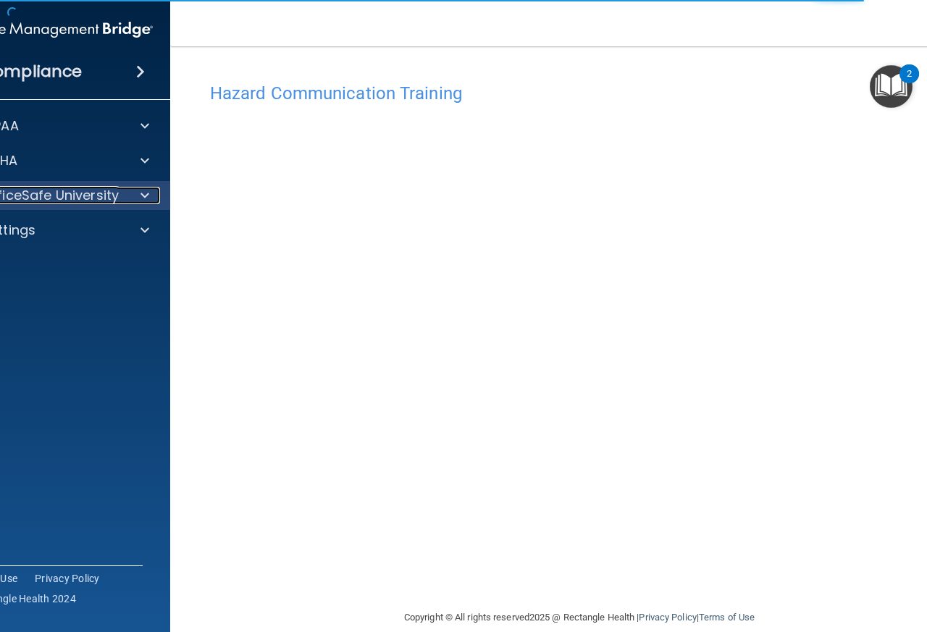
click at [108, 193] on p "OfficeSafe University" at bounding box center [50, 195] width 137 height 17
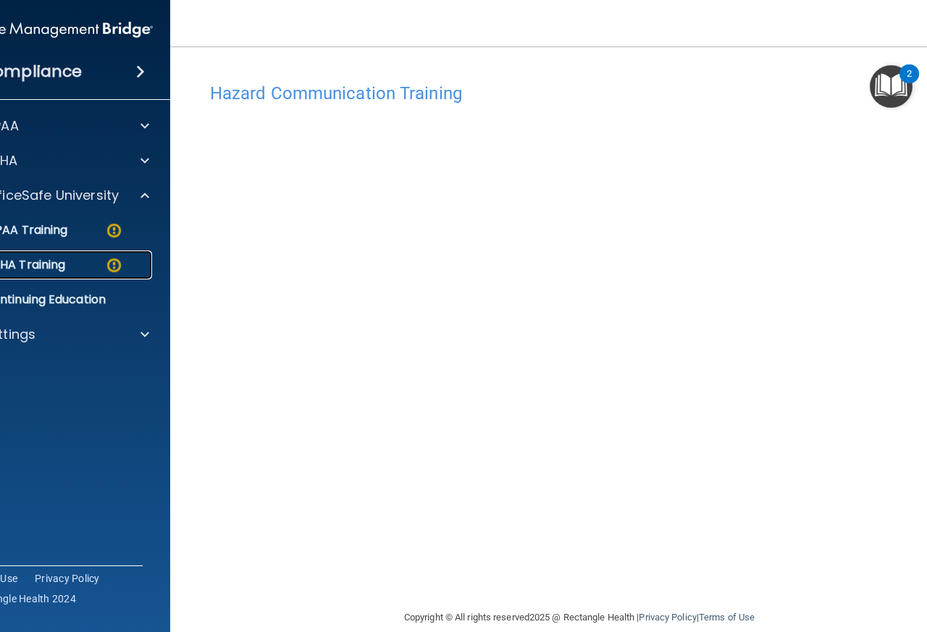
click at [78, 264] on div "OSHA Training" at bounding box center [47, 265] width 198 height 14
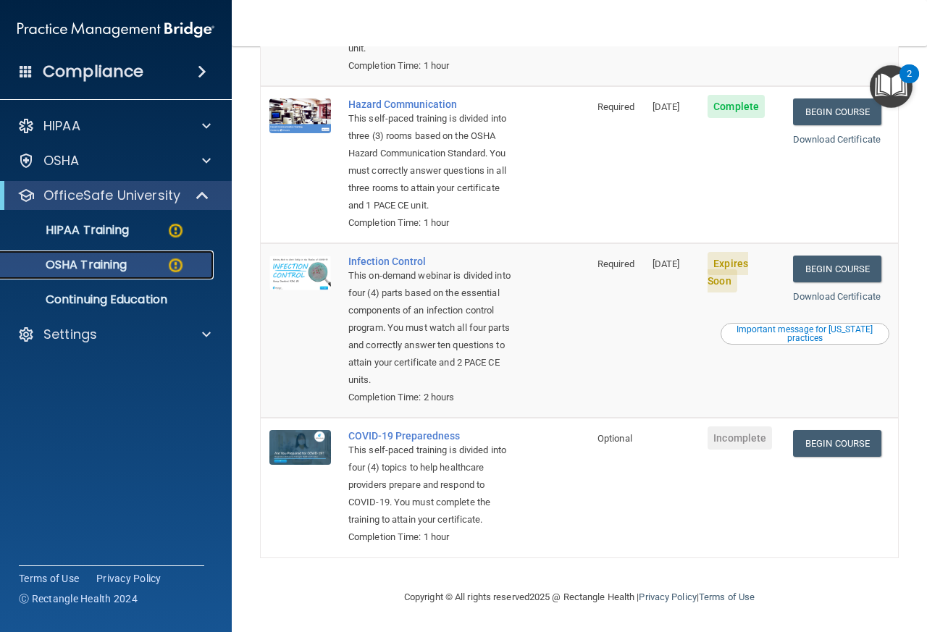
scroll to position [364, 0]
click at [833, 256] on link "Begin Course" at bounding box center [837, 269] width 88 height 27
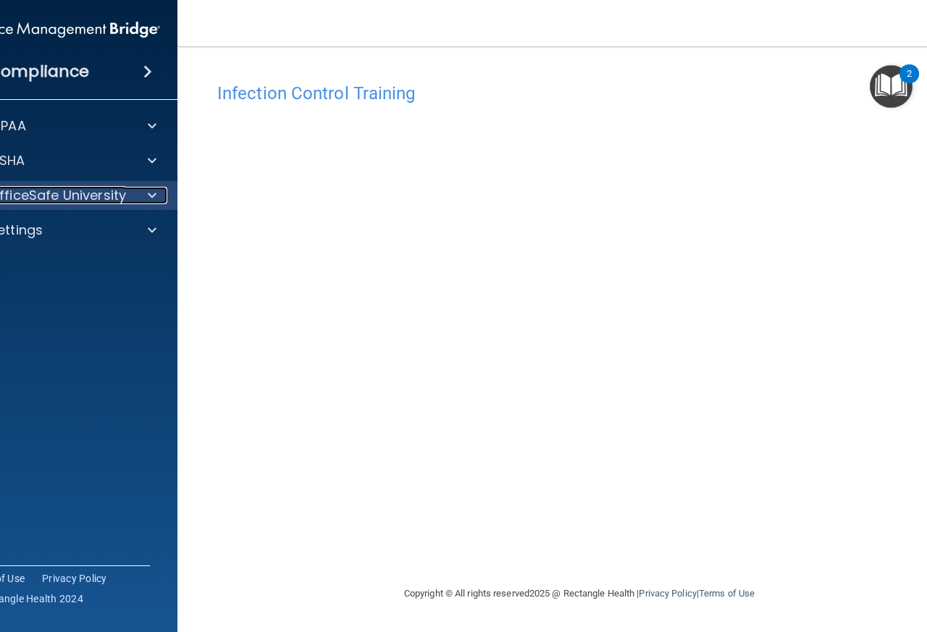
click at [88, 201] on p "OfficeSafe University" at bounding box center [57, 195] width 137 height 17
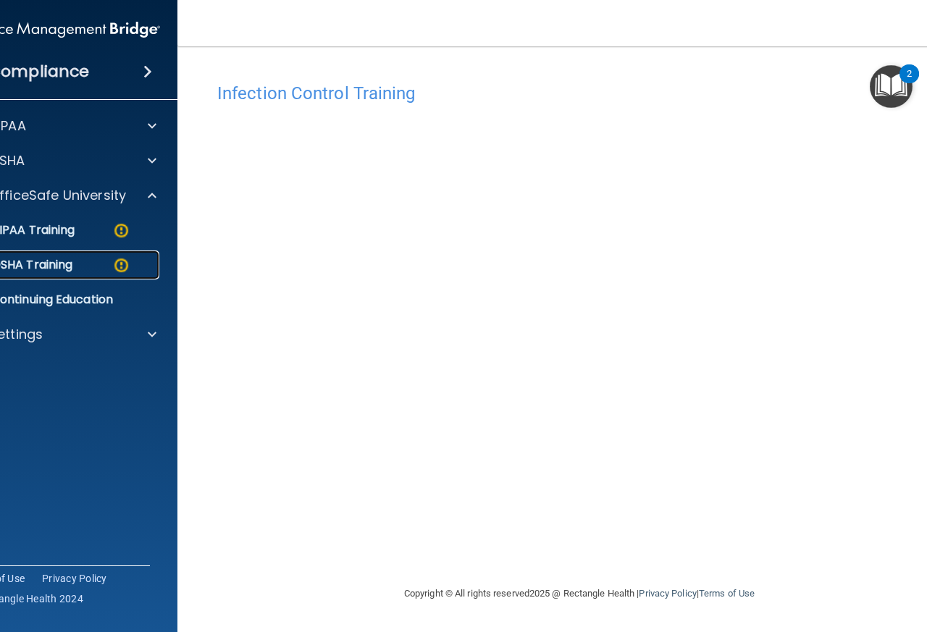
click at [96, 270] on div "OSHA Training" at bounding box center [54, 265] width 198 height 14
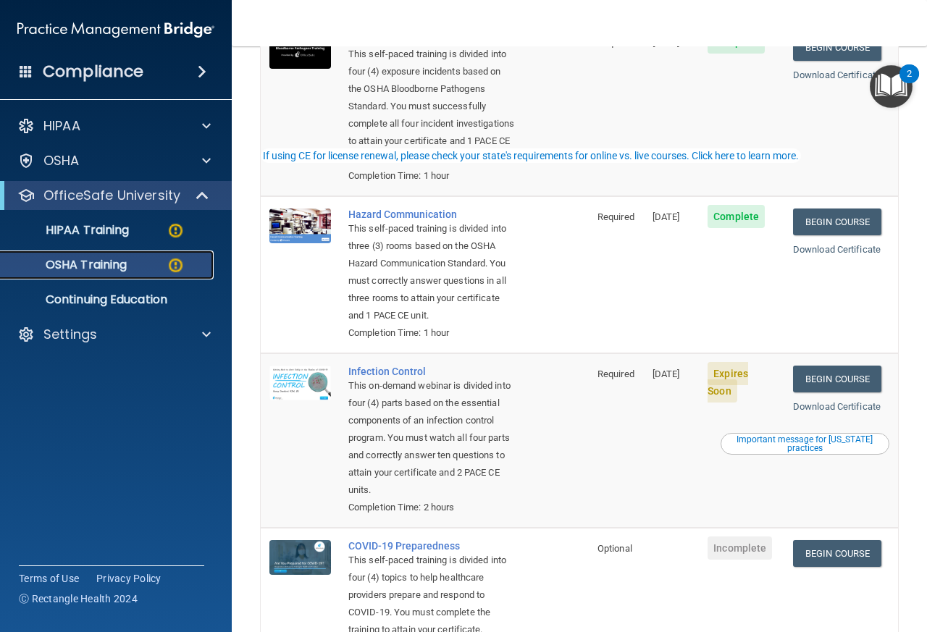
scroll to position [364, 0]
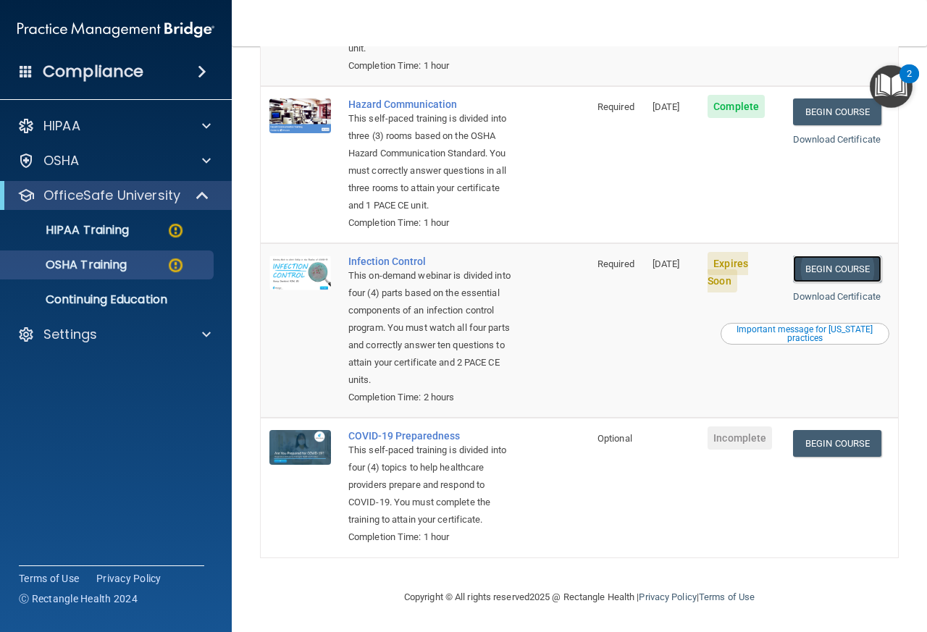
click at [835, 256] on link "Begin Course" at bounding box center [837, 269] width 88 height 27
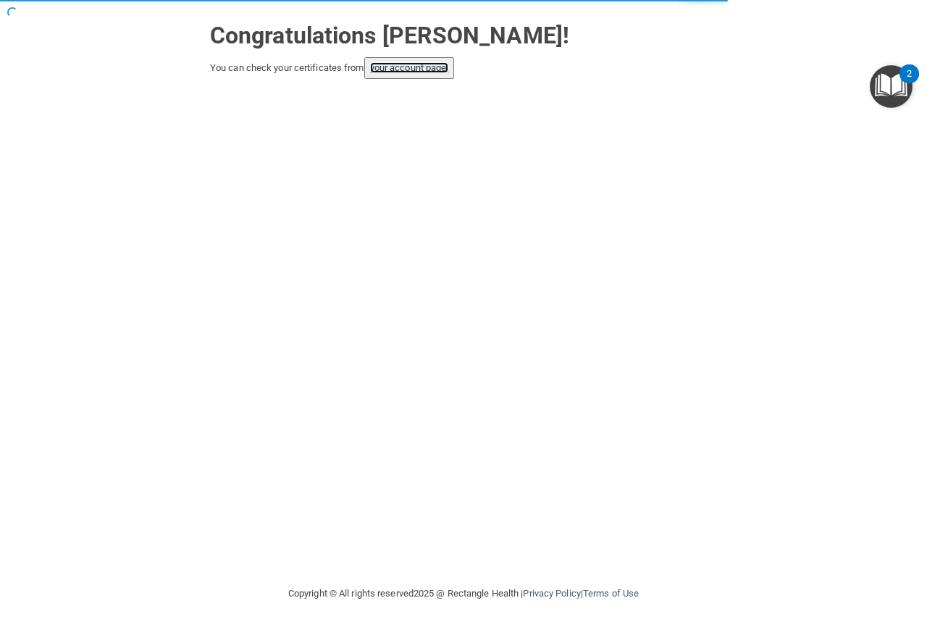
click at [424, 64] on link "your account page!" at bounding box center [409, 67] width 79 height 11
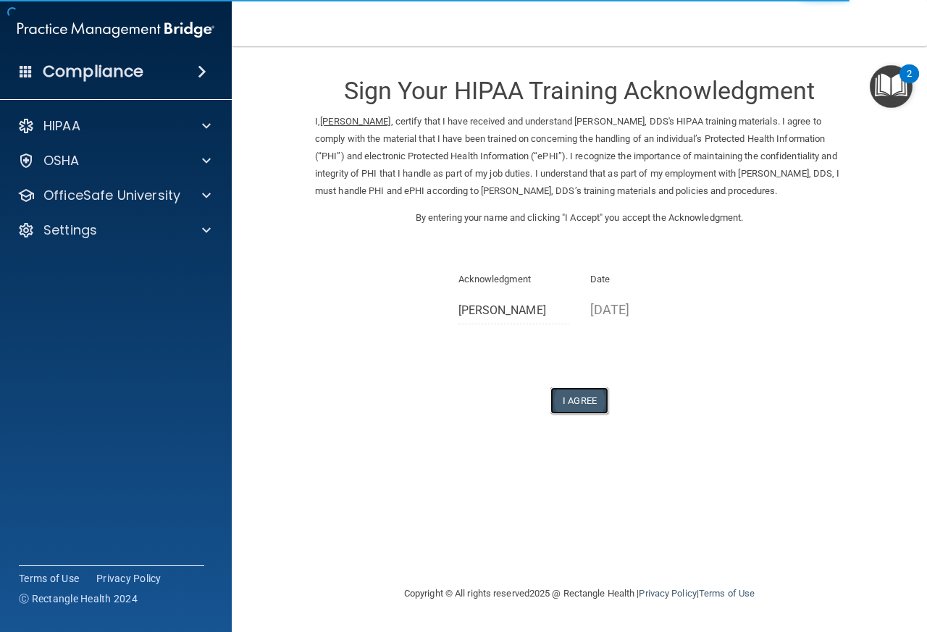
click at [574, 411] on button "I Agree" at bounding box center [579, 400] width 58 height 27
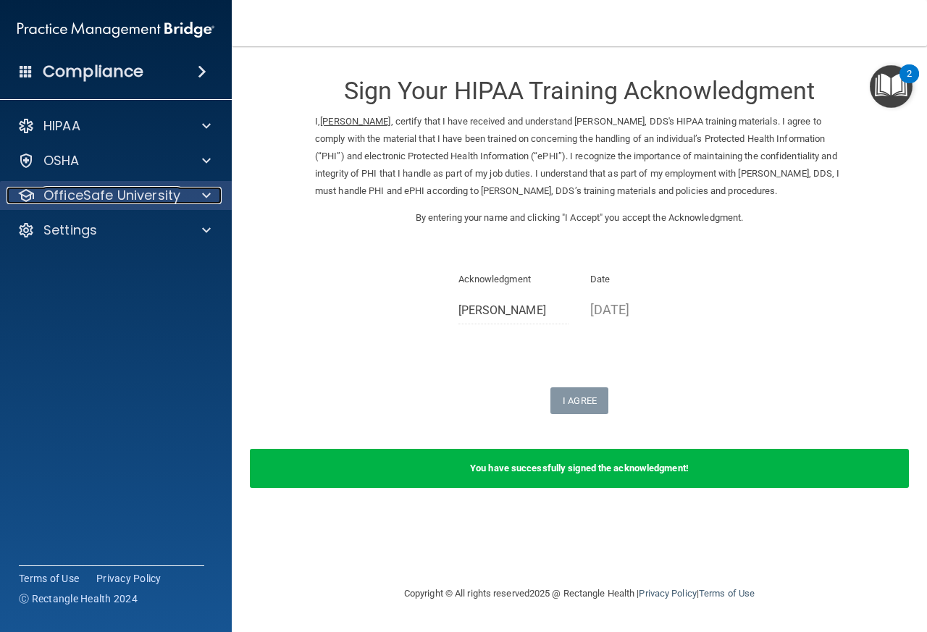
click at [171, 195] on p "OfficeSafe University" at bounding box center [111, 195] width 137 height 17
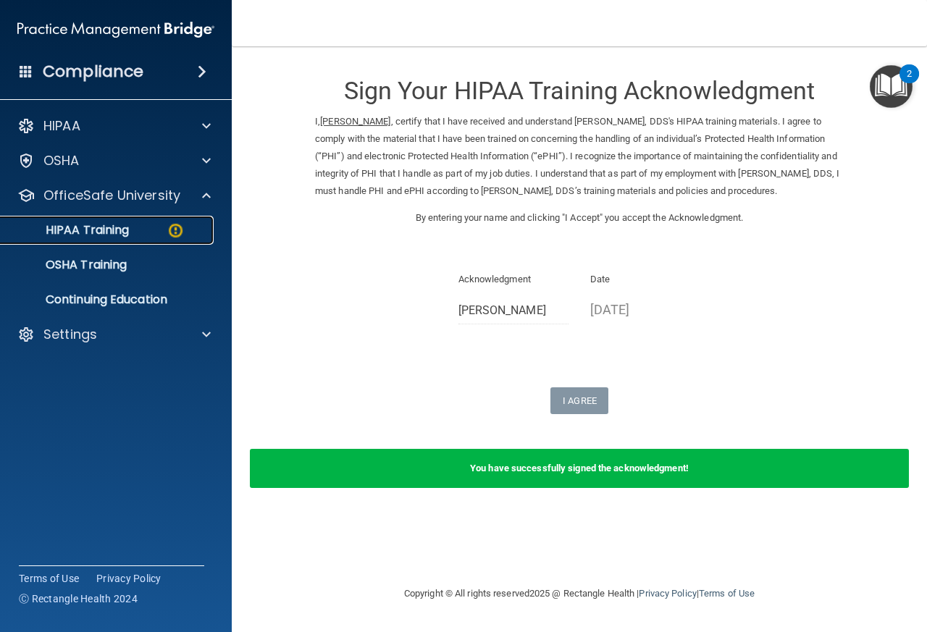
click at [180, 228] on img at bounding box center [176, 231] width 18 height 18
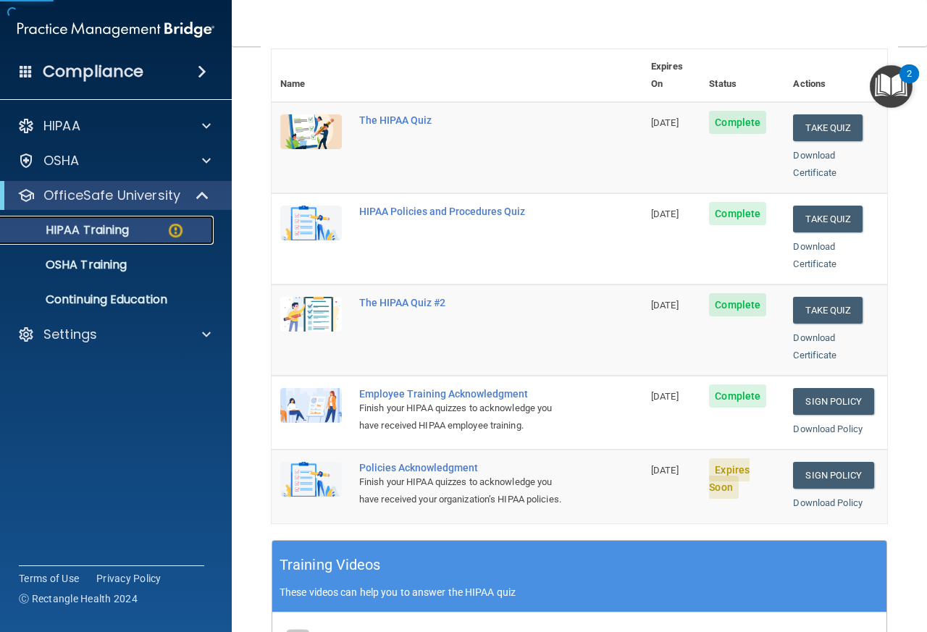
scroll to position [290, 0]
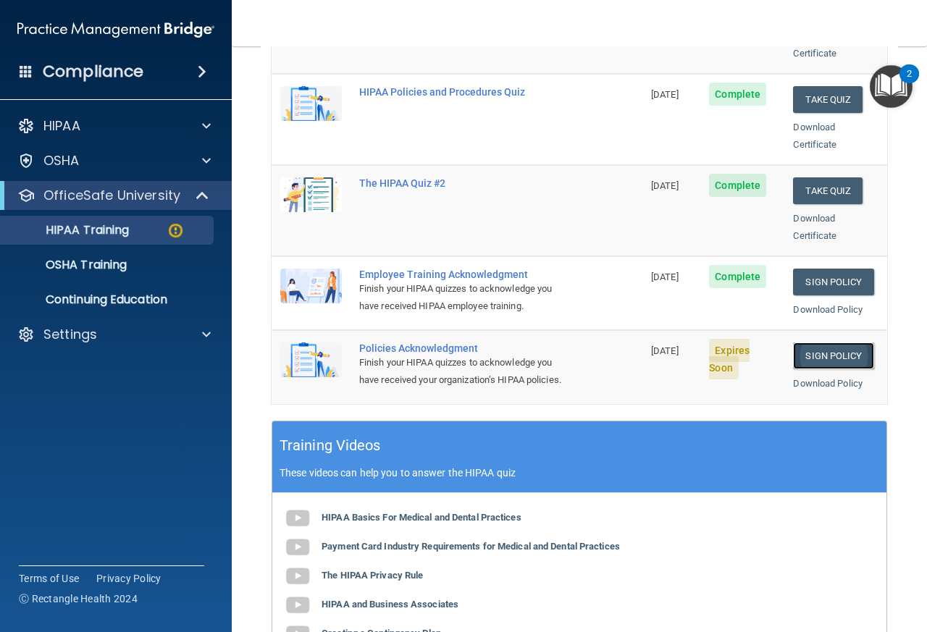
click at [823, 343] on link "Sign Policy" at bounding box center [833, 356] width 80 height 27
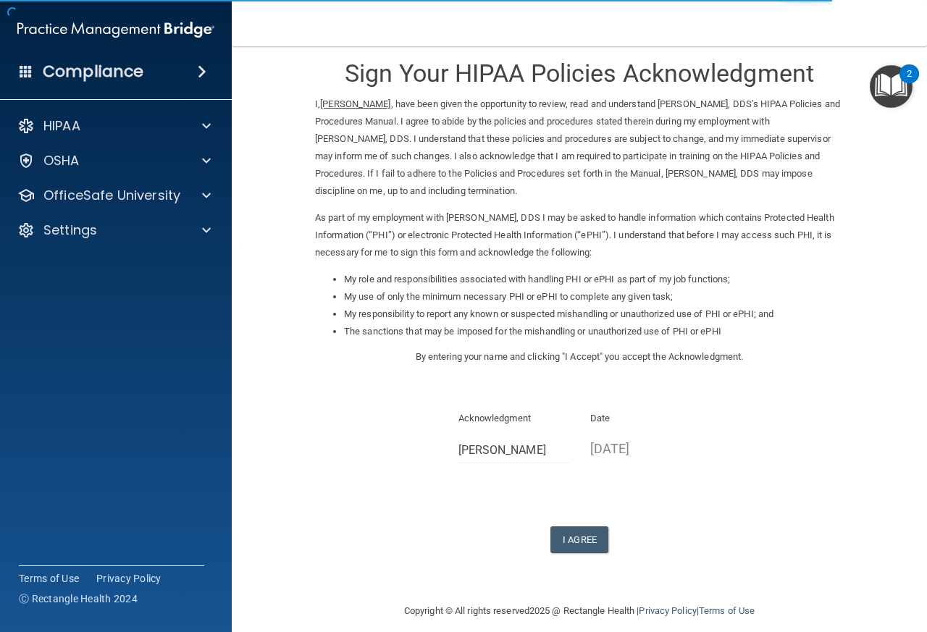
scroll to position [31, 0]
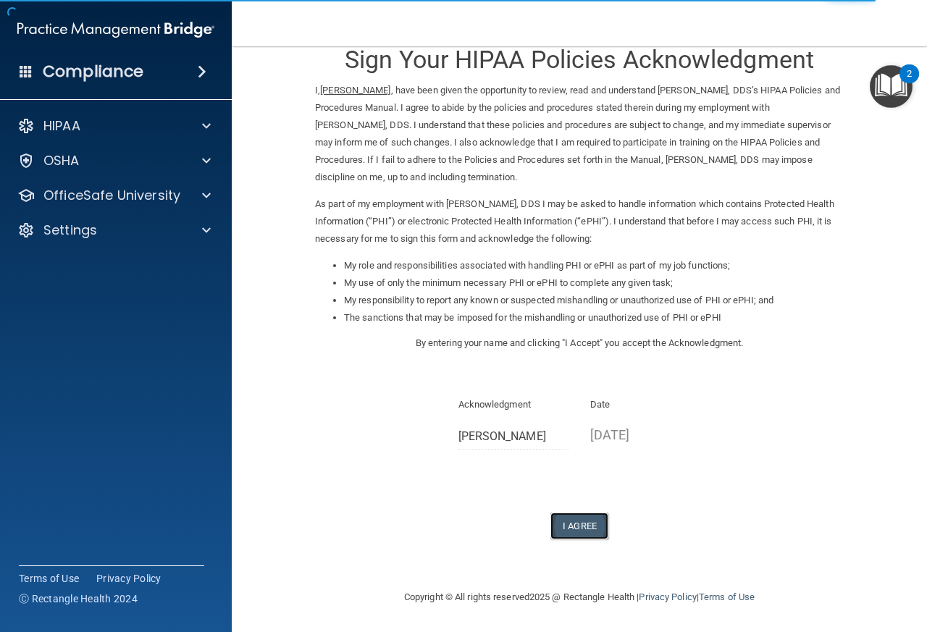
click at [578, 526] on button "I Agree" at bounding box center [579, 526] width 58 height 27
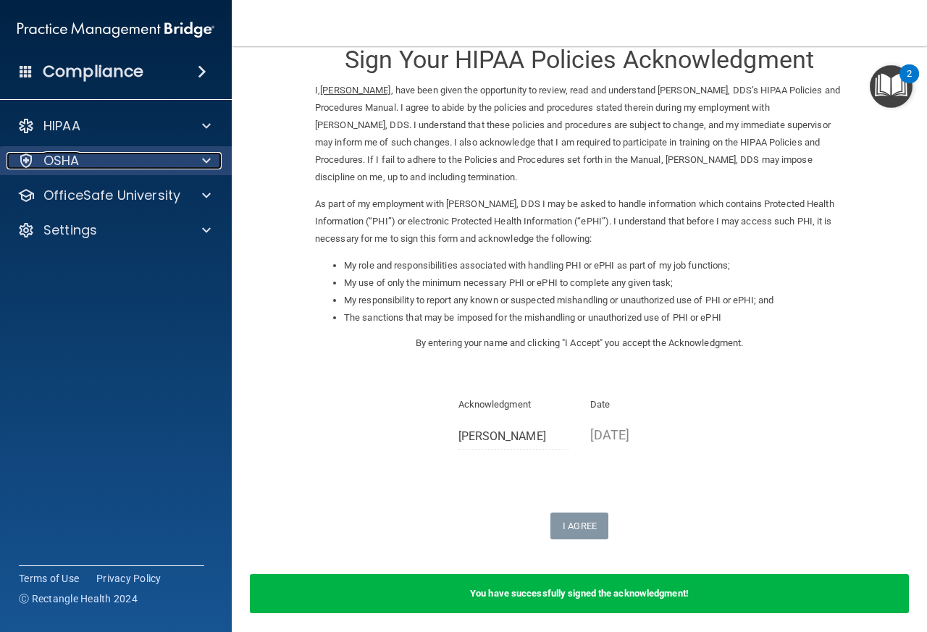
click at [141, 166] on div "OSHA" at bounding box center [97, 160] width 180 height 17
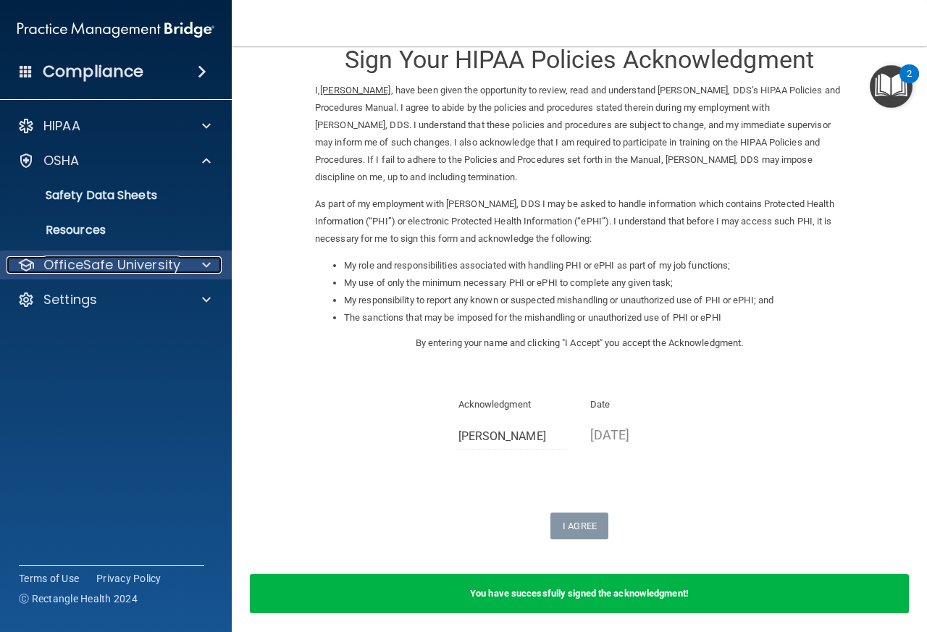
click at [135, 260] on p "OfficeSafe University" at bounding box center [111, 264] width 137 height 17
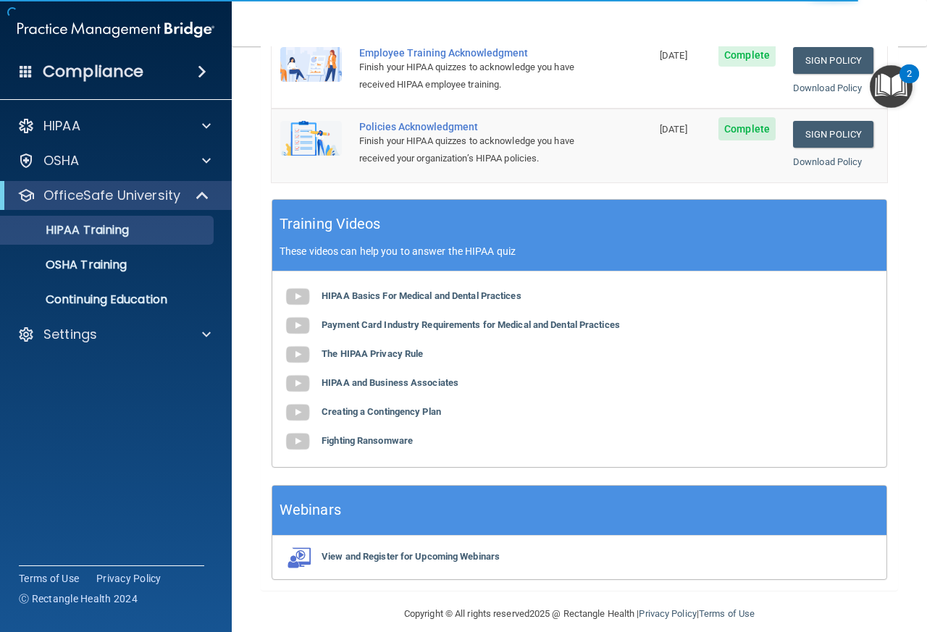
scroll to position [525, 0]
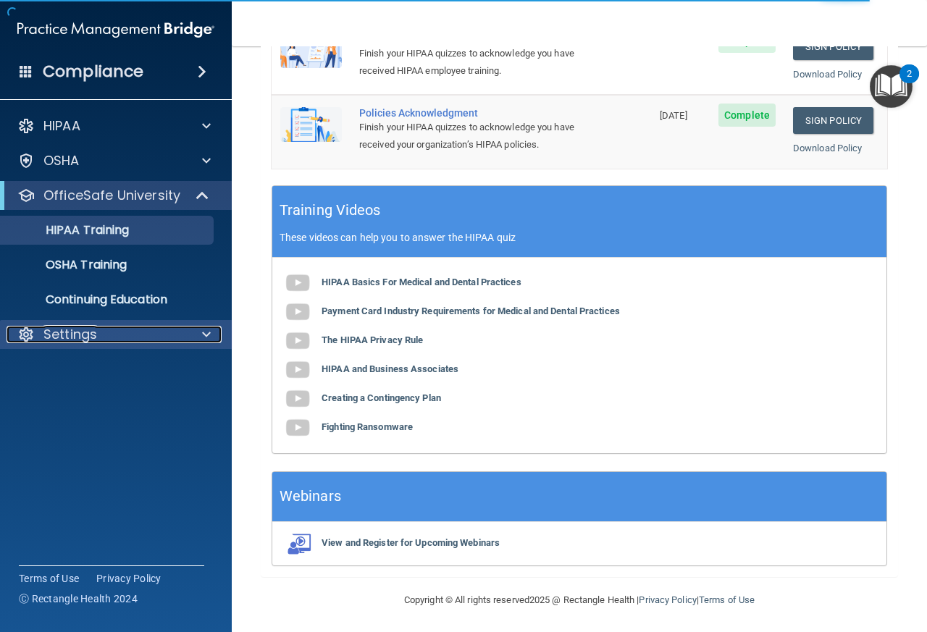
click at [151, 332] on div "Settings" at bounding box center [97, 334] width 180 height 17
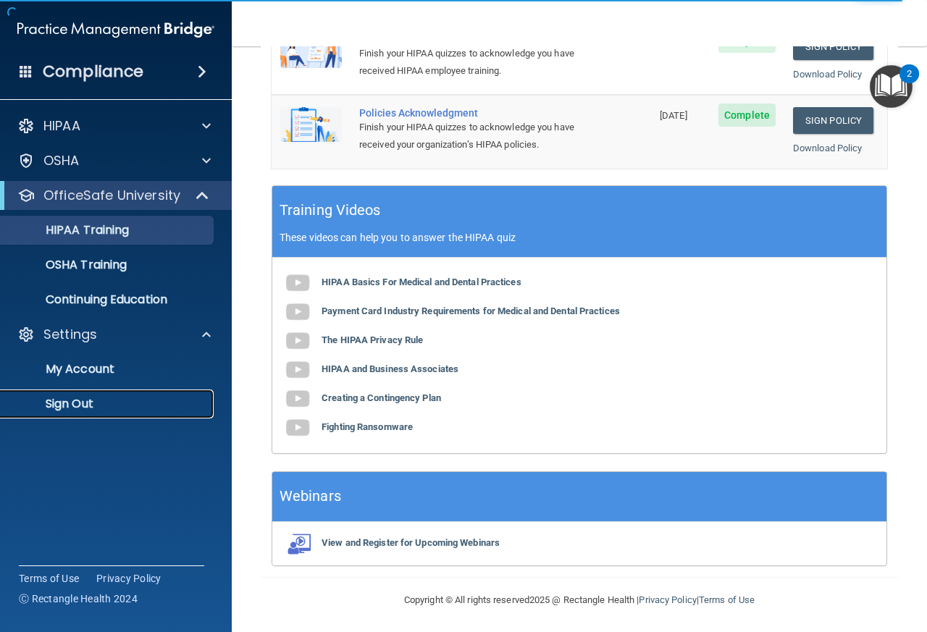
click at [84, 401] on p "Sign Out" at bounding box center [108, 404] width 198 height 14
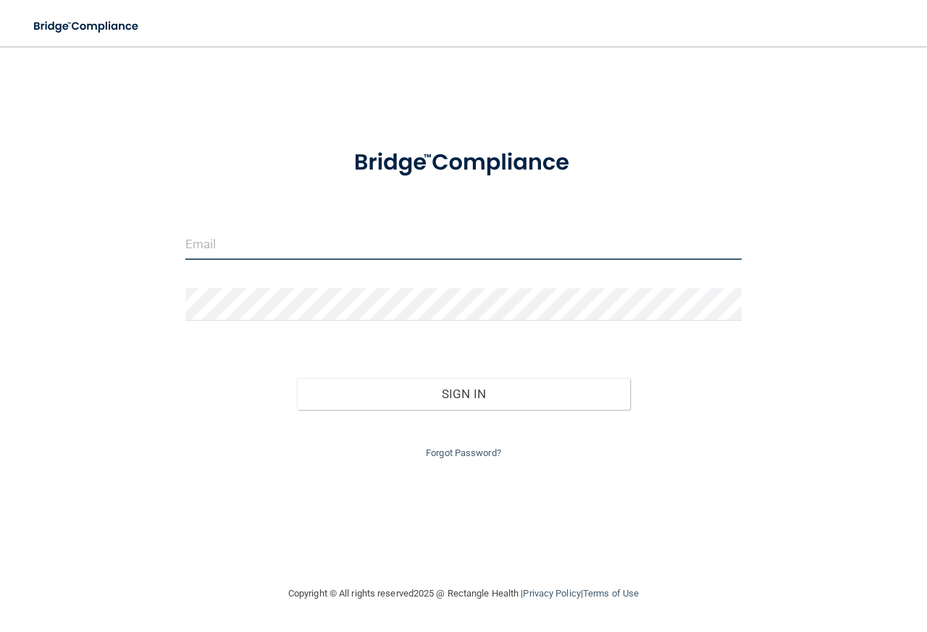
click at [316, 233] on input "email" at bounding box center [463, 243] width 556 height 33
click at [72, 159] on div "Invalid email/password. You don't have permission to access that page. Sign In …" at bounding box center [463, 316] width 869 height 510
